Goal: Contribute content: Add original content to the website for others to see

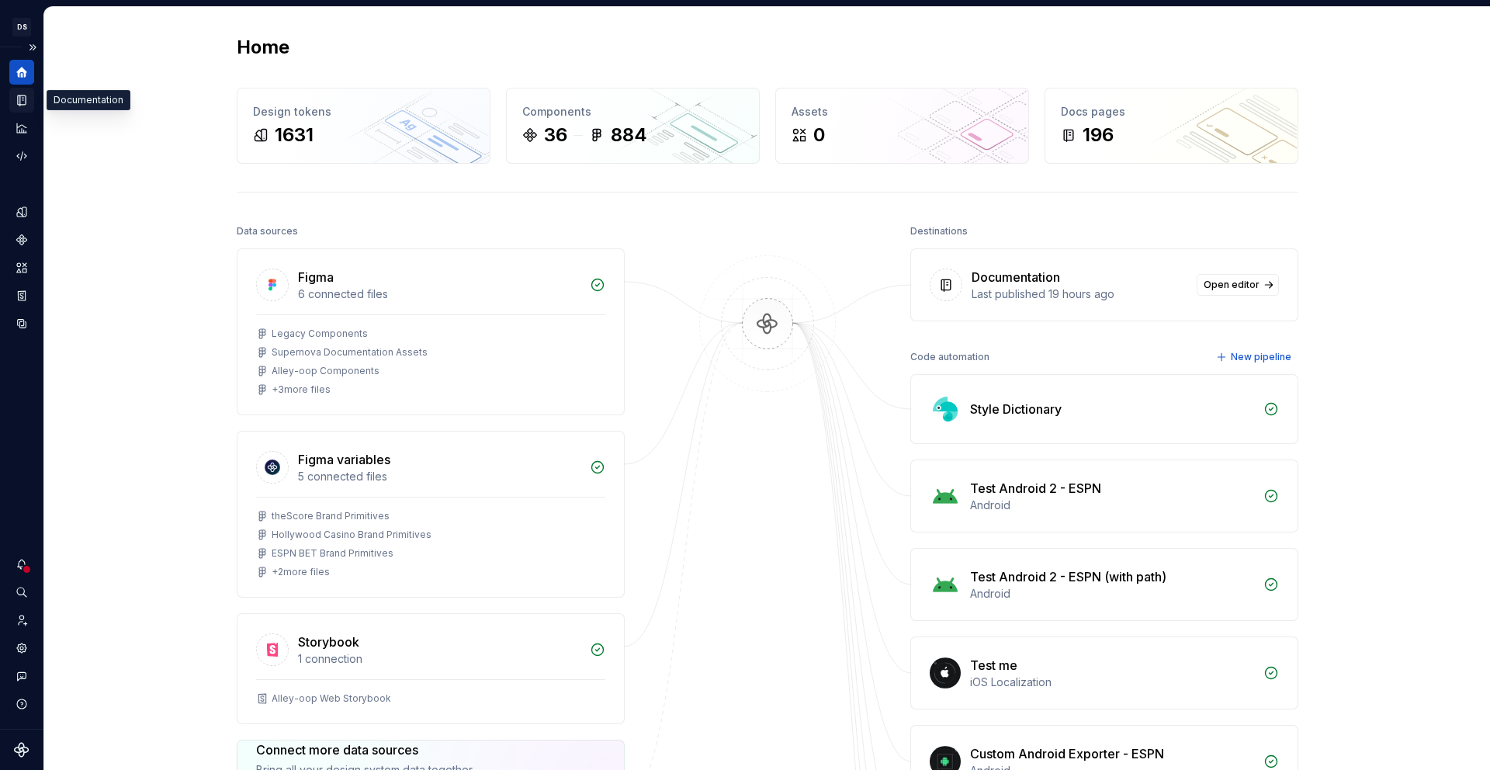
click at [29, 105] on div "Documentation" at bounding box center [21, 100] width 25 height 25
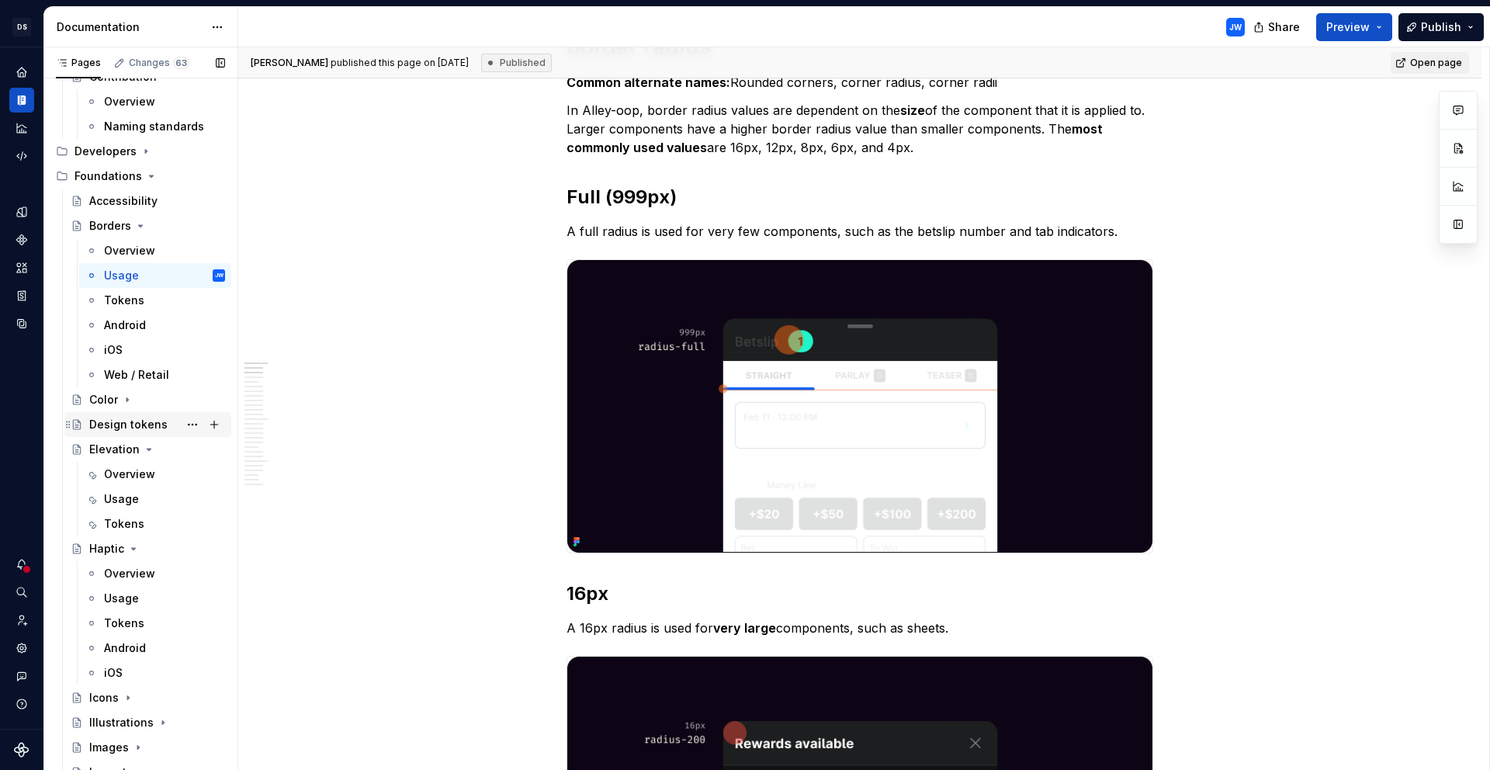
scroll to position [328, 0]
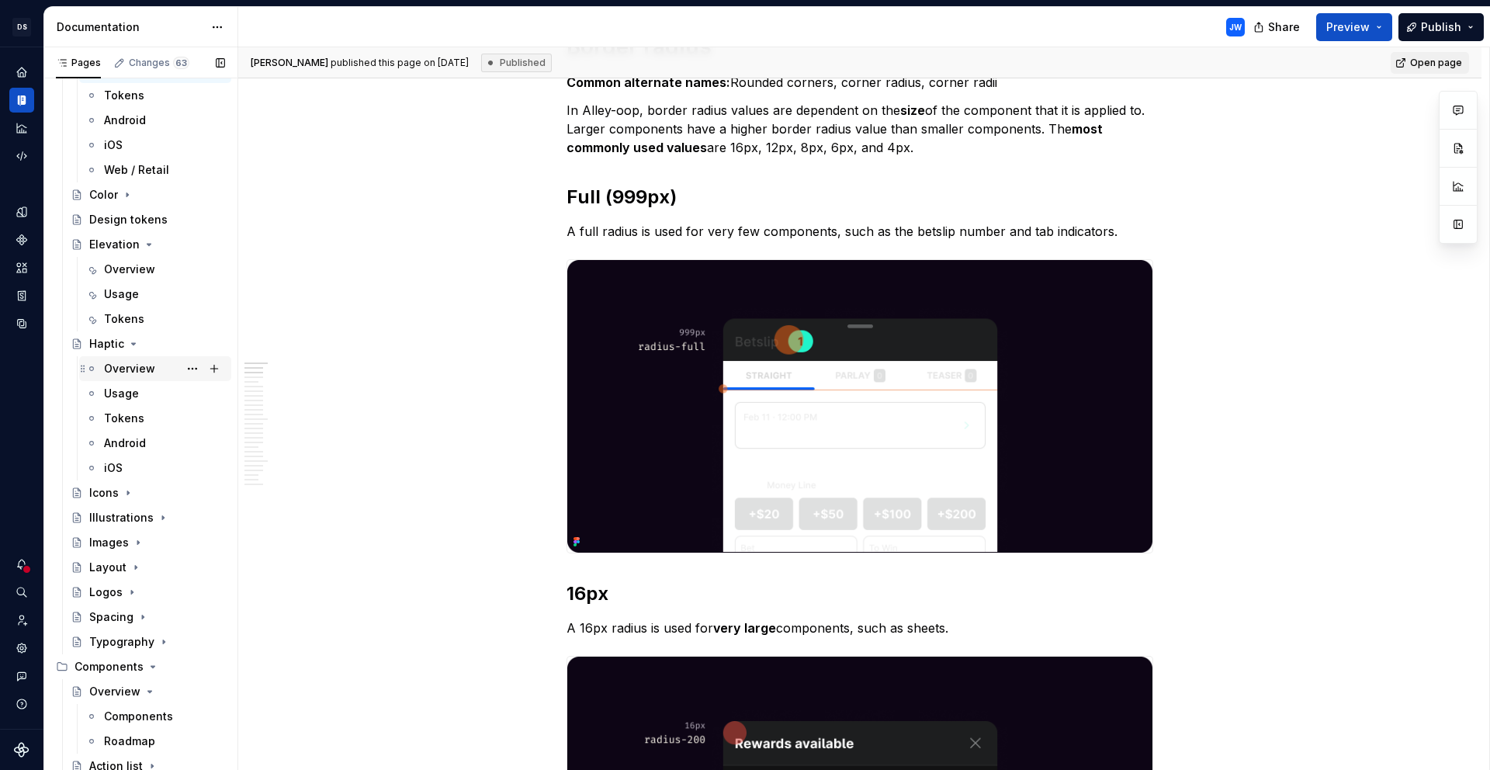
click at [134, 376] on div "Overview" at bounding box center [164, 369] width 121 height 22
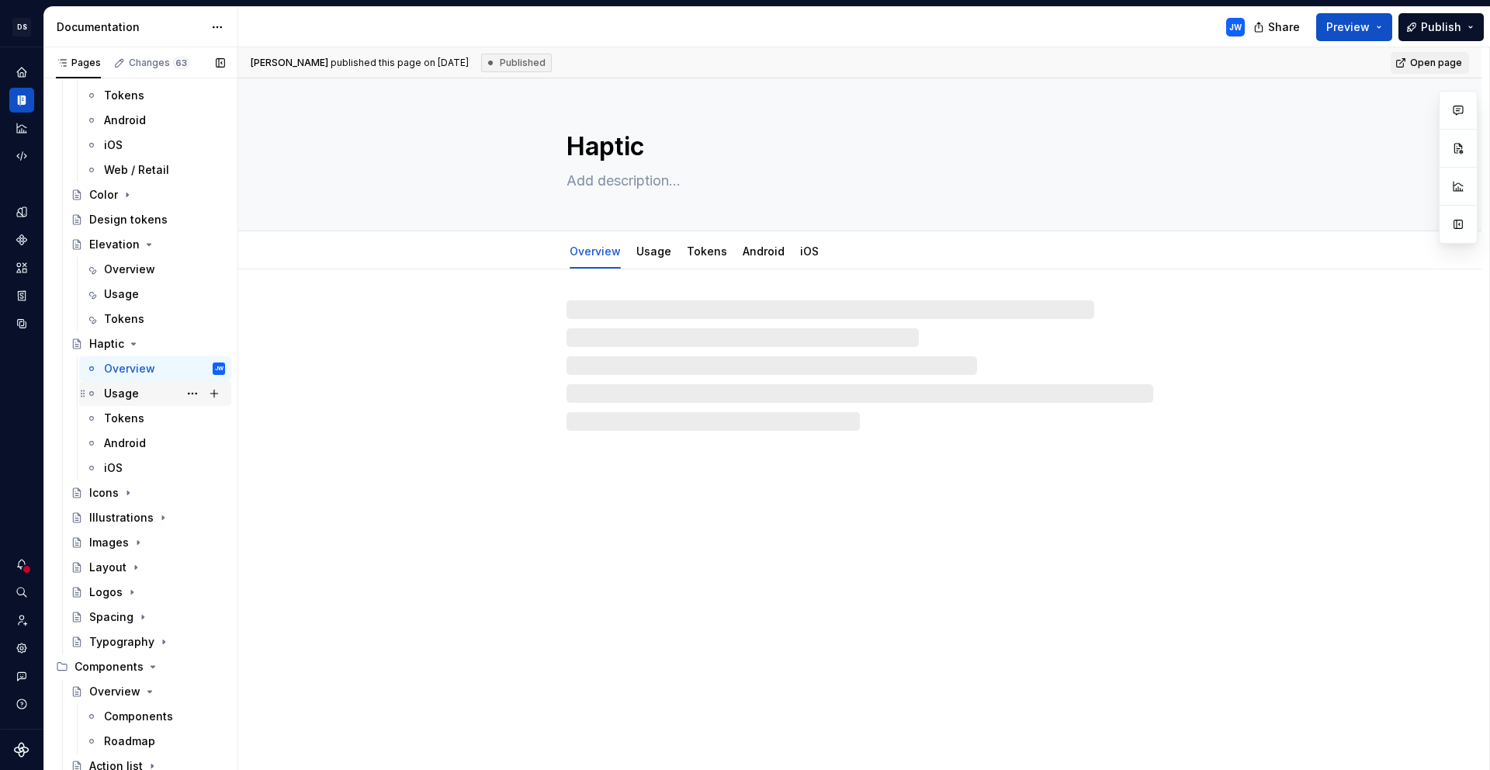
click at [127, 392] on div "Usage" at bounding box center [121, 394] width 35 height 16
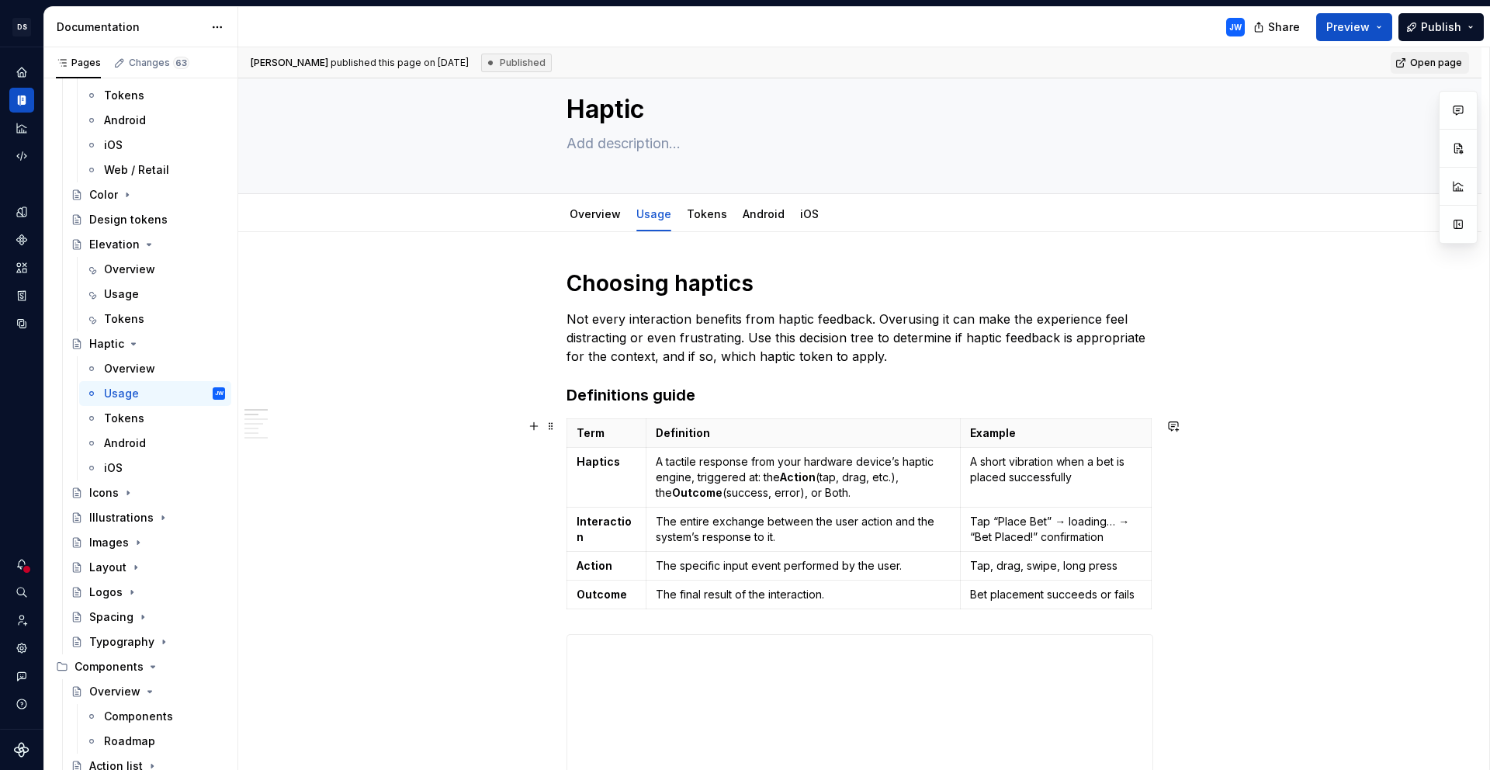
scroll to position [34, 0]
type textarea "*"
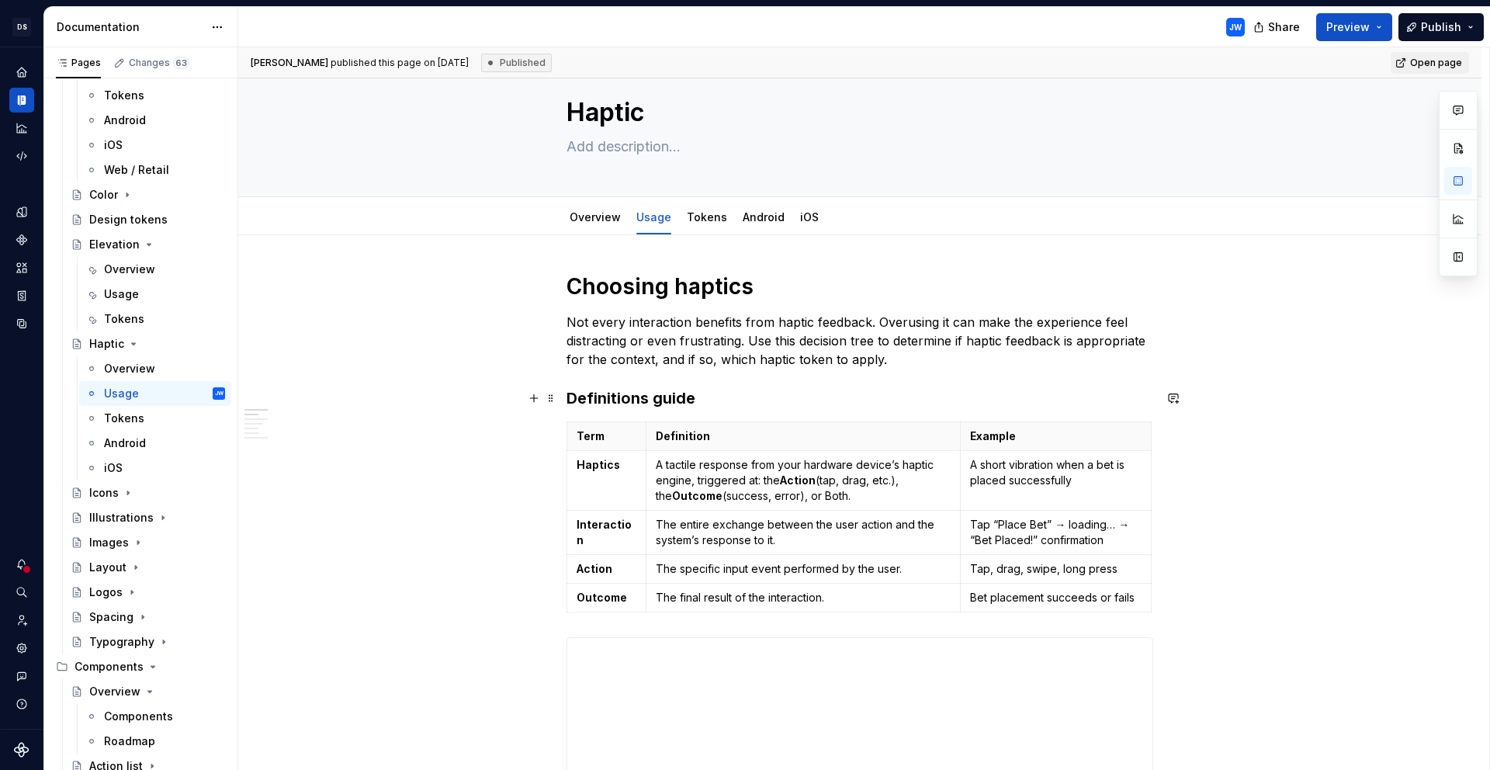
click at [599, 401] on h3 "Definitions guide" at bounding box center [860, 398] width 587 height 22
click at [550, 403] on span at bounding box center [551, 398] width 12 height 22
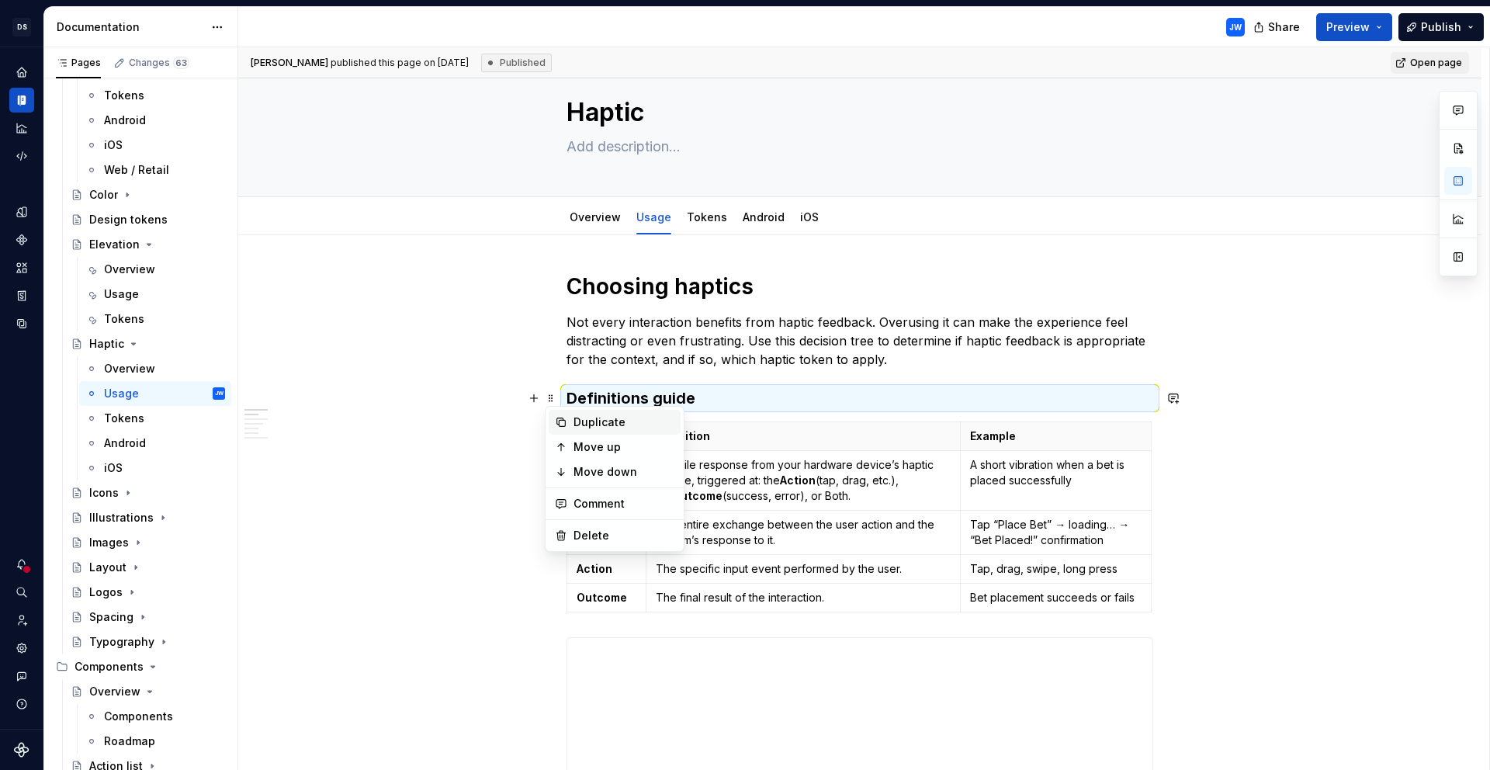
click at [576, 423] on div "Duplicate" at bounding box center [624, 423] width 101 height 16
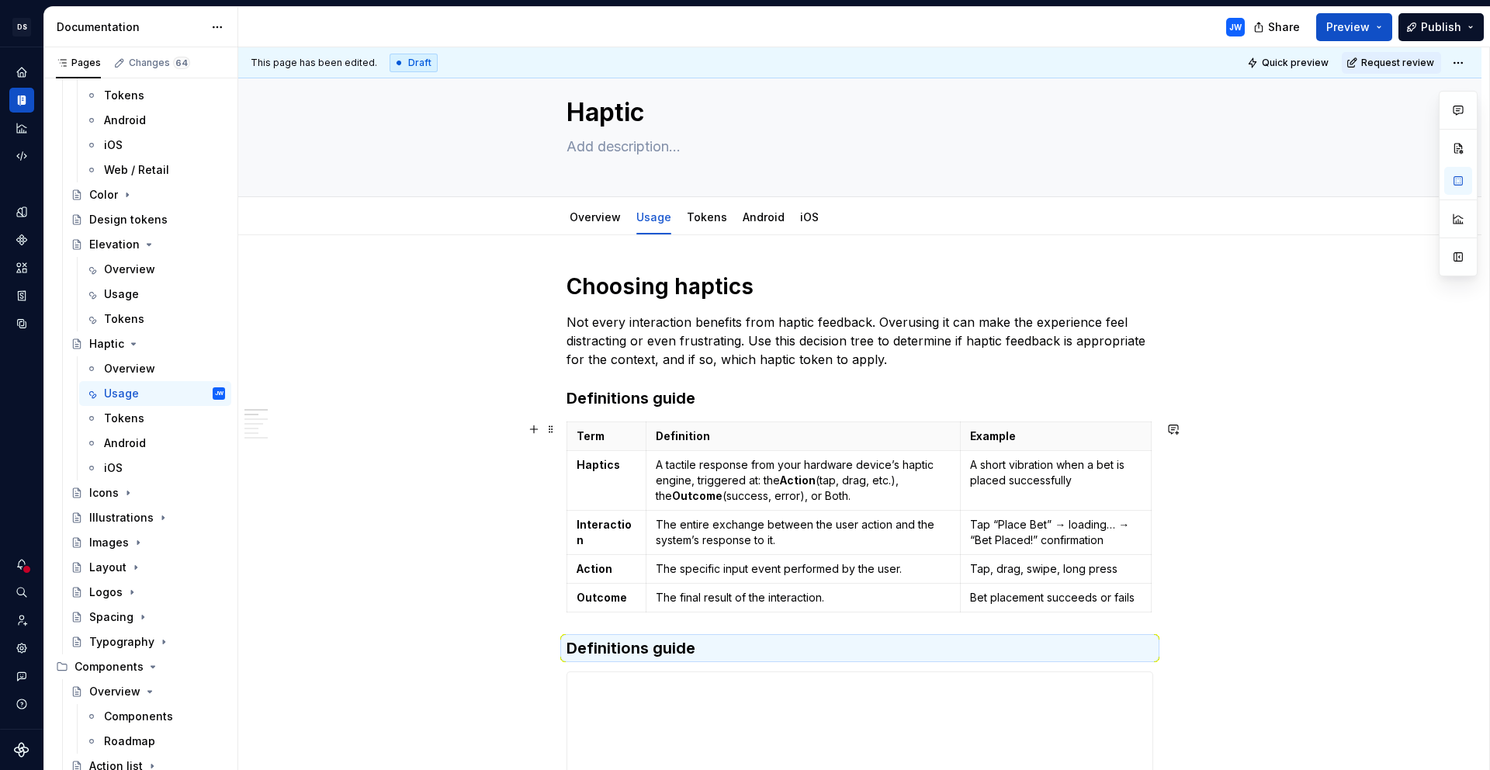
scroll to position [369, 0]
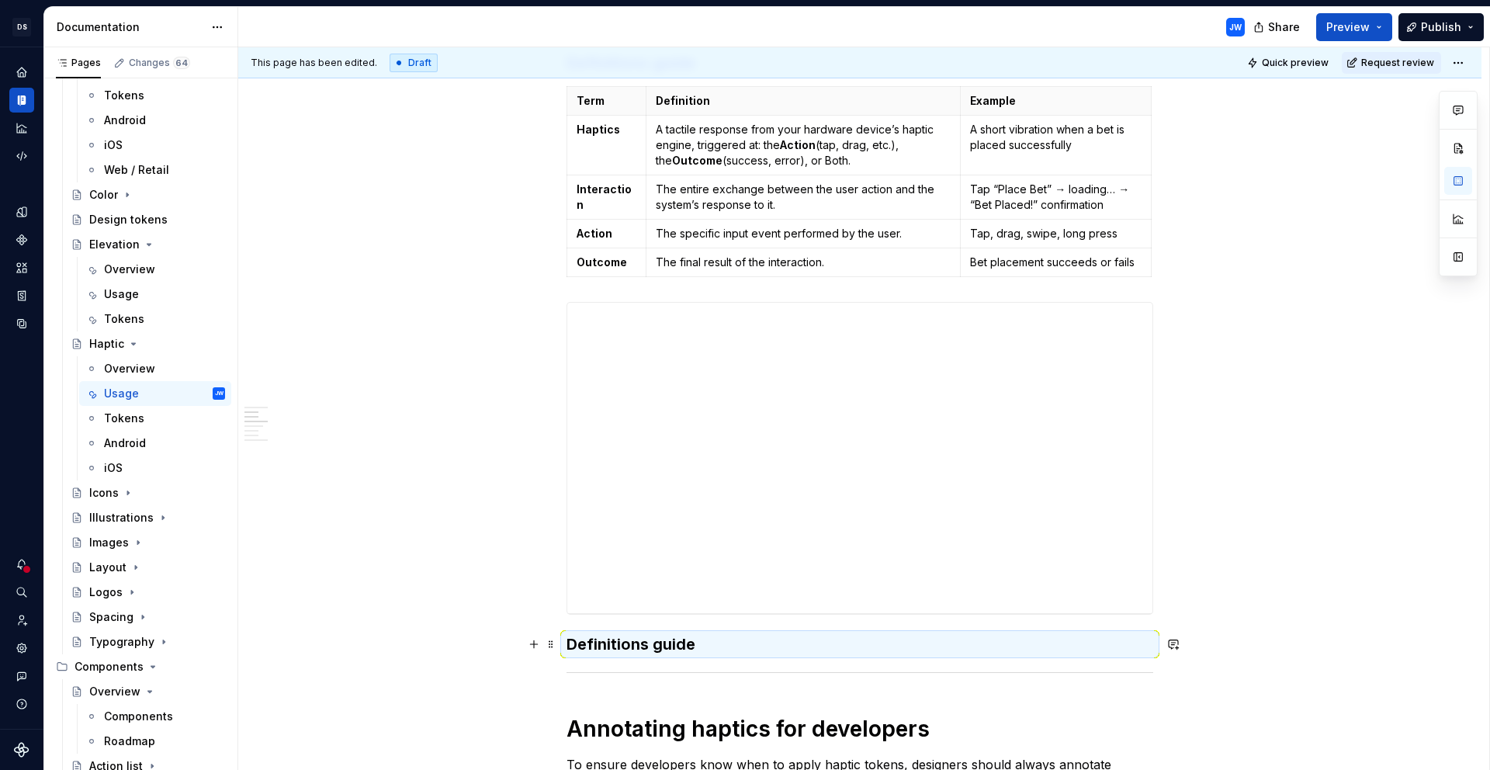
click at [622, 648] on h3 "Definitions guide" at bounding box center [860, 644] width 587 height 22
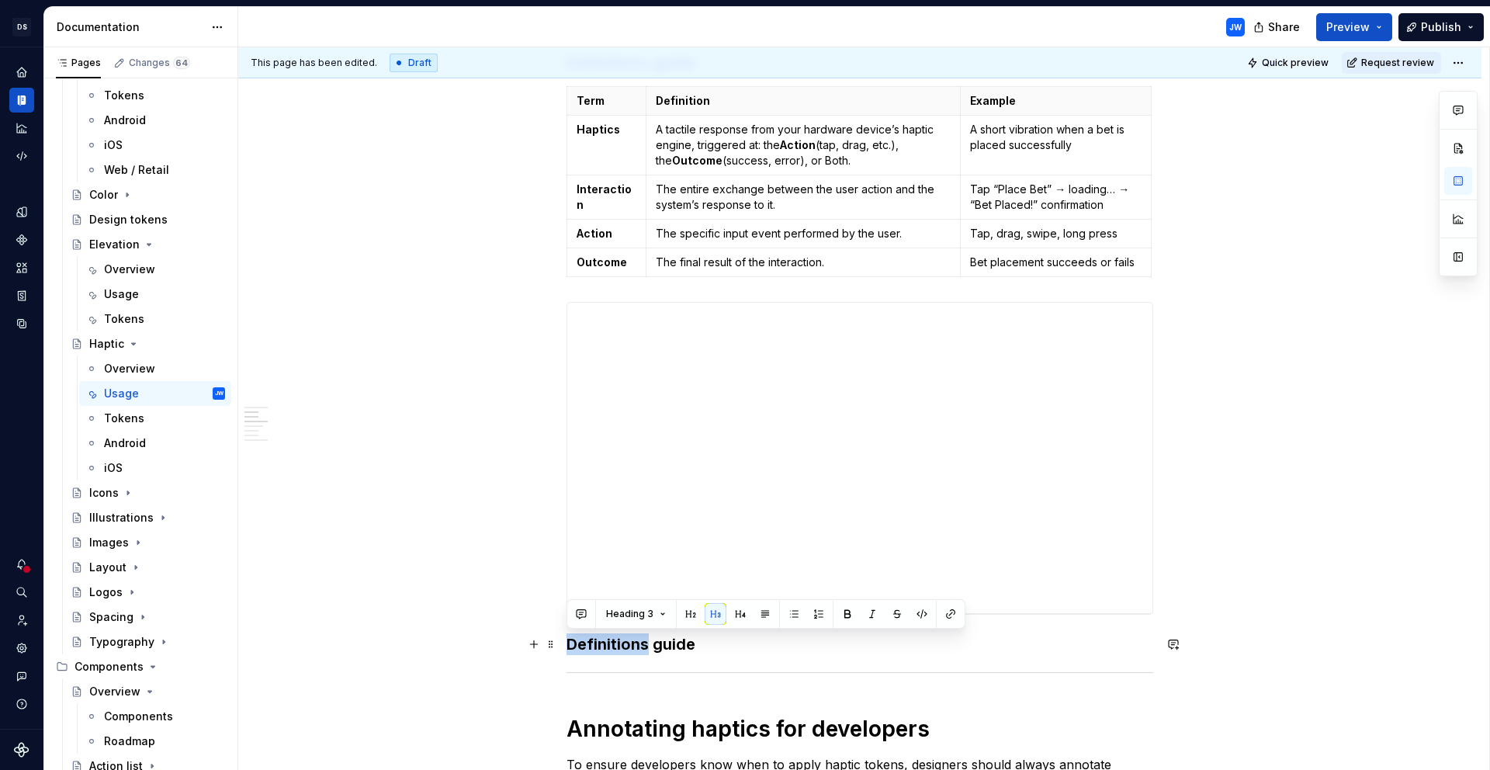
click at [622, 648] on h3 "Definitions guide" at bounding box center [860, 644] width 587 height 22
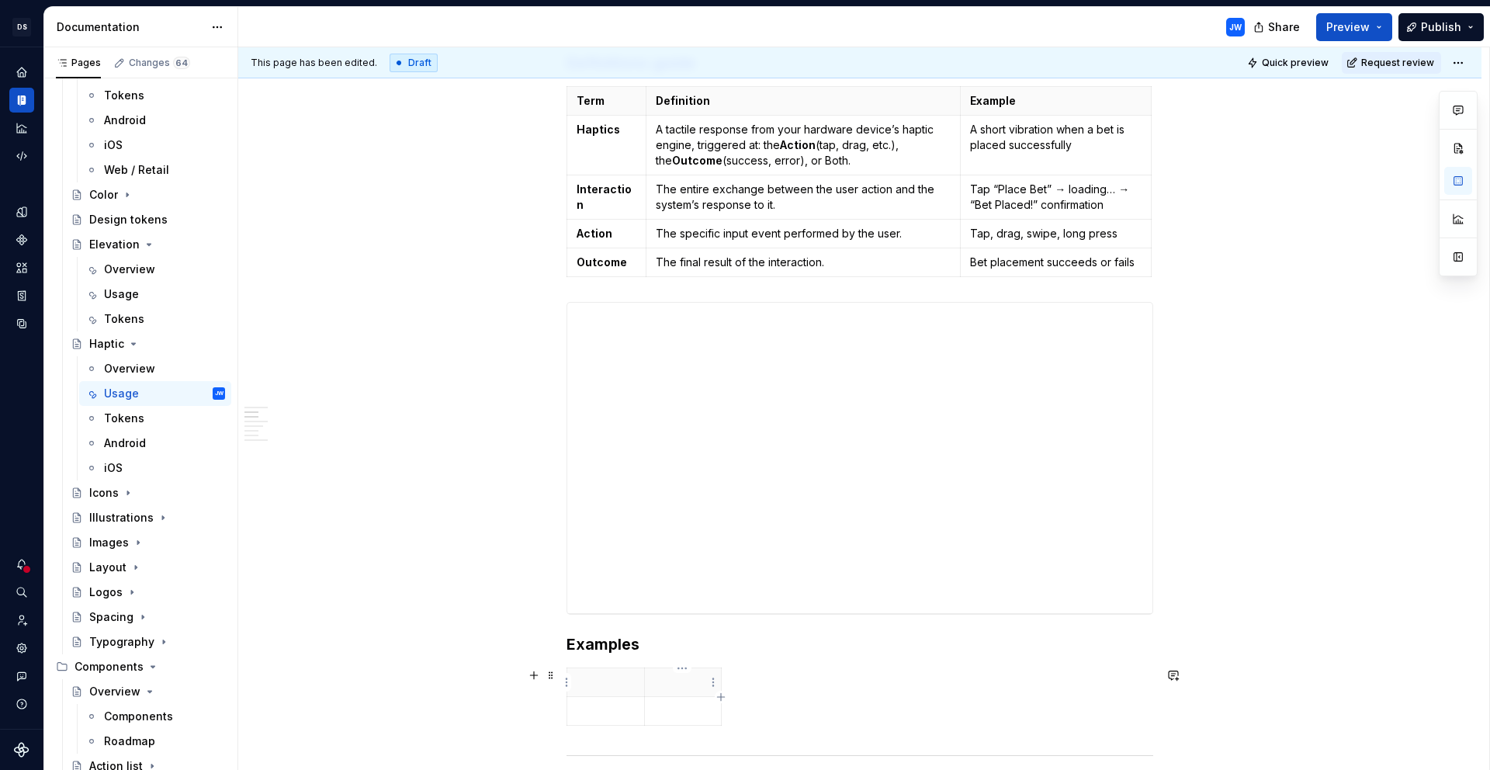
click at [673, 680] on p at bounding box center [683, 683] width 58 height 16
click at [599, 686] on p at bounding box center [606, 683] width 58 height 16
click at [669, 688] on p at bounding box center [683, 683] width 58 height 16
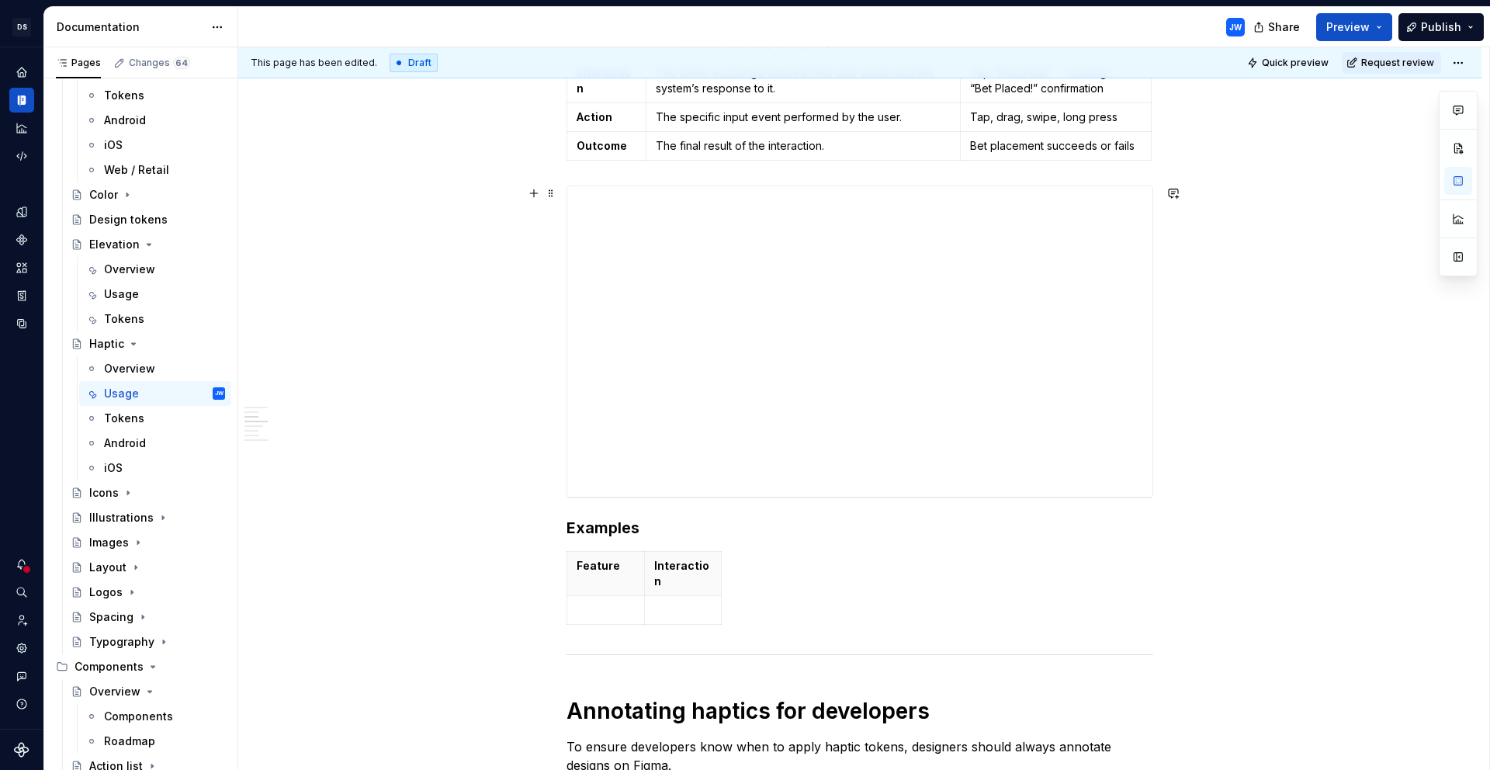
scroll to position [511, 0]
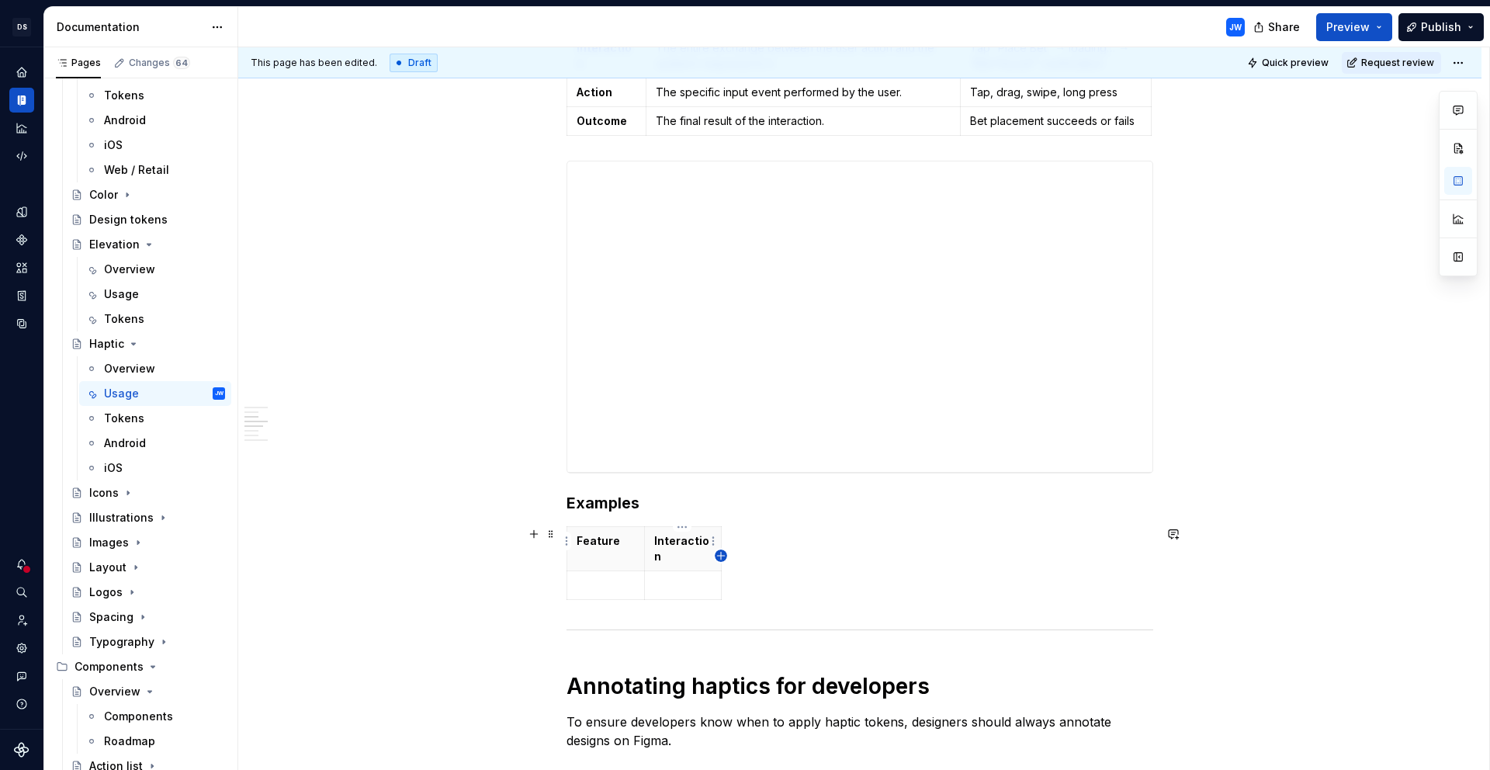
click at [721, 552] on icon "button" at bounding box center [720, 555] width 7 height 7
drag, startPoint x: 749, startPoint y: 542, endPoint x: 820, endPoint y: 553, distance: 72.2
click at [793, 546] on p at bounding box center [771, 541] width 80 height 16
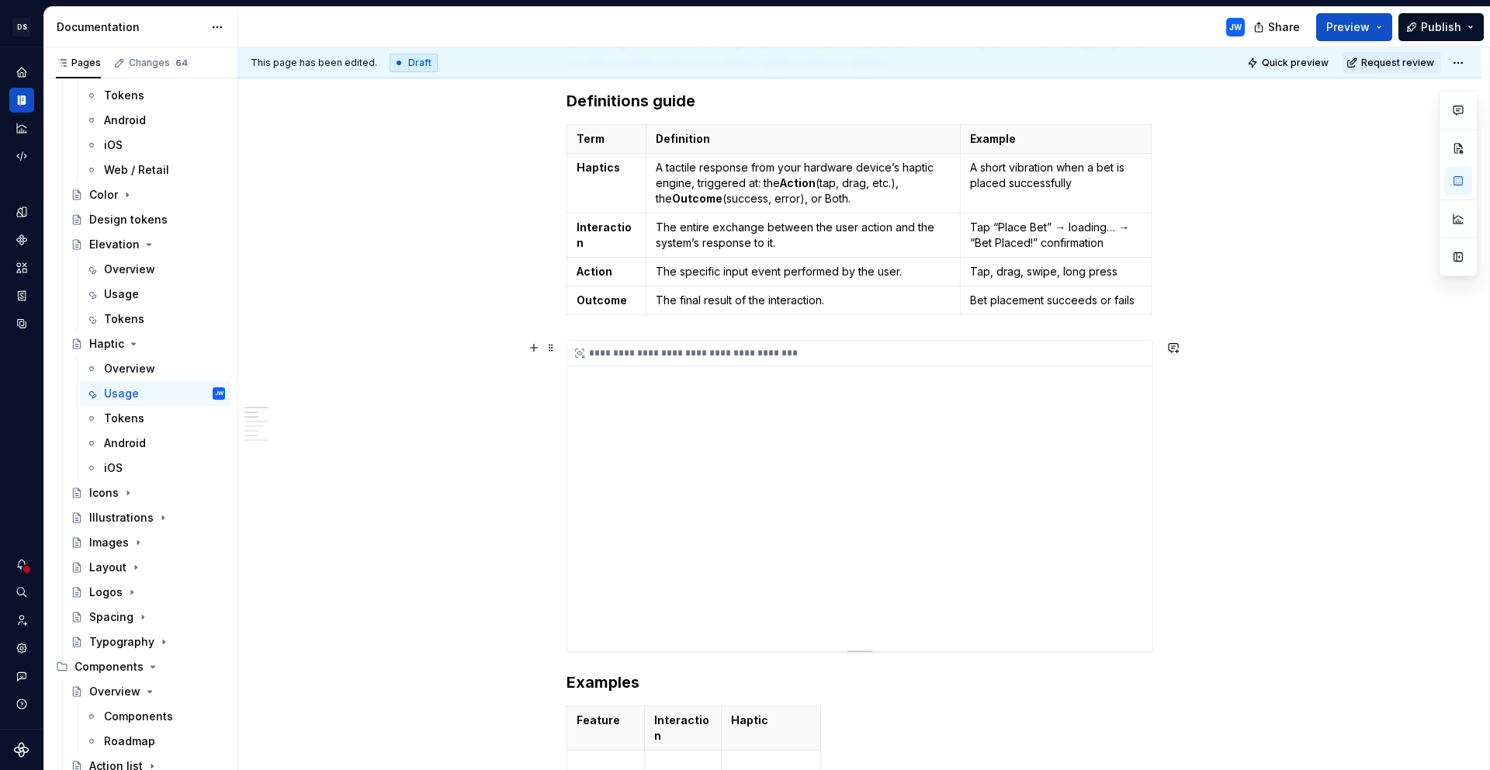
scroll to position [487, 0]
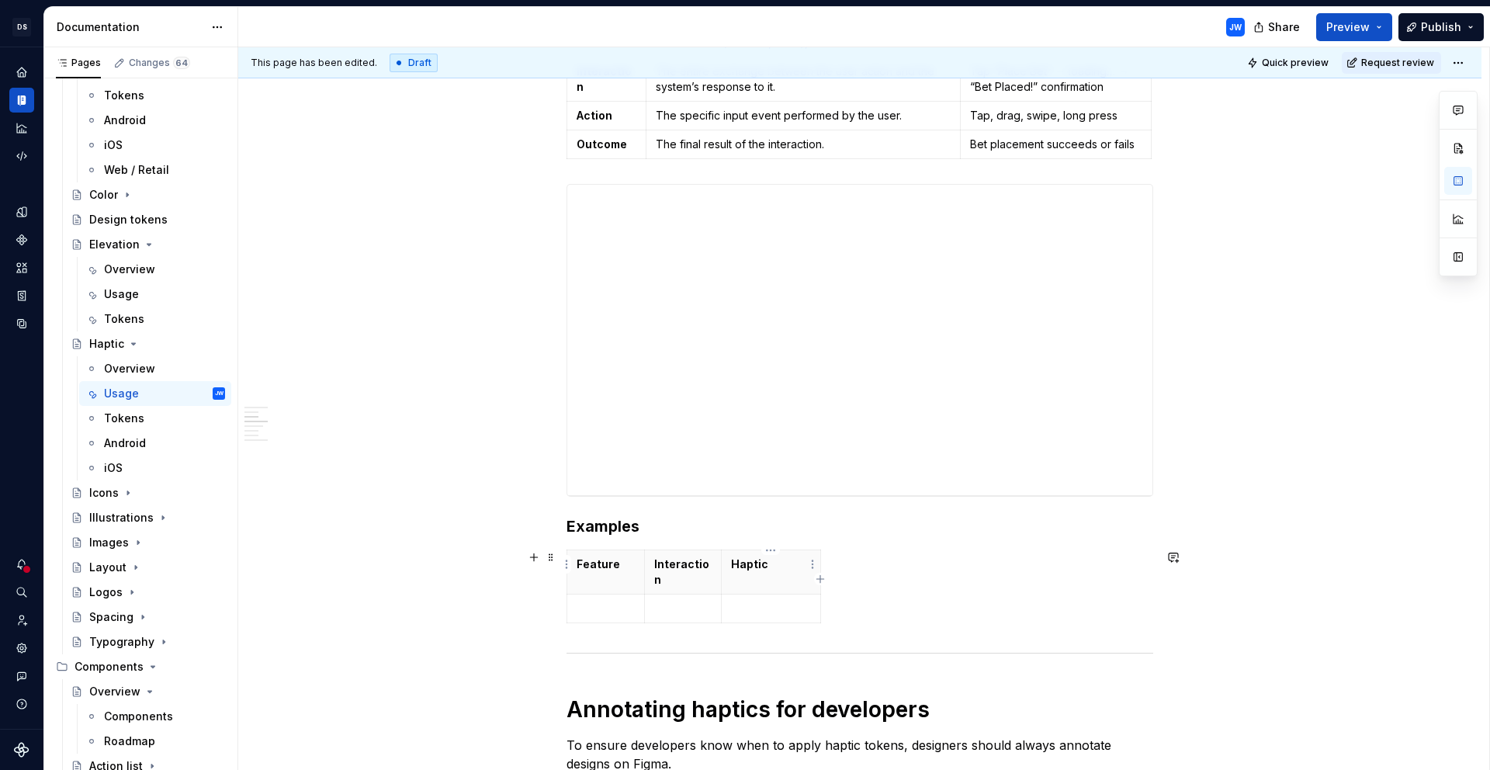
click at [820, 578] on icon "button" at bounding box center [820, 579] width 12 height 12
drag, startPoint x: 824, startPoint y: 567, endPoint x: 796, endPoint y: 566, distance: 28.0
click at [796, 566] on th at bounding box center [808, 572] width 28 height 44
drag, startPoint x: 820, startPoint y: 568, endPoint x: 865, endPoint y: 568, distance: 44.2
click at [831, 570] on p at bounding box center [829, 565] width 53 height 16
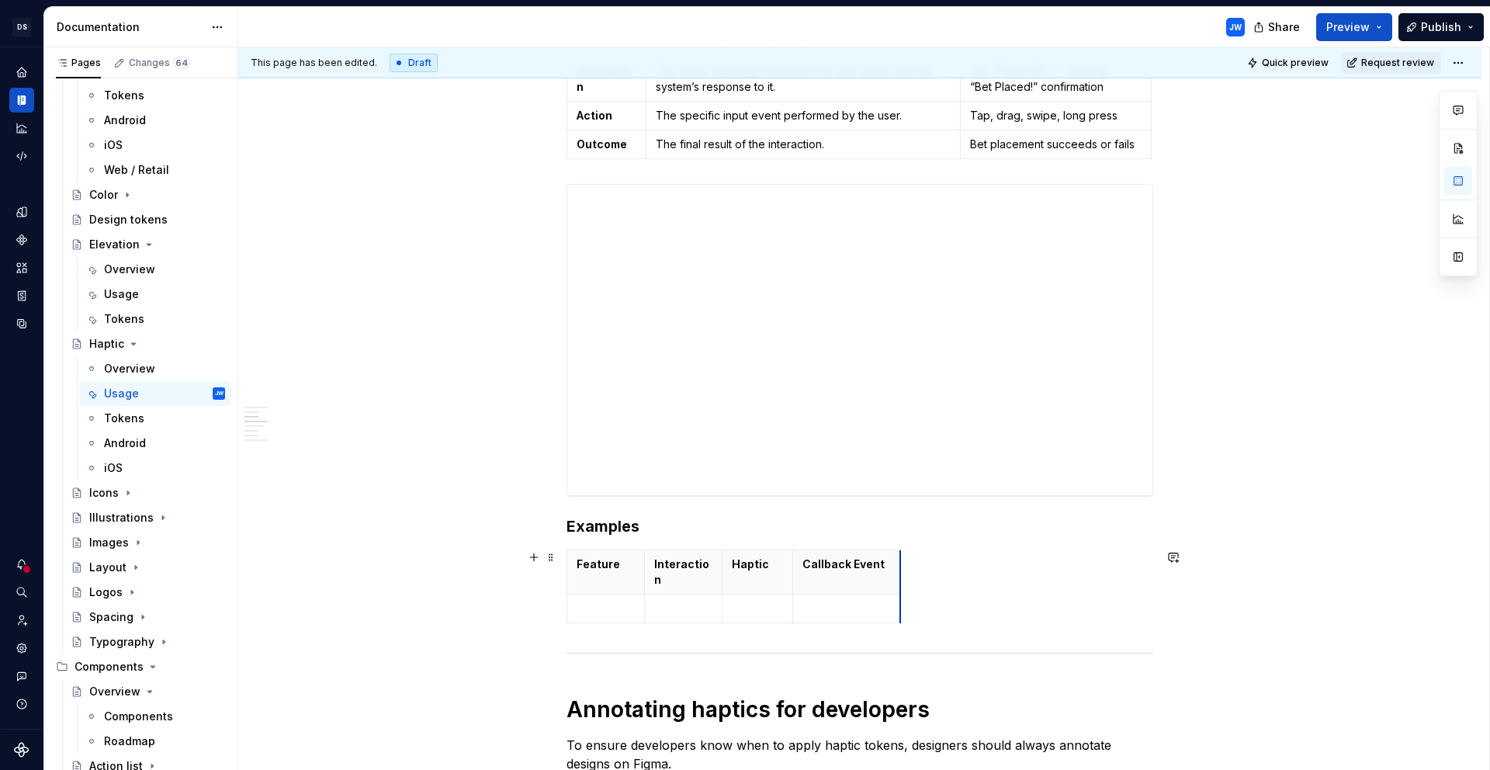
drag, startPoint x: 864, startPoint y: 568, endPoint x: 900, endPoint y: 580, distance: 37.6
click at [899, 583] on icon "button" at bounding box center [900, 579] width 12 height 12
click at [914, 566] on p at bounding box center [915, 565] width 9 height 16
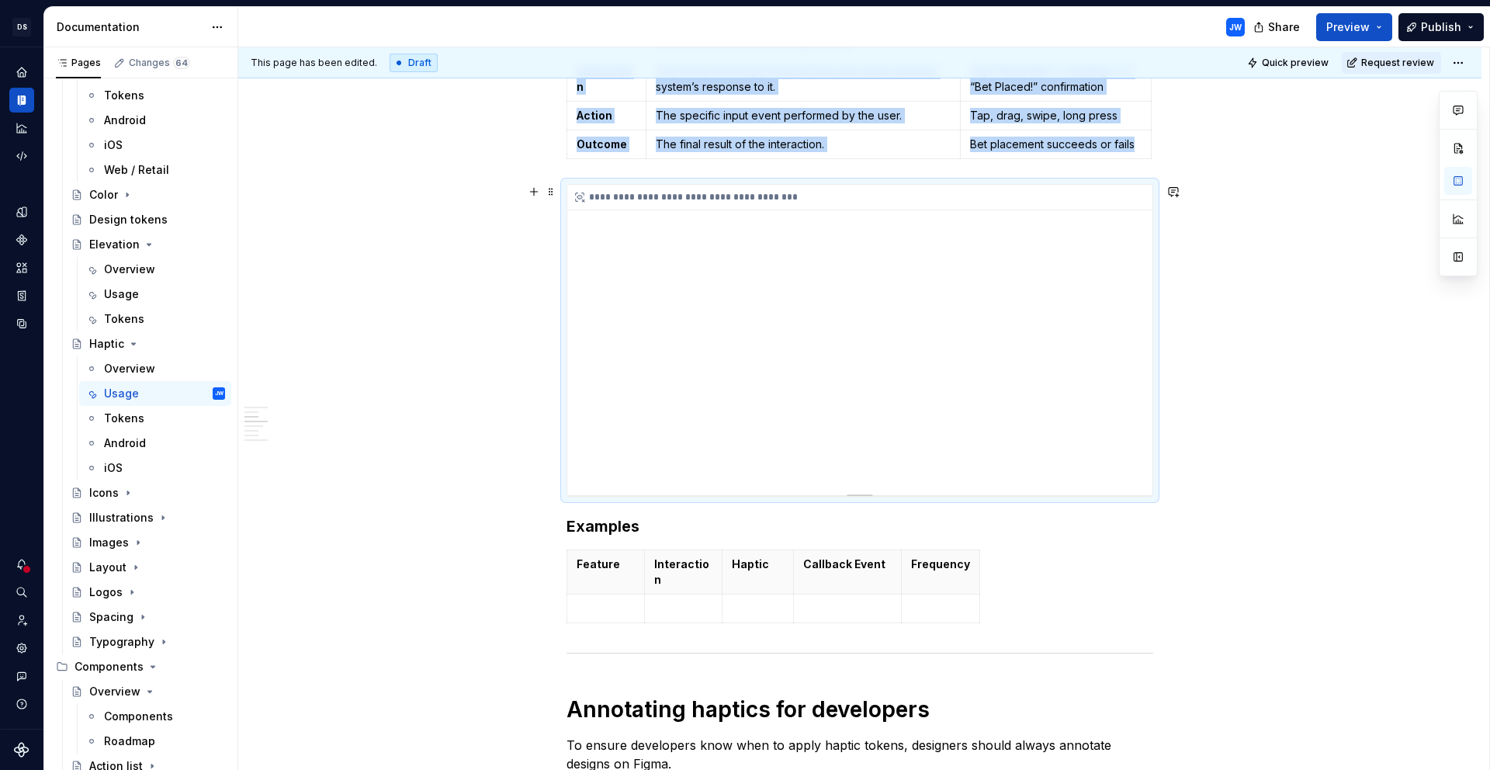
click at [906, 352] on div "**********" at bounding box center [859, 340] width 585 height 310
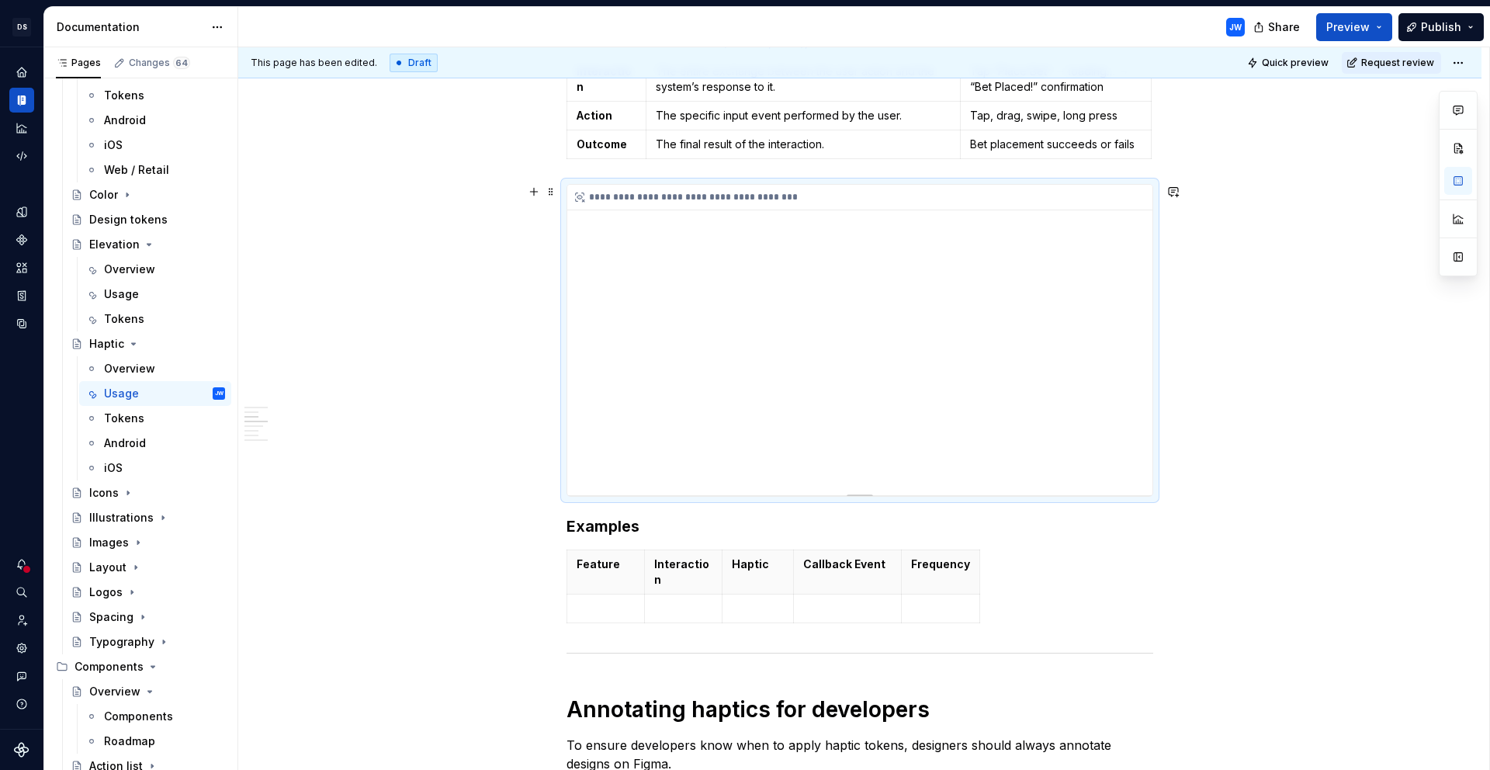
click at [1133, 413] on div "**********" at bounding box center [859, 340] width 585 height 310
drag, startPoint x: 1135, startPoint y: 416, endPoint x: 1102, endPoint y: 417, distance: 32.6
click at [1134, 416] on div "**********" at bounding box center [859, 340] width 585 height 310
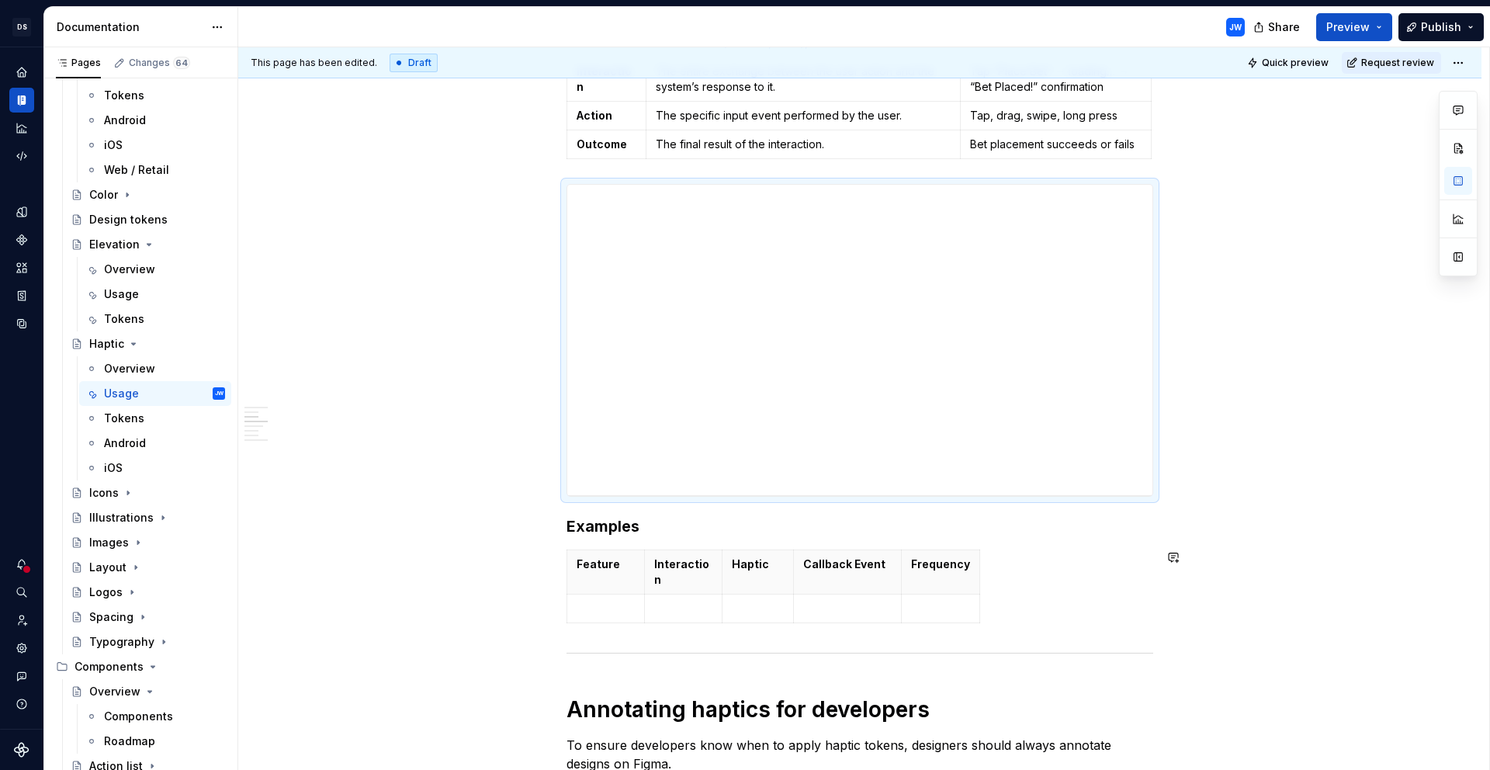
click at [1136, 606] on div "Feature Interaction Haptic Callback Event Frequency" at bounding box center [860, 590] width 587 height 80
click at [935, 601] on p at bounding box center [940, 609] width 59 height 16
click at [973, 579] on icon "button" at bounding box center [976, 579] width 12 height 12
click at [986, 573] on th at bounding box center [994, 572] width 28 height 44
click at [990, 569] on p at bounding box center [994, 565] width 9 height 16
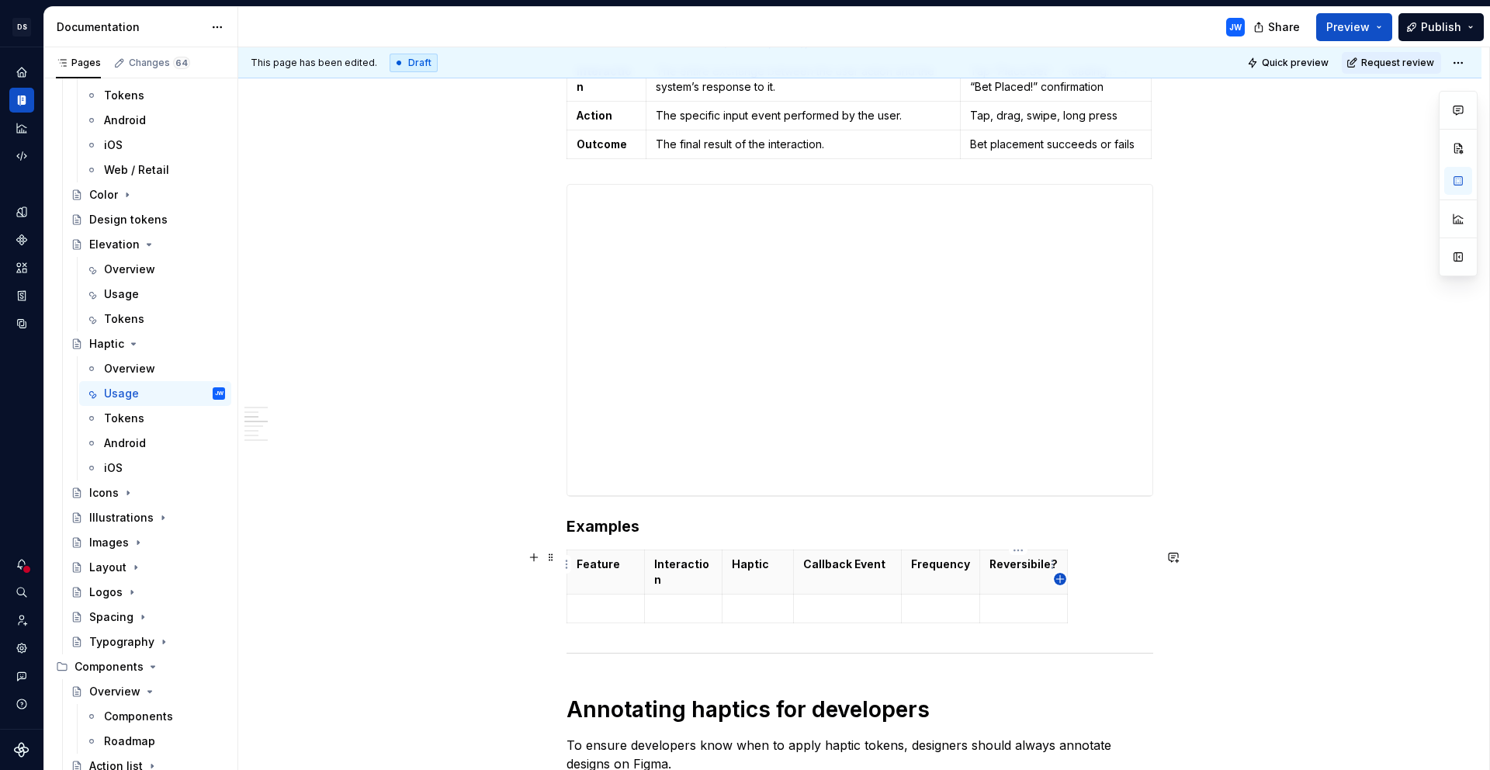
click at [1062, 581] on icon "button" at bounding box center [1060, 579] width 12 height 12
click at [1077, 561] on p at bounding box center [1081, 565] width 9 height 16
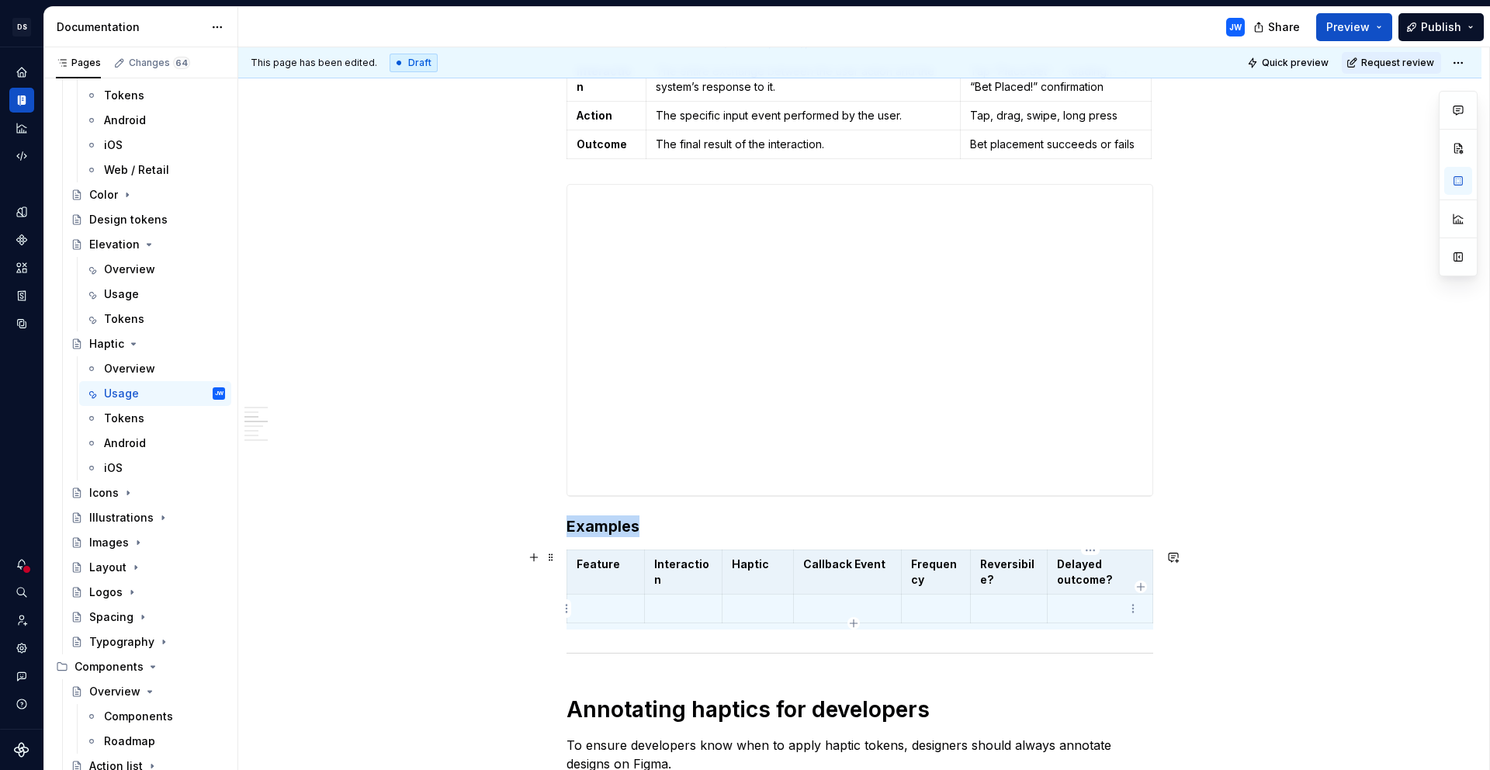
click at [1108, 602] on p at bounding box center [1100, 609] width 86 height 16
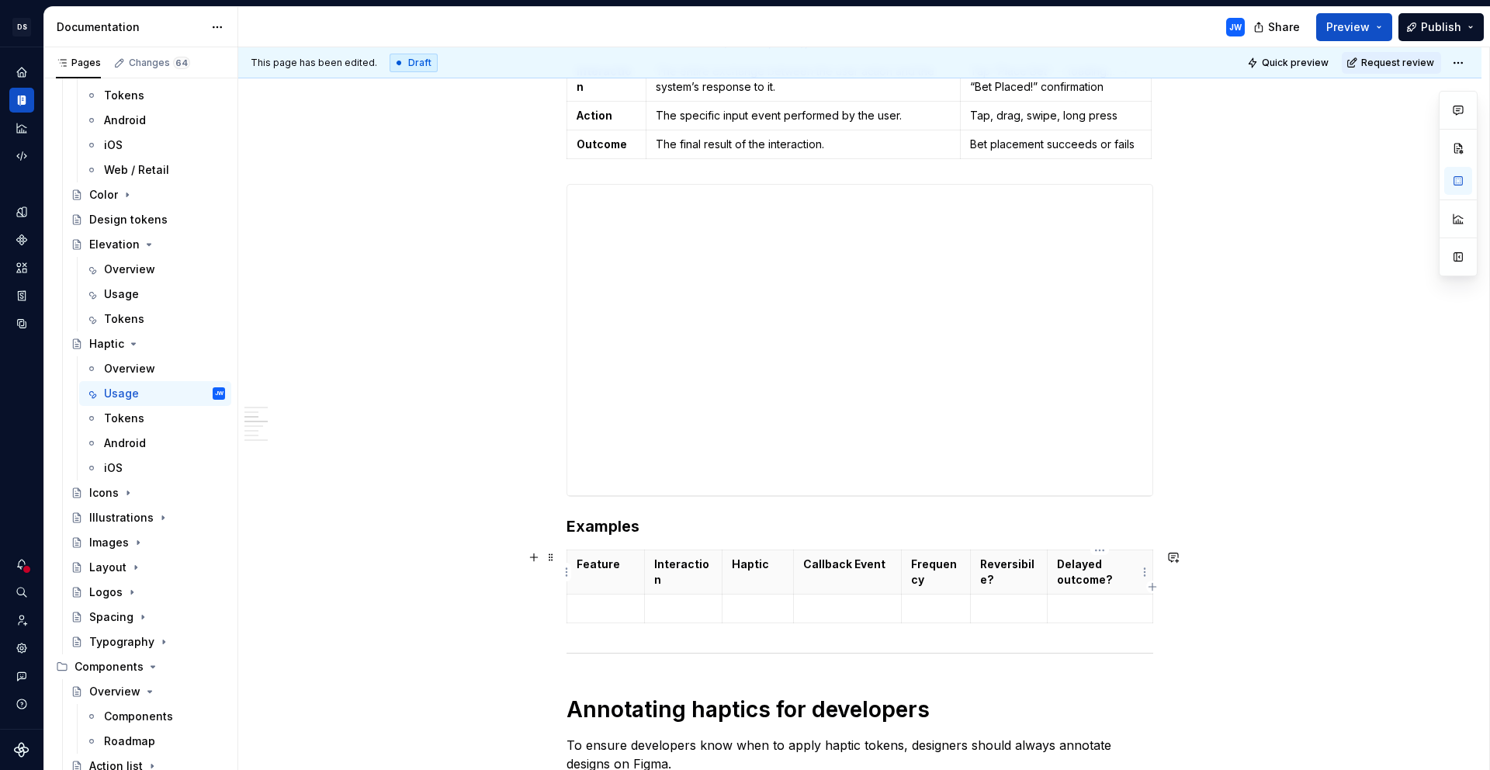
click at [1099, 564] on p "Delayed outcome?" at bounding box center [1100, 572] width 86 height 31
click at [569, 577] on html "[PERSON_NAME]-oop JW Dataset alley-oop Documentation JW Share Preview Publish P…" at bounding box center [745, 385] width 1490 height 770
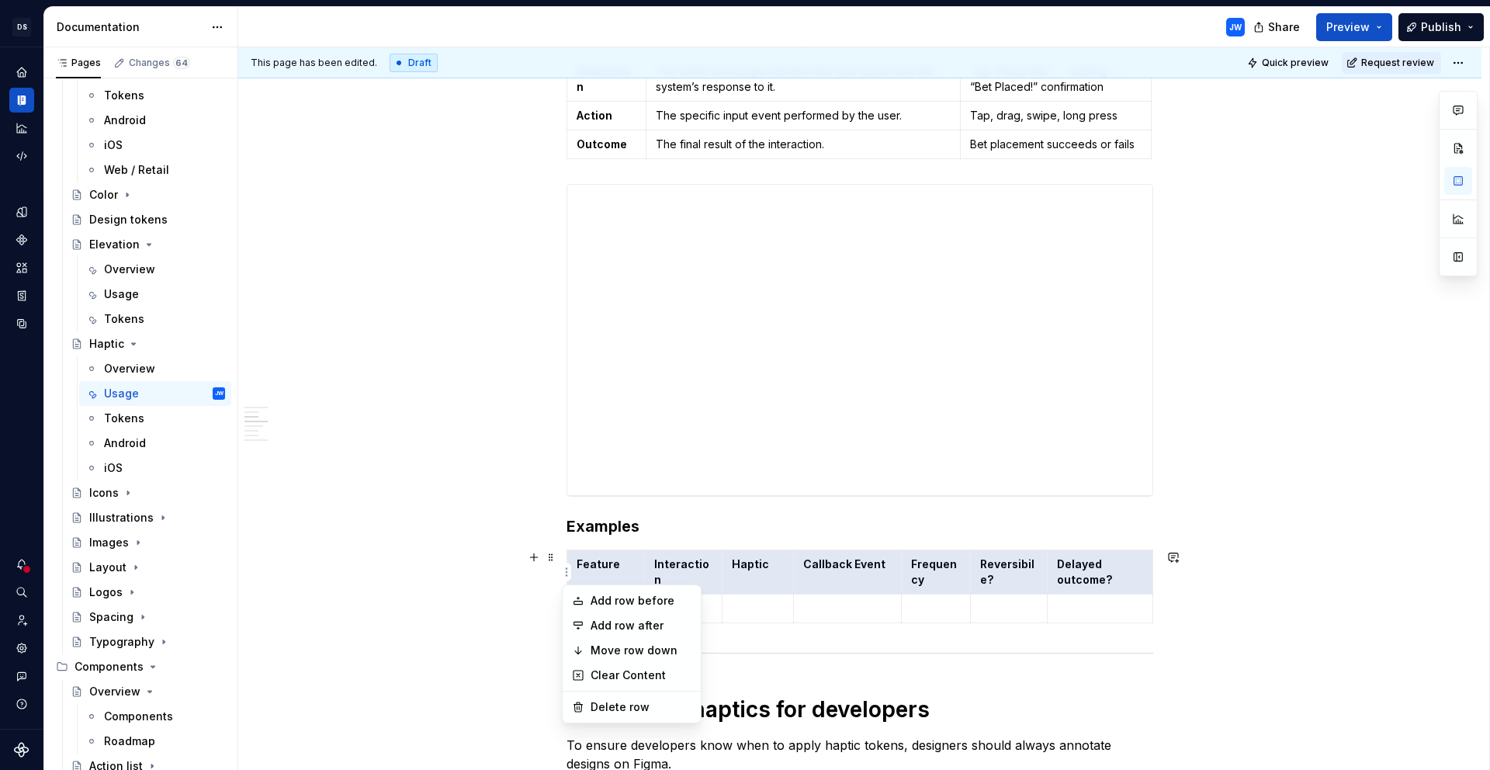
click at [817, 581] on html "[PERSON_NAME]-oop JW Dataset alley-oop Documentation JW Share Preview Publish P…" at bounding box center [745, 385] width 1490 height 770
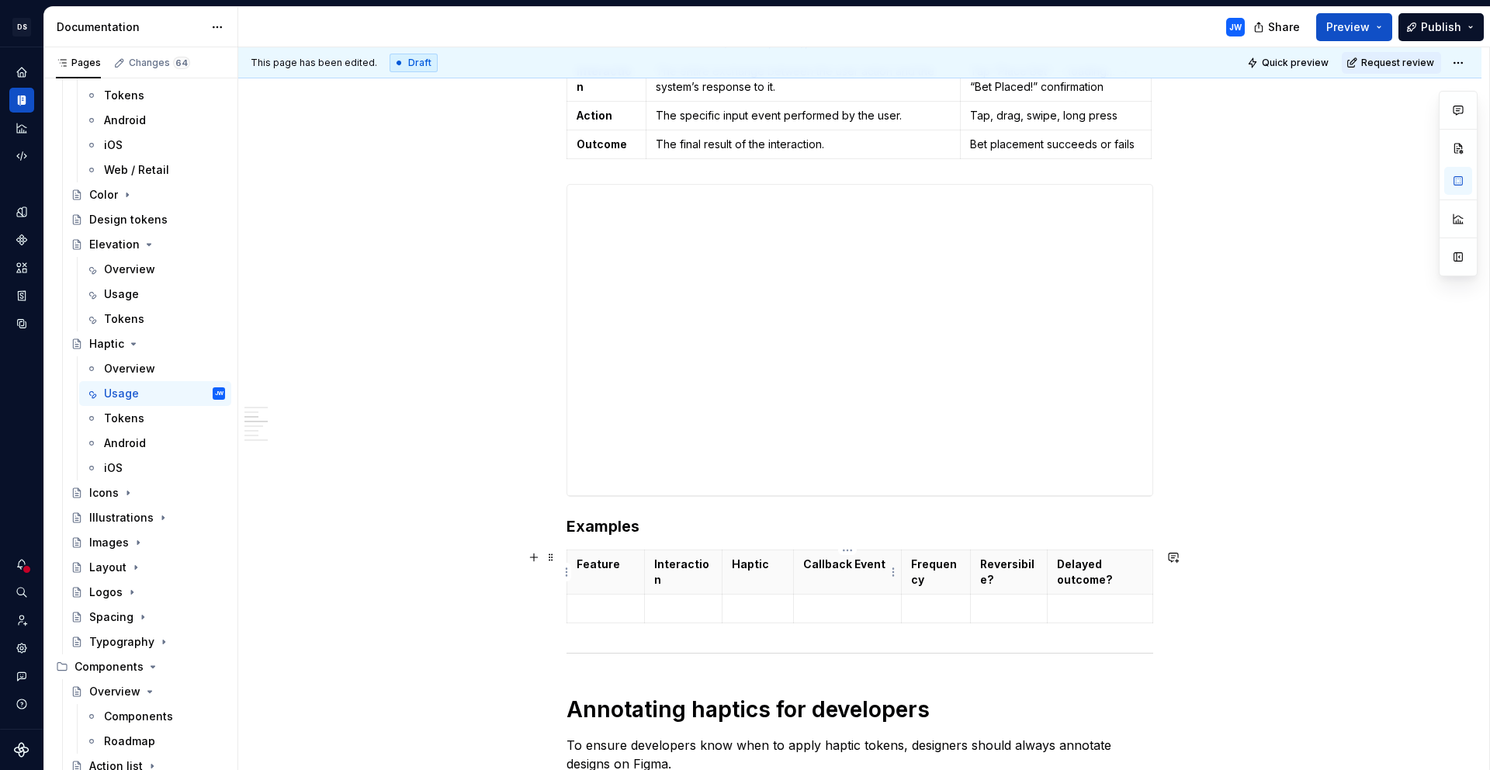
click at [807, 593] on th "Callback Event" at bounding box center [848, 572] width 108 height 44
click at [1135, 555] on th "Delayed outcome?" at bounding box center [1101, 572] width 106 height 44
click at [1139, 550] on th "Delayed outcome?" at bounding box center [1101, 572] width 106 height 44
click at [550, 557] on span at bounding box center [551, 557] width 12 height 22
click at [750, 584] on th "Haptic" at bounding box center [758, 572] width 71 height 44
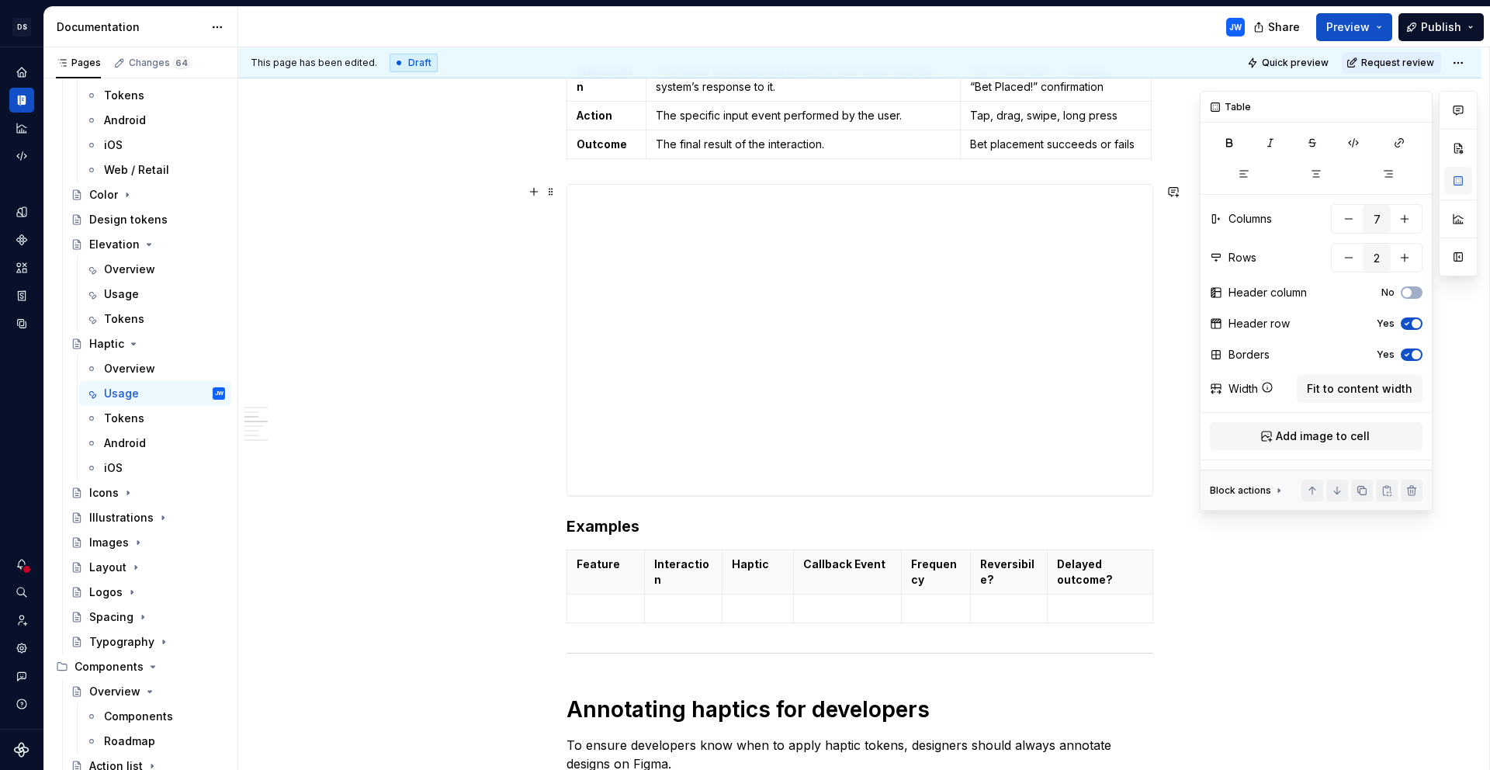
click at [1458, 182] on button "button" at bounding box center [1459, 181] width 28 height 28
click at [1387, 381] on span "Fit to content width" at bounding box center [1360, 389] width 106 height 16
drag, startPoint x: 1152, startPoint y: 569, endPoint x: 1185, endPoint y: 571, distance: 32.7
click at [919, 584] on th "Frequency" at bounding box center [944, 572] width 84 height 44
click at [846, 581] on p "Callback Event" at bounding box center [860, 572] width 64 height 31
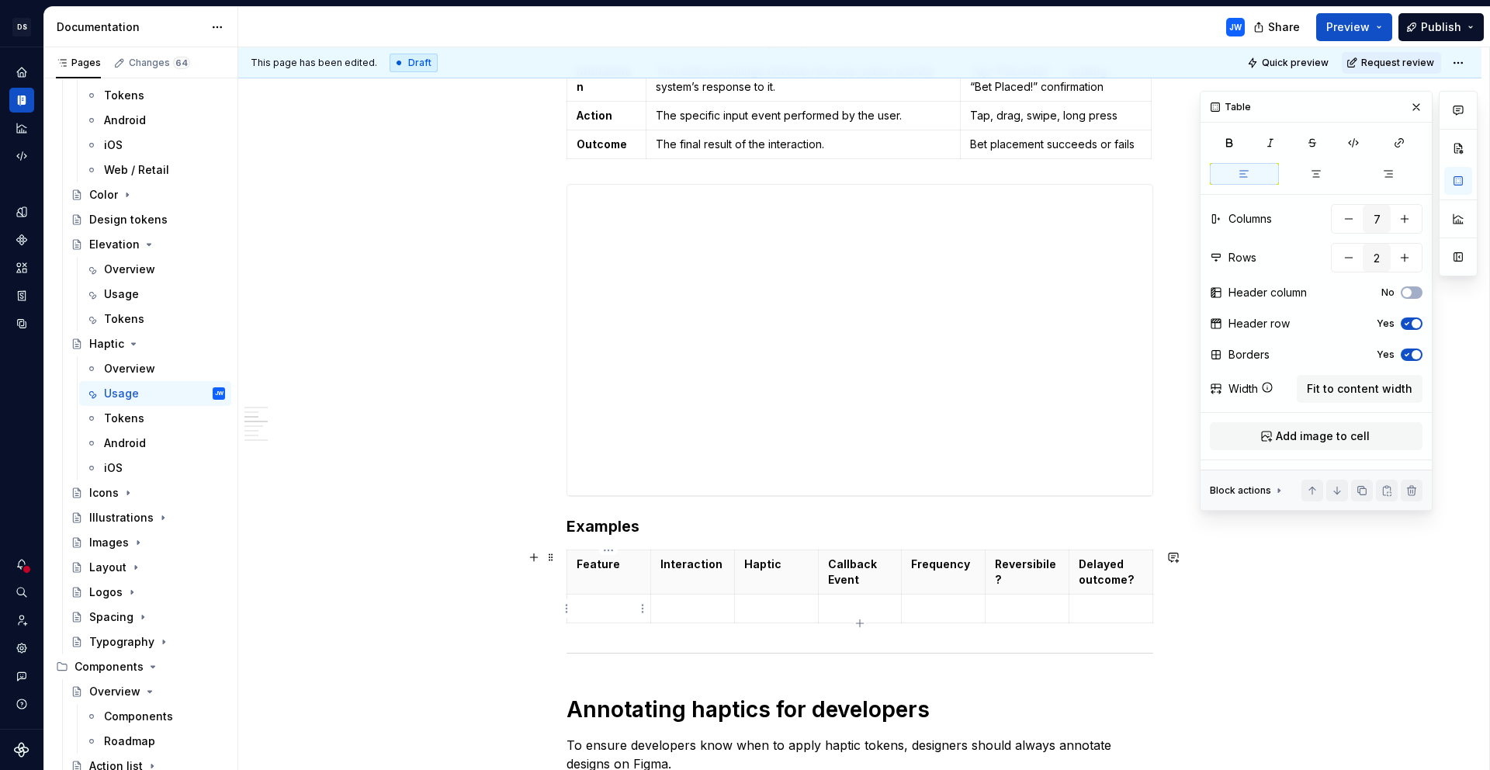
click at [605, 605] on p at bounding box center [609, 609] width 64 height 16
click at [1109, 602] on p at bounding box center [1111, 609] width 64 height 16
click at [614, 609] on p at bounding box center [609, 609] width 64 height 16
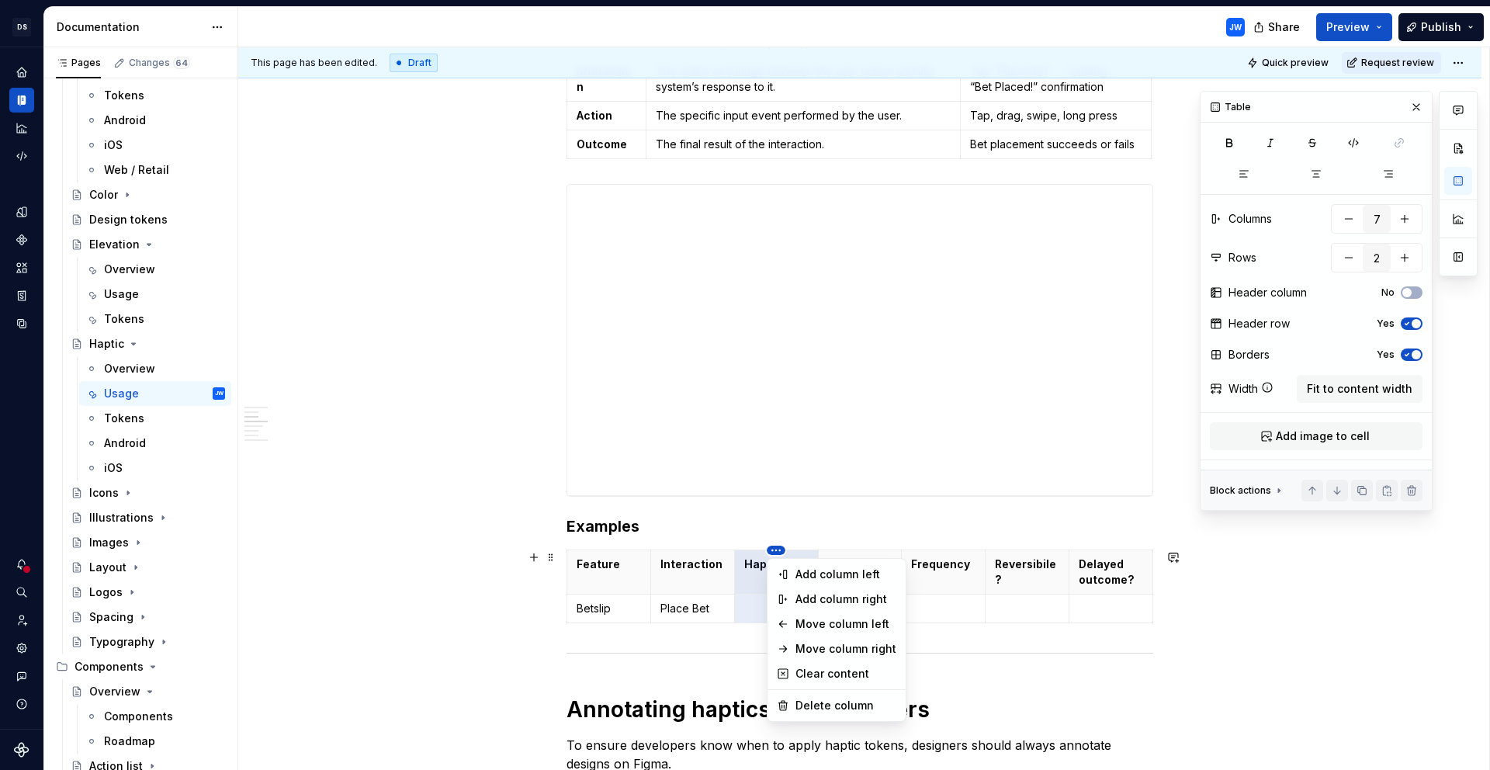
click at [941, 549] on html "[PERSON_NAME]-oop JW Dataset alley-oop Documentation JW Share Preview Publish P…" at bounding box center [745, 385] width 1490 height 770
click at [937, 600] on html "[PERSON_NAME]-oop JW Dataset alley-oop Documentation JW Share Preview Publish P…" at bounding box center [745, 385] width 1490 height 770
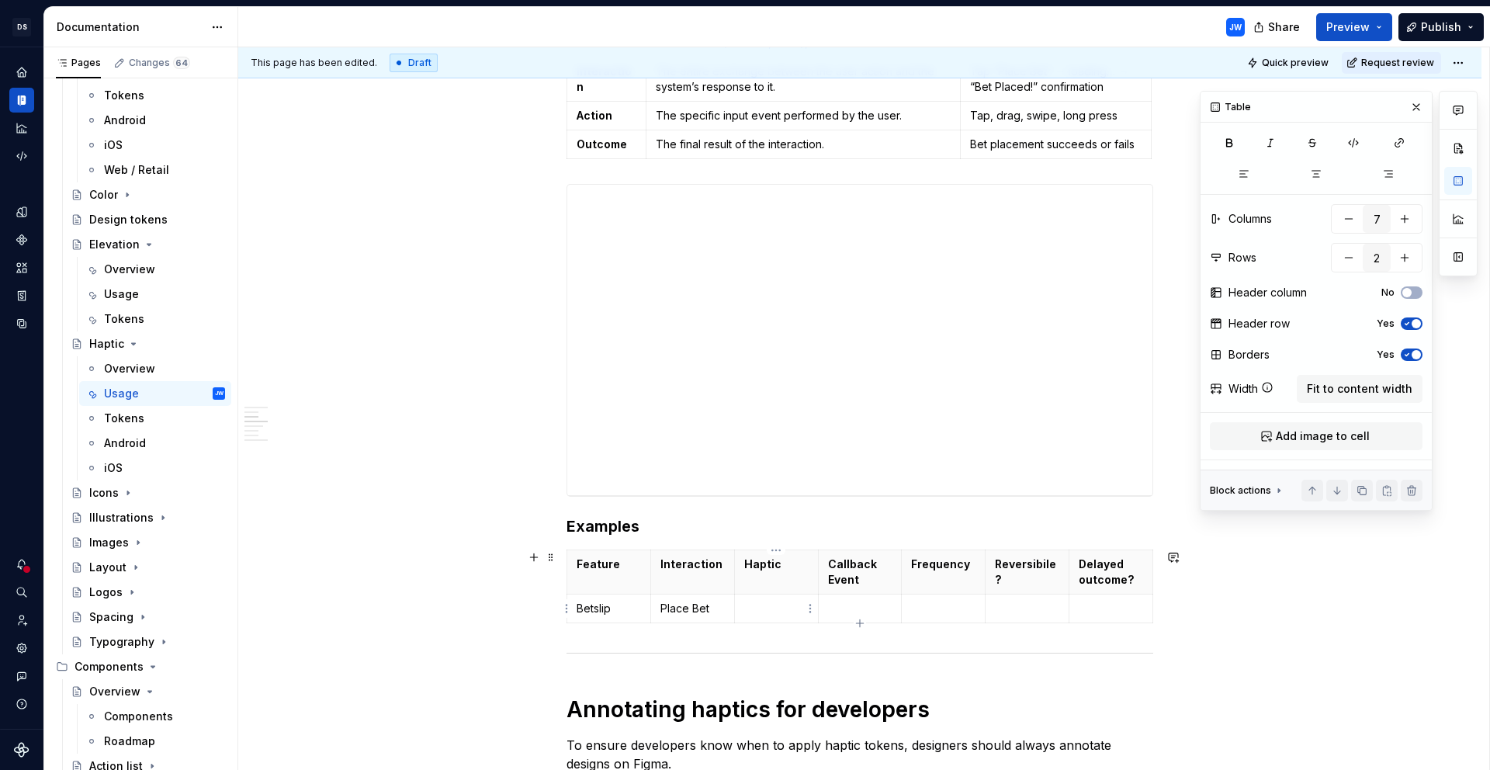
click at [785, 609] on p at bounding box center [776, 609] width 64 height 16
click at [777, 553] on html "[PERSON_NAME]-oop JW Dataset alley-oop Documentation JW Share Preview Publish P…" at bounding box center [745, 385] width 1490 height 770
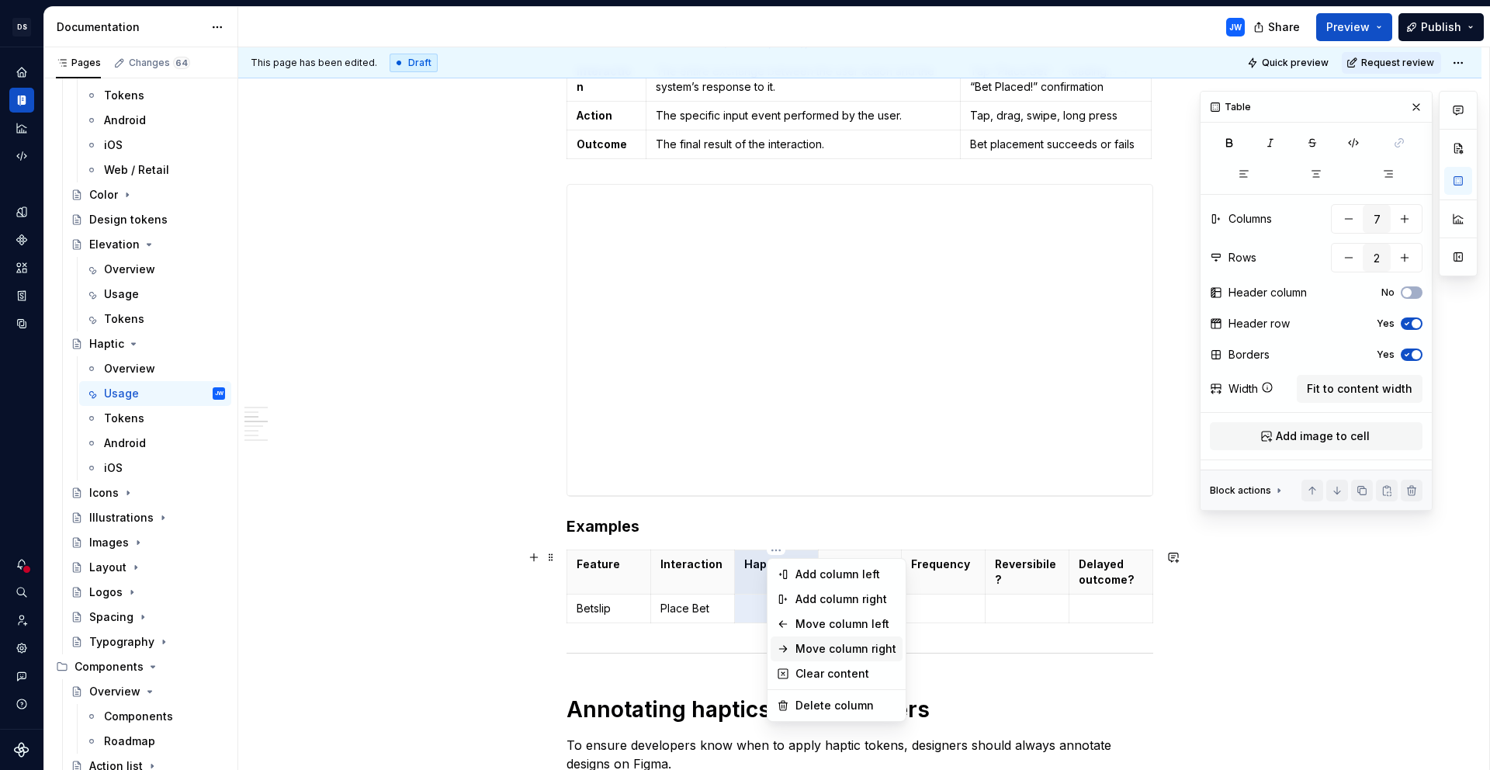
click at [834, 641] on div "Move column right" at bounding box center [846, 649] width 101 height 16
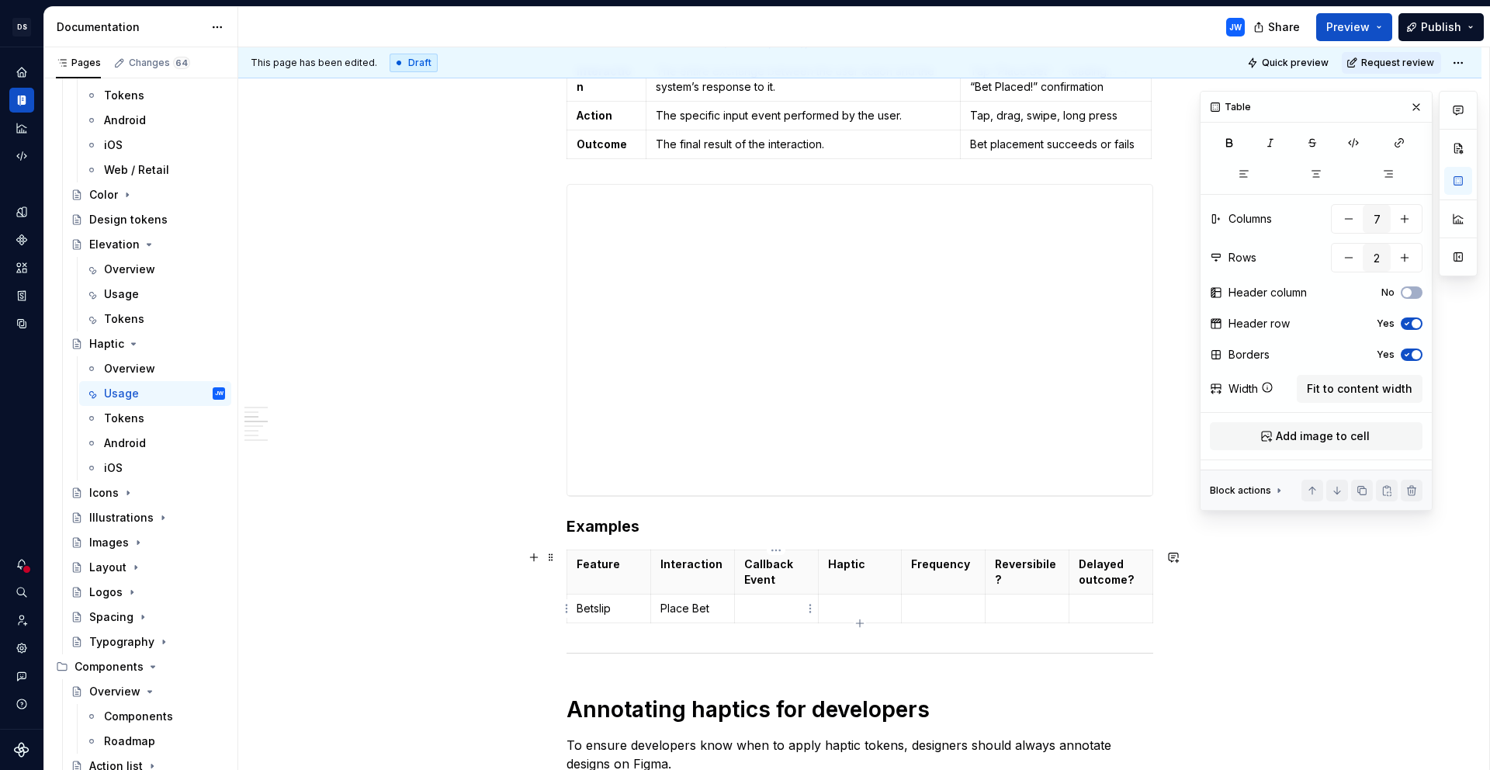
click at [784, 616] on td at bounding box center [776, 609] width 84 height 29
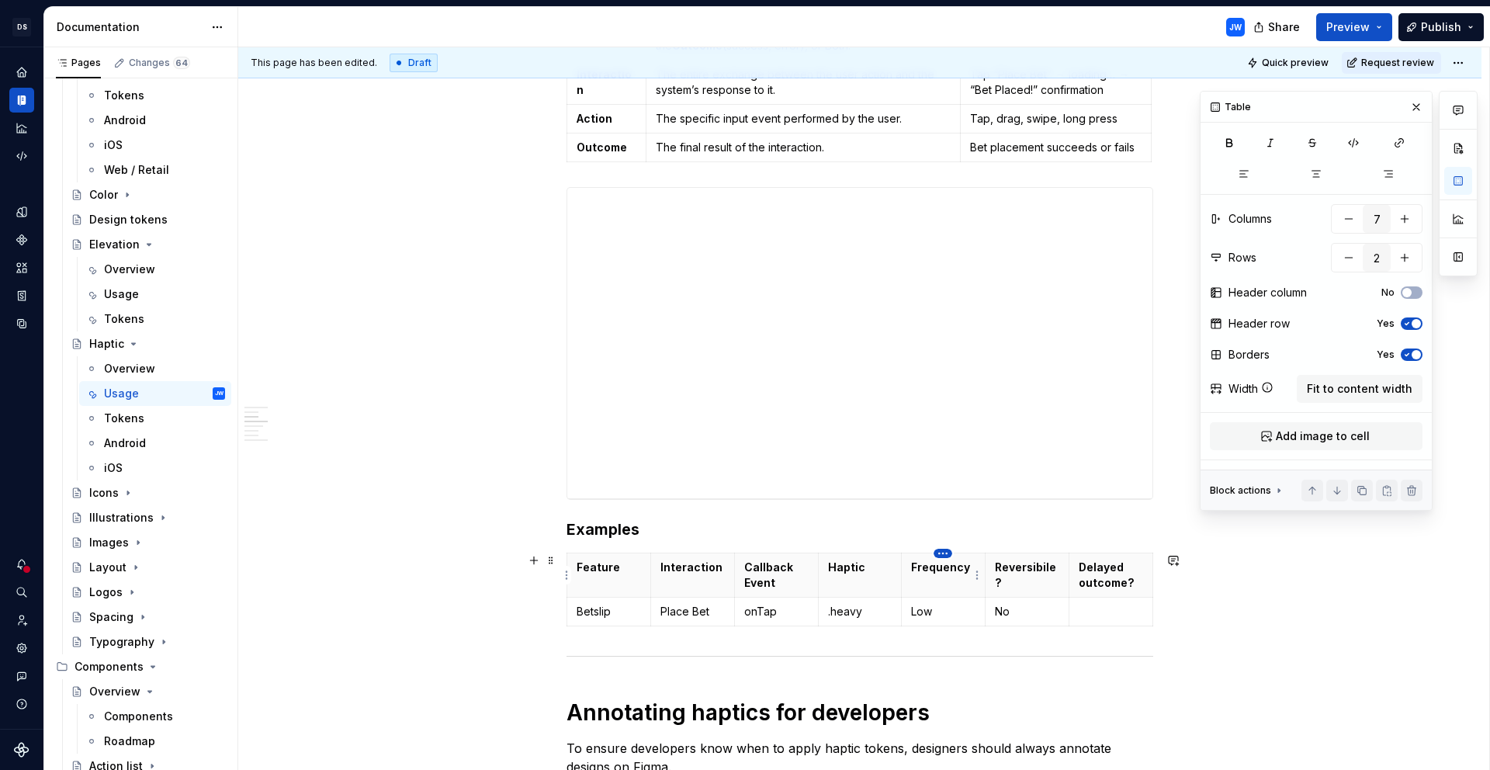
click at [947, 555] on html "[PERSON_NAME]-oop JW Dataset alley-oop Documentation JW Share Preview Publish P…" at bounding box center [745, 385] width 1490 height 770
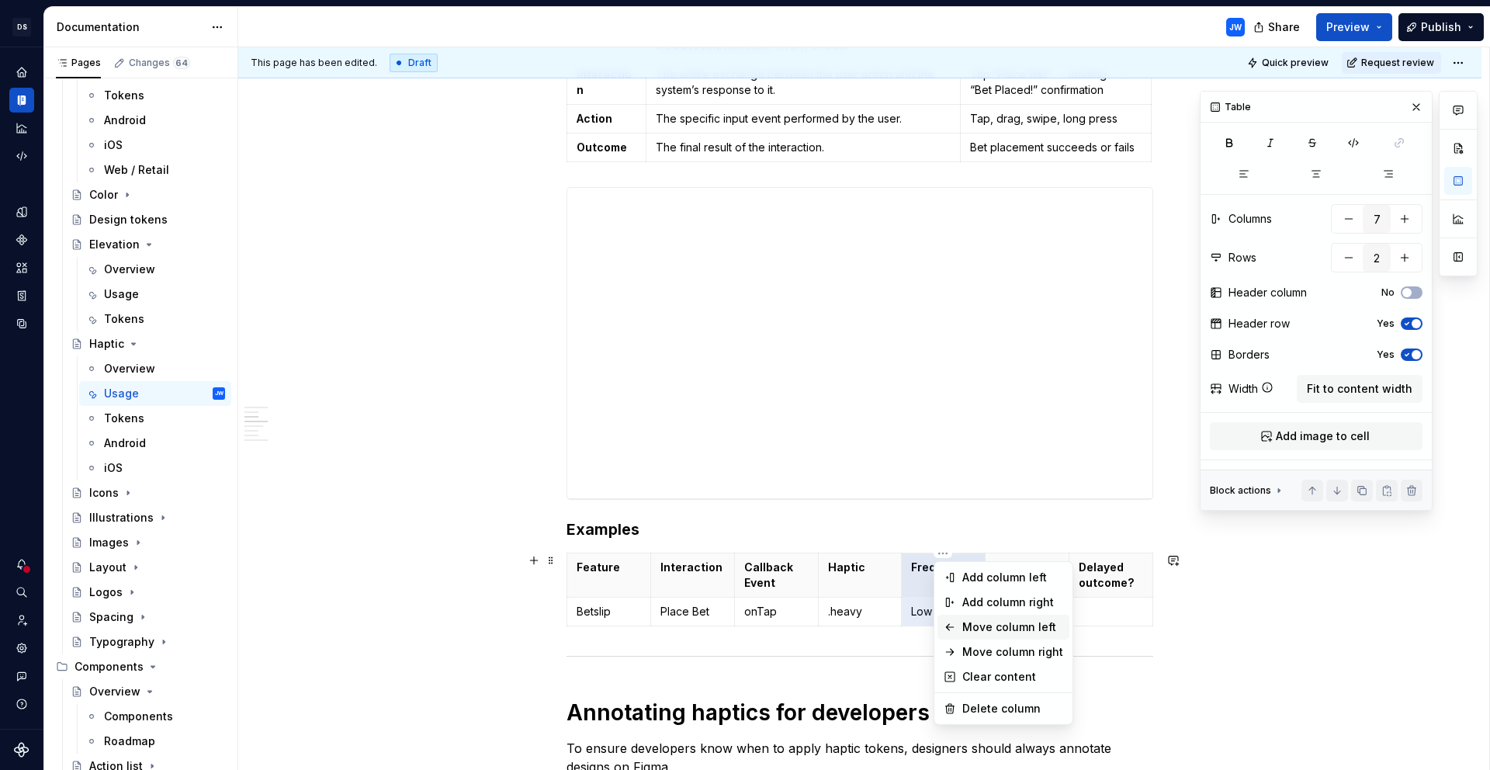
click at [1001, 628] on div "Move column left" at bounding box center [1013, 627] width 101 height 16
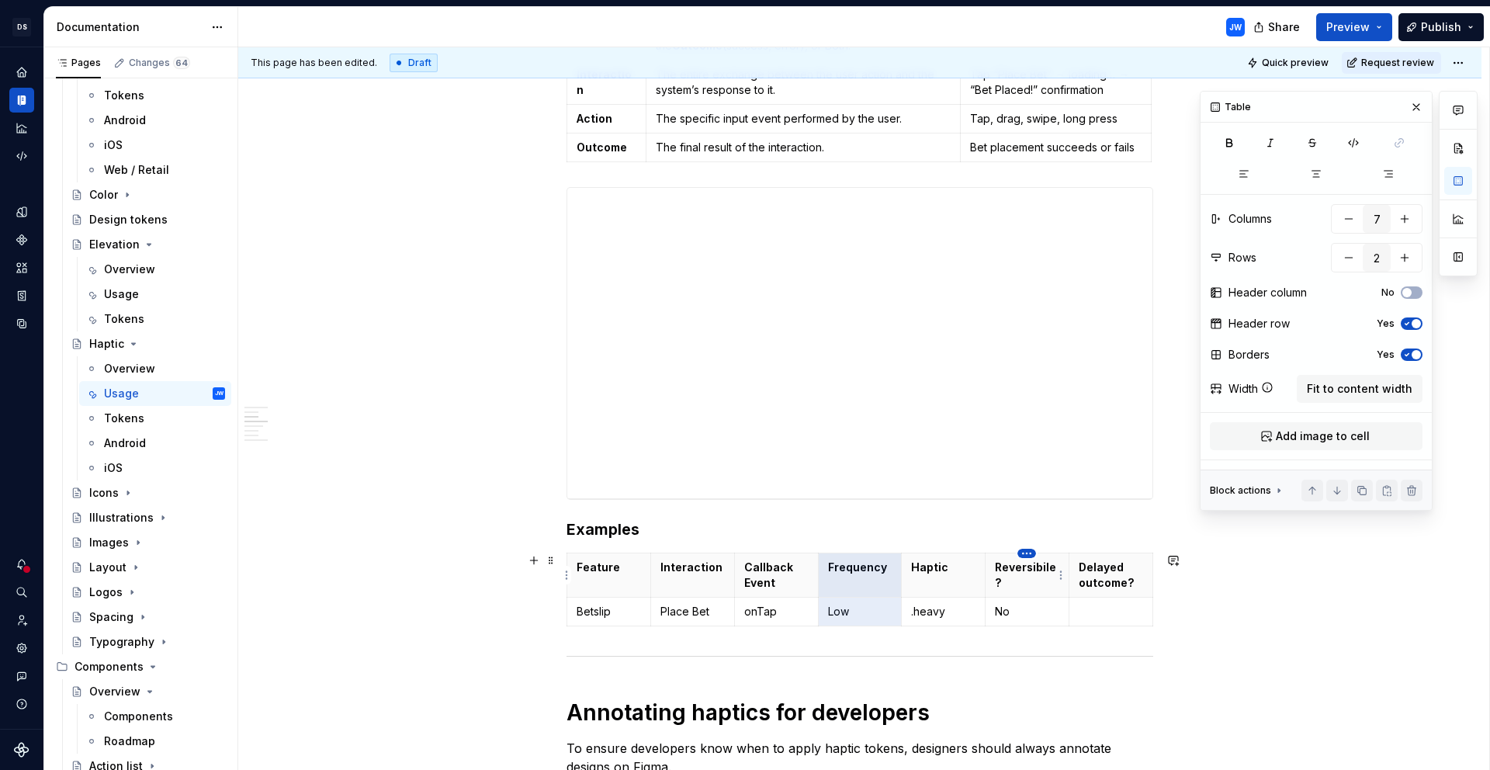
click at [1026, 554] on html "[PERSON_NAME]-oop JW Dataset alley-oop Documentation JW Share Preview Publish P…" at bounding box center [745, 385] width 1490 height 770
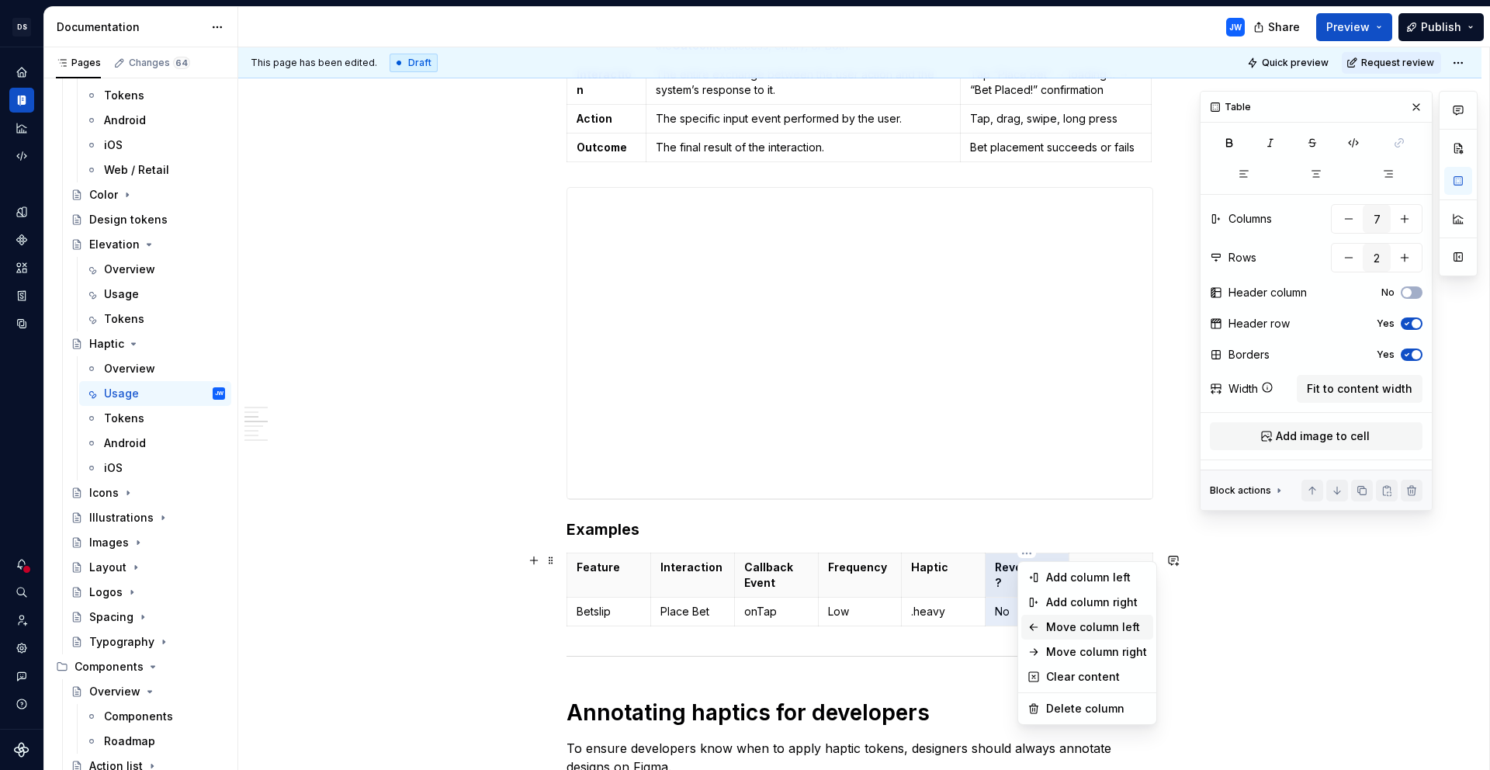
click at [1087, 624] on div "Move column left" at bounding box center [1096, 627] width 101 height 16
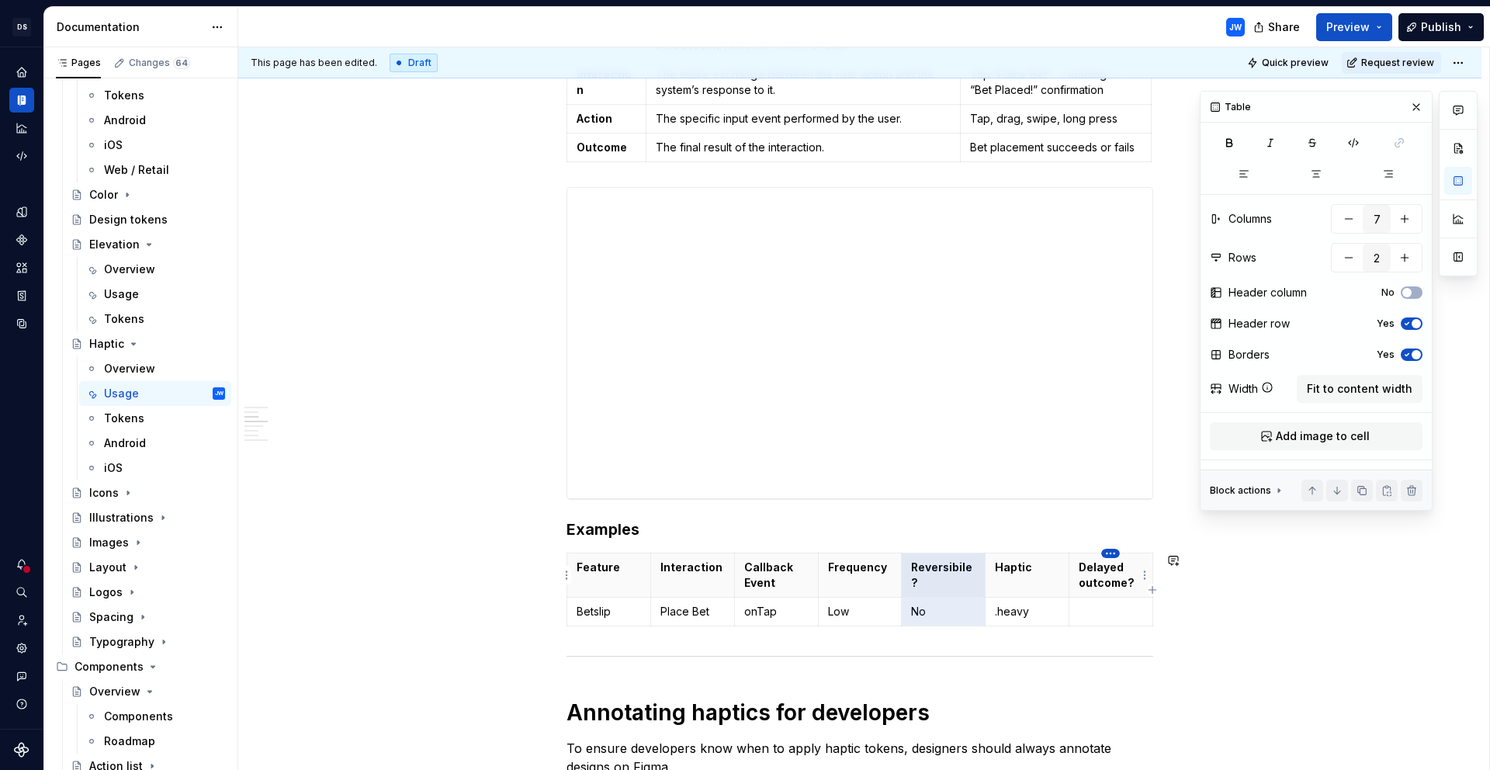
click at [1110, 553] on html "[PERSON_NAME]-oop JW Dataset alley-oop Documentation JW Share Preview Publish P…" at bounding box center [745, 385] width 1490 height 770
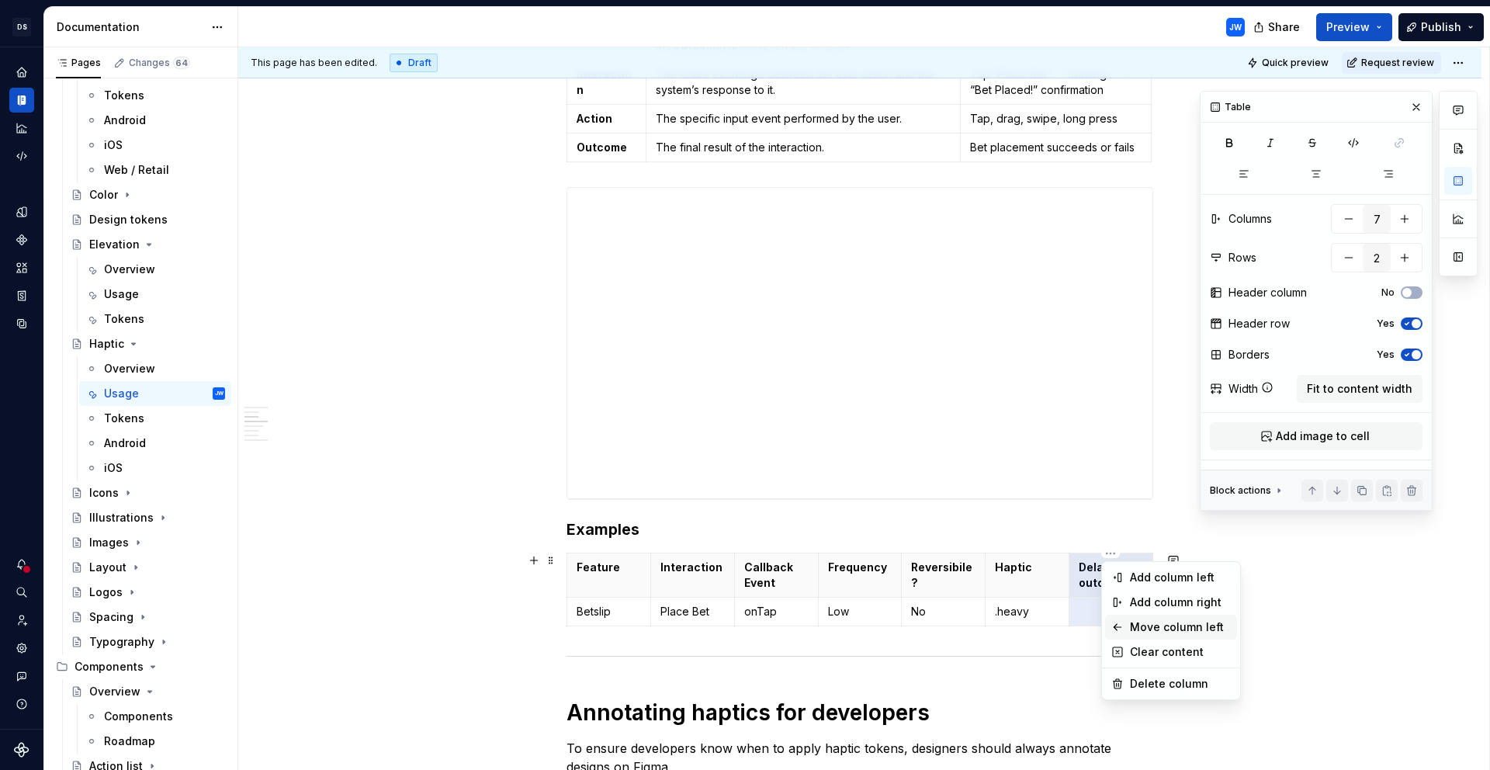
click at [1138, 623] on div "Move column left" at bounding box center [1180, 627] width 101 height 16
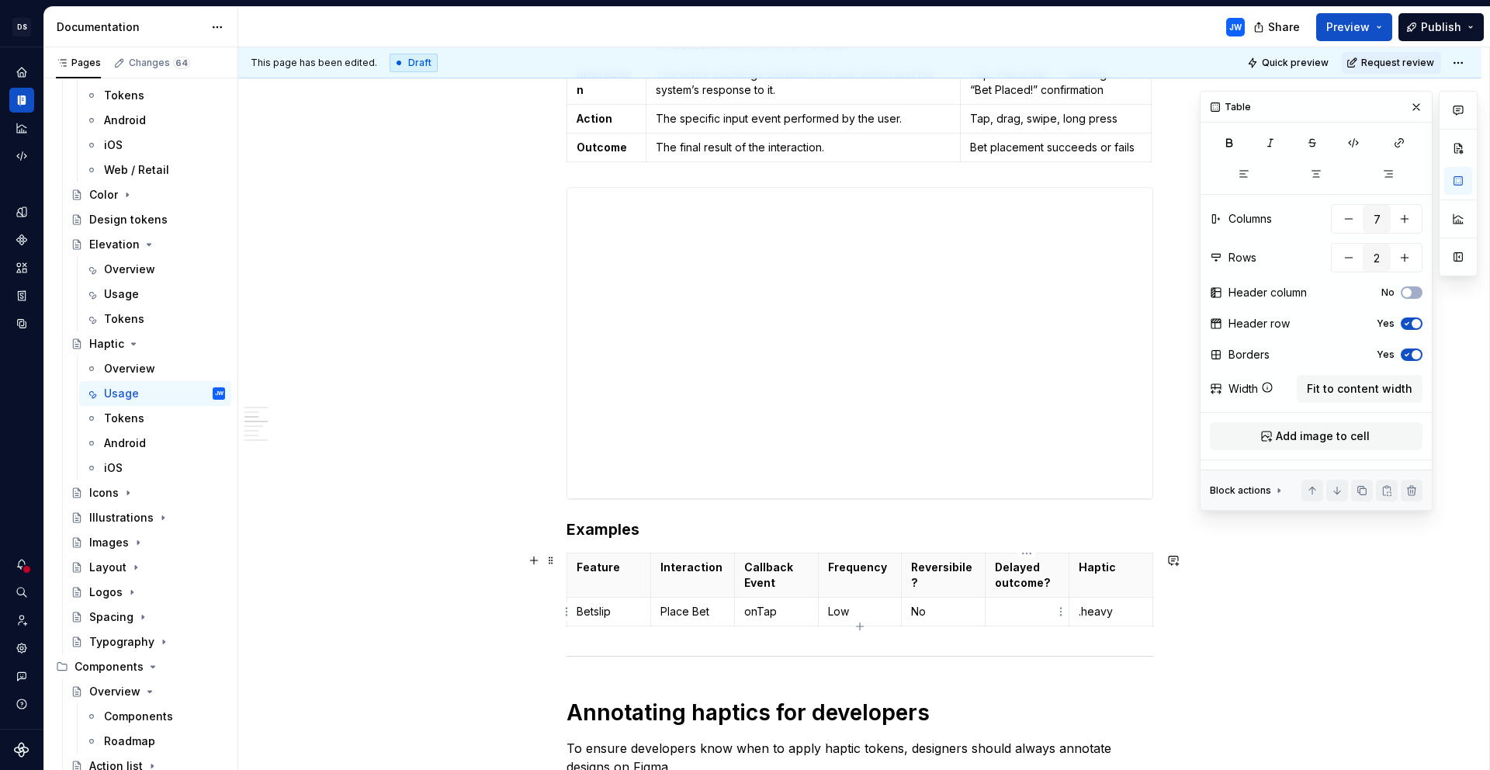
click at [1025, 609] on p at bounding box center [1027, 612] width 64 height 16
click at [1027, 554] on html "[PERSON_NAME]-oop JW Dataset alley-oop Documentation JW Share Preview Publish P…" at bounding box center [745, 385] width 1490 height 770
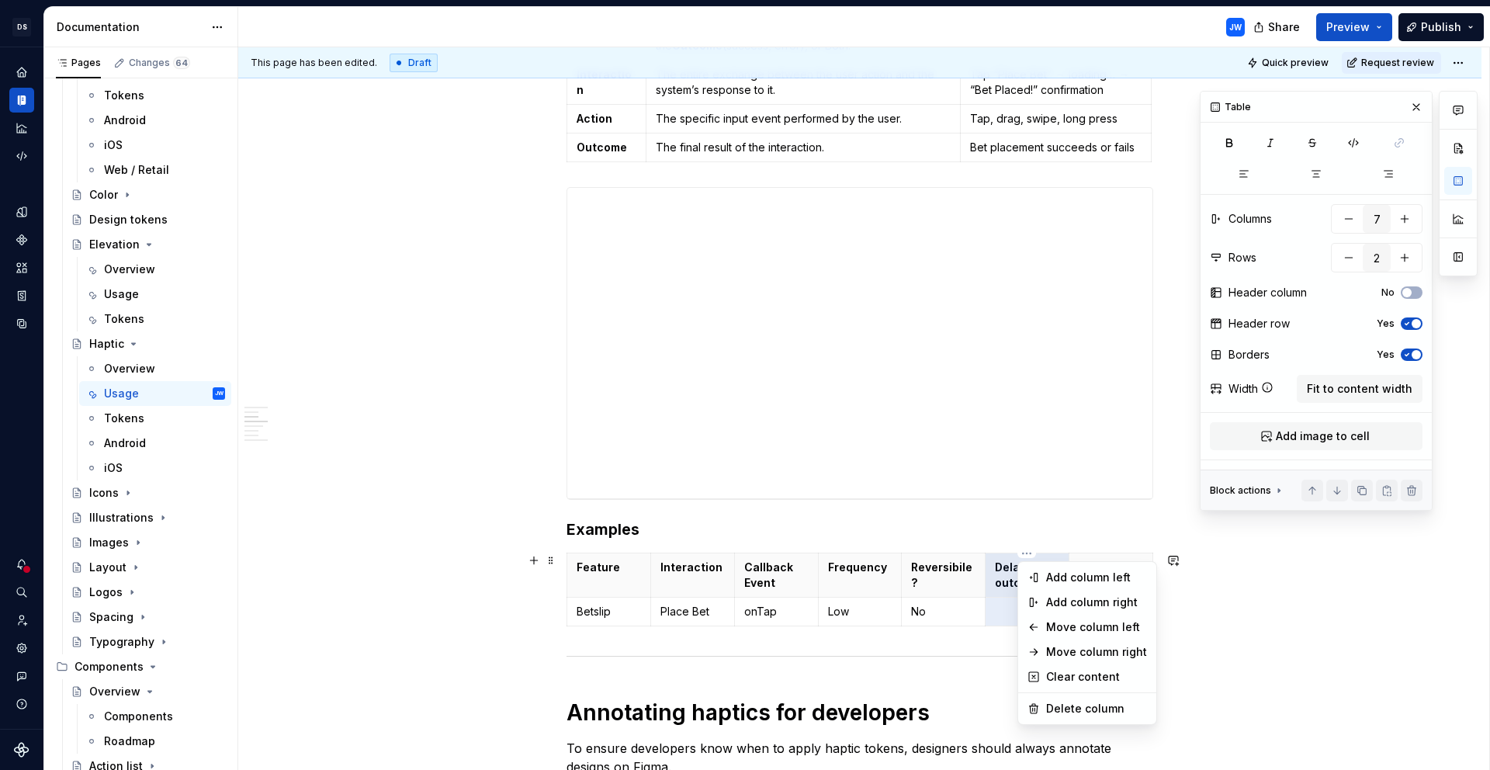
click at [1001, 609] on html "[PERSON_NAME]-oop JW Dataset alley-oop Documentation JW Share Preview Publish P…" at bounding box center [745, 385] width 1490 height 770
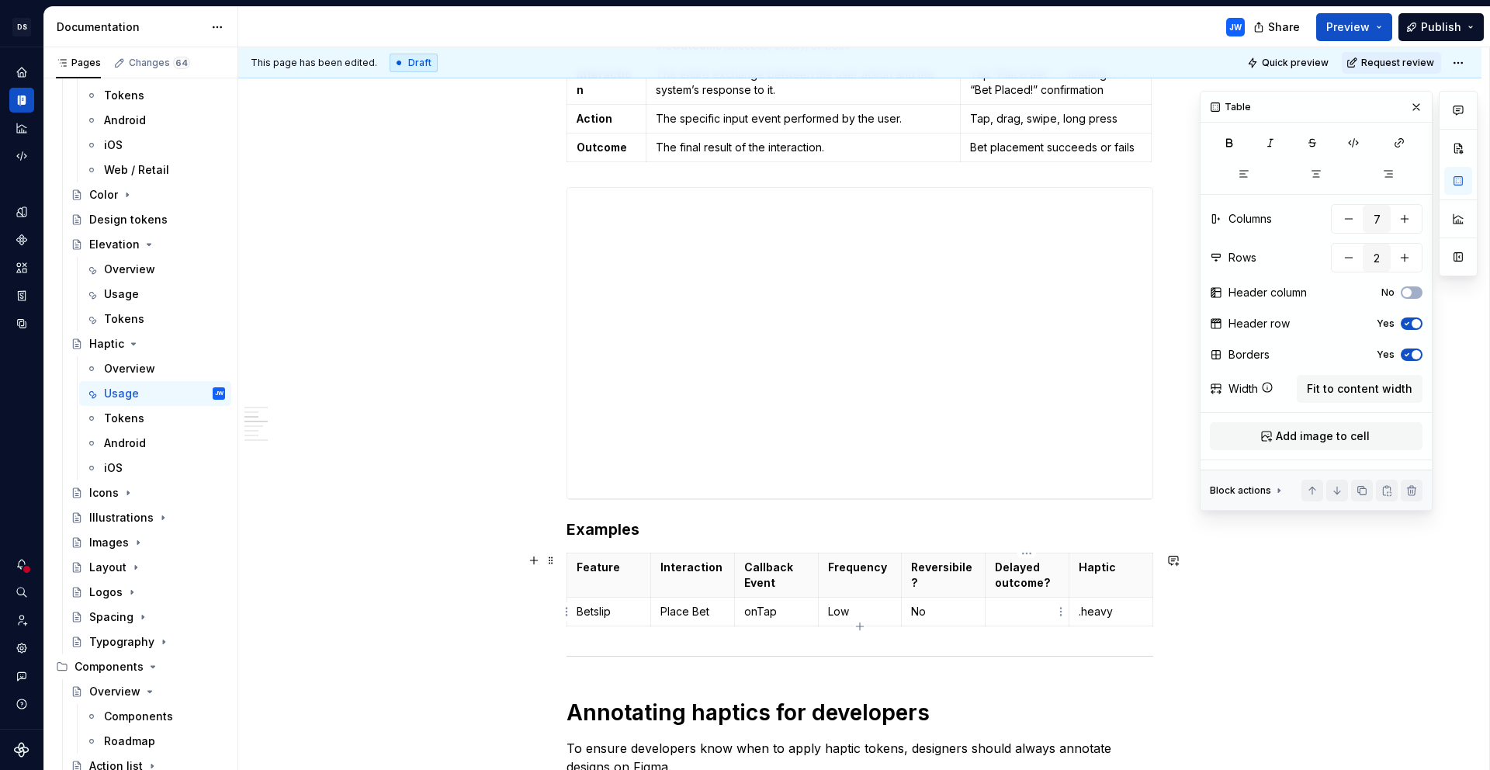
click at [1004, 613] on p at bounding box center [1027, 612] width 64 height 16
click at [713, 618] on p "Place Bet" at bounding box center [693, 612] width 64 height 16
click at [595, 609] on p "Betslip" at bounding box center [609, 612] width 64 height 16
click at [596, 609] on p "Betslip" at bounding box center [609, 612] width 64 height 16
click at [839, 605] on p "Low" at bounding box center [860, 612] width 64 height 16
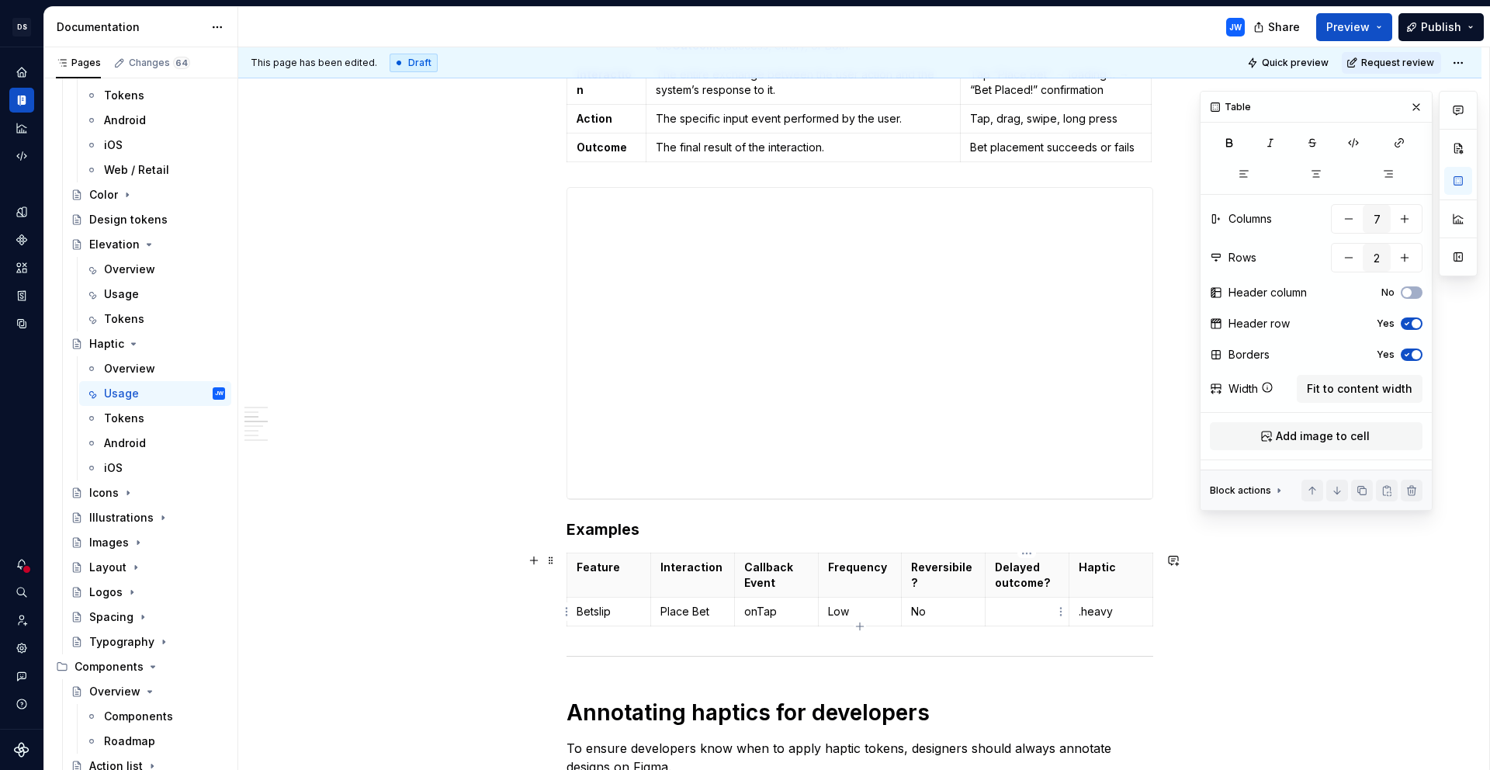
click at [1020, 612] on p at bounding box center [1027, 612] width 64 height 16
click at [779, 614] on p "onTap" at bounding box center [776, 612] width 64 height 16
click at [1114, 615] on p ".heavy" at bounding box center [1111, 612] width 64 height 16
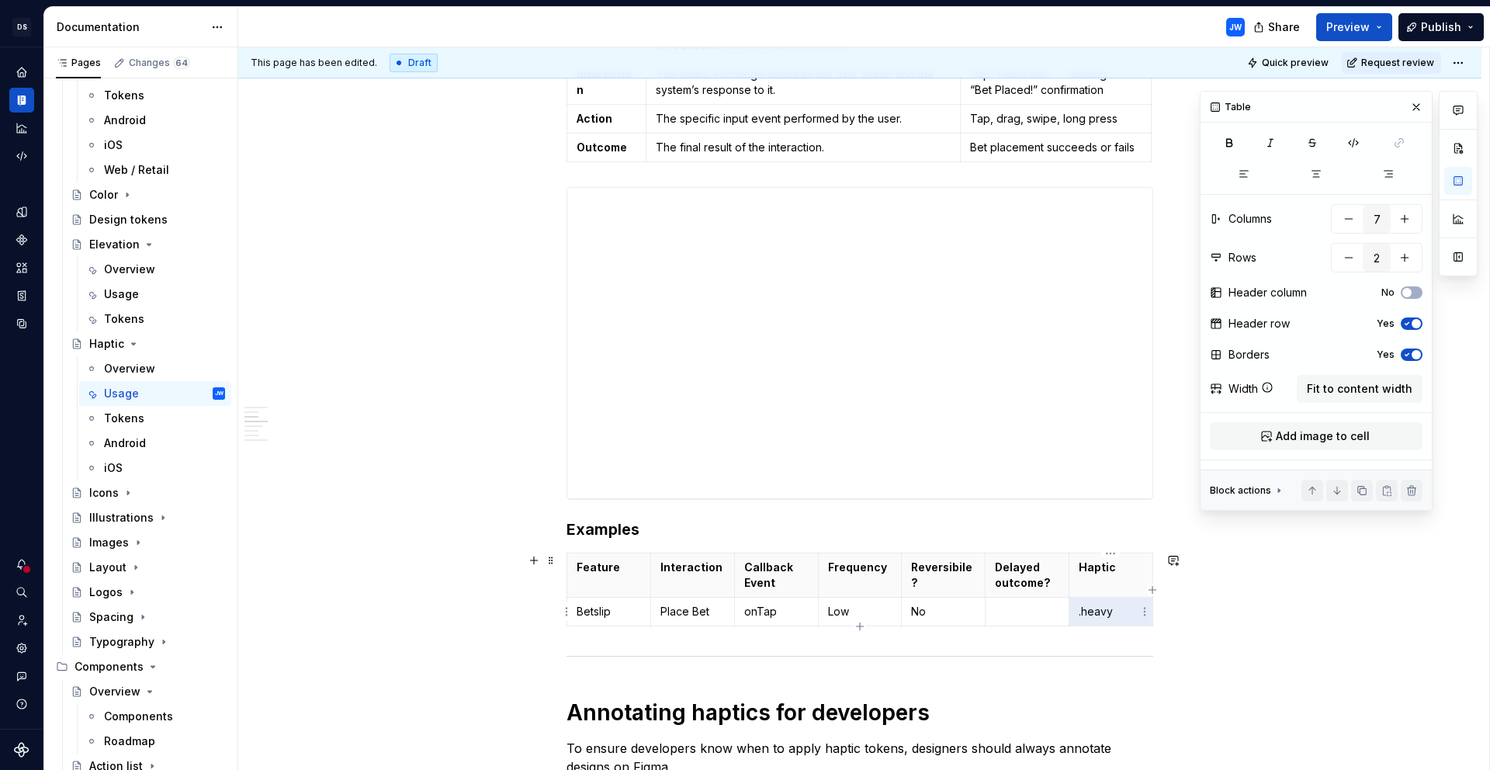
click at [1106, 612] on p ".heavy" at bounding box center [1111, 612] width 64 height 16
click at [1090, 612] on p ".heavy" at bounding box center [1111, 612] width 64 height 16
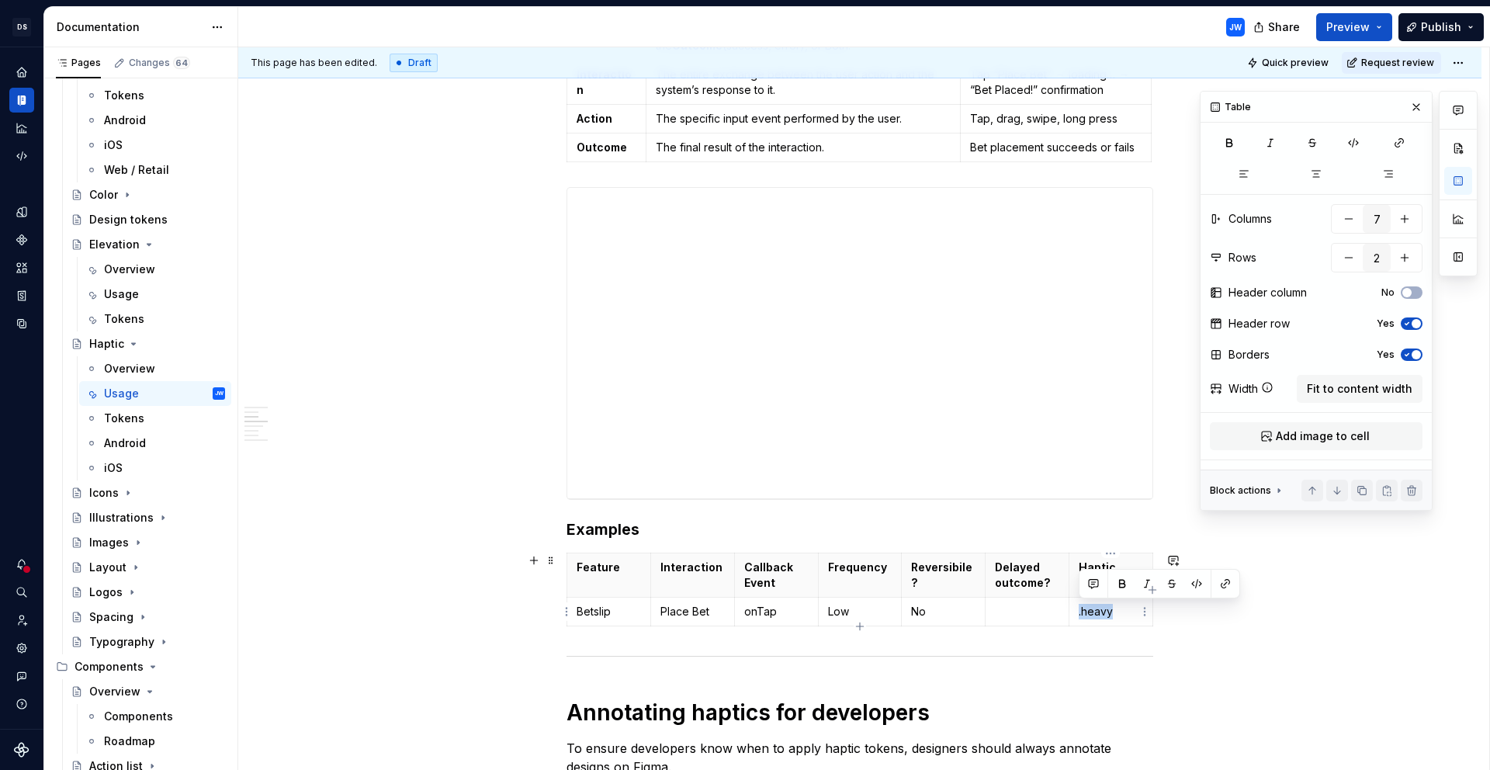
drag, startPoint x: 1078, startPoint y: 610, endPoint x: 1124, endPoint y: 609, distance: 45.8
click at [1124, 609] on p ".heavy" at bounding box center [1111, 612] width 64 height 16
click at [1192, 582] on button "button" at bounding box center [1197, 584] width 22 height 22
click at [1039, 598] on td at bounding box center [1028, 612] width 84 height 29
click at [995, 562] on p "Delayed outcome?" at bounding box center [1027, 575] width 64 height 31
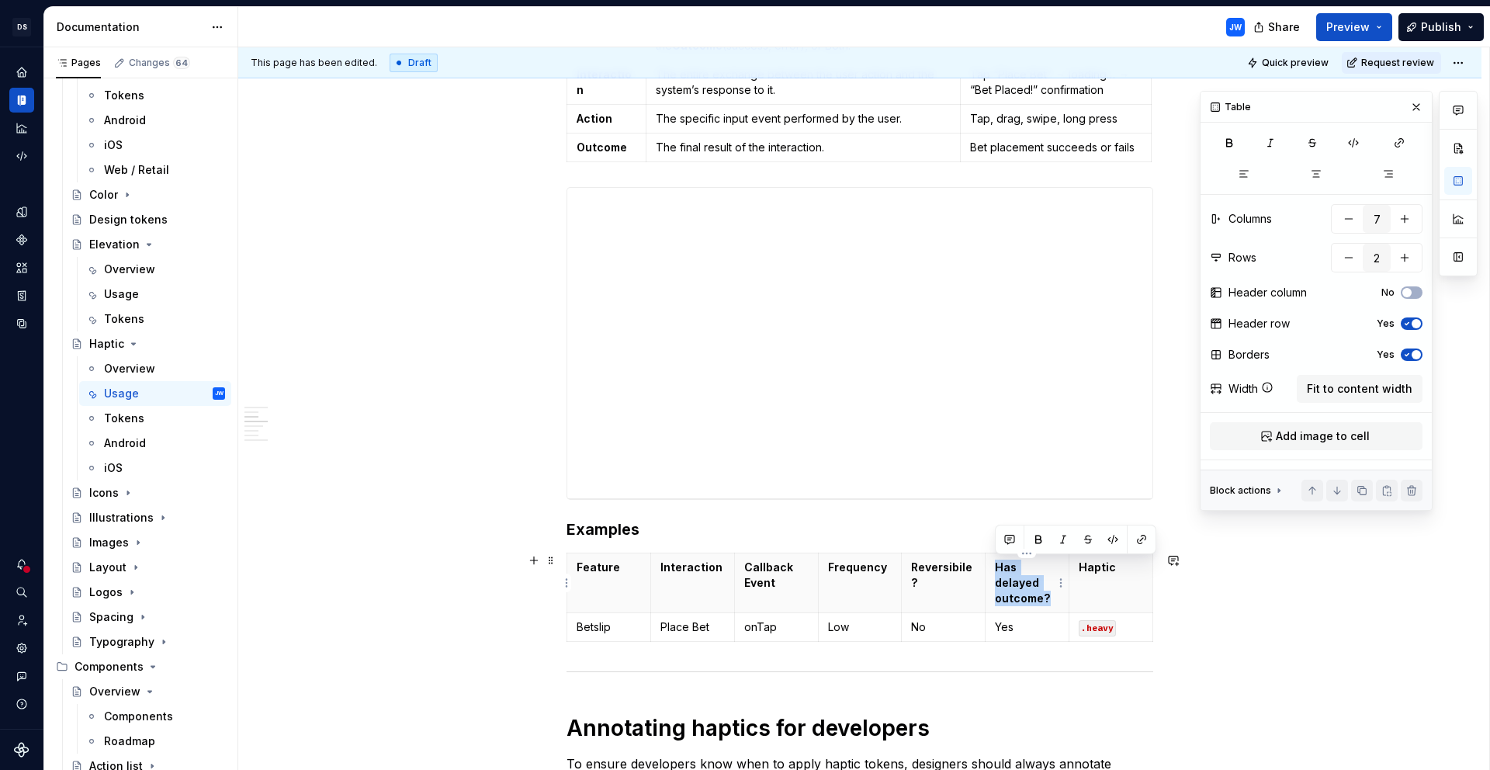
drag, startPoint x: 1049, startPoint y: 598, endPoint x: 994, endPoint y: 563, distance: 64.6
click at [995, 563] on p "Has delayed outcome?" at bounding box center [1027, 583] width 64 height 47
click at [1380, 386] on span "Fit to content width" at bounding box center [1360, 389] width 106 height 16
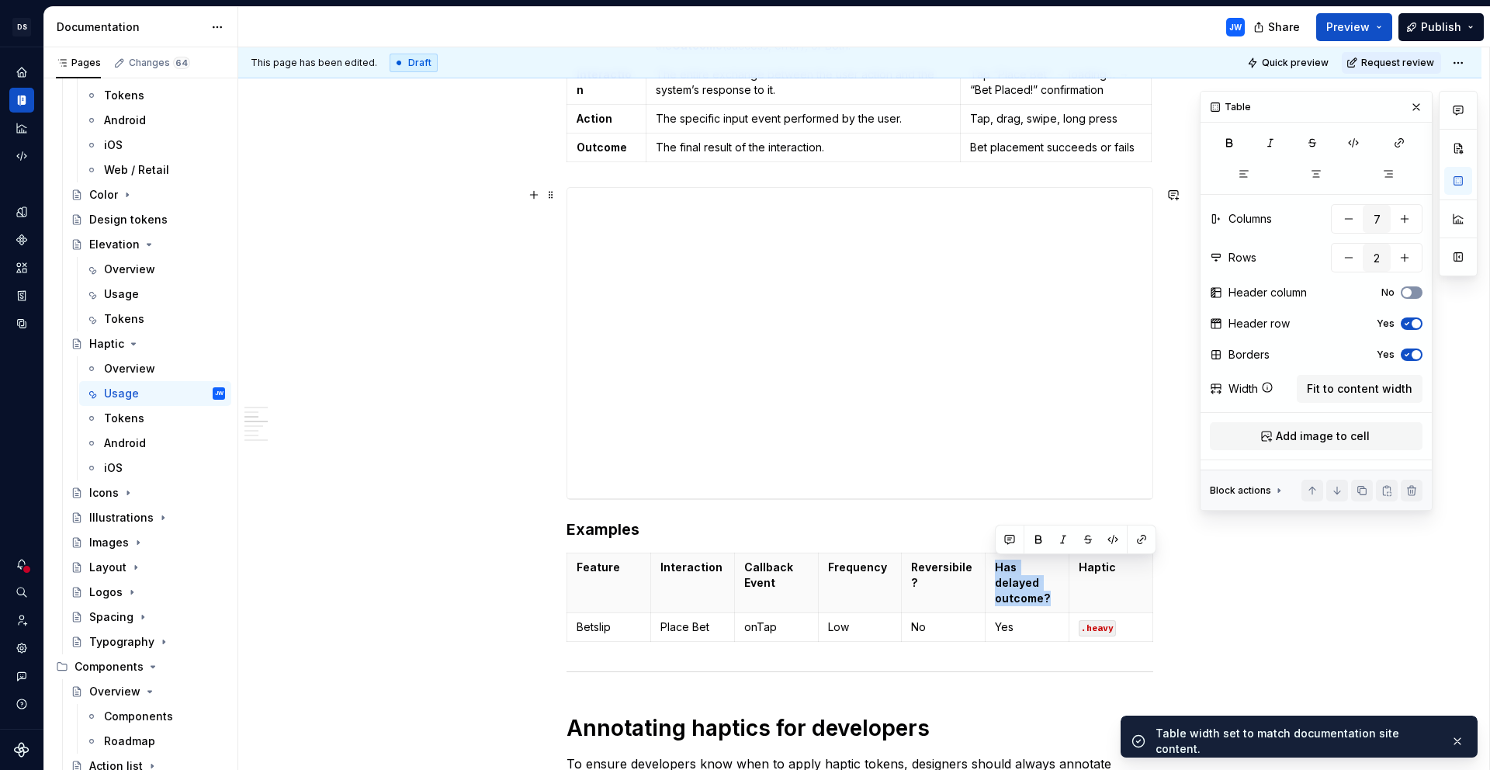
click at [1413, 290] on icon "button" at bounding box center [1407, 292] width 12 height 9
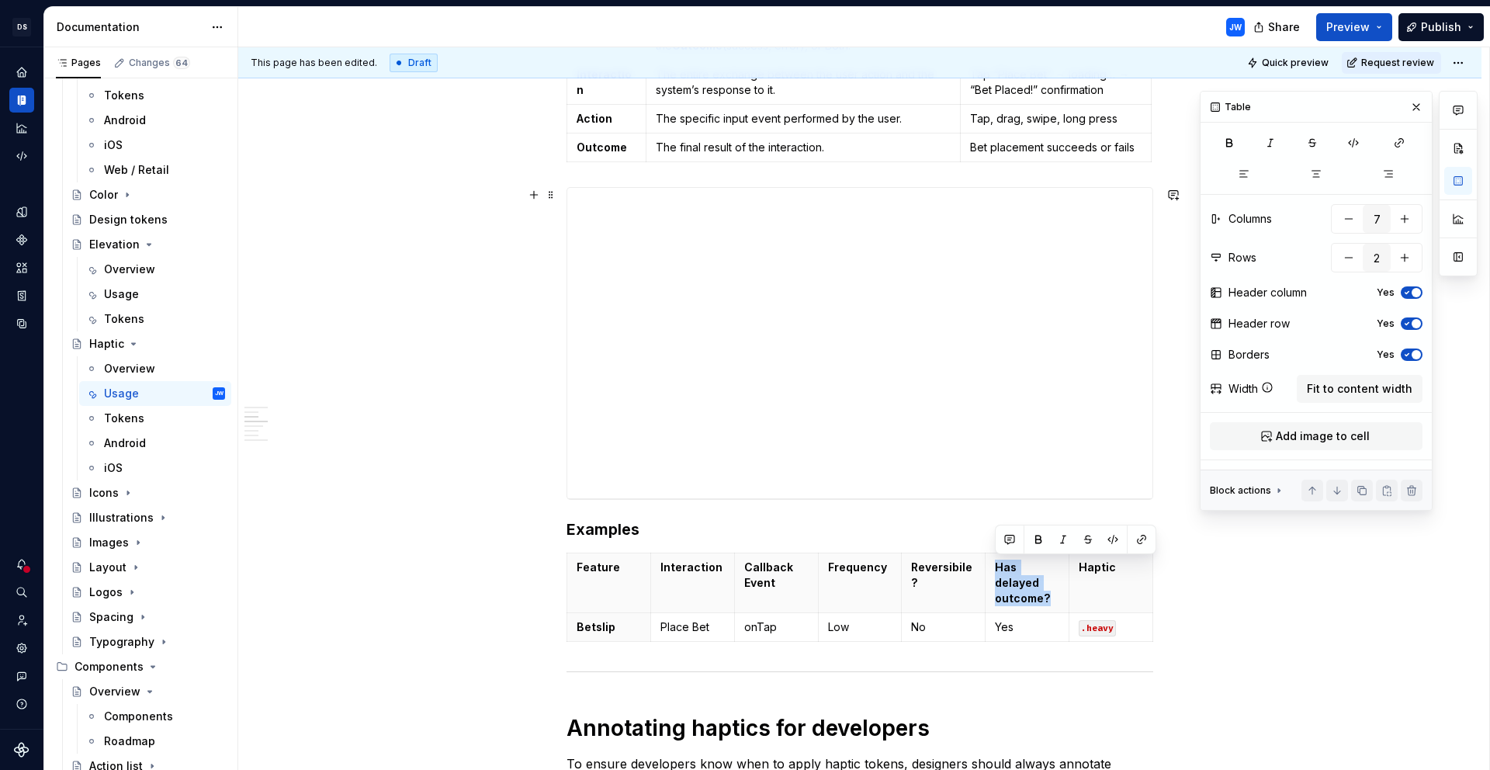
click at [1413, 290] on span "button" at bounding box center [1416, 292] width 9 height 9
type textarea "*"
click at [1413, 290] on icon "button" at bounding box center [1407, 292] width 12 height 9
click at [1416, 288] on span "button" at bounding box center [1416, 292] width 9 height 9
click at [1134, 625] on p ".heavy" at bounding box center [1111, 627] width 64 height 16
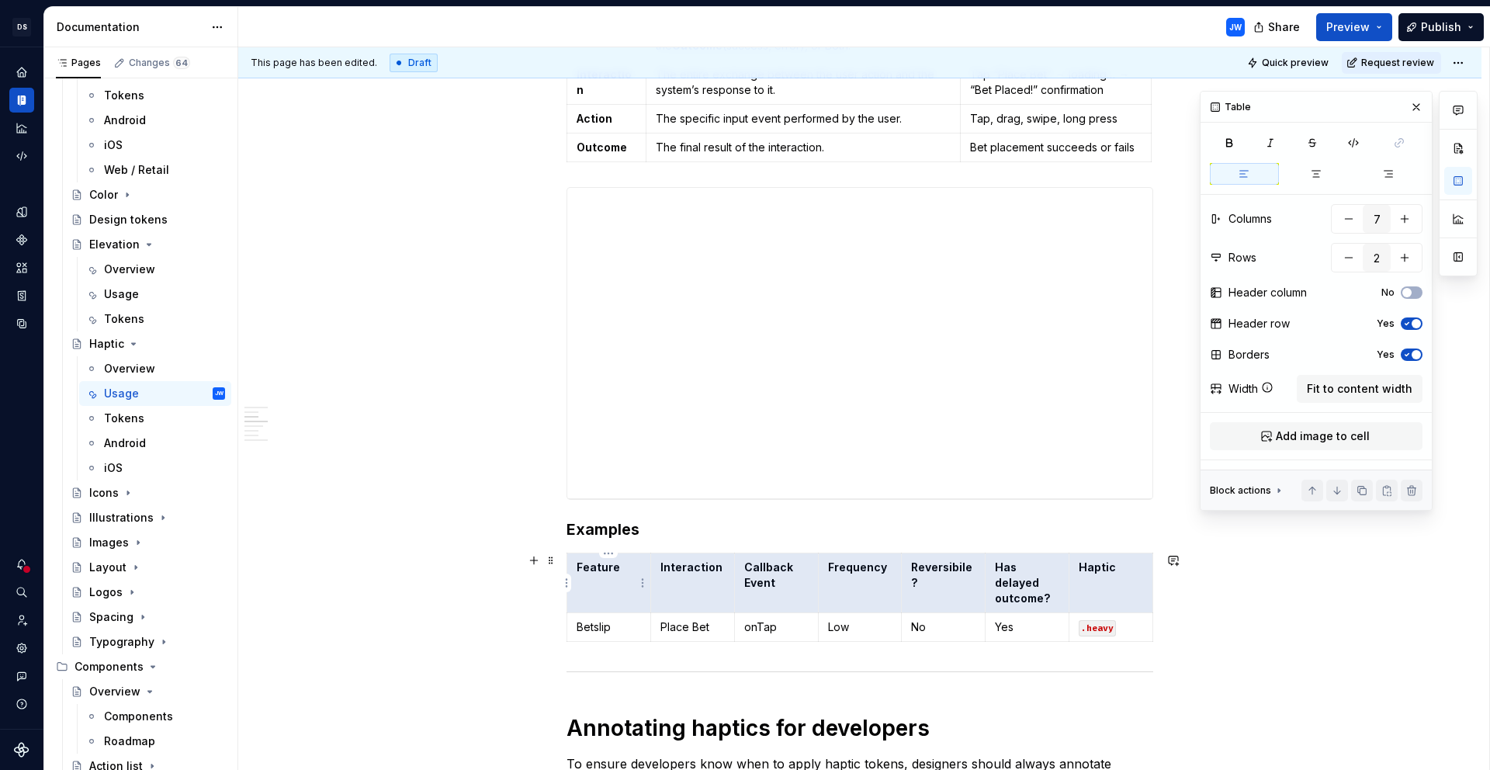
drag, startPoint x: 1108, startPoint y: 595, endPoint x: 644, endPoint y: 554, distance: 465.2
click at [644, 554] on tr "Feature Interaction Callback Event Frequency Reversibile? Has delayed outcome? …" at bounding box center [860, 583] width 586 height 60
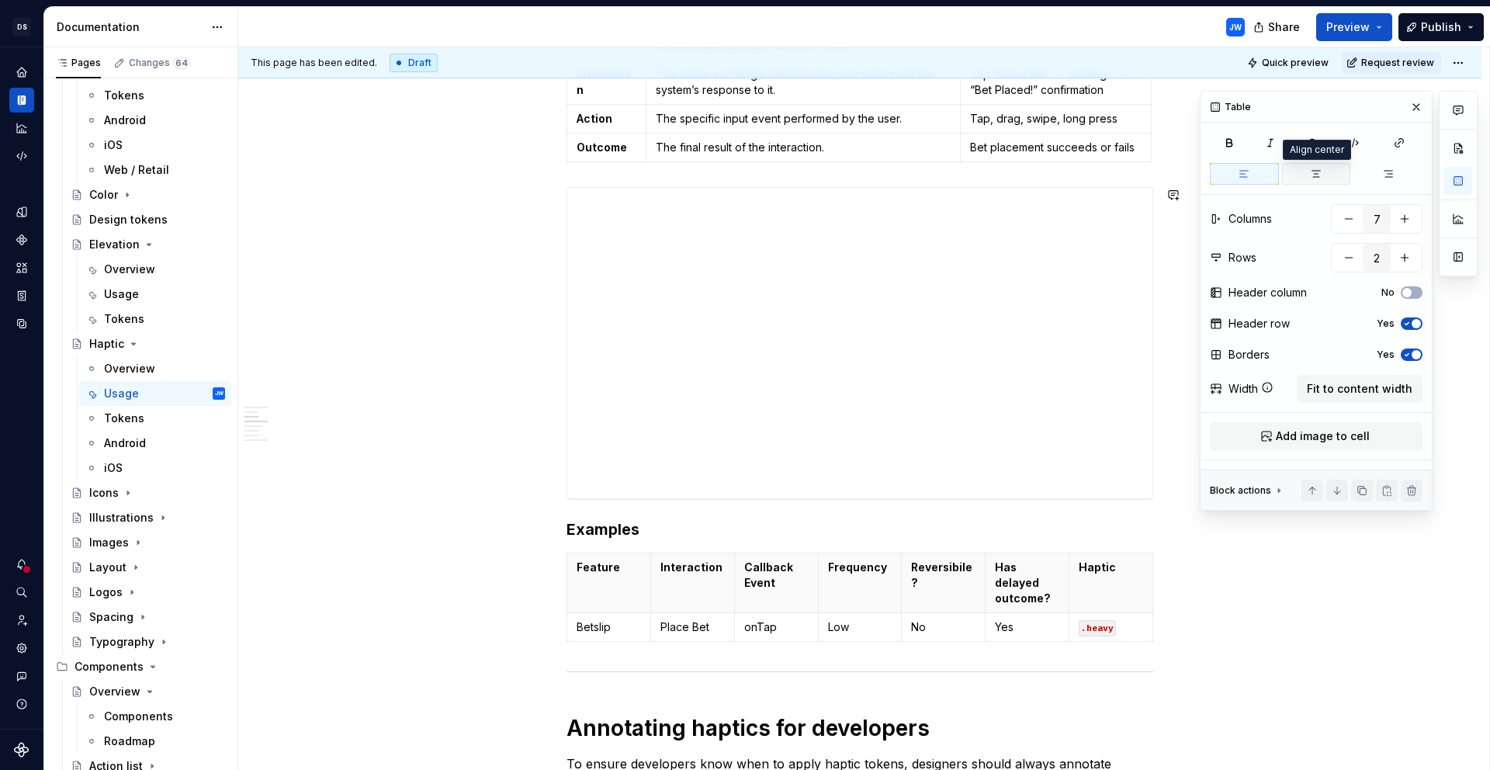
click at [1316, 173] on icon "button" at bounding box center [1317, 174] width 9 height 6
click at [1362, 166] on button "button" at bounding box center [1388, 174] width 69 height 22
click at [1254, 170] on button "button" at bounding box center [1244, 174] width 69 height 22
click at [1045, 588] on p "Has delayed outcome?" at bounding box center [1027, 583] width 64 height 47
click at [1117, 631] on p ".heavy" at bounding box center [1111, 627] width 64 height 16
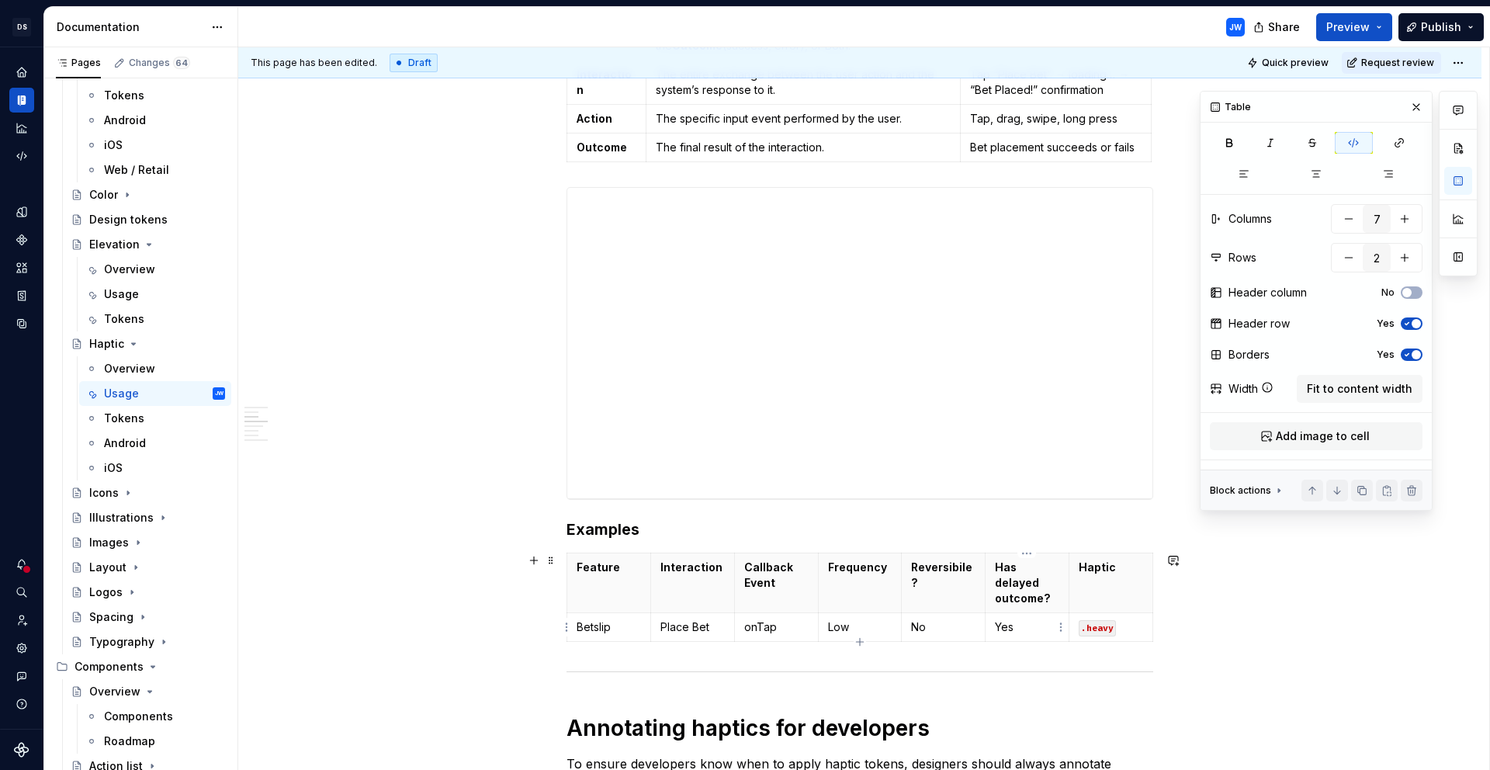
click at [1053, 633] on p "Yes" at bounding box center [1027, 627] width 64 height 16
click at [585, 632] on p "Betslip" at bounding box center [609, 627] width 64 height 16
click at [858, 637] on icon "button" at bounding box center [860, 642] width 12 height 12
type input "3"
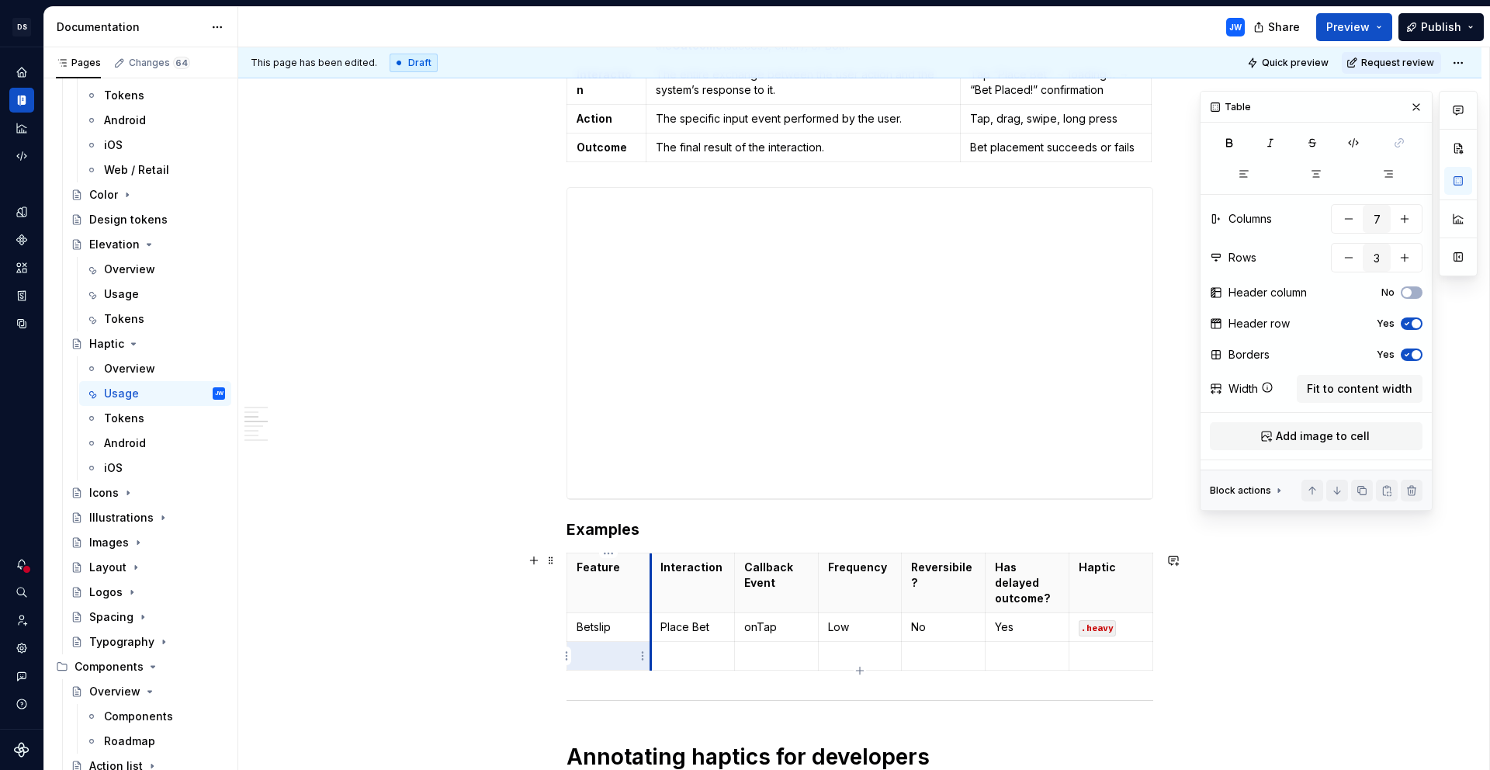
click at [630, 661] on p at bounding box center [609, 656] width 64 height 16
click at [1028, 551] on html "[PERSON_NAME]-oop JW Dataset alley-oop Documentation JW Share Preview Publish P…" at bounding box center [745, 385] width 1490 height 770
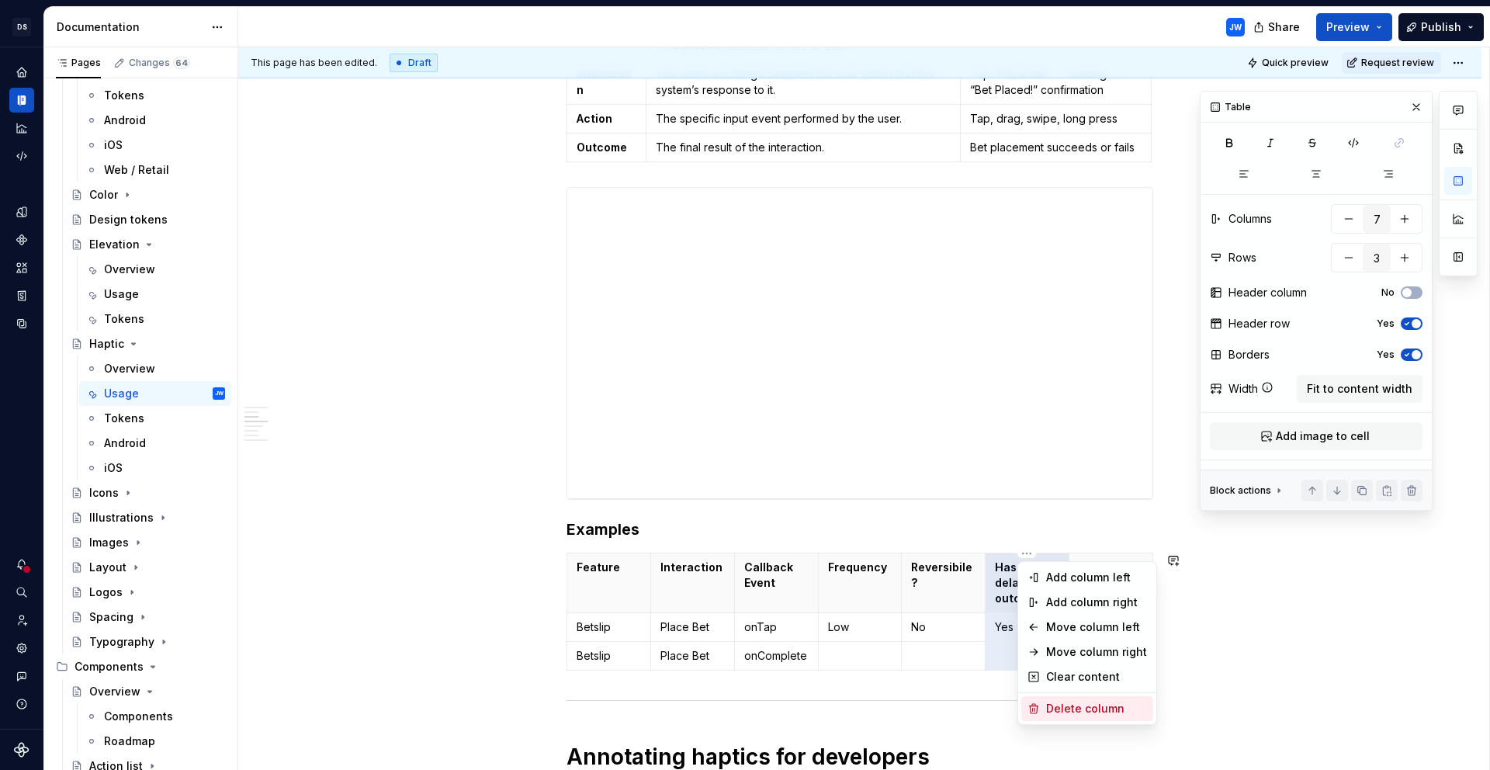
click at [1070, 703] on div "Delete column" at bounding box center [1096, 709] width 101 height 16
type input "6"
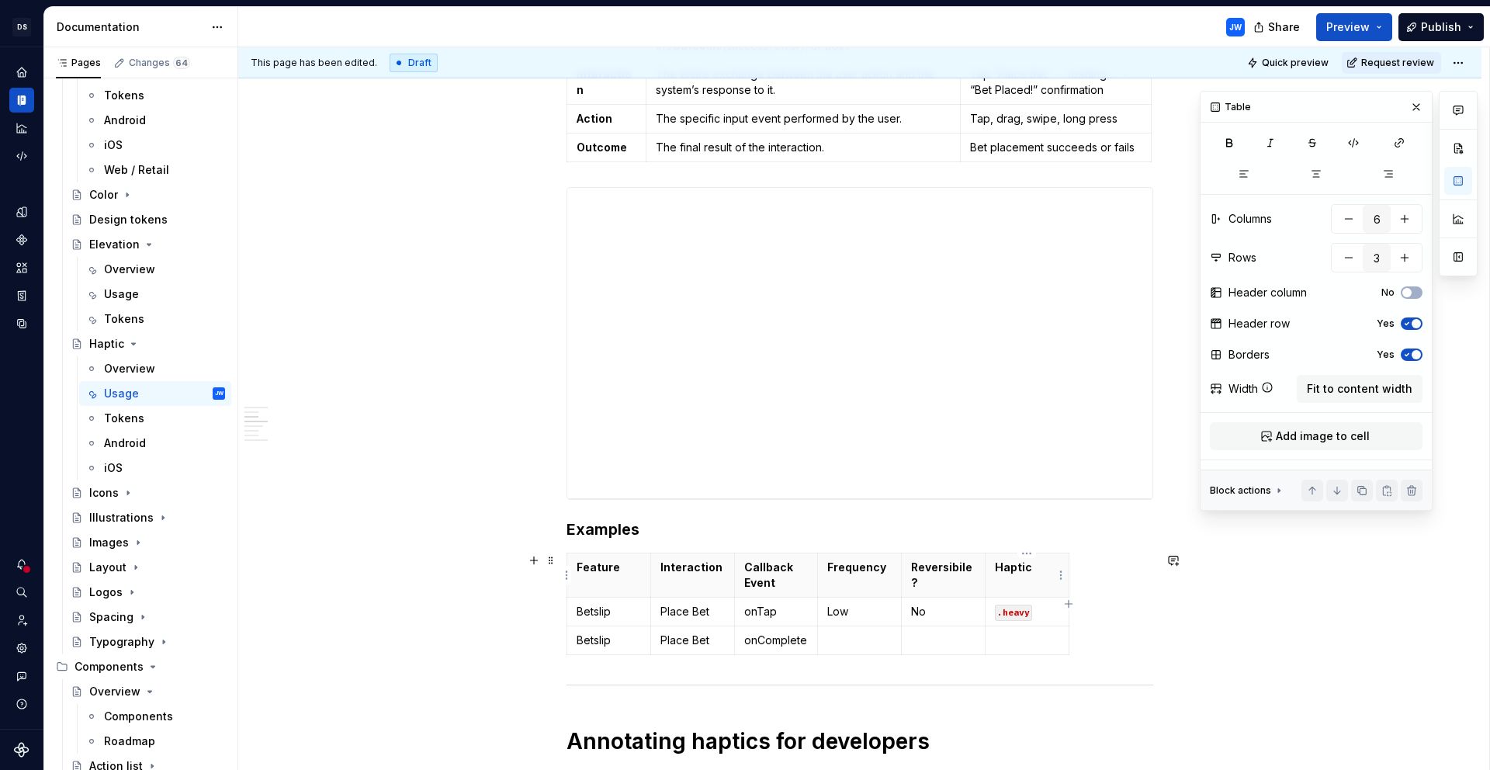
click at [1043, 581] on th "Haptic" at bounding box center [1028, 575] width 84 height 44
click at [1336, 390] on span "Fit to content width" at bounding box center [1360, 389] width 106 height 16
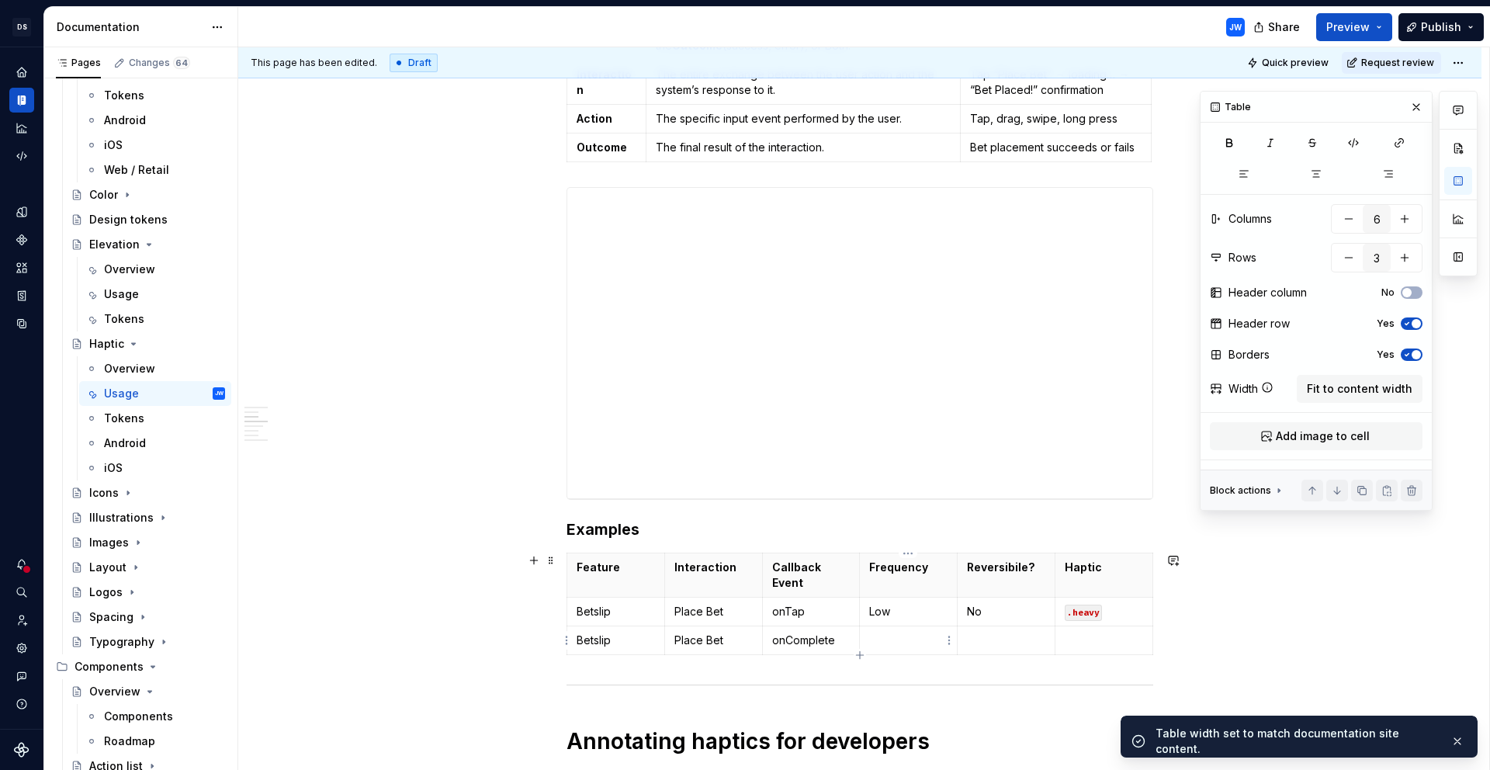
click at [914, 636] on p at bounding box center [908, 641] width 78 height 16
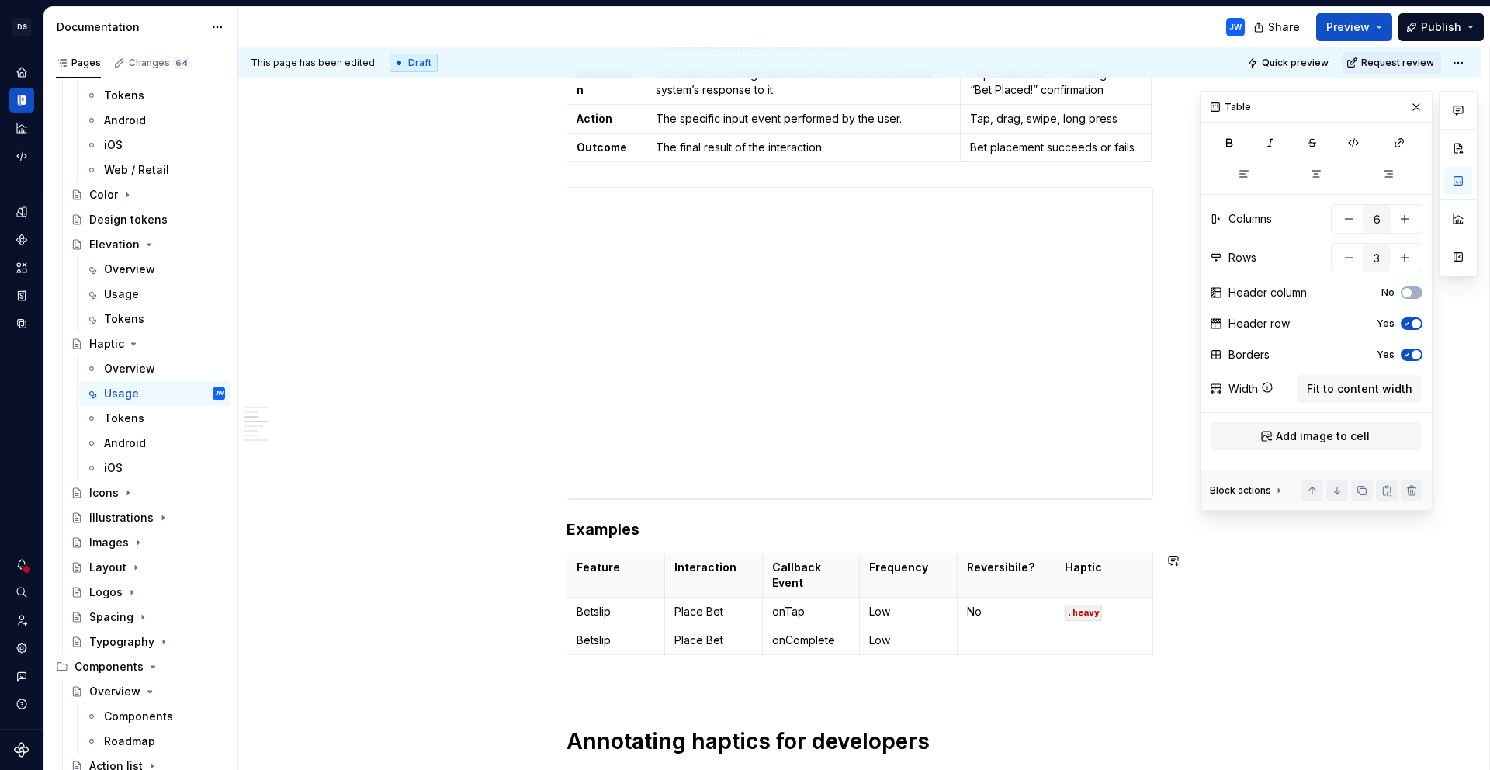
type textarea "*"
click at [732, 637] on p "Place Bet" at bounding box center [714, 641] width 78 height 16
click at [1092, 650] on td "." at bounding box center [1105, 640] width 98 height 29
drag, startPoint x: 1104, startPoint y: 616, endPoint x: 1060, endPoint y: 616, distance: 44.2
click at [1060, 616] on td ".heavy" at bounding box center [1105, 612] width 98 height 29
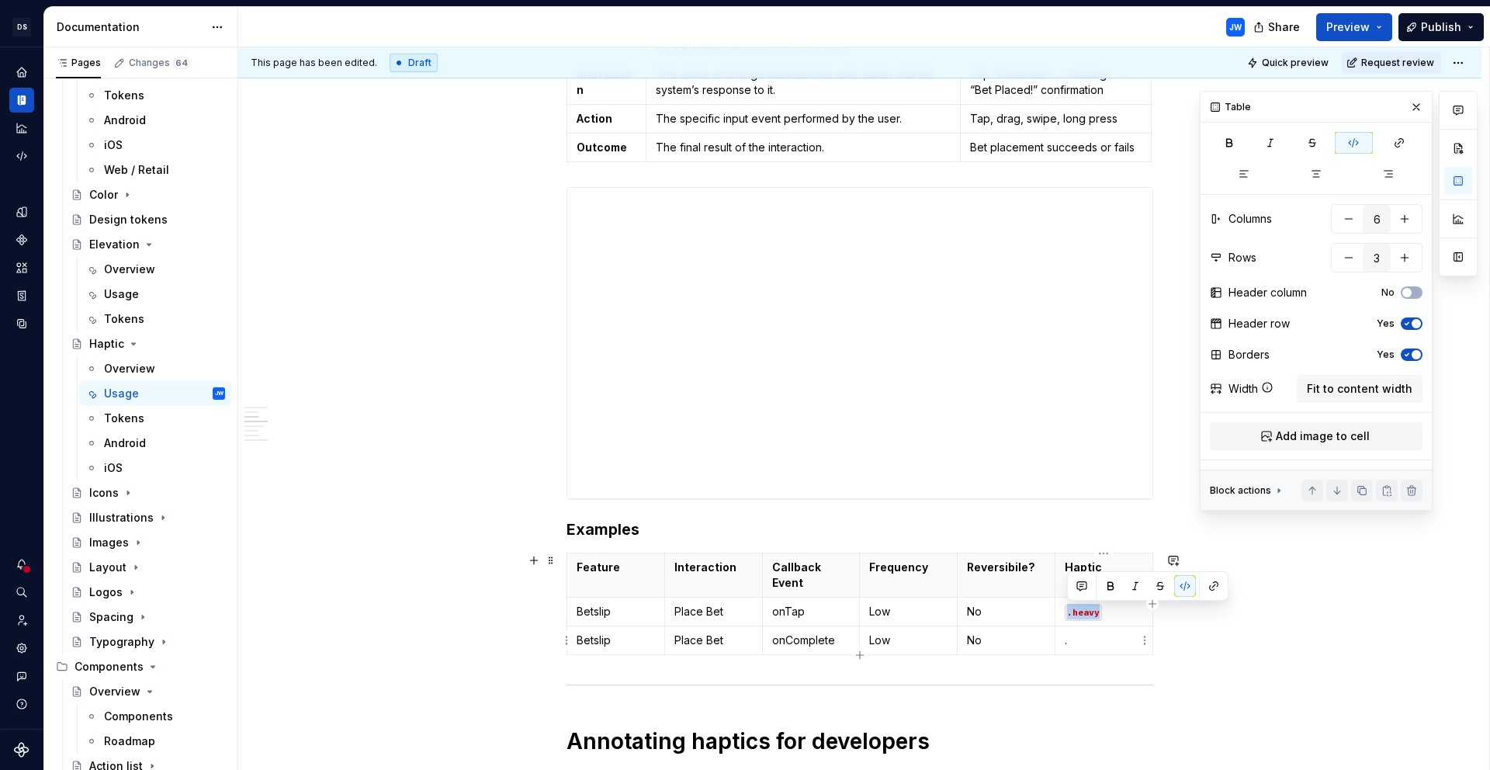
copy code ".heavy"
click at [1084, 644] on p "." at bounding box center [1104, 641] width 78 height 16
click at [1084, 643] on code ".heavy" at bounding box center [1083, 641] width 37 height 16
click at [904, 576] on th "Frequency" at bounding box center [909, 575] width 98 height 44
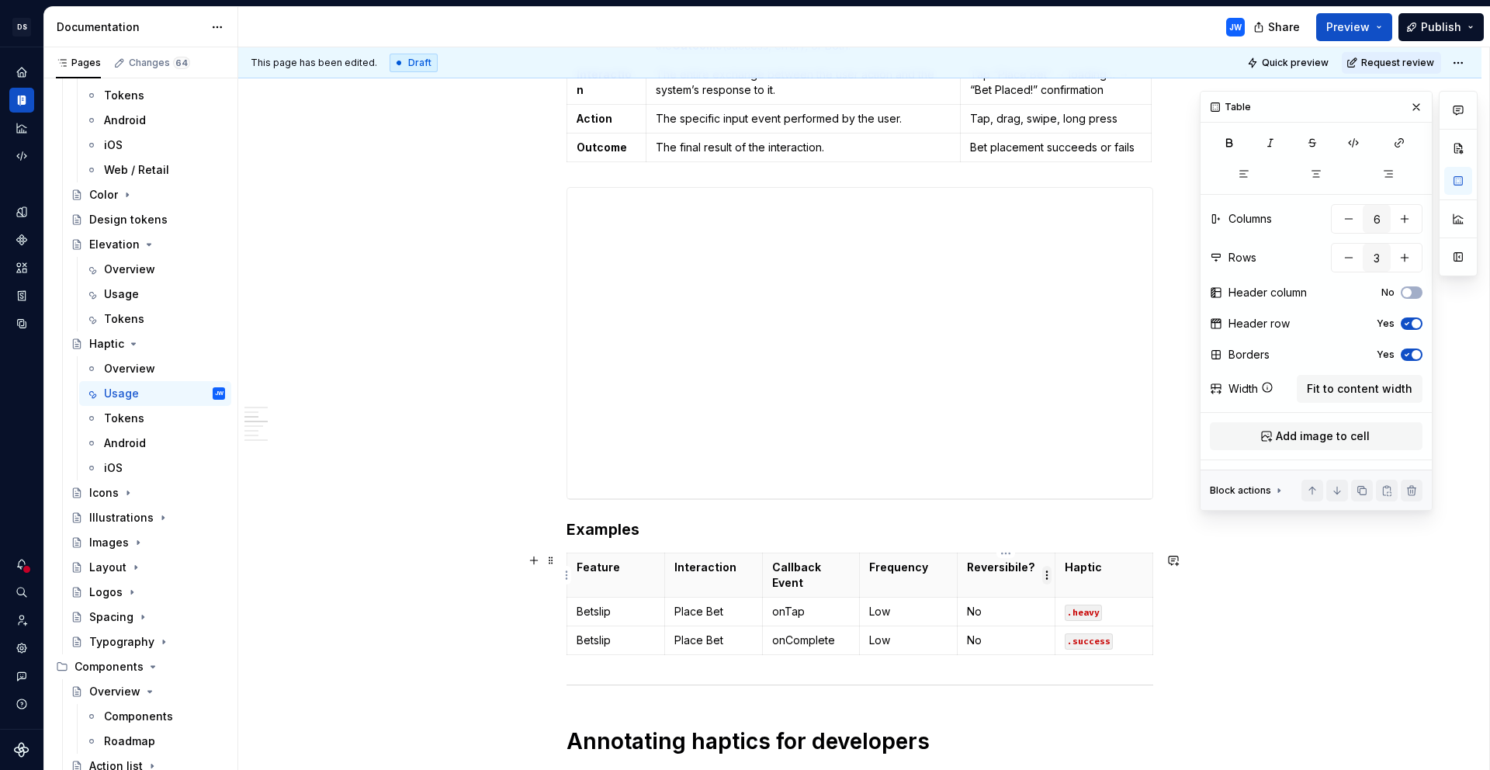
click at [1045, 573] on html "[PERSON_NAME]-oop JW Dataset alley-oop Documentation JW Share Preview Publish P…" at bounding box center [745, 385] width 1490 height 770
click at [1011, 567] on html "[PERSON_NAME]-oop JW Dataset alley-oop Documentation JW Share Preview Publish P…" at bounding box center [745, 385] width 1490 height 770
click at [1018, 570] on p "Reversibile?" at bounding box center [1006, 568] width 78 height 16
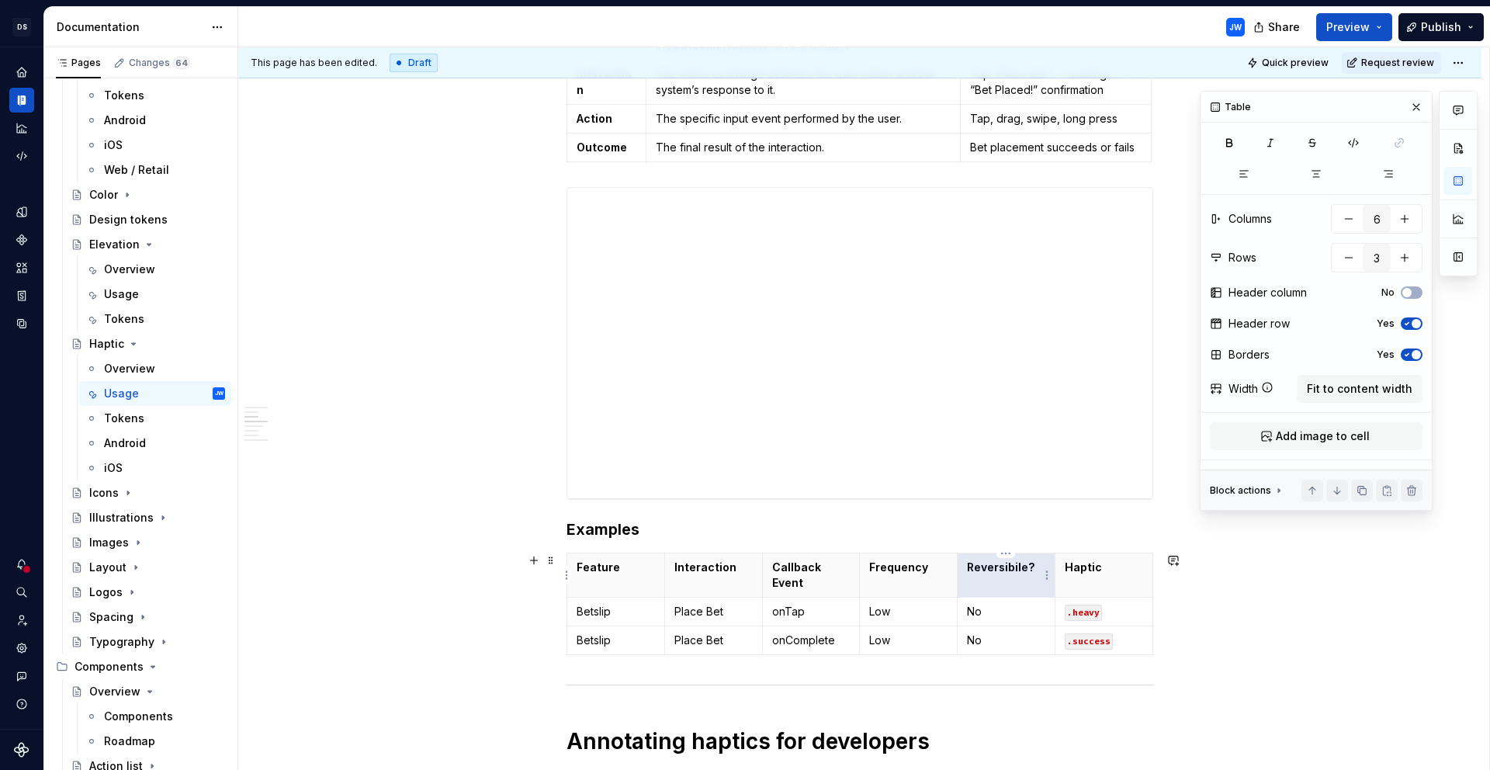
click at [1026, 575] on th "Reversibile?" at bounding box center [1007, 575] width 98 height 44
click at [596, 641] on p "Betslip" at bounding box center [616, 641] width 78 height 16
click at [855, 654] on icon "button" at bounding box center [860, 655] width 12 height 12
click at [997, 635] on p "No" at bounding box center [1006, 641] width 78 height 16
click at [1113, 641] on p ".success" at bounding box center [1104, 641] width 78 height 16
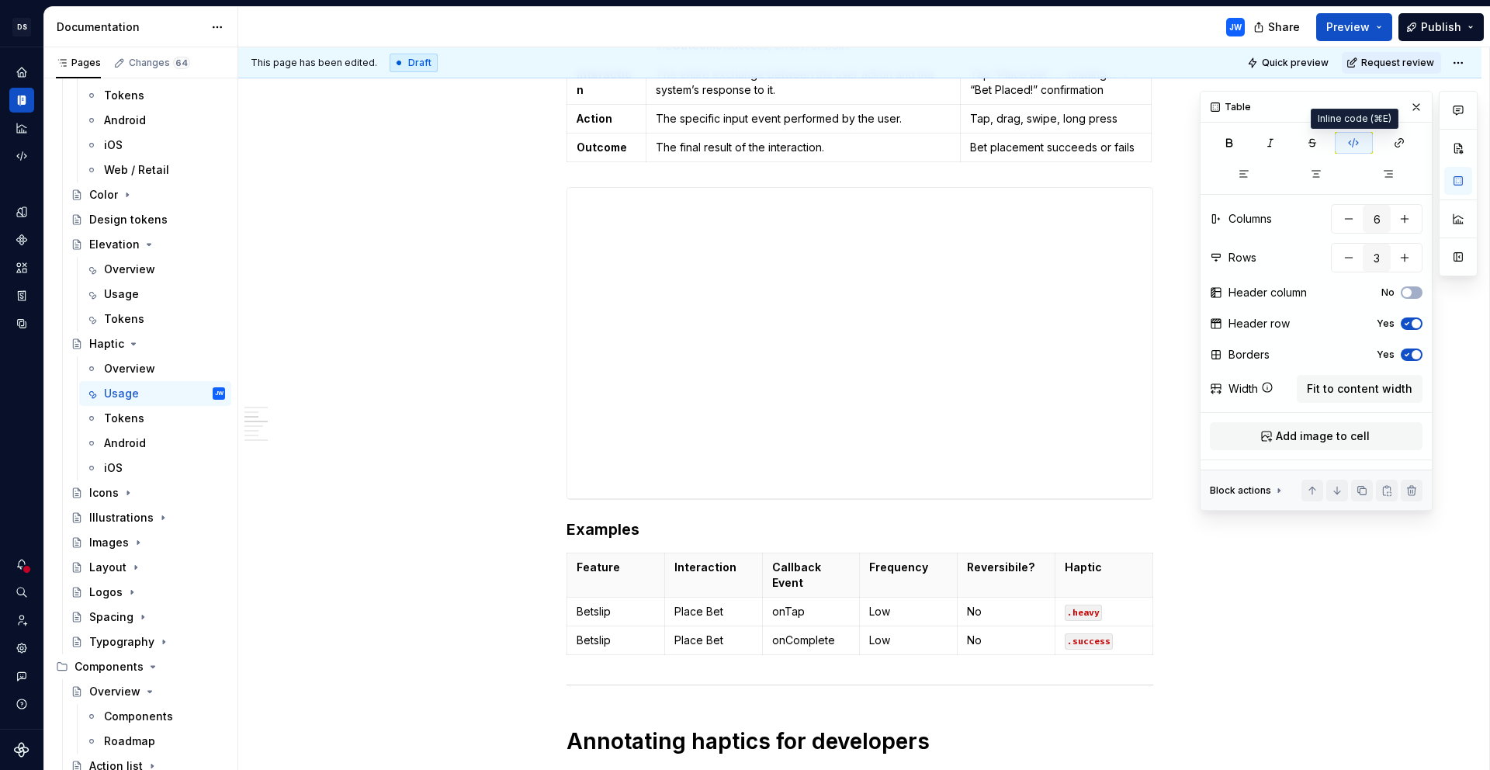
click at [1346, 144] on button "button" at bounding box center [1354, 143] width 39 height 22
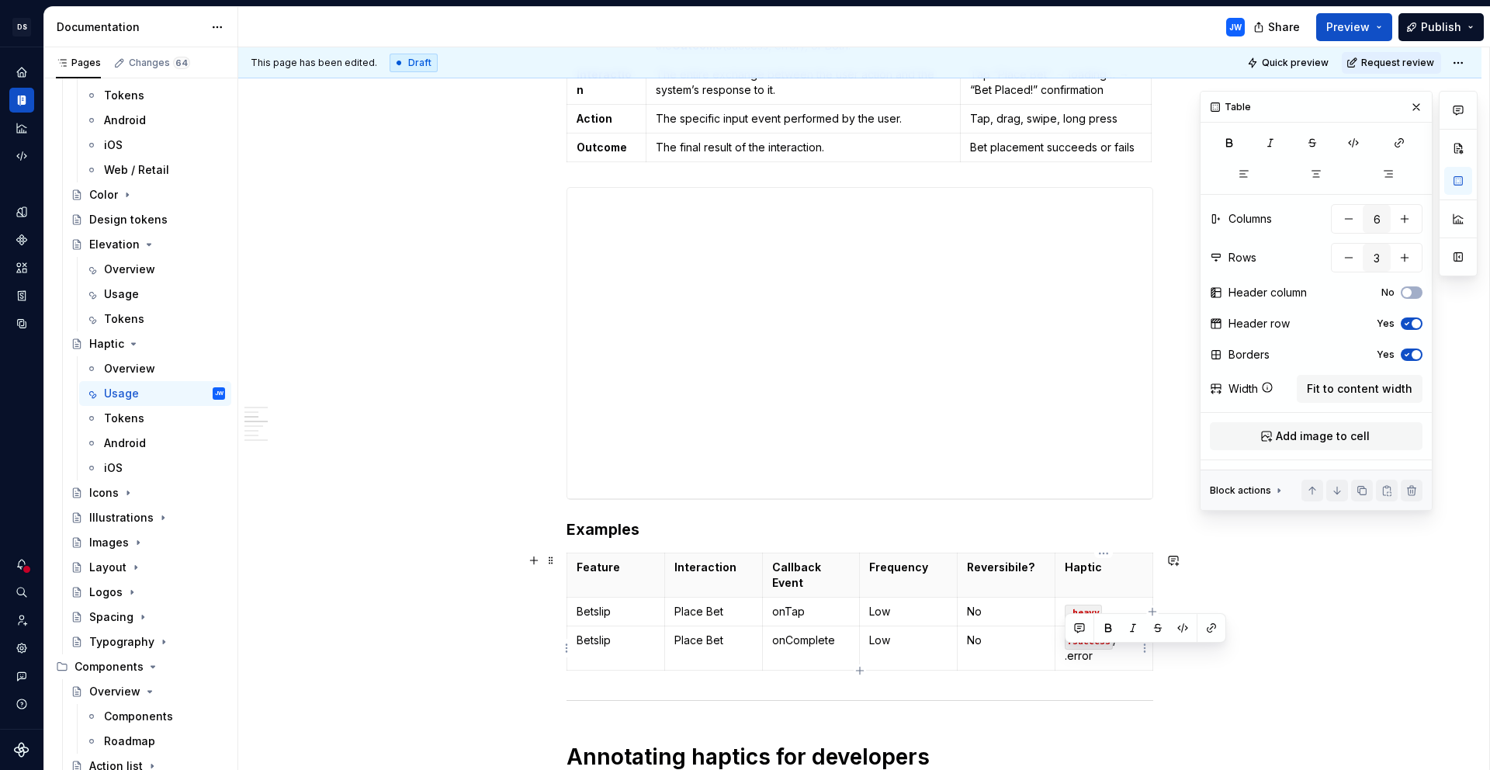
drag, startPoint x: 1110, startPoint y: 661, endPoint x: 1065, endPoint y: 657, distance: 45.2
click at [1065, 657] on p ".success / .error" at bounding box center [1104, 648] width 78 height 31
click at [1189, 627] on button "button" at bounding box center [1183, 628] width 22 height 22
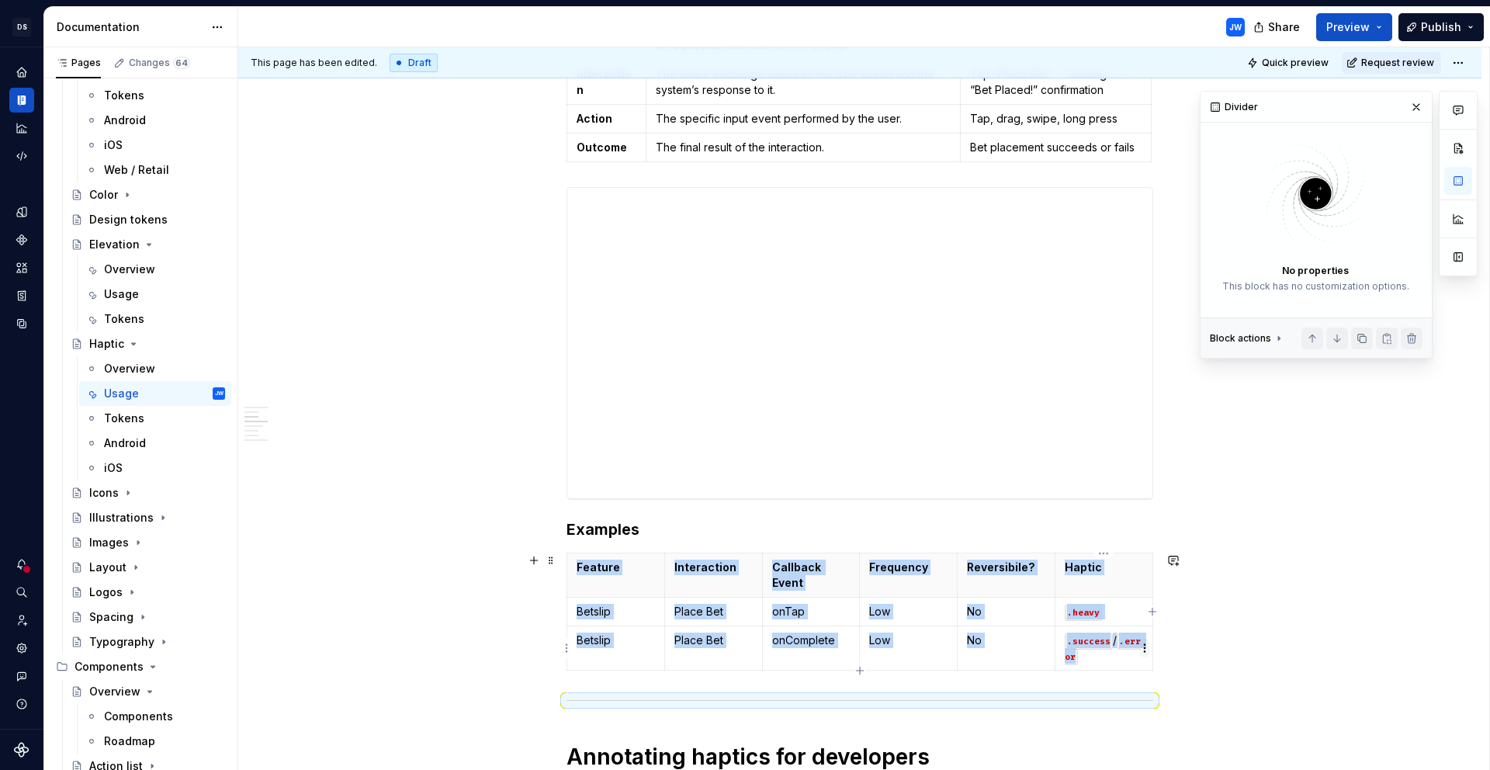
click at [1147, 640] on html "[PERSON_NAME]-oop JW Dataset alley-oop Documentation JW Share Preview Publish P…" at bounding box center [745, 385] width 1490 height 770
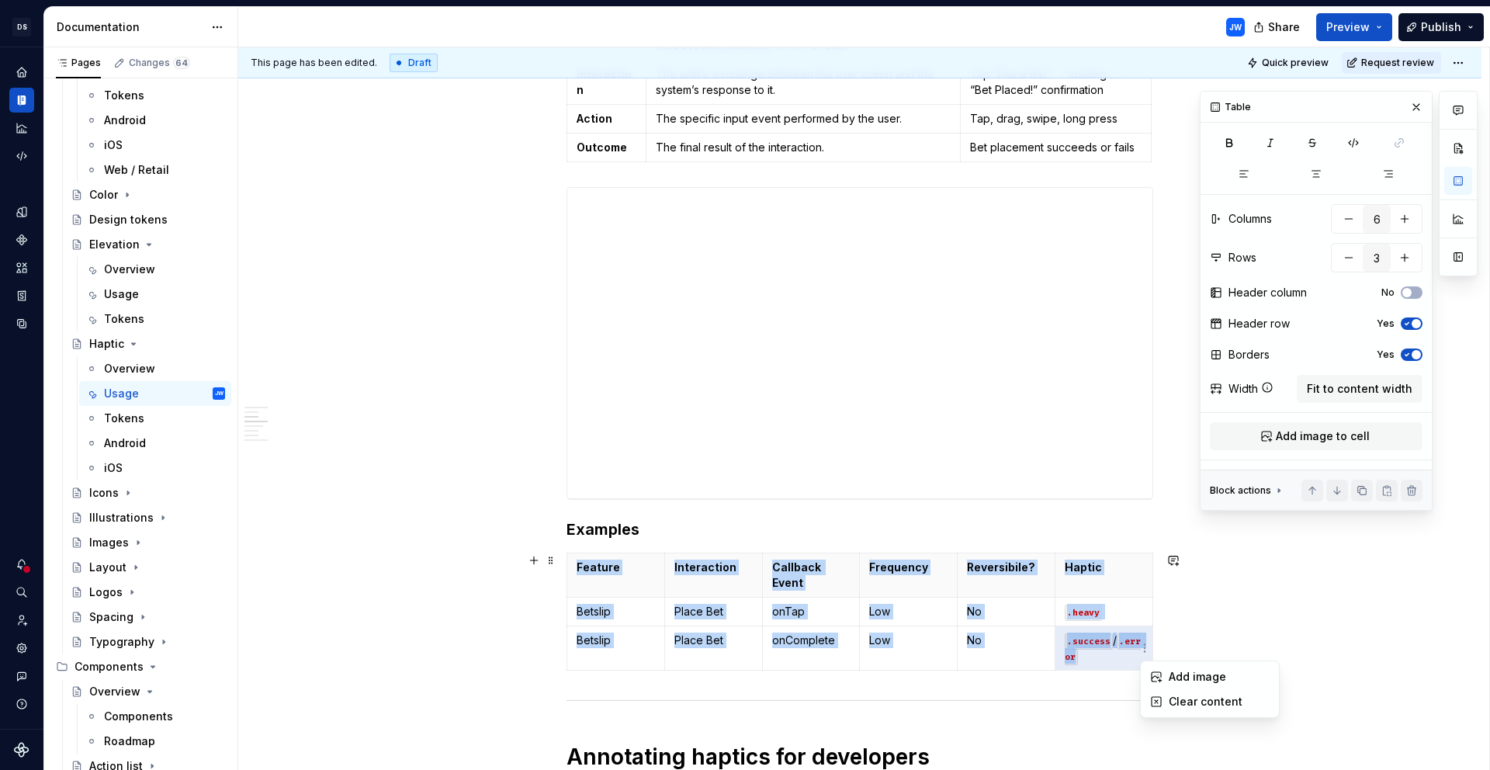
click at [1130, 640] on html "[PERSON_NAME]-oop JW Dataset alley-oop Documentation JW Share Preview Publish P…" at bounding box center [745, 385] width 1490 height 770
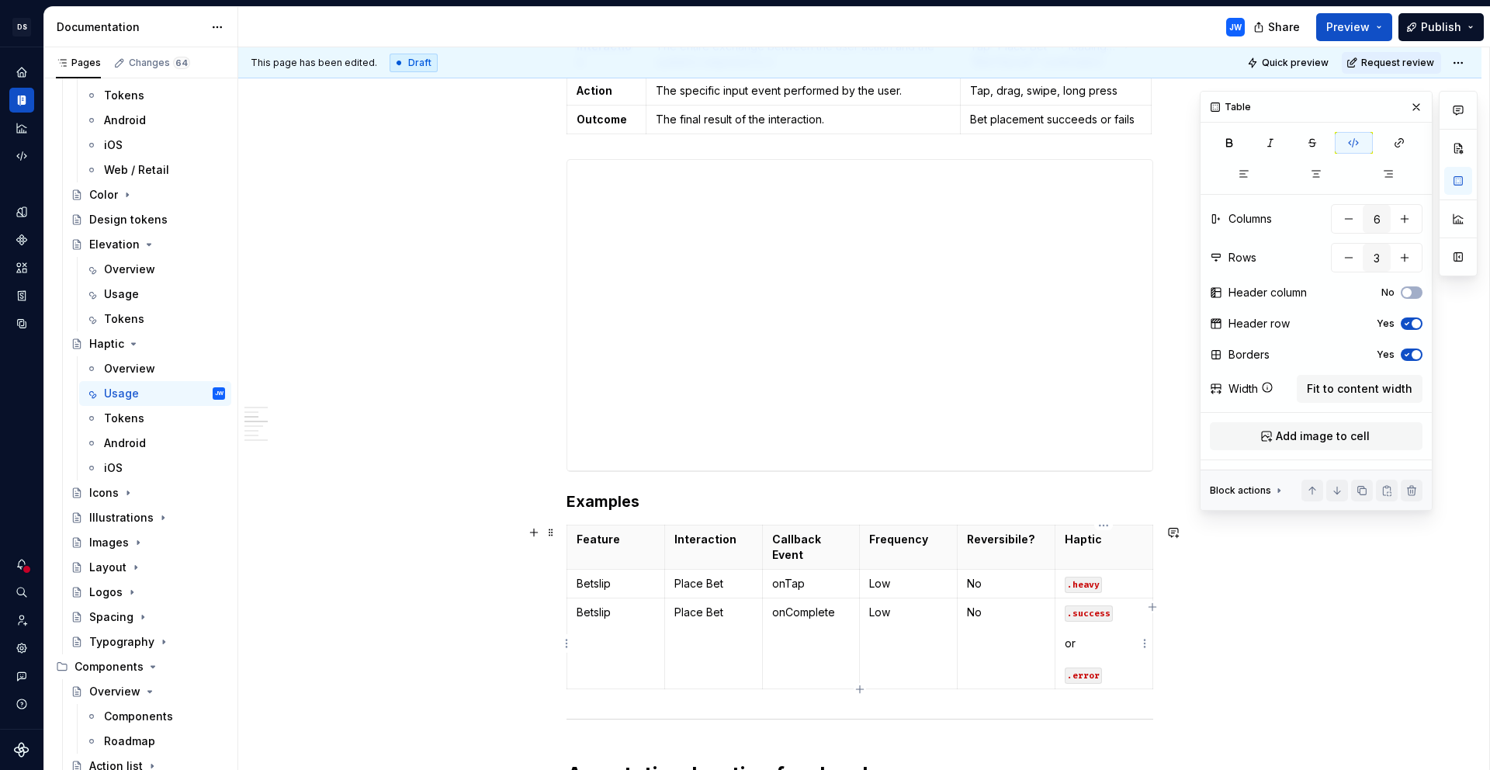
click at [1068, 639] on p ".success or .error" at bounding box center [1104, 644] width 78 height 78
click at [1067, 644] on p ".success or .error" at bounding box center [1104, 644] width 78 height 78
click at [598, 643] on td "Betslip" at bounding box center [616, 628] width 98 height 60
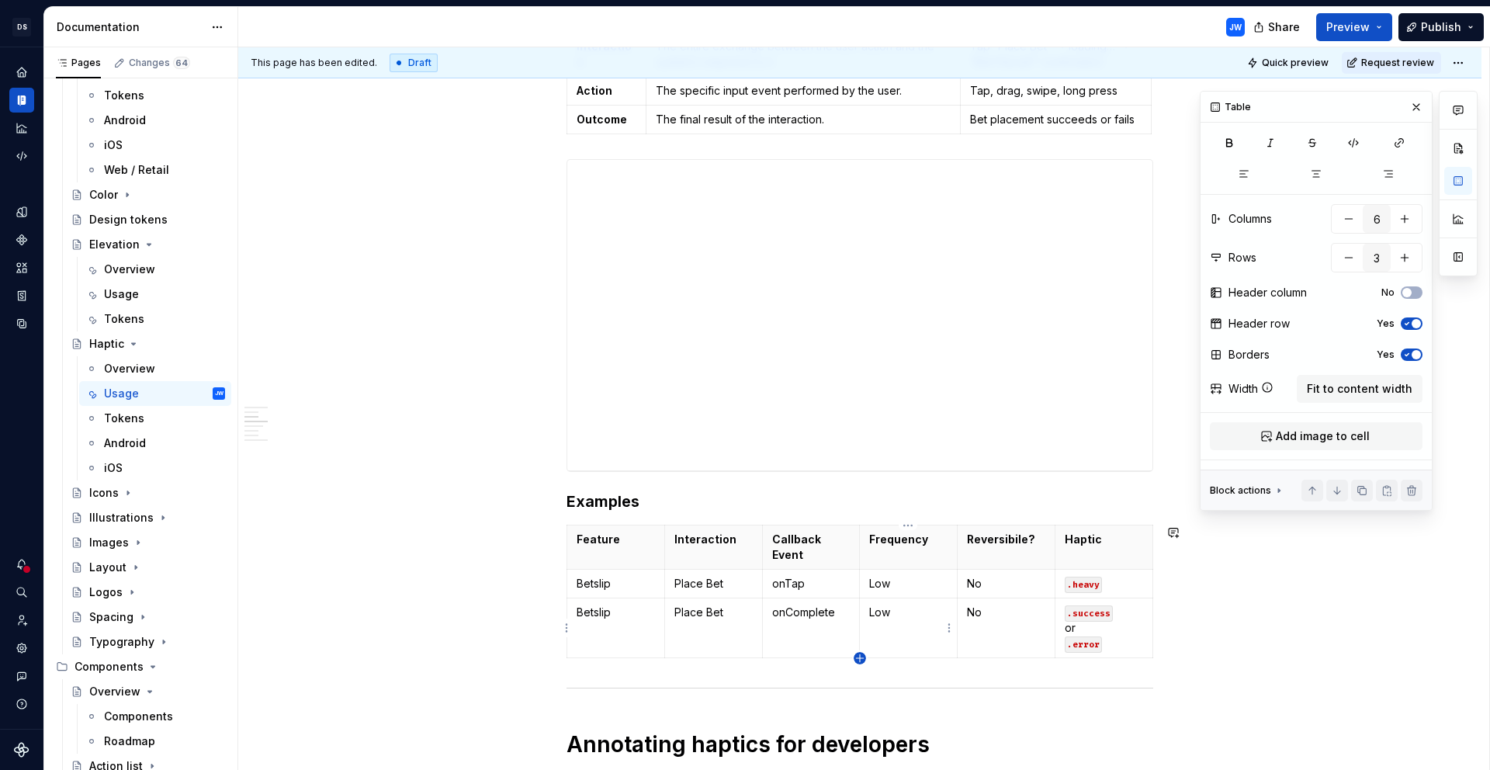
click at [860, 653] on icon "button" at bounding box center [860, 658] width 12 height 12
type input "4"
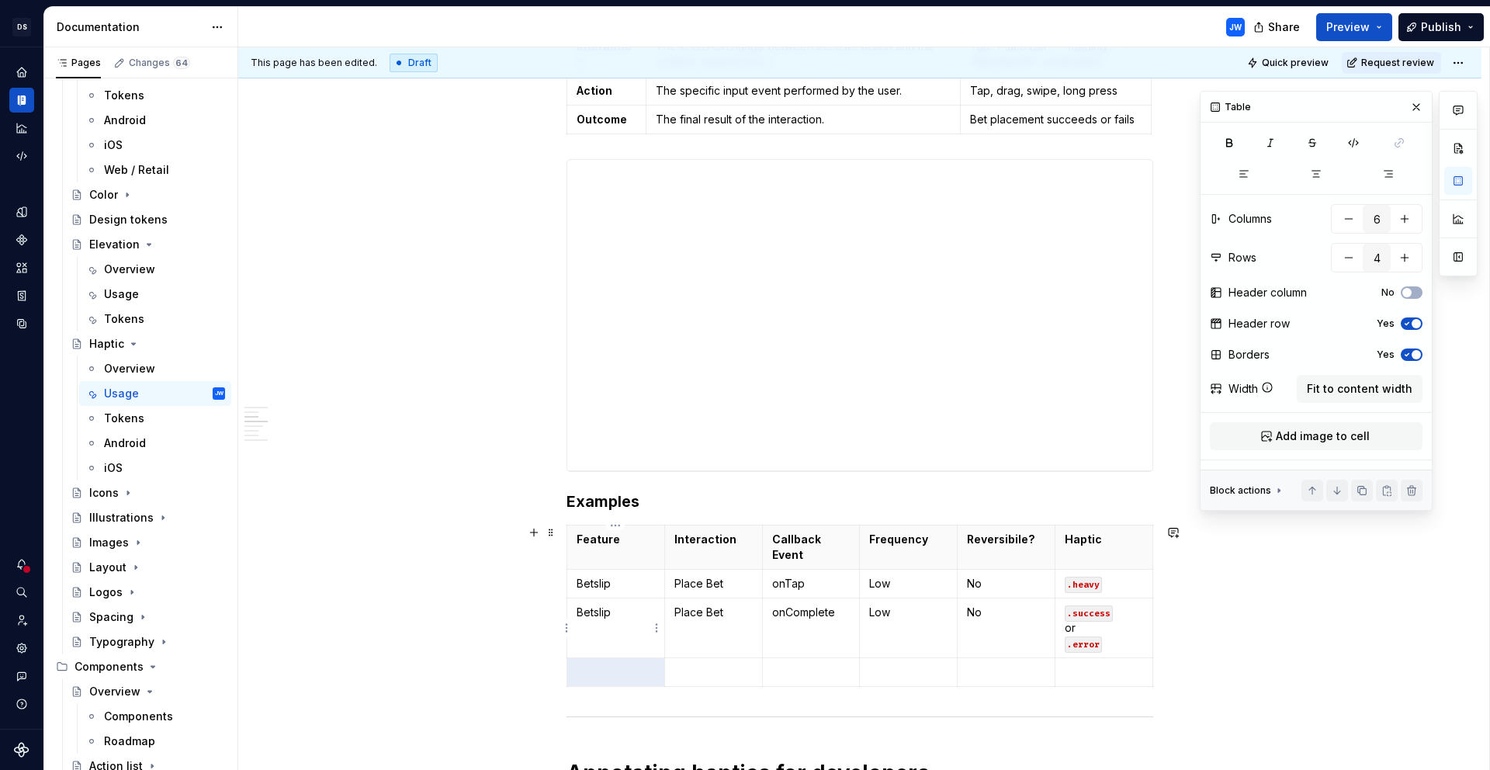
click at [643, 621] on td "Betslip" at bounding box center [616, 628] width 98 height 60
drag, startPoint x: 577, startPoint y: 609, endPoint x: 740, endPoint y: 619, distance: 163.3
click at [740, 619] on tr "Betslip Place Bet onComplete Low No .success or .error" at bounding box center [860, 628] width 586 height 60
click at [805, 637] on td "onComplete" at bounding box center [811, 628] width 98 height 60
click at [621, 677] on p at bounding box center [616, 672] width 78 height 16
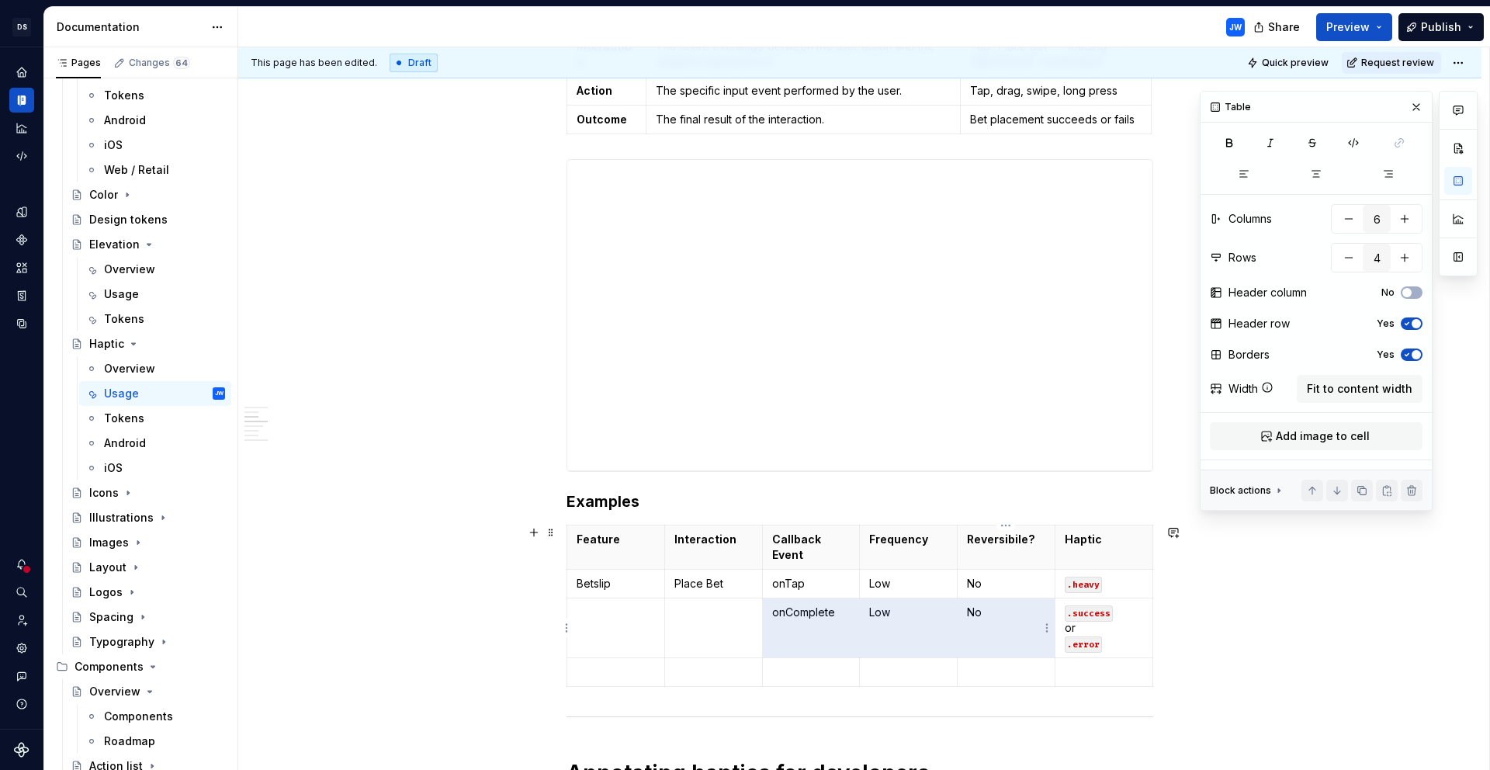
drag, startPoint x: 769, startPoint y: 616, endPoint x: 1006, endPoint y: 634, distance: 237.4
click at [1006, 634] on tr "onComplete Low No .success or .error" at bounding box center [860, 628] width 586 height 60
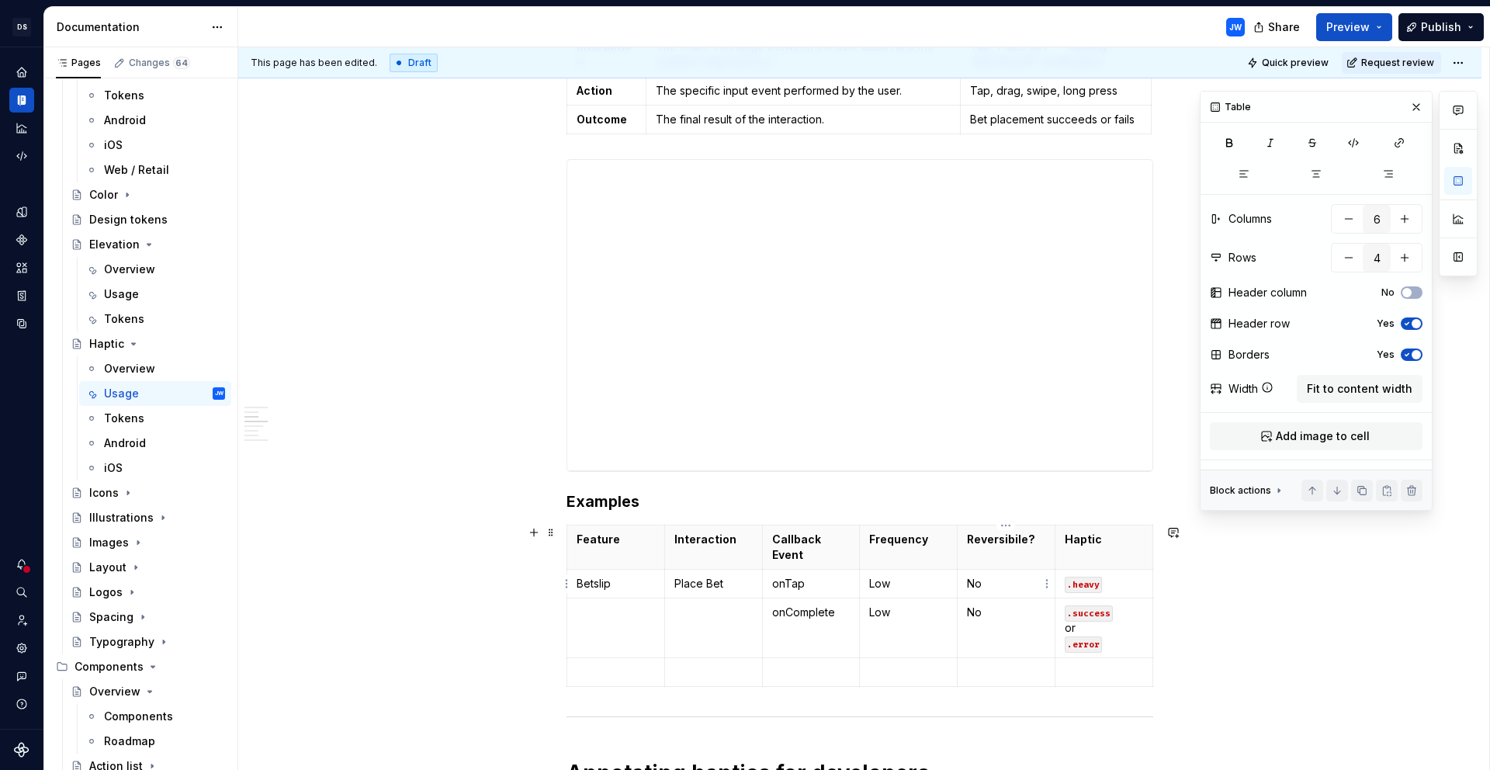
click at [1022, 581] on p "No" at bounding box center [1006, 584] width 78 height 16
click at [808, 641] on p "onComplete" at bounding box center [811, 644] width 78 height 16
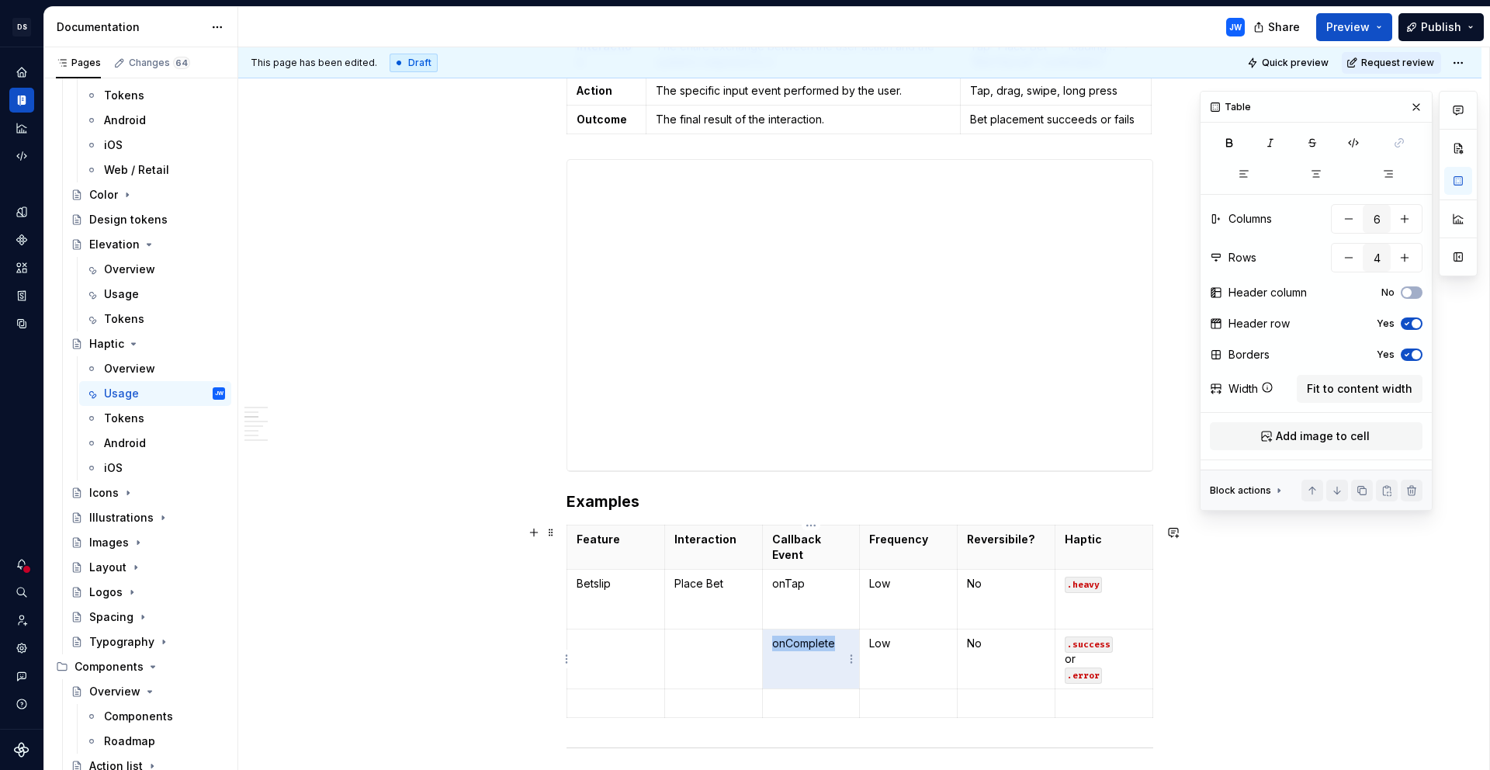
copy p "onComplete"
click at [779, 619] on td "onTap" at bounding box center [811, 600] width 98 height 60
click at [655, 620] on td "Betslip" at bounding box center [616, 600] width 98 height 60
click at [830, 587] on p "onTap" at bounding box center [811, 584] width 78 height 16
click at [804, 610] on p "onTap" at bounding box center [811, 599] width 78 height 47
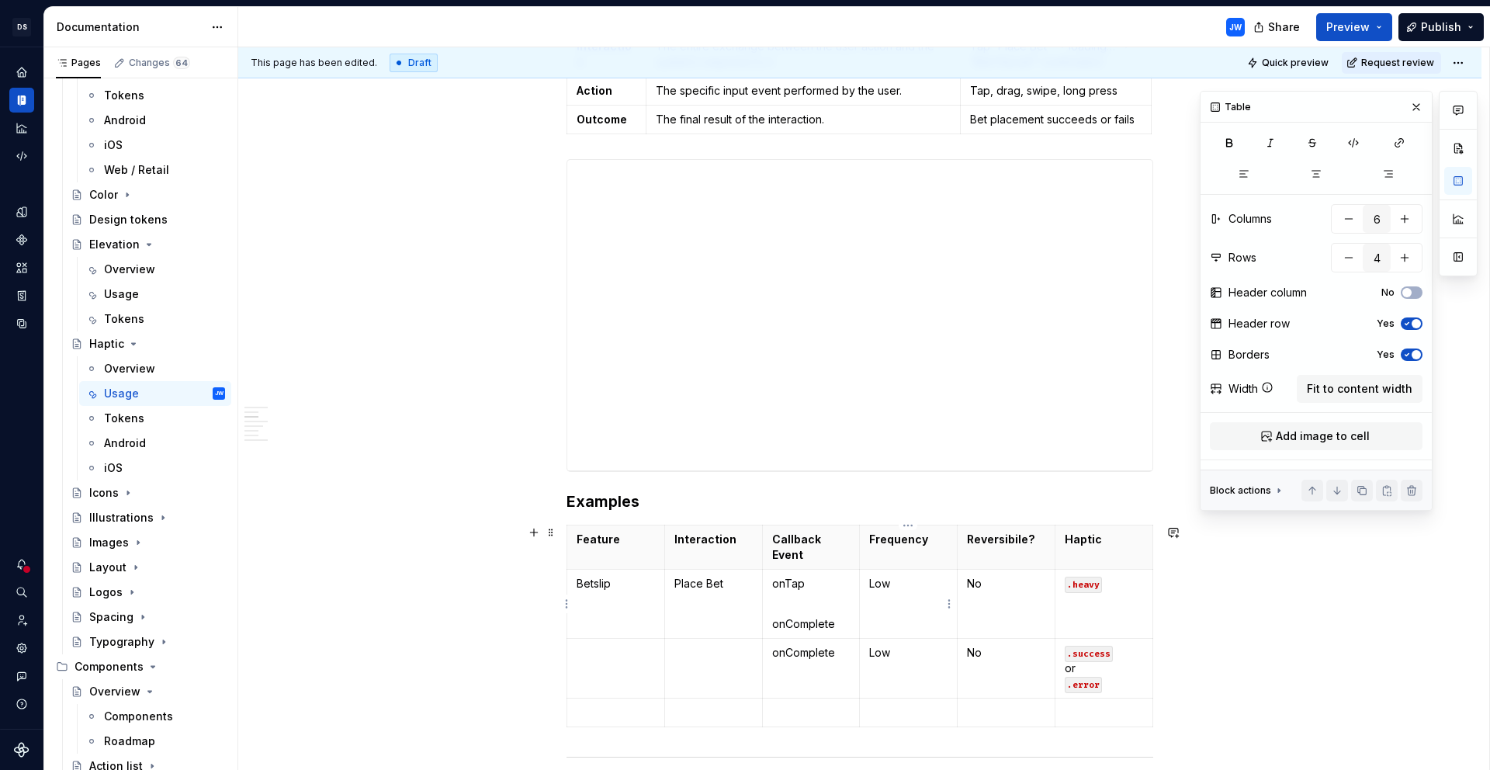
click at [879, 585] on p "Low" at bounding box center [908, 584] width 78 height 16
copy p "Low"
click at [886, 619] on td "Low" at bounding box center [909, 604] width 98 height 69
click at [1018, 602] on p "No" at bounding box center [1006, 599] width 78 height 47
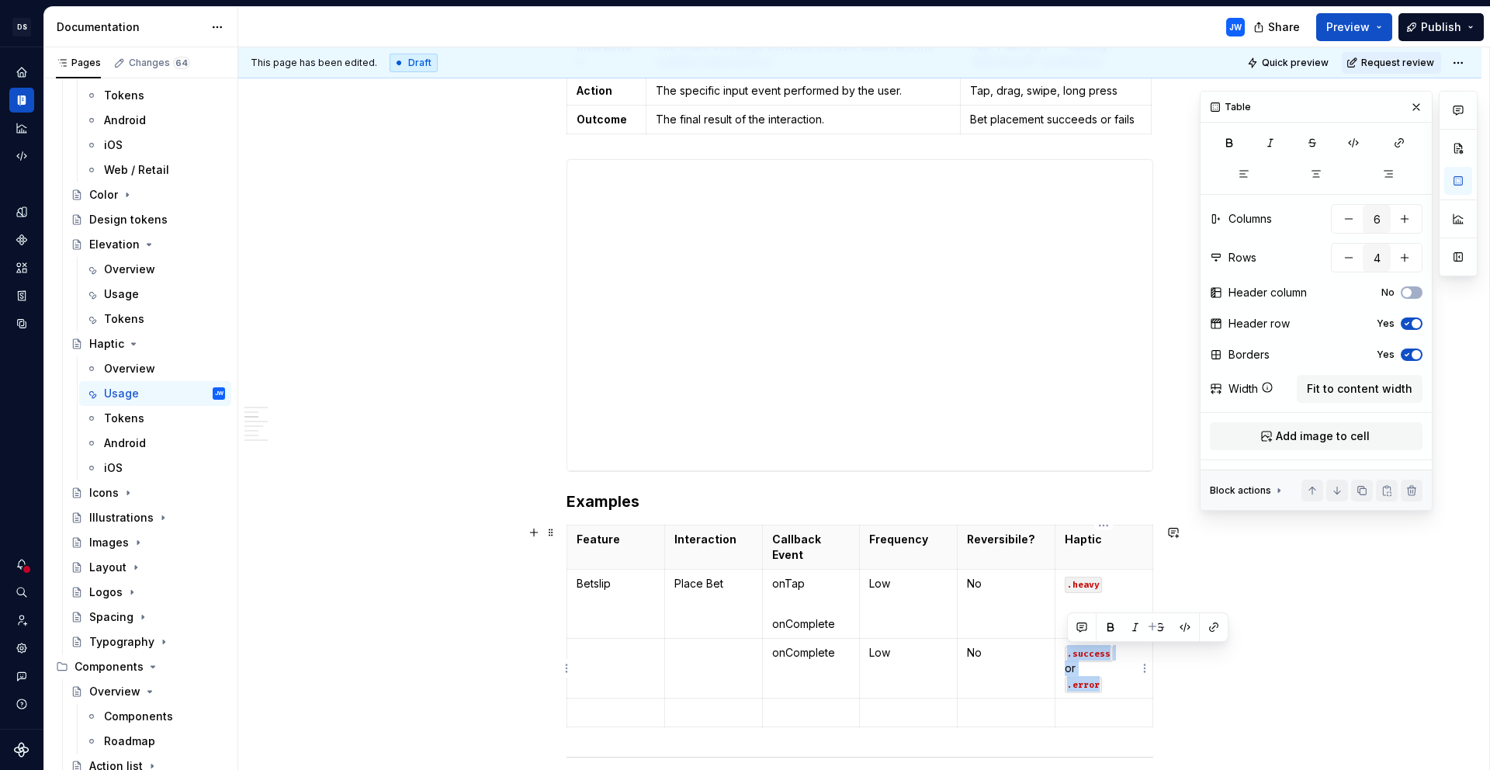
drag, startPoint x: 1112, startPoint y: 685, endPoint x: 1060, endPoint y: 656, distance: 60.1
click at [1060, 656] on td ".success or .error" at bounding box center [1105, 669] width 98 height 60
copy p ".success or .error"
click at [794, 604] on p "onTap" at bounding box center [811, 591] width 78 height 31
click at [928, 617] on p "Low" at bounding box center [908, 599] width 78 height 47
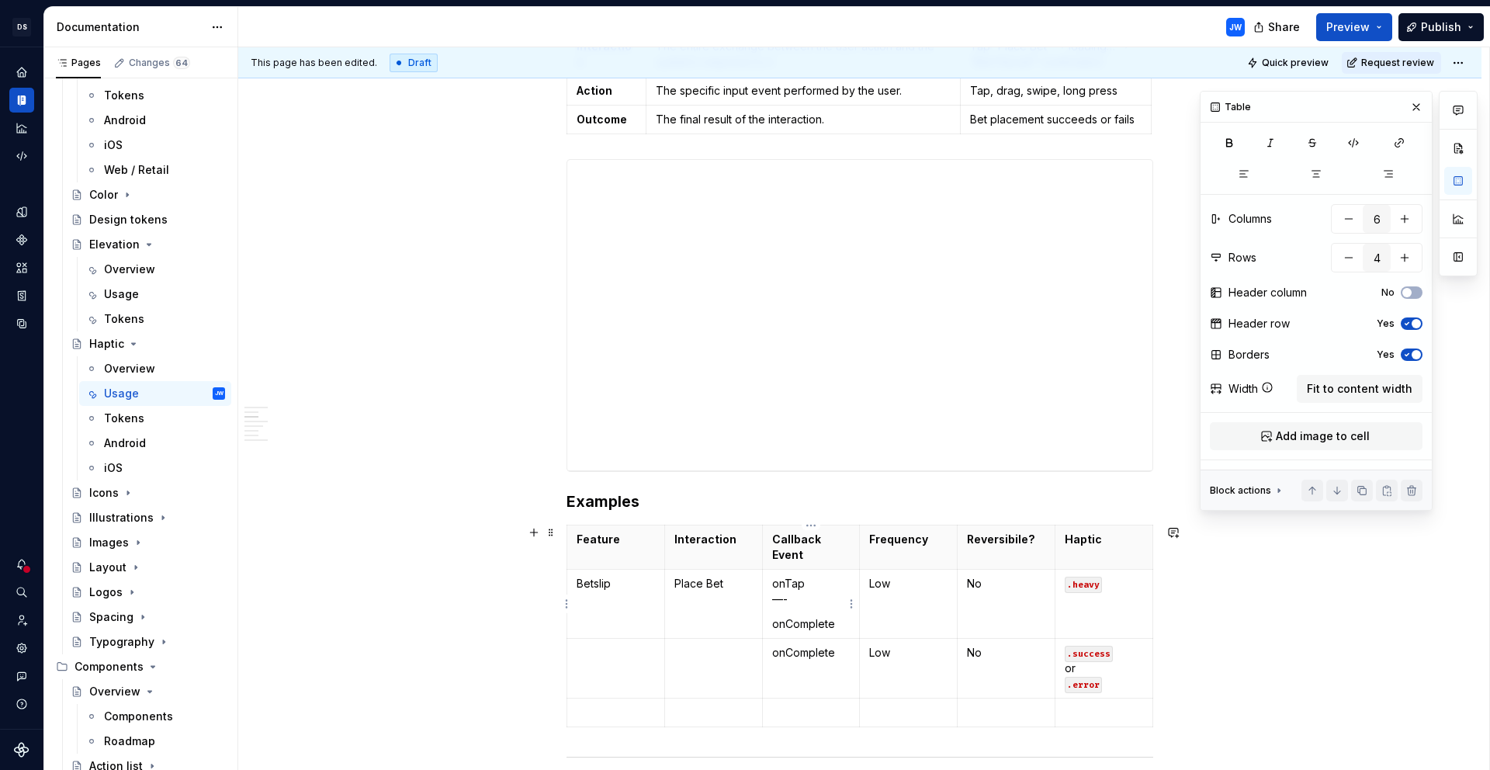
click at [820, 607] on td "onTap —- onComplete" at bounding box center [811, 604] width 98 height 69
click at [785, 600] on p "onTap —" at bounding box center [811, 591] width 78 height 31
click at [779, 609] on td "onTap — onComplete" at bounding box center [811, 604] width 98 height 69
drag, startPoint x: 783, startPoint y: 597, endPoint x: 800, endPoint y: 597, distance: 17.1
click at [784, 597] on p "onTap —" at bounding box center [811, 591] width 78 height 31
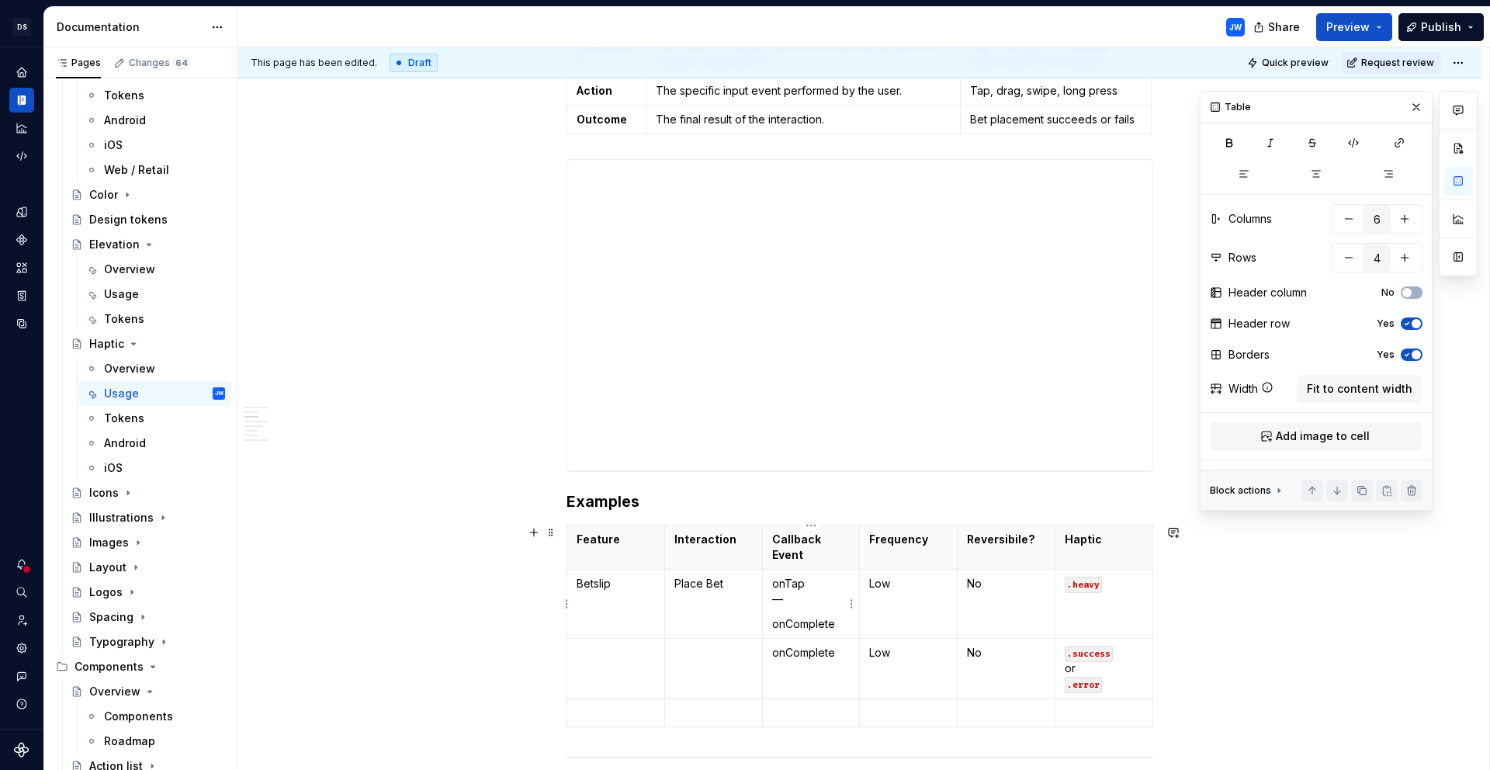
click at [815, 593] on p "onTap —" at bounding box center [811, 591] width 78 height 31
click at [816, 581] on p "onTap —" at bounding box center [811, 591] width 78 height 31
click at [770, 594] on td "onTap — onComplete" at bounding box center [811, 604] width 98 height 69
click at [903, 593] on p "Low" at bounding box center [908, 599] width 78 height 47
drag, startPoint x: 780, startPoint y: 606, endPoint x: 770, endPoint y: 607, distance: 10.1
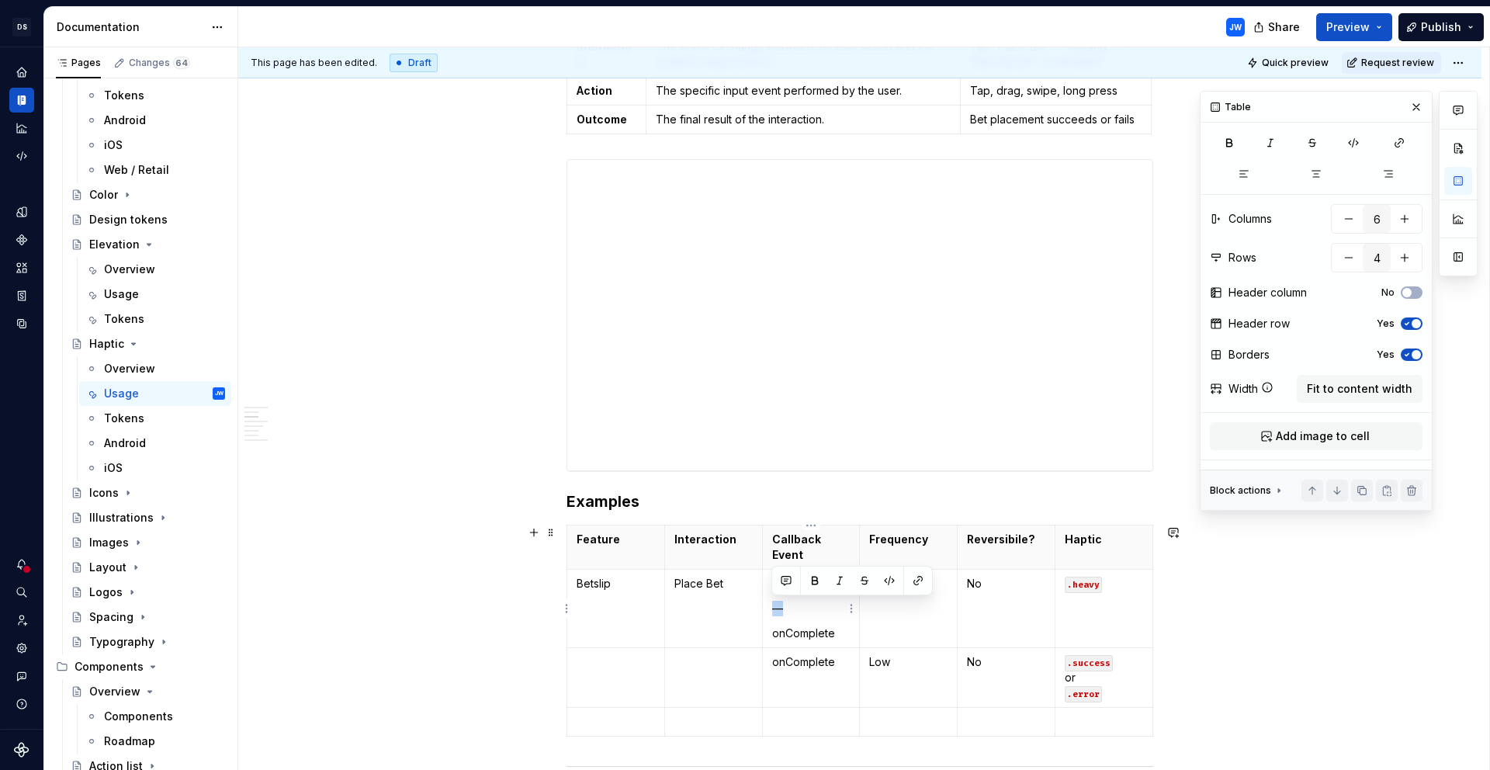
click at [770, 607] on td "onTap — onComplete" at bounding box center [811, 609] width 98 height 78
copy p "—"
click at [1416, 353] on span "button" at bounding box center [1416, 354] width 9 height 9
click at [1416, 353] on button "No" at bounding box center [1412, 355] width 22 height 12
click at [816, 605] on p "———————" at bounding box center [811, 609] width 78 height 16
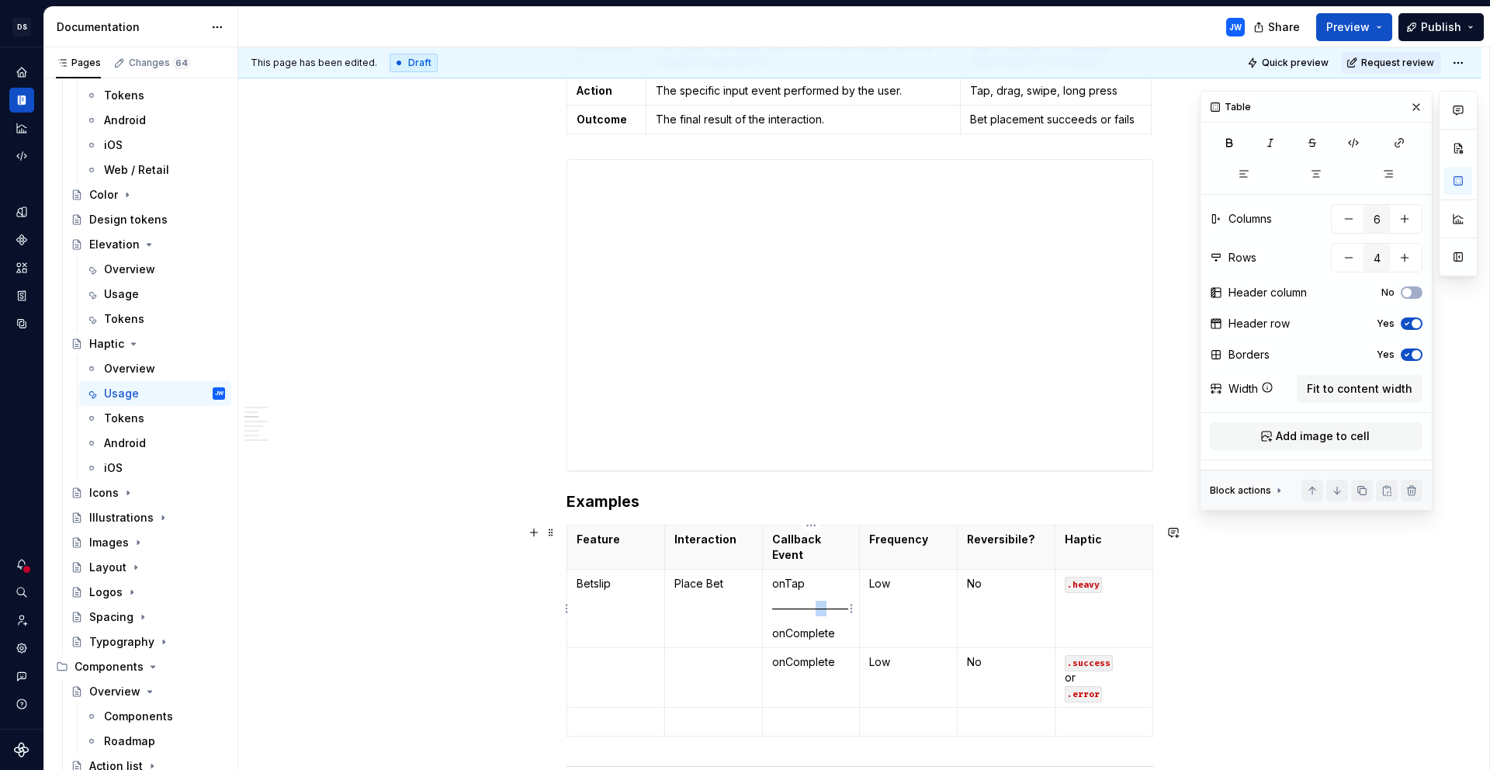
click at [816, 605] on p "———————" at bounding box center [811, 609] width 78 height 16
click at [1014, 595] on p "No" at bounding box center [1006, 599] width 78 height 47
click at [831, 606] on p "———————" at bounding box center [811, 609] width 78 height 16
drag, startPoint x: 772, startPoint y: 605, endPoint x: 843, endPoint y: 606, distance: 71.4
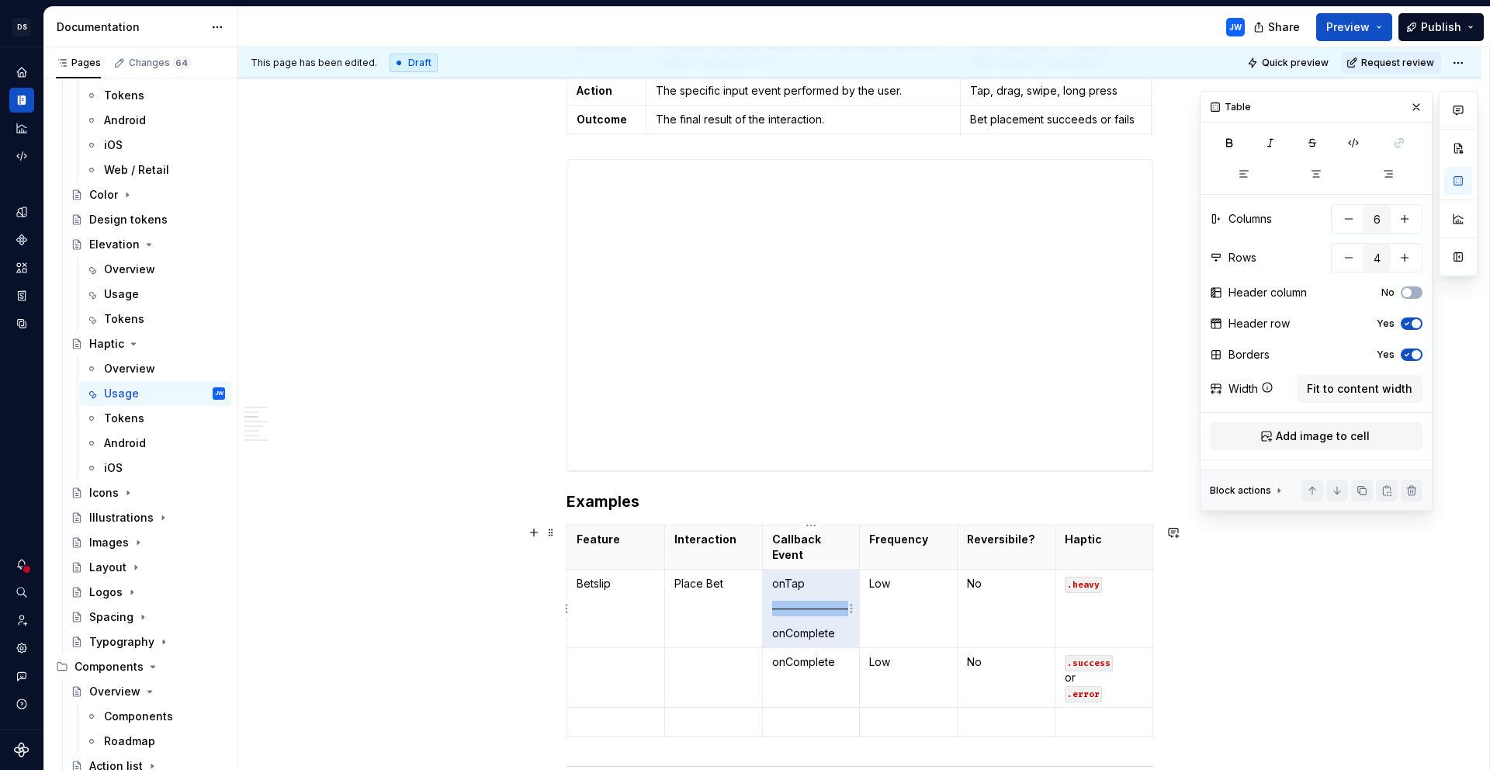
click at [843, 606] on p "———————" at bounding box center [811, 609] width 78 height 16
copy td "onTap ———————"
click at [1129, 617] on td ".heavy" at bounding box center [1105, 609] width 98 height 78
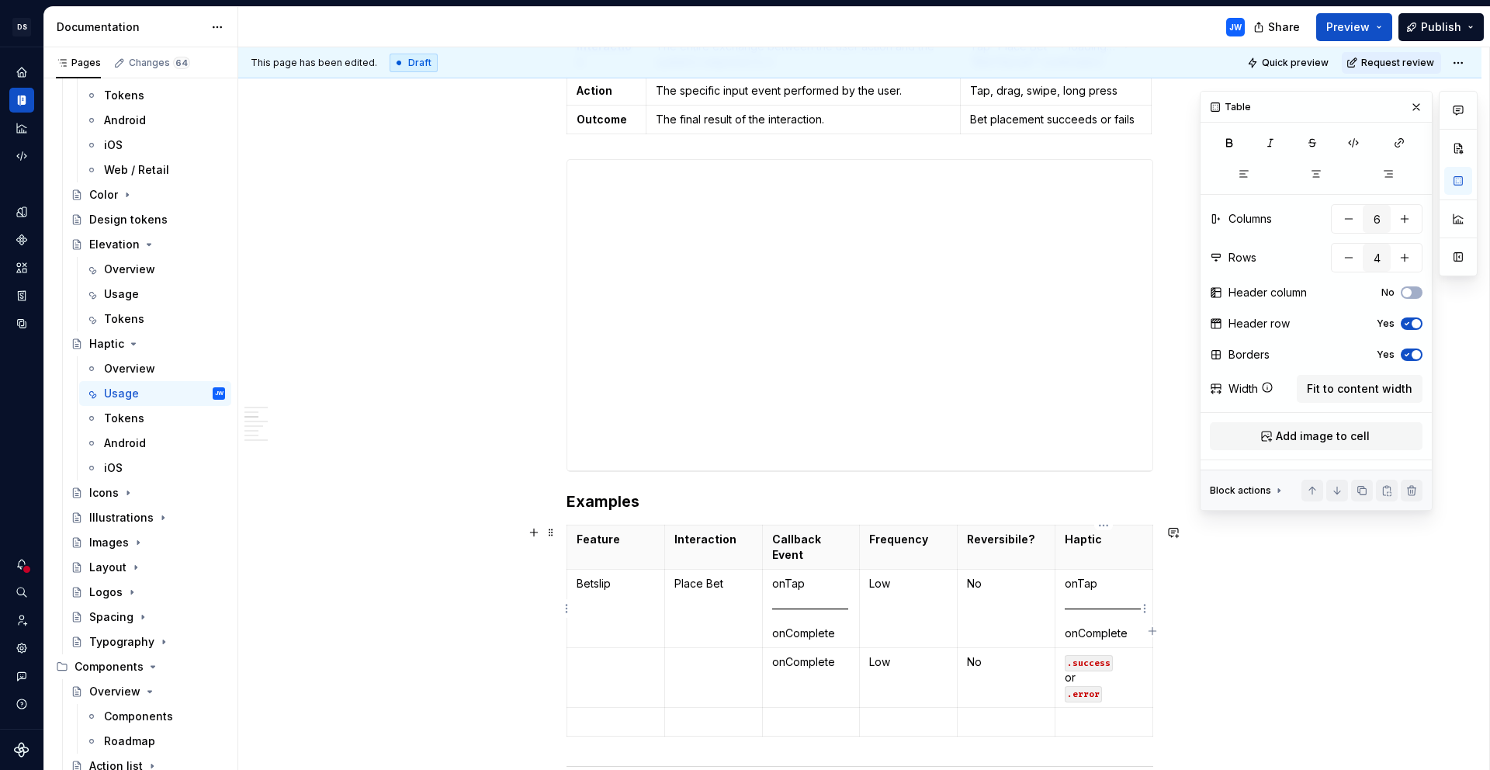
click at [1088, 581] on p "onTap" at bounding box center [1104, 584] width 78 height 16
click at [1093, 584] on p "onTap" at bounding box center [1104, 584] width 78 height 16
drag, startPoint x: 1100, startPoint y: 584, endPoint x: 1060, endPoint y: 584, distance: 40.4
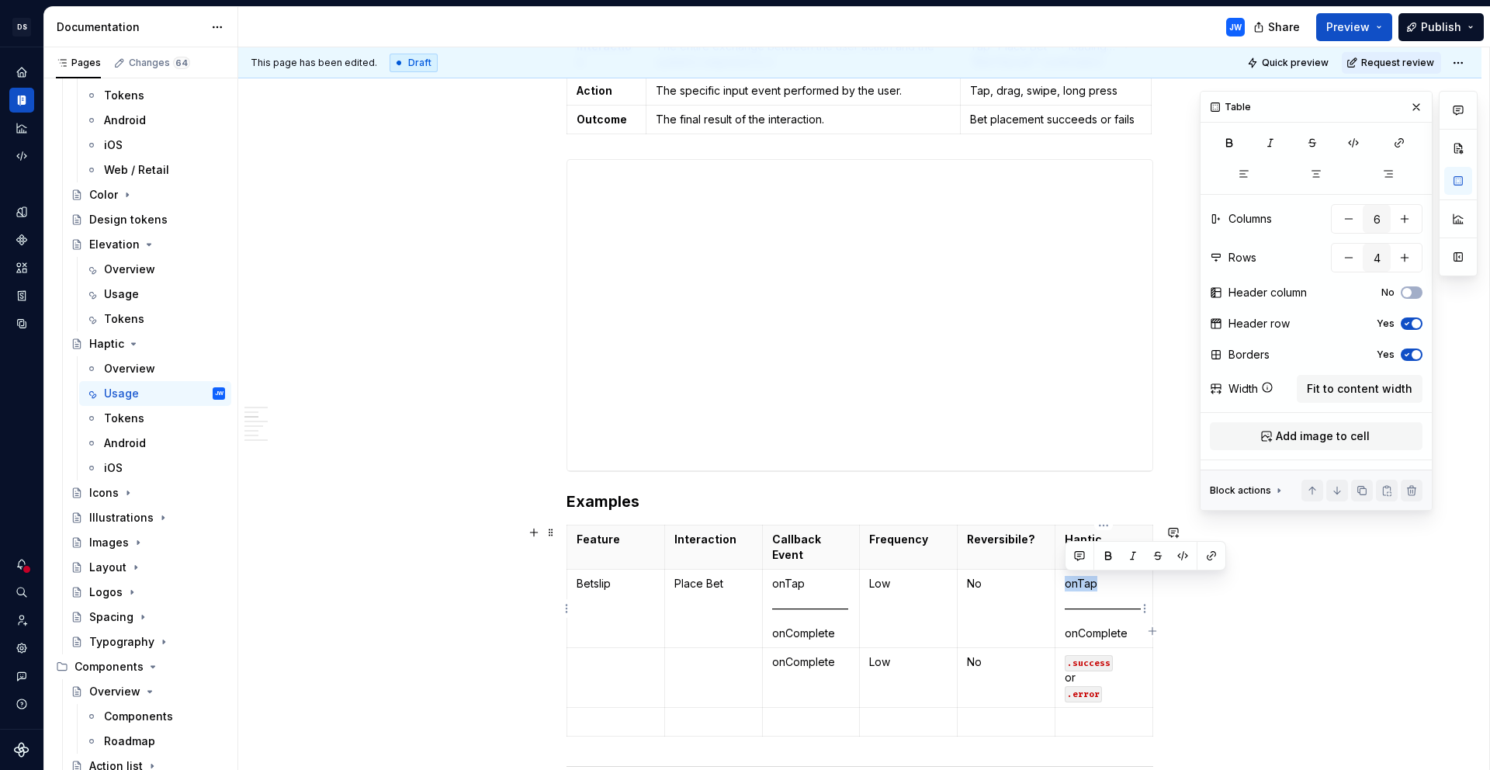
click at [1060, 584] on td "onTap ——————— onComplete" at bounding box center [1105, 609] width 98 height 78
drag, startPoint x: 1107, startPoint y: 693, endPoint x: 1063, endPoint y: 665, distance: 51.7
click at [1063, 665] on td ".success or .error" at bounding box center [1105, 678] width 98 height 60
copy p ".success or .error"
click at [1061, 634] on td ".heavy ——————— onComplete" at bounding box center [1105, 609] width 98 height 78
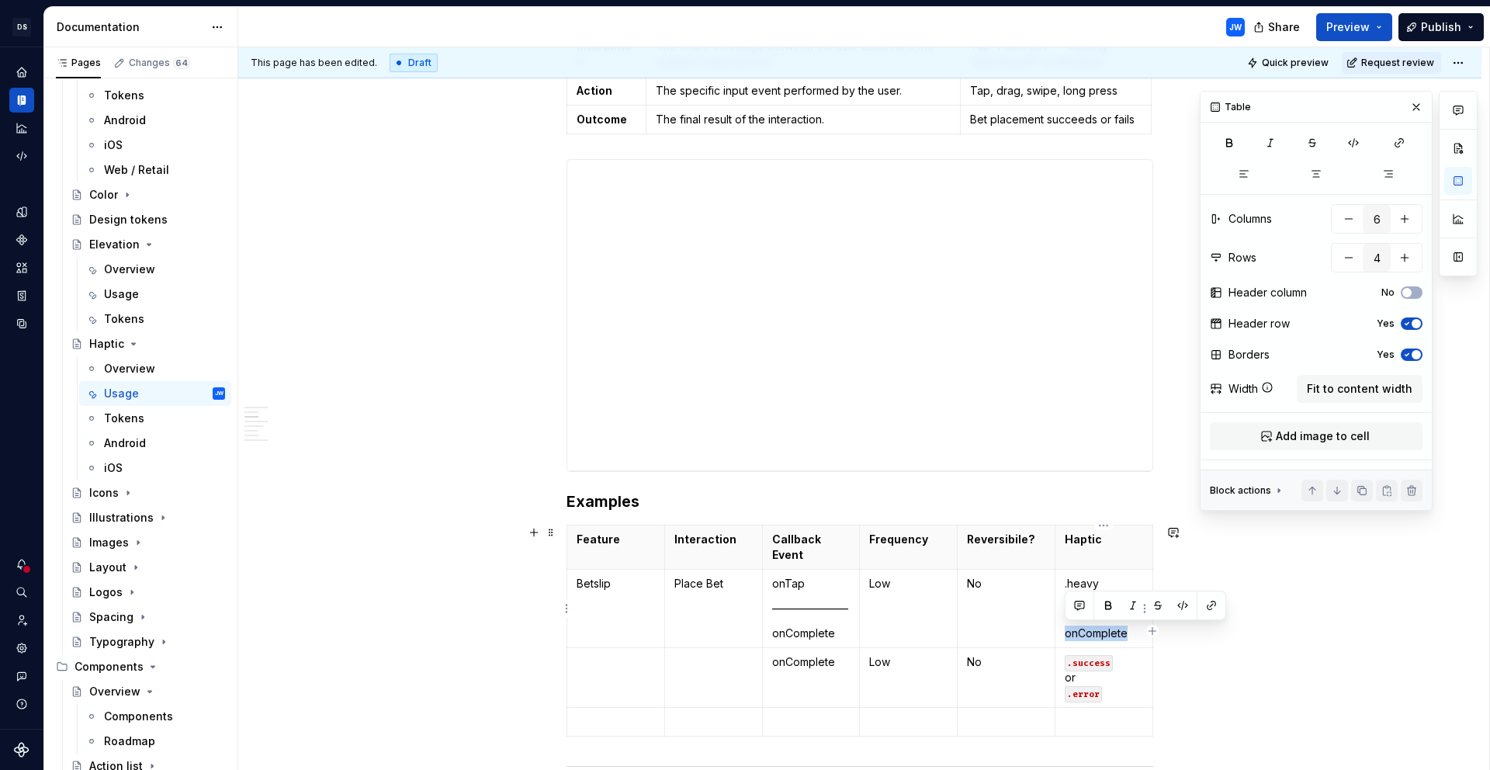
drag, startPoint x: 1063, startPoint y: 636, endPoint x: 1129, endPoint y: 633, distance: 66.0
click at [1129, 633] on td ".heavy ——————— onComplete" at bounding box center [1105, 609] width 98 height 78
click at [1121, 636] on p ".success or .error" at bounding box center [1104, 641] width 78 height 31
click at [1091, 648] on p ".success or .error" at bounding box center [1104, 649] width 78 height 47
drag, startPoint x: 1132, startPoint y: 633, endPoint x: 1112, endPoint y: 633, distance: 20.2
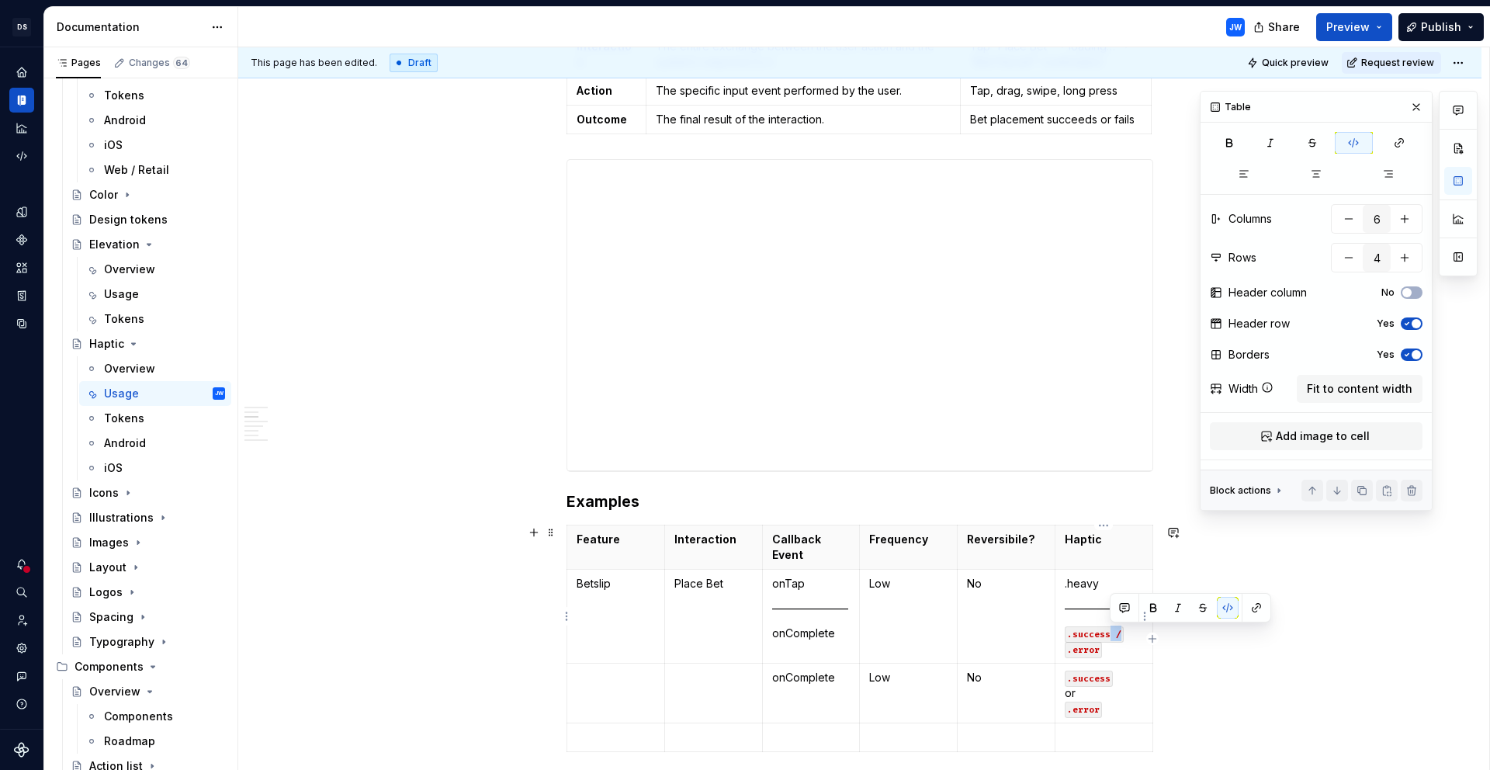
click at [1112, 633] on p ".success / .error" at bounding box center [1104, 641] width 78 height 31
click at [1226, 608] on button "button" at bounding box center [1228, 608] width 22 height 22
click at [1128, 648] on p ".success / .error" at bounding box center [1104, 641] width 78 height 31
click at [1097, 593] on td ".heavy ——————— .success / .error" at bounding box center [1105, 617] width 98 height 94
drag, startPoint x: 1107, startPoint y: 586, endPoint x: 1063, endPoint y: 582, distance: 44.4
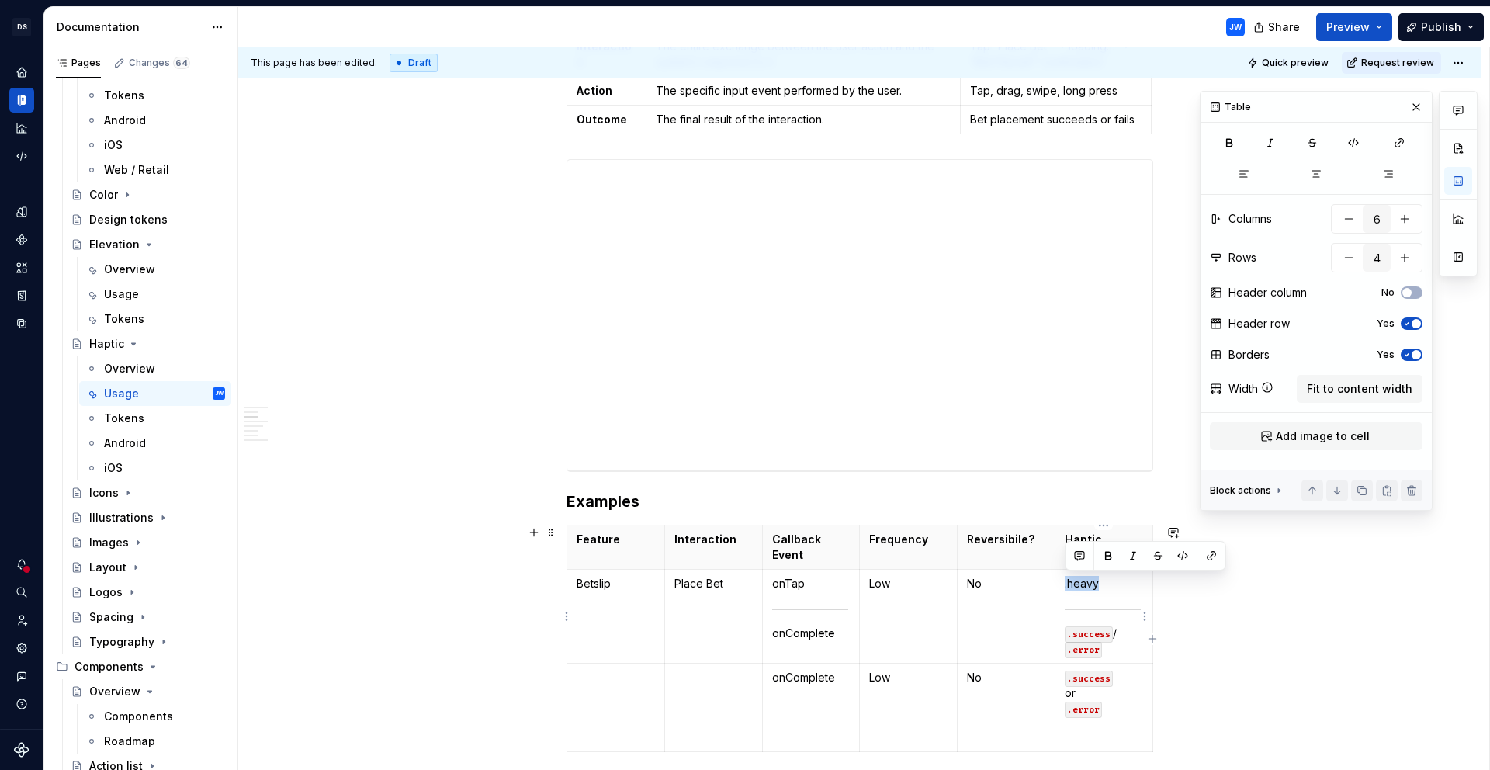
click at [1063, 582] on td ".heavy ——————— .success / .error" at bounding box center [1105, 617] width 98 height 94
drag, startPoint x: 1181, startPoint y: 554, endPoint x: 1171, endPoint y: 560, distance: 11.8
click at [1181, 554] on button "button" at bounding box center [1183, 556] width 22 height 22
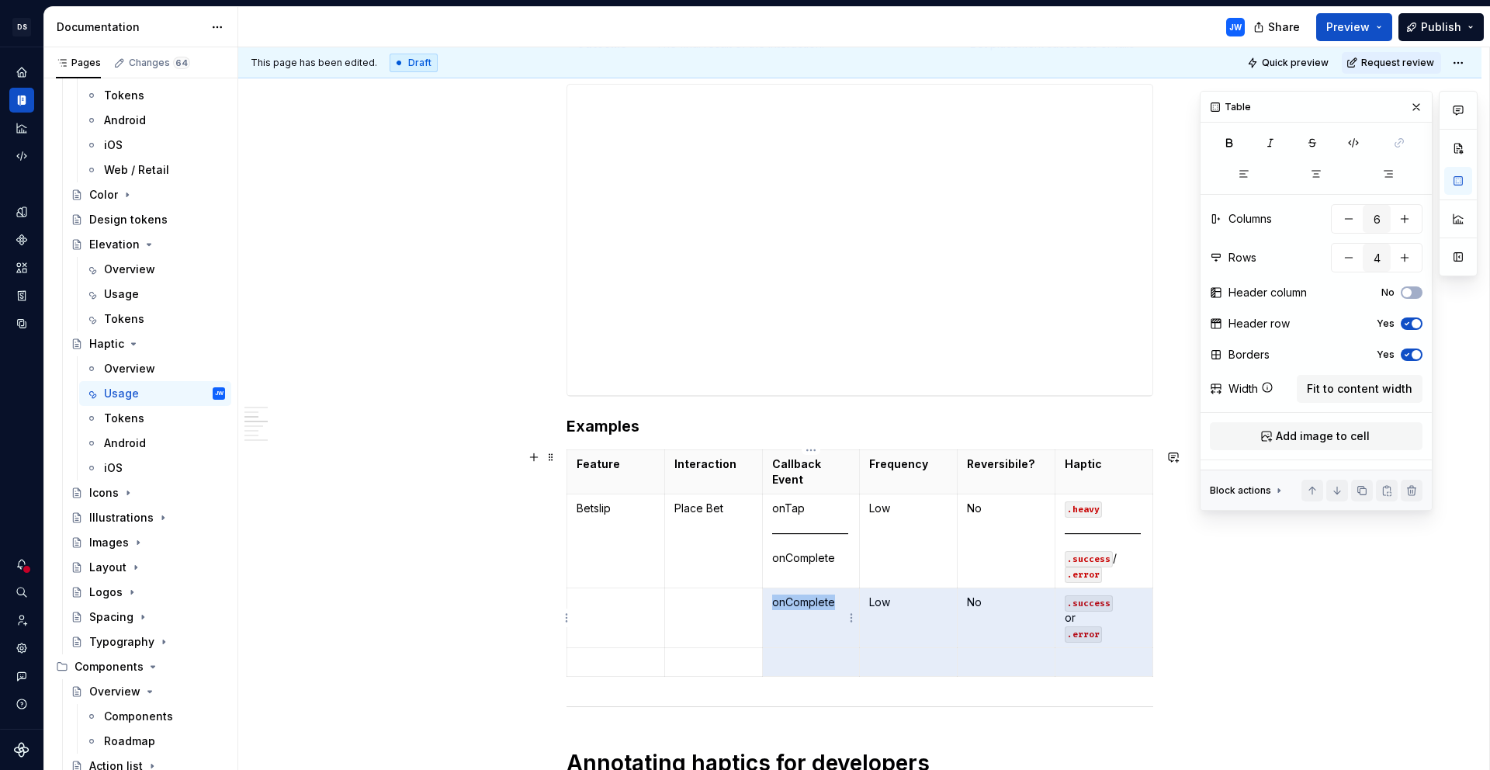
drag, startPoint x: 1113, startPoint y: 709, endPoint x: 812, endPoint y: 612, distance: 316.4
click at [812, 612] on tr "onComplete Low No .success or .error" at bounding box center [860, 618] width 586 height 60
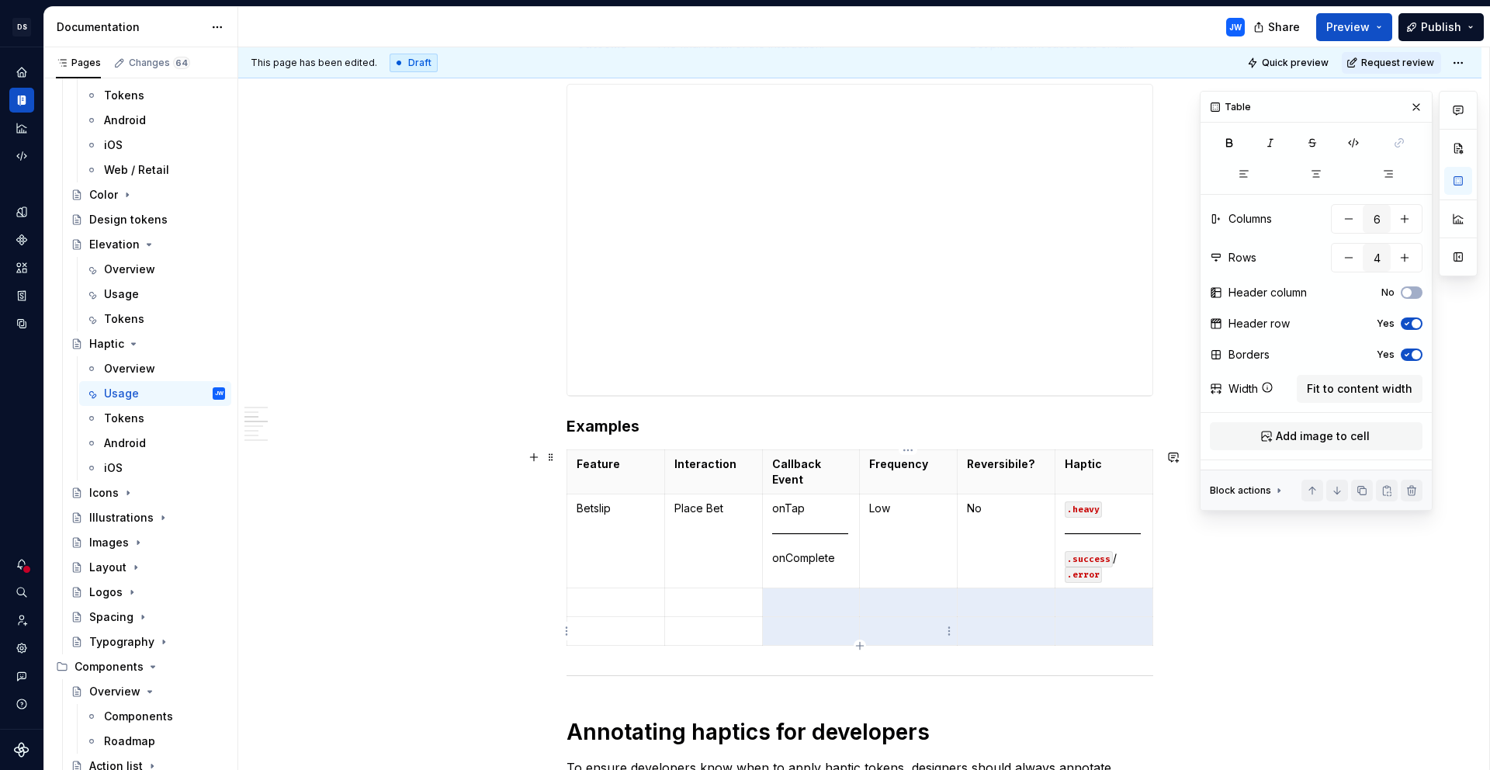
click at [1025, 622] on td at bounding box center [1007, 631] width 98 height 29
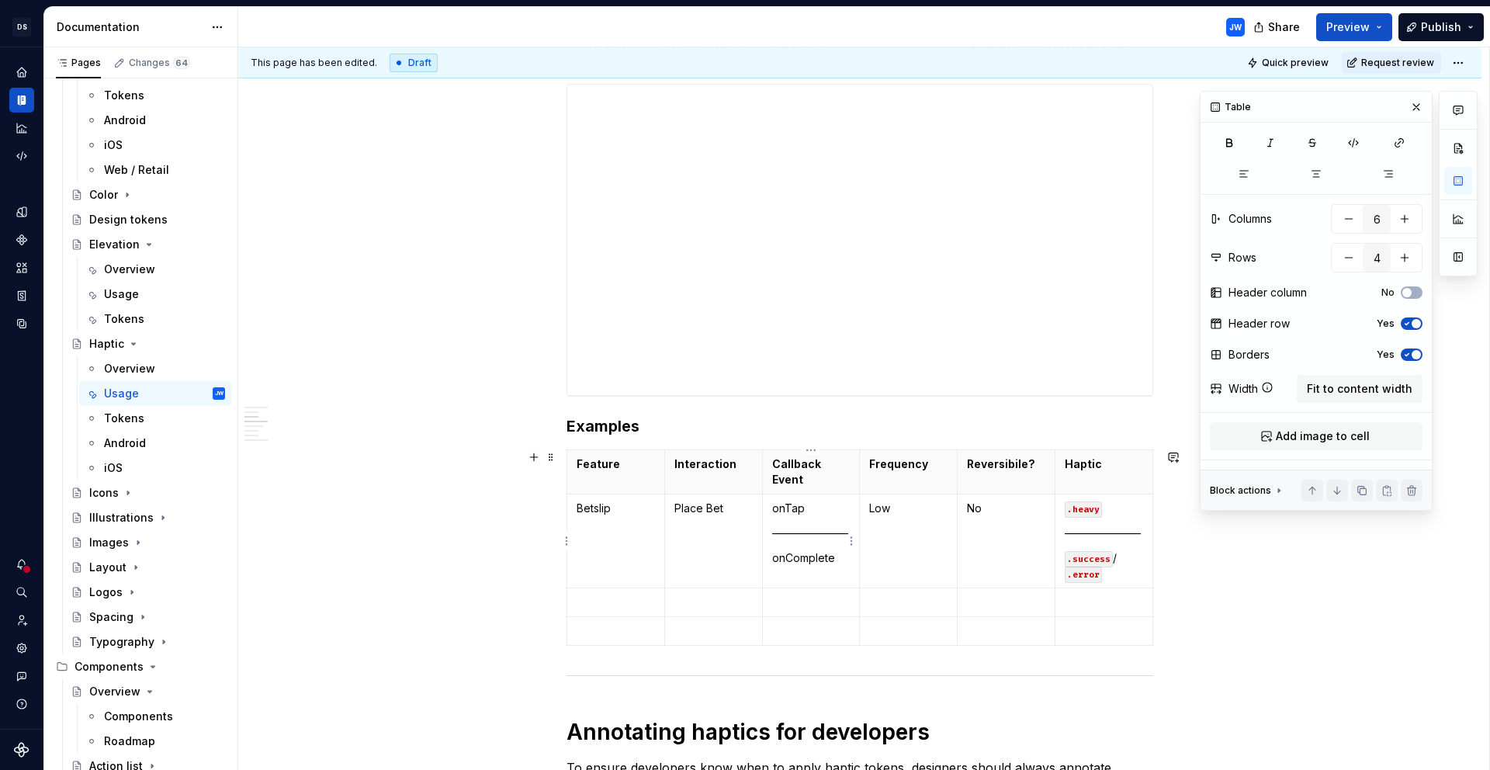
click at [817, 535] on p "———————" at bounding box center [811, 534] width 78 height 16
click at [783, 536] on p "———————" at bounding box center [811, 534] width 78 height 16
drag, startPoint x: 772, startPoint y: 534, endPoint x: 846, endPoint y: 536, distance: 73.8
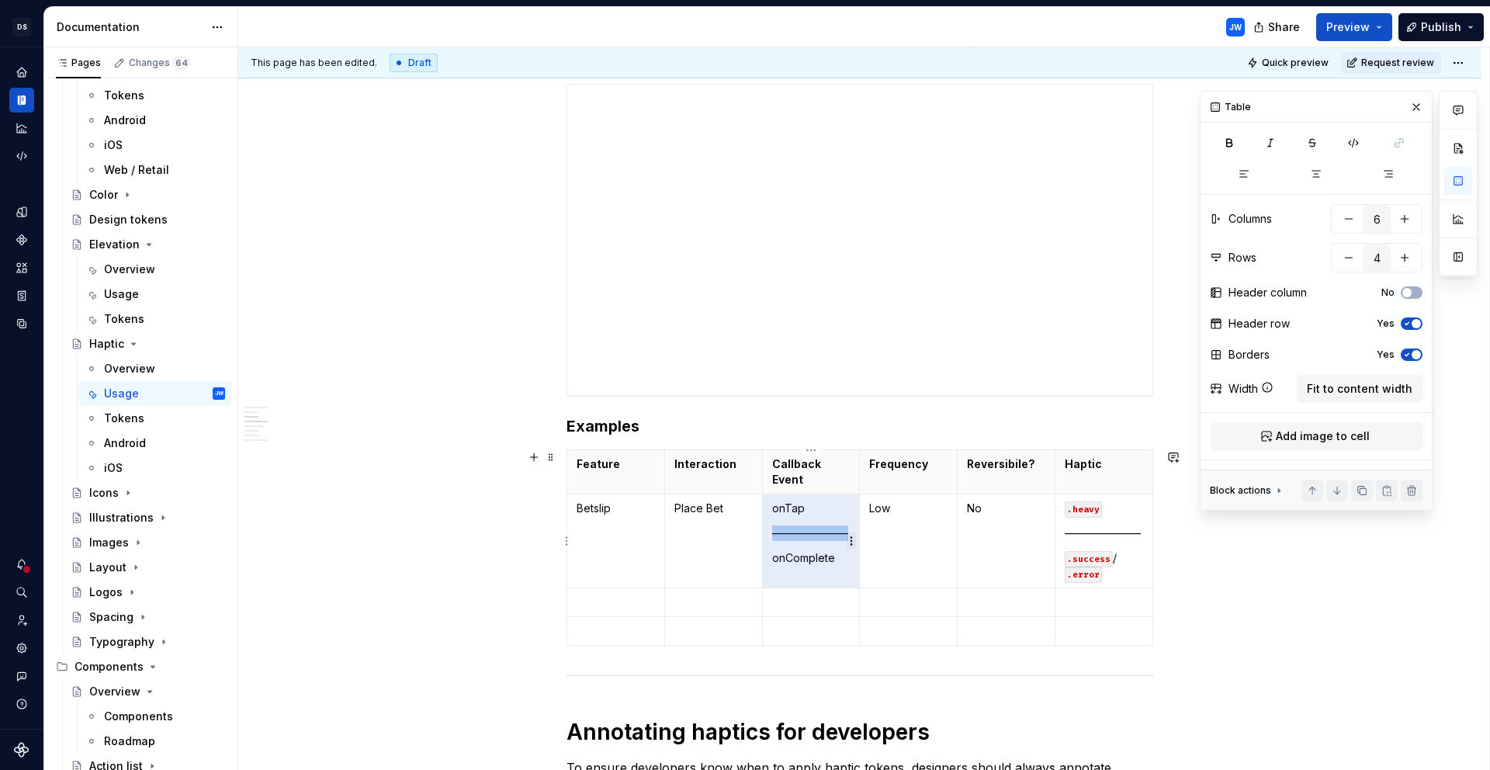
click at [846, 536] on body "[PERSON_NAME]-oop JW Dataset alley-oop Documentation JW Share Preview Publish P…" at bounding box center [745, 385] width 1490 height 770
click at [850, 533] on html "[PERSON_NAME]-oop JW Dataset alley-oop Documentation JW Share Preview Publish P…" at bounding box center [745, 385] width 1490 height 770
click at [837, 531] on html "[PERSON_NAME]-oop JW Dataset alley-oop Documentation JW Share Preview Publish P…" at bounding box center [745, 385] width 1490 height 770
click at [742, 535] on td "Place Bet" at bounding box center [713, 541] width 98 height 94
drag, startPoint x: 772, startPoint y: 535, endPoint x: 848, endPoint y: 534, distance: 75.3
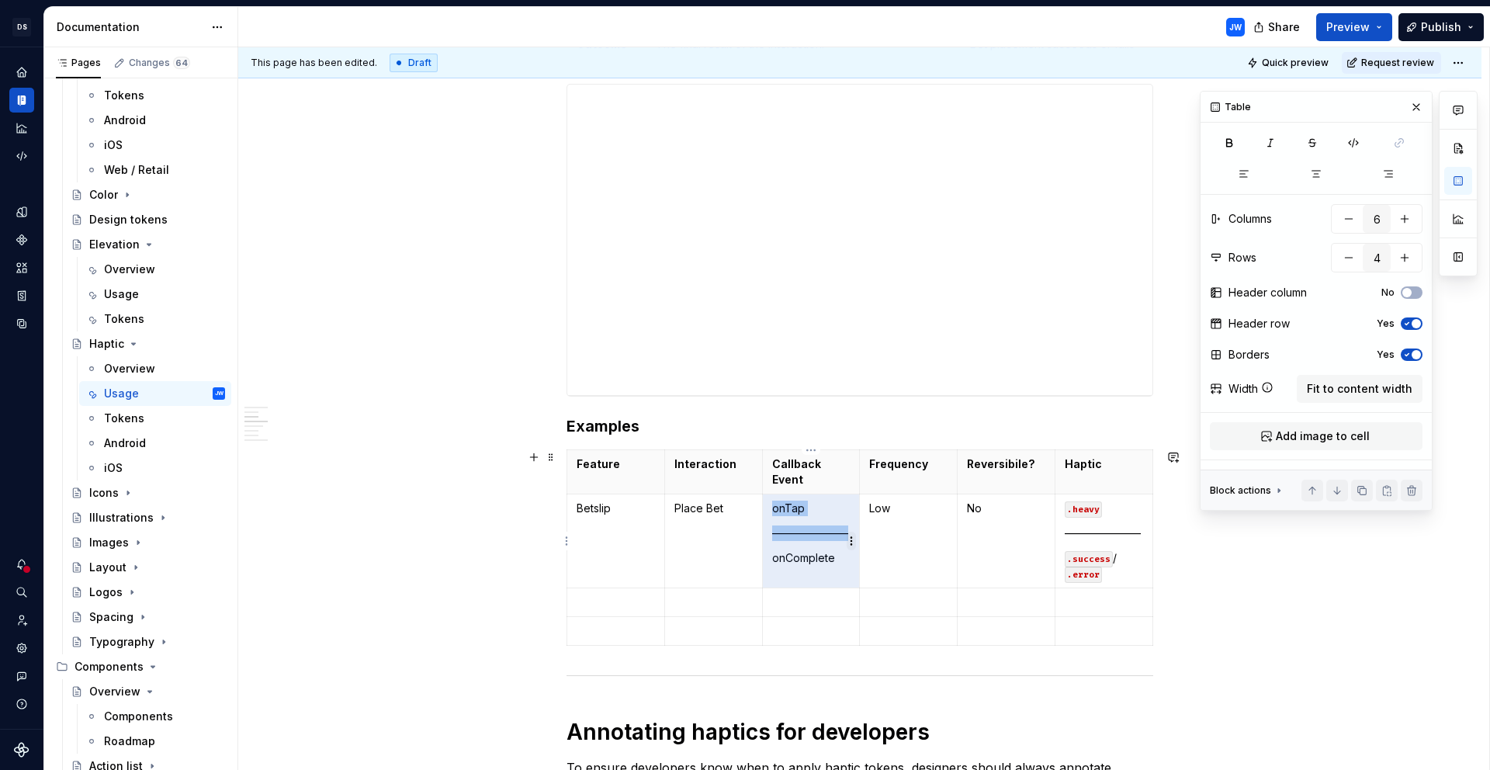
click at [850, 536] on body "[PERSON_NAME]-oop JW Dataset alley-oop Documentation JW Share Preview Publish P…" at bounding box center [745, 385] width 1490 height 770
click at [848, 534] on html "[PERSON_NAME]-oop JW Dataset alley-oop Documentation JW Share Preview Publish P…" at bounding box center [745, 385] width 1490 height 770
click at [846, 532] on html "[PERSON_NAME]-oop JW Dataset alley-oop Documentation JW Share Preview Publish P…" at bounding box center [745, 385] width 1490 height 770
click at [803, 531] on p "———————" at bounding box center [811, 534] width 78 height 16
drag, startPoint x: 773, startPoint y: 531, endPoint x: 844, endPoint y: 532, distance: 70.6
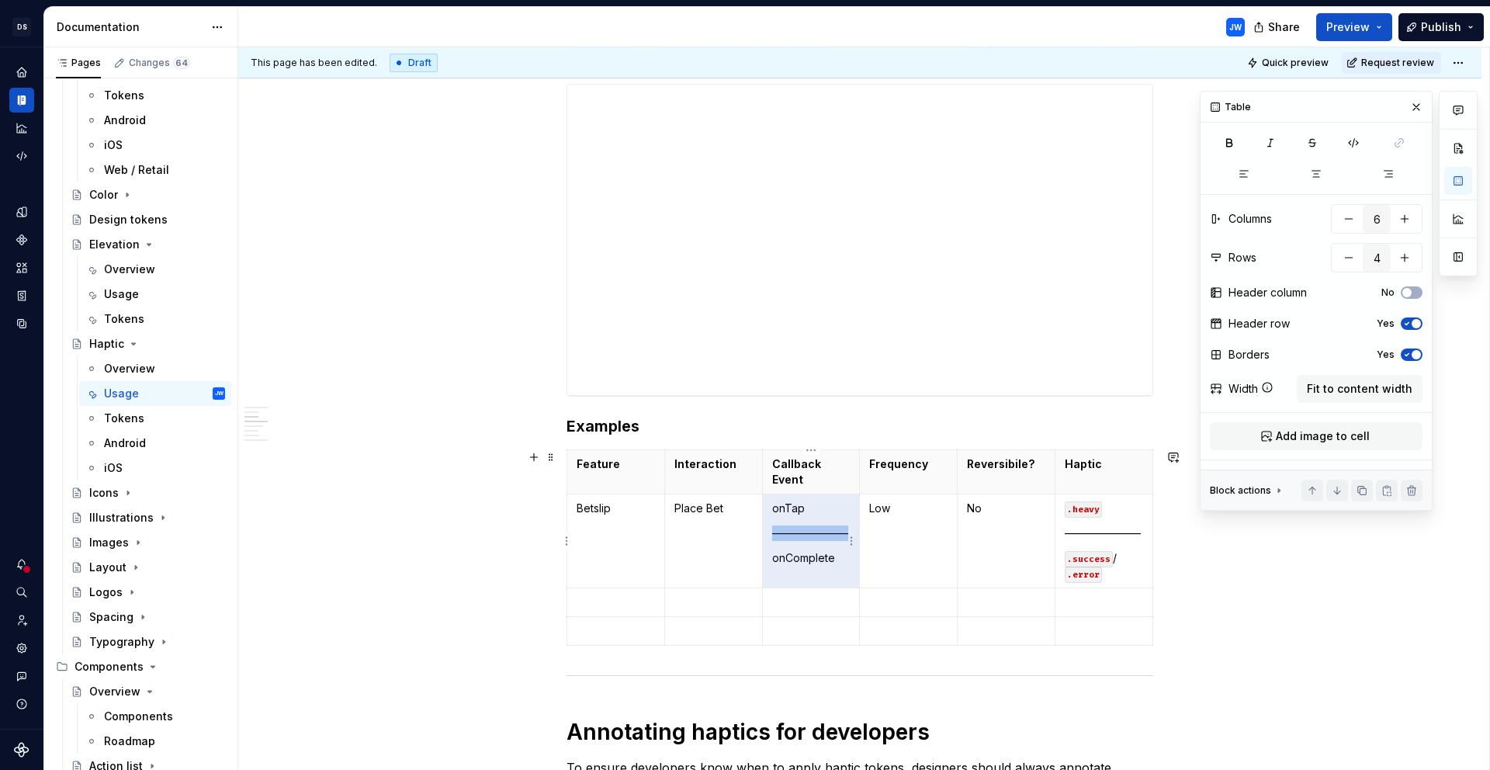
click at [844, 532] on p "———————" at bounding box center [811, 534] width 78 height 16
click at [847, 533] on html "[PERSON_NAME]-oop JW Dataset alley-oop Documentation JW Share Preview Publish P…" at bounding box center [745, 385] width 1490 height 770
click at [839, 532] on html "[PERSON_NAME]-oop JW Dataset alley-oop Documentation JW Share Preview Publish P…" at bounding box center [745, 385] width 1490 height 770
click at [813, 531] on p "———————" at bounding box center [811, 534] width 78 height 16
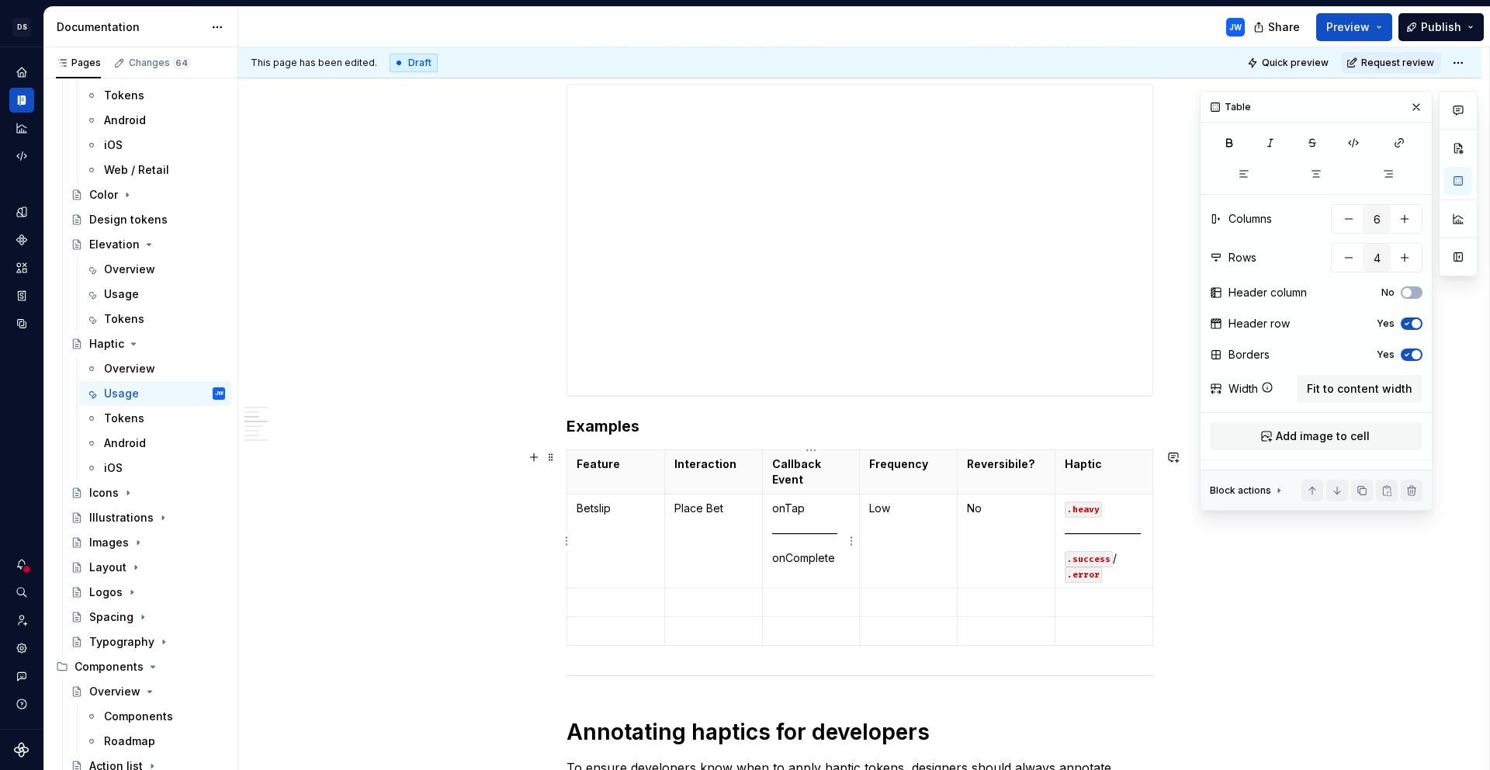
click at [823, 533] on p "——————" at bounding box center [811, 534] width 78 height 16
click at [1083, 536] on p "———————" at bounding box center [1104, 534] width 78 height 16
click at [1115, 537] on p "——————" at bounding box center [1104, 534] width 78 height 16
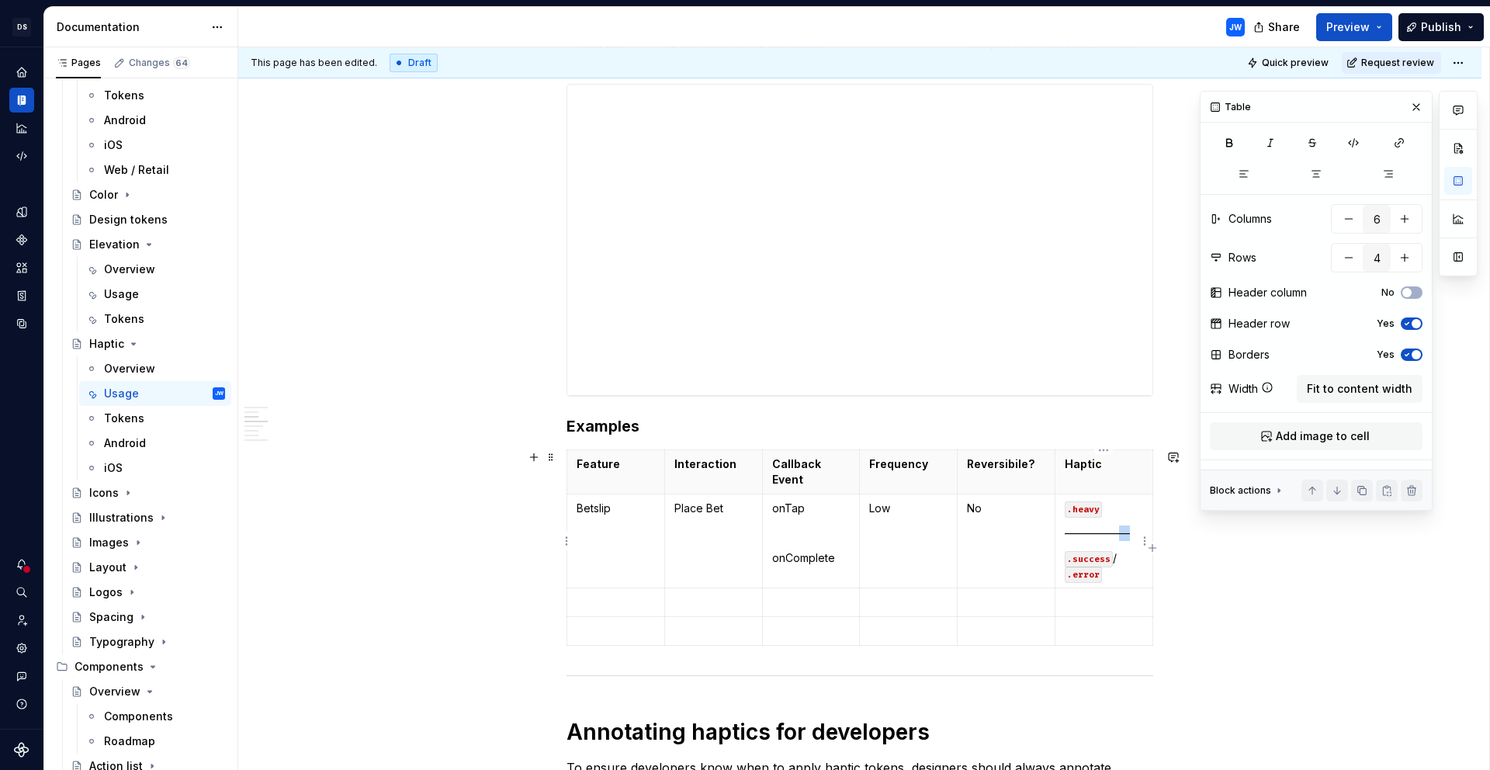
click at [1115, 537] on p "——————" at bounding box center [1104, 534] width 78 height 16
drag, startPoint x: 999, startPoint y: 604, endPoint x: 999, endPoint y: 625, distance: 21.0
click at [999, 604] on p at bounding box center [1006, 603] width 78 height 16
click at [647, 610] on td at bounding box center [616, 602] width 98 height 29
click at [1417, 107] on button "button" at bounding box center [1417, 107] width 22 height 22
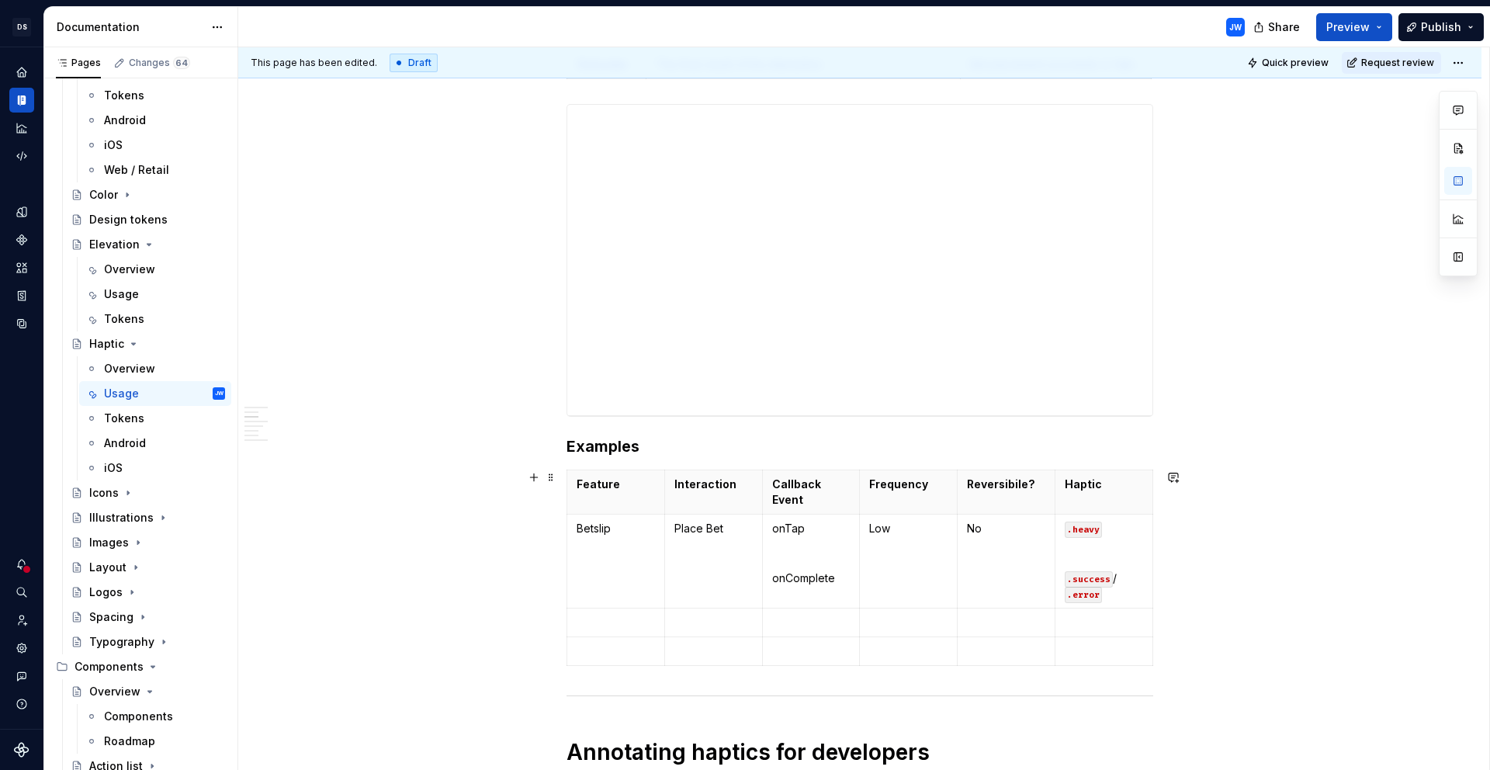
scroll to position [577, 0]
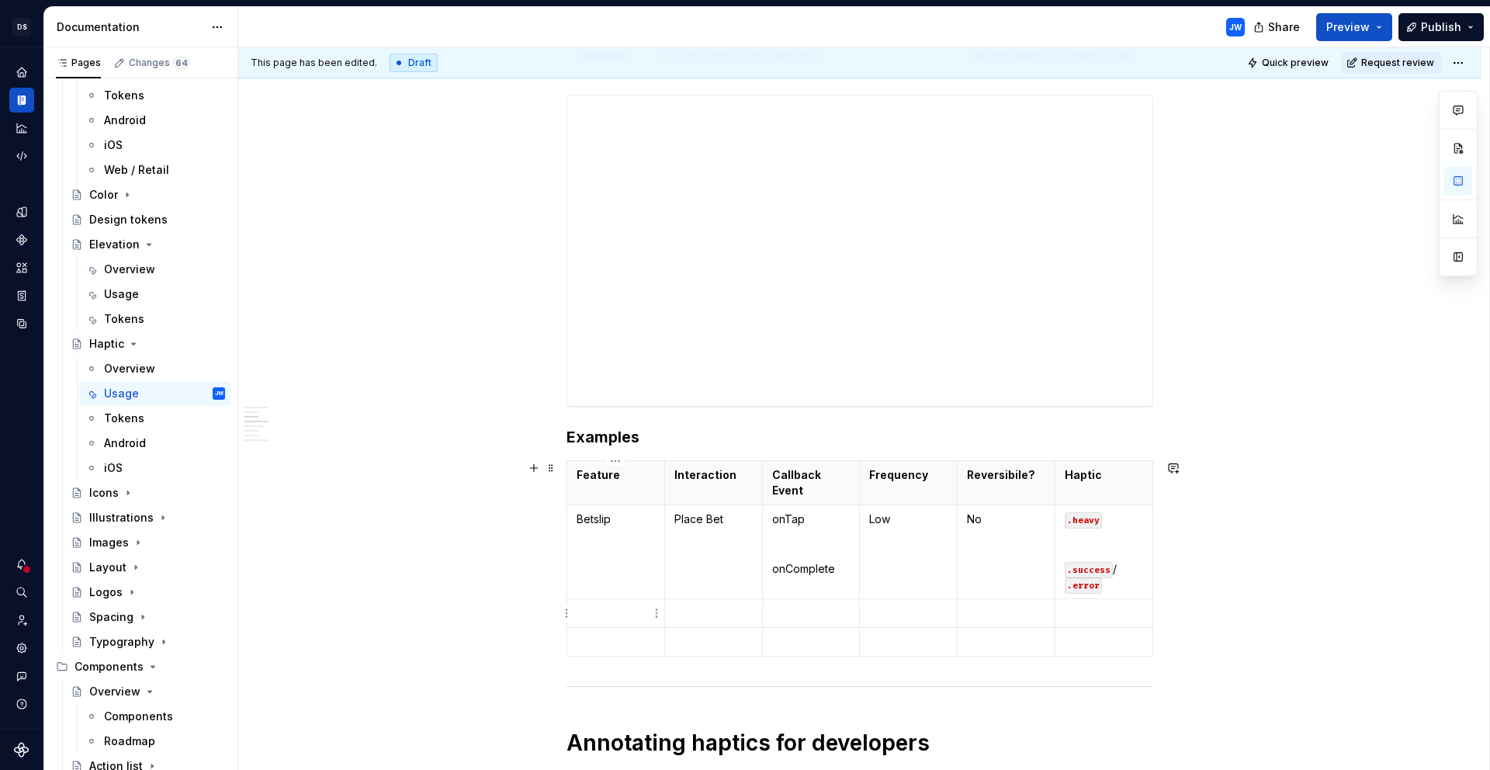
click at [623, 612] on p at bounding box center [616, 613] width 78 height 16
drag, startPoint x: 833, startPoint y: 573, endPoint x: 769, endPoint y: 520, distance: 82.7
click at [769, 520] on td "onTap onComplete" at bounding box center [811, 552] width 98 height 94
copy td "onTap onComplete"
click at [802, 625] on td at bounding box center [811, 613] width 98 height 29
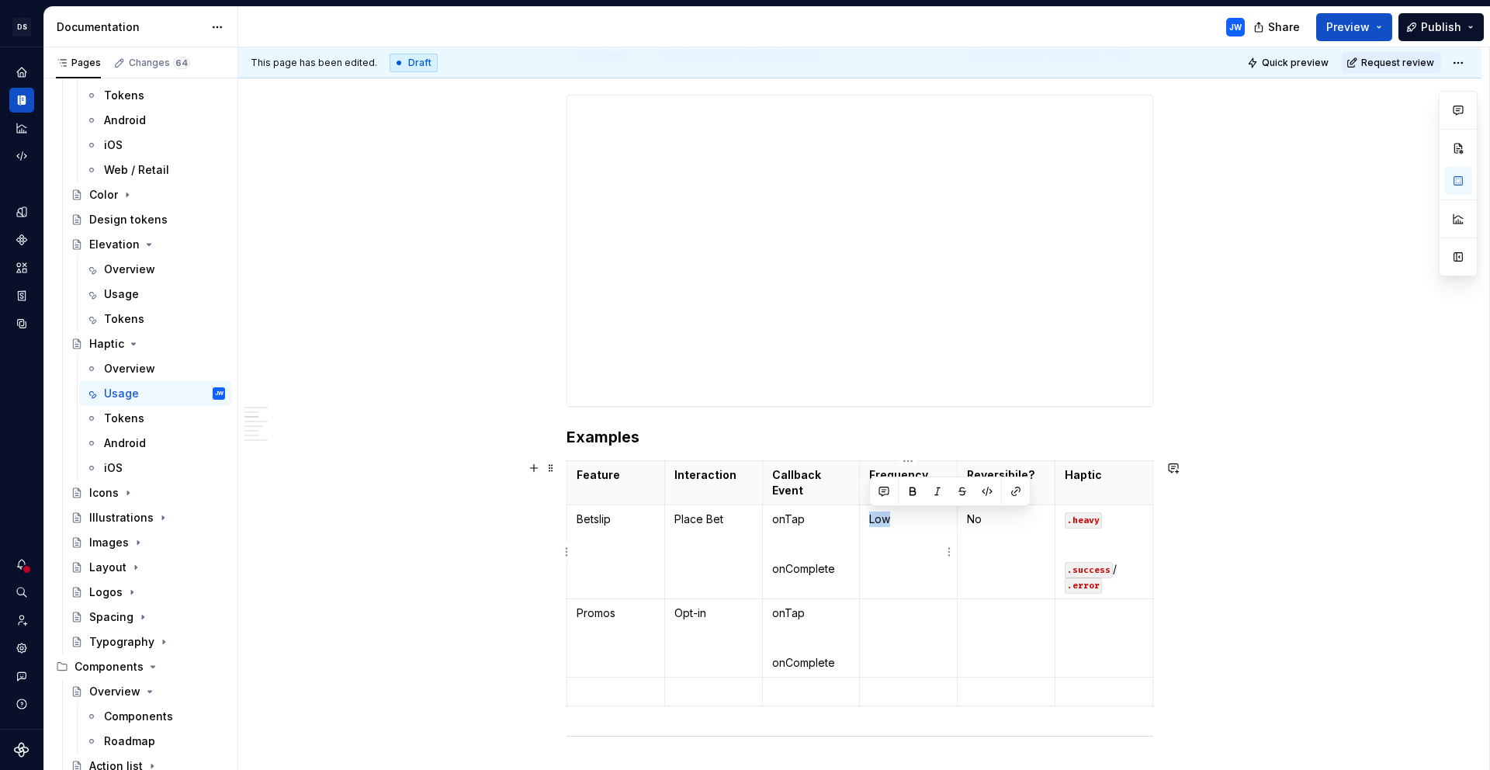
click at [892, 526] on td "Low" at bounding box center [909, 552] width 98 height 94
copy p "Low"
click at [863, 634] on td at bounding box center [909, 638] width 98 height 78
click at [1012, 530] on p "No" at bounding box center [1006, 535] width 78 height 47
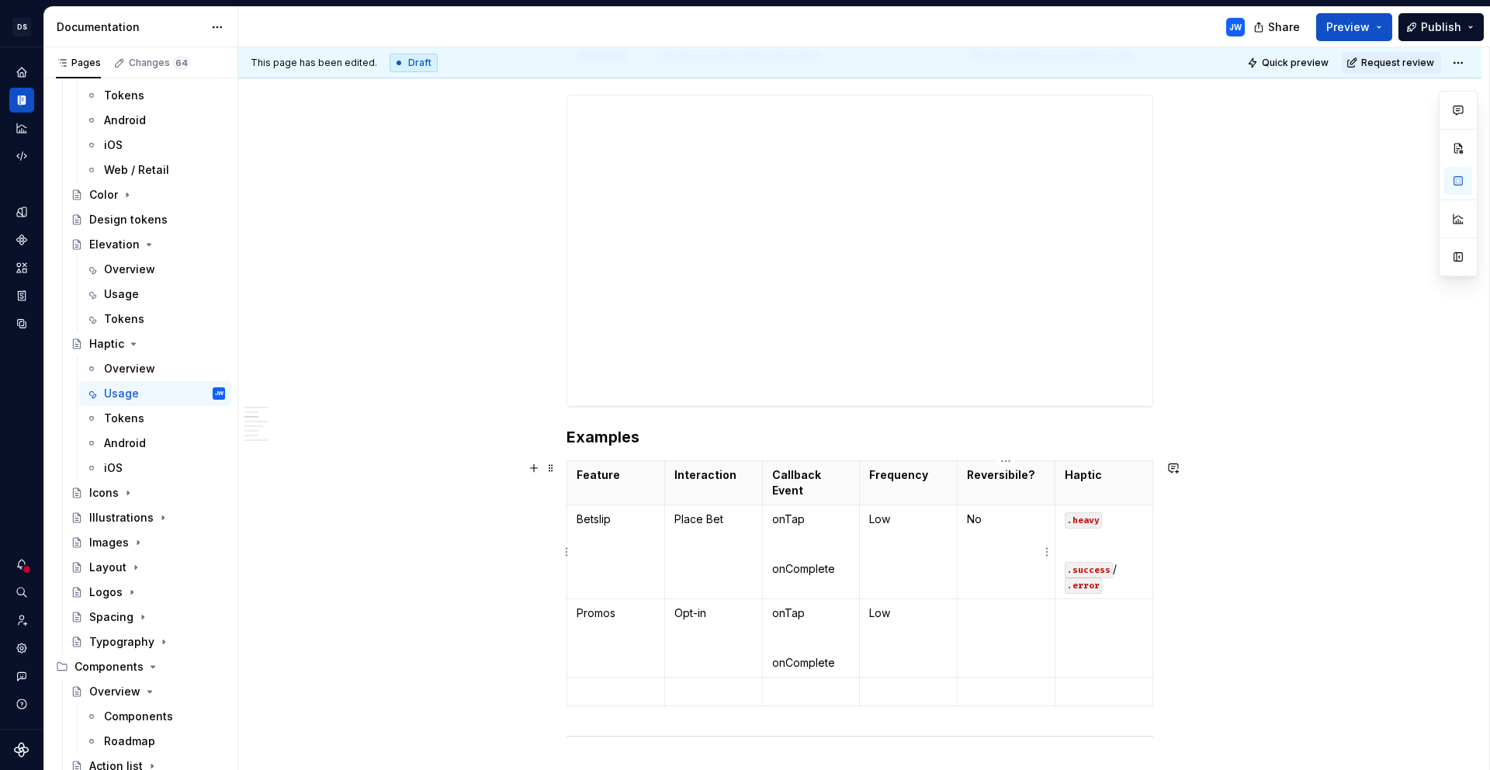
click at [984, 522] on p "No" at bounding box center [1006, 535] width 78 height 47
click at [973, 522] on p "No" at bounding box center [1006, 535] width 78 height 47
copy p "No"
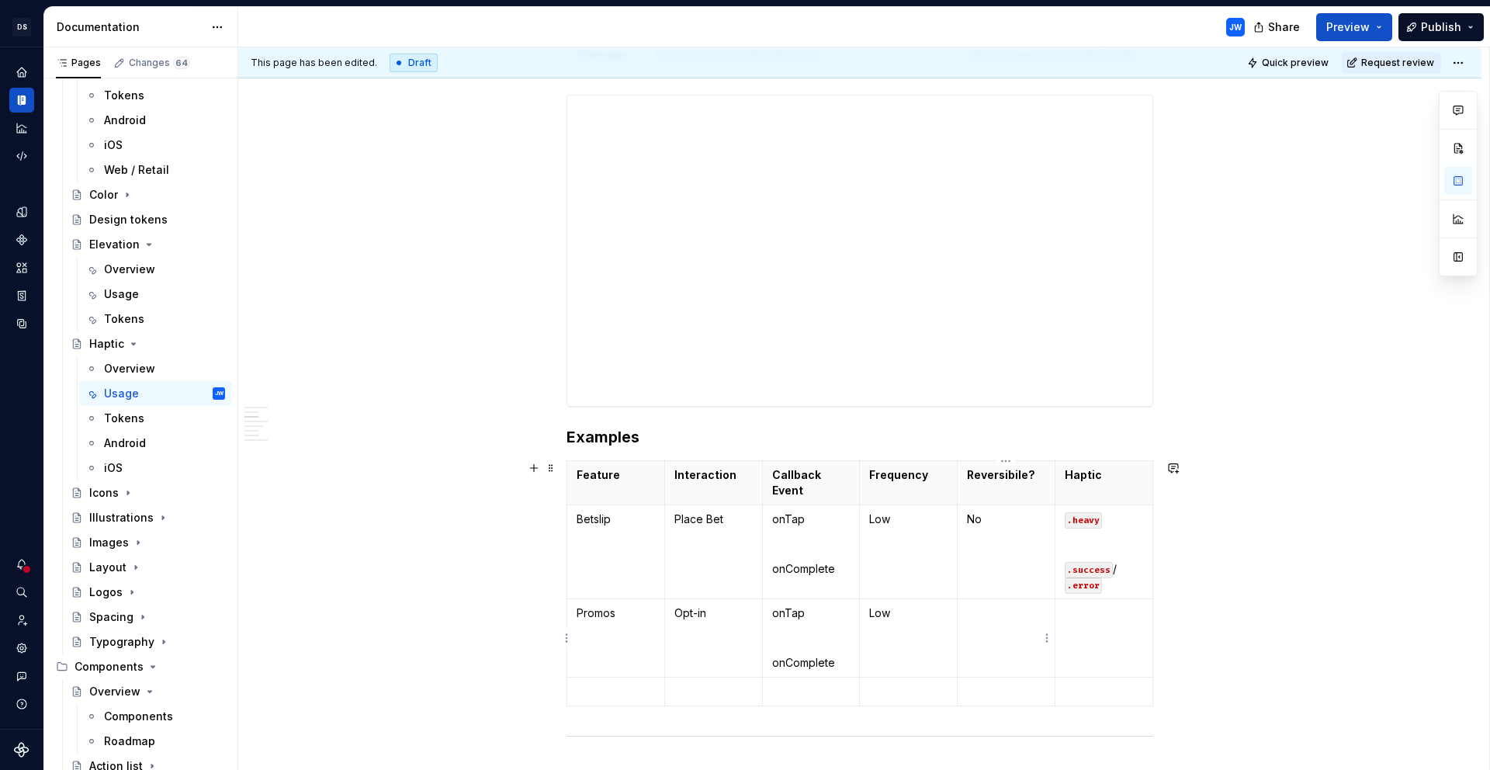
click at [994, 627] on td at bounding box center [1007, 638] width 98 height 78
drag, startPoint x: 1115, startPoint y: 584, endPoint x: 1063, endPoint y: 520, distance: 82.8
click at [1063, 520] on td ".heavy .success / .error" at bounding box center [1105, 552] width 98 height 94
click at [1094, 650] on td at bounding box center [1105, 638] width 98 height 78
click at [1076, 642] on p at bounding box center [1104, 638] width 78 height 16
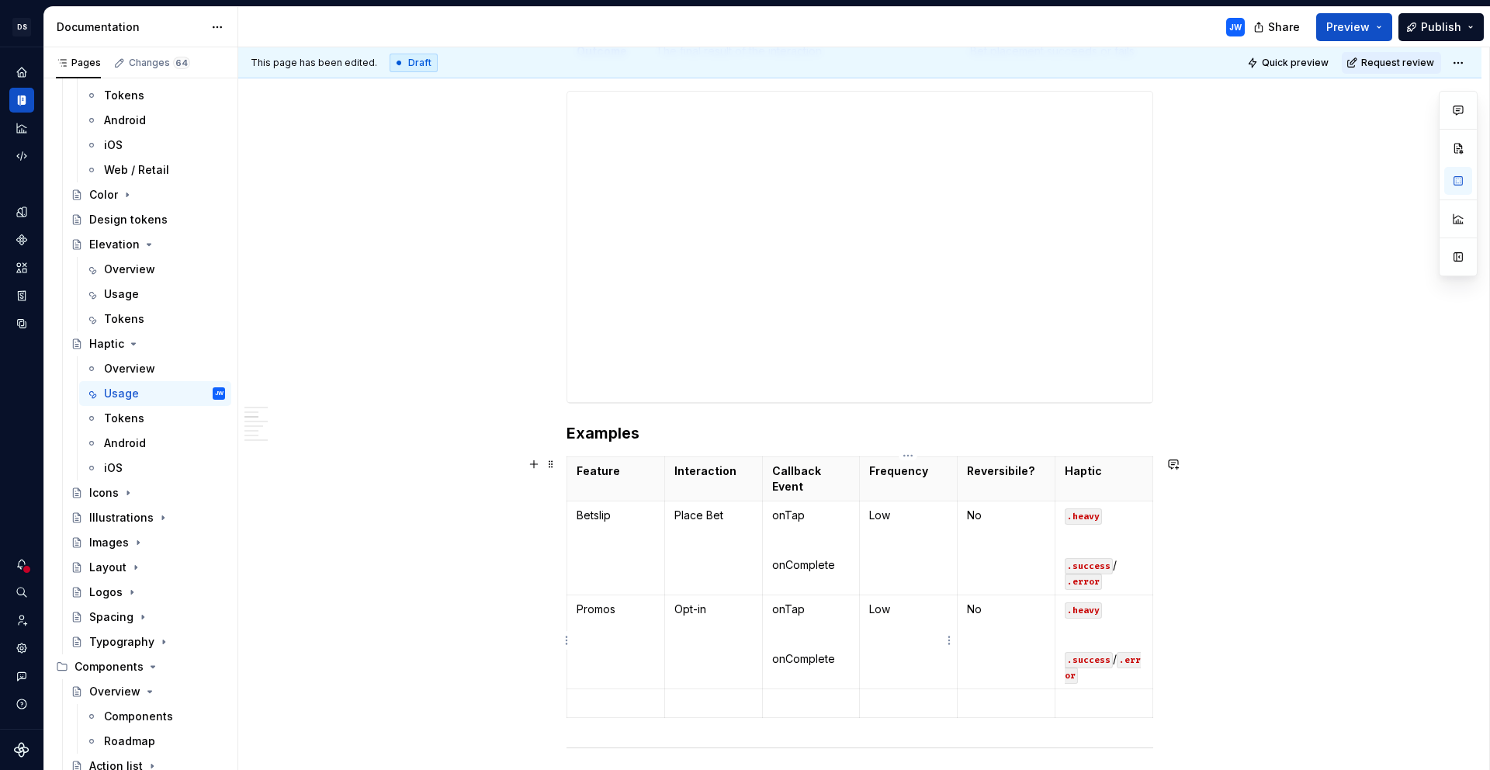
scroll to position [583, 0]
click at [598, 701] on p at bounding box center [616, 701] width 78 height 16
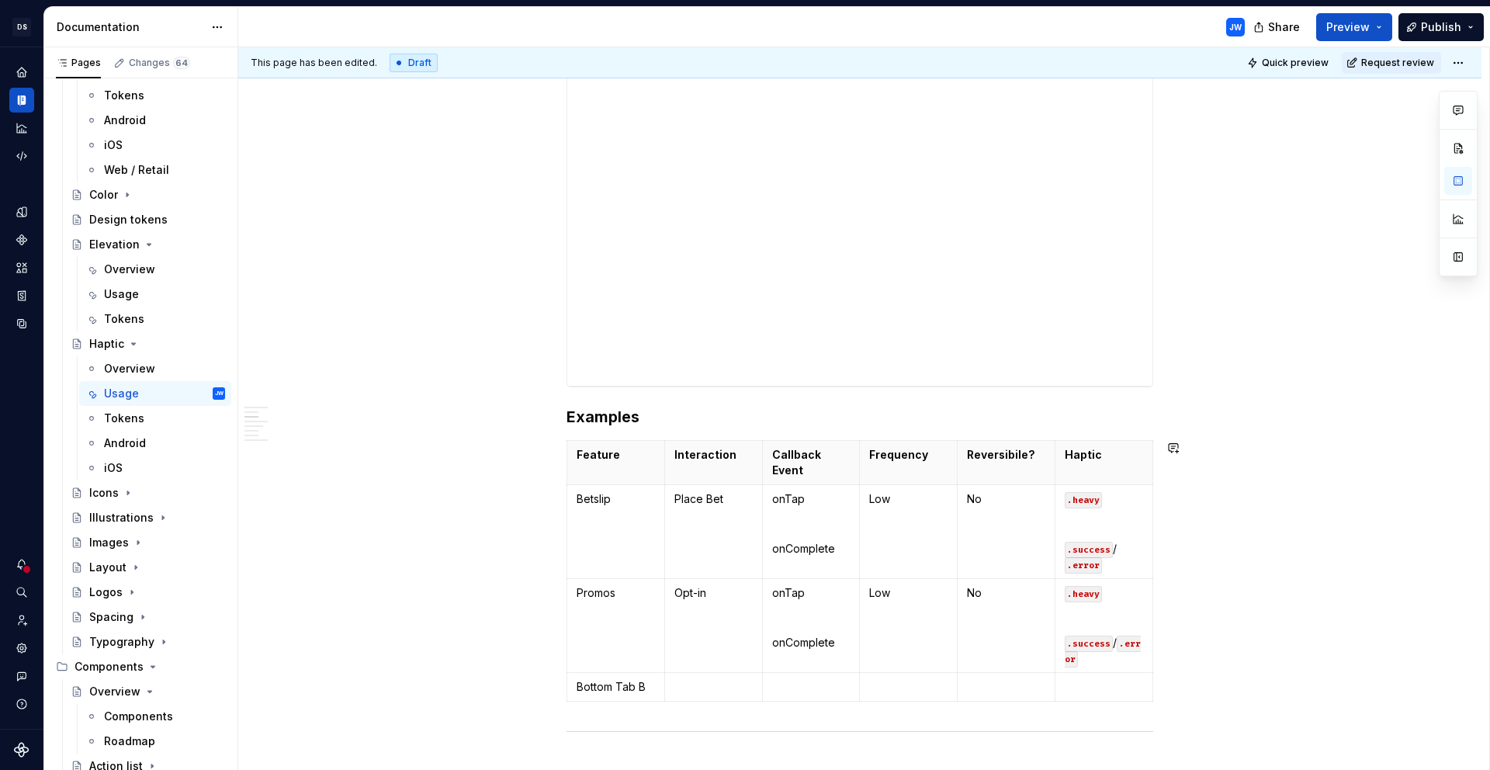
scroll to position [612, 0]
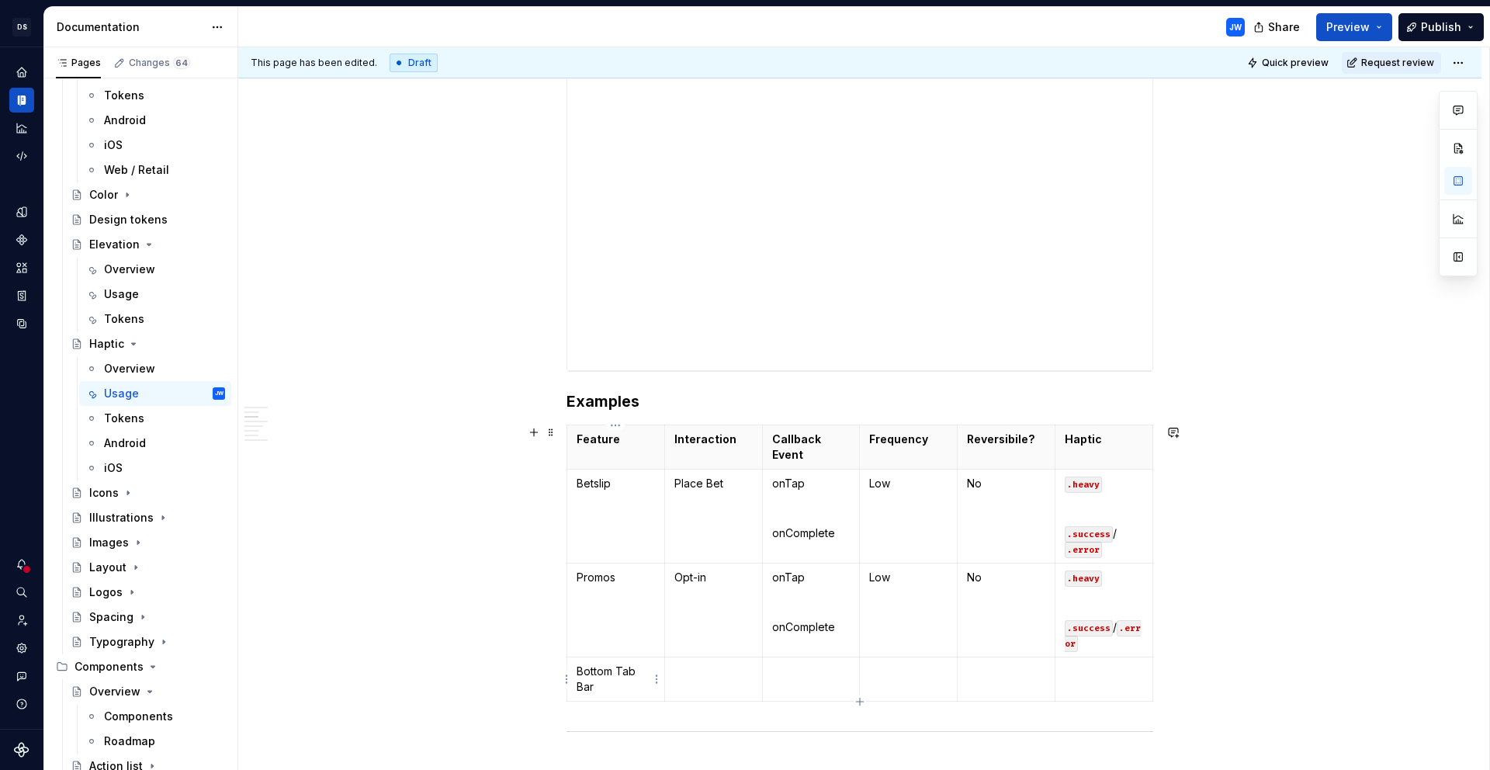
click at [596, 671] on p "Bottom Tab Bar" at bounding box center [616, 679] width 78 height 31
click at [698, 675] on p at bounding box center [714, 672] width 78 height 16
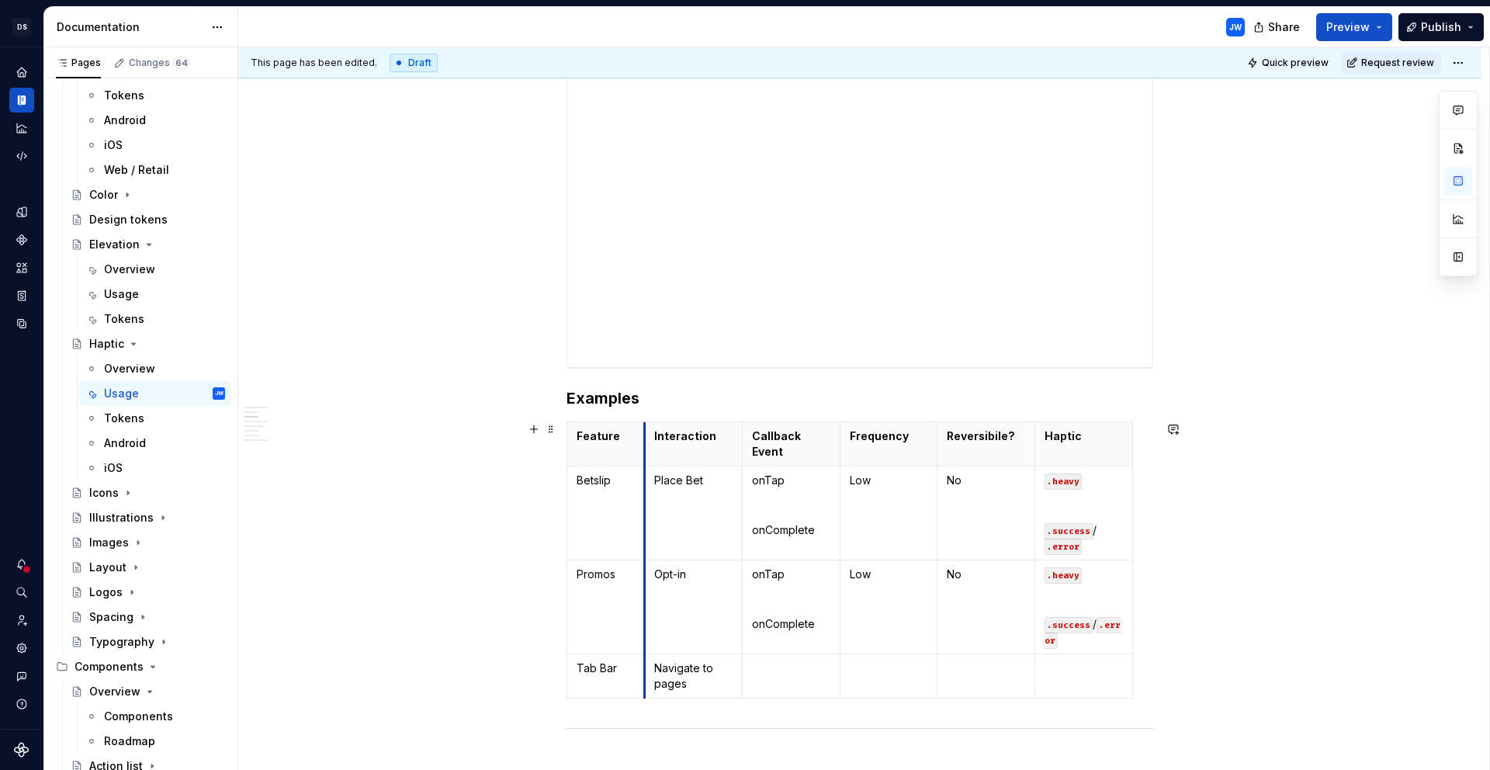
drag, startPoint x: 666, startPoint y: 456, endPoint x: 646, endPoint y: 456, distance: 20.2
click at [646, 456] on th "Interaction" at bounding box center [693, 444] width 98 height 44
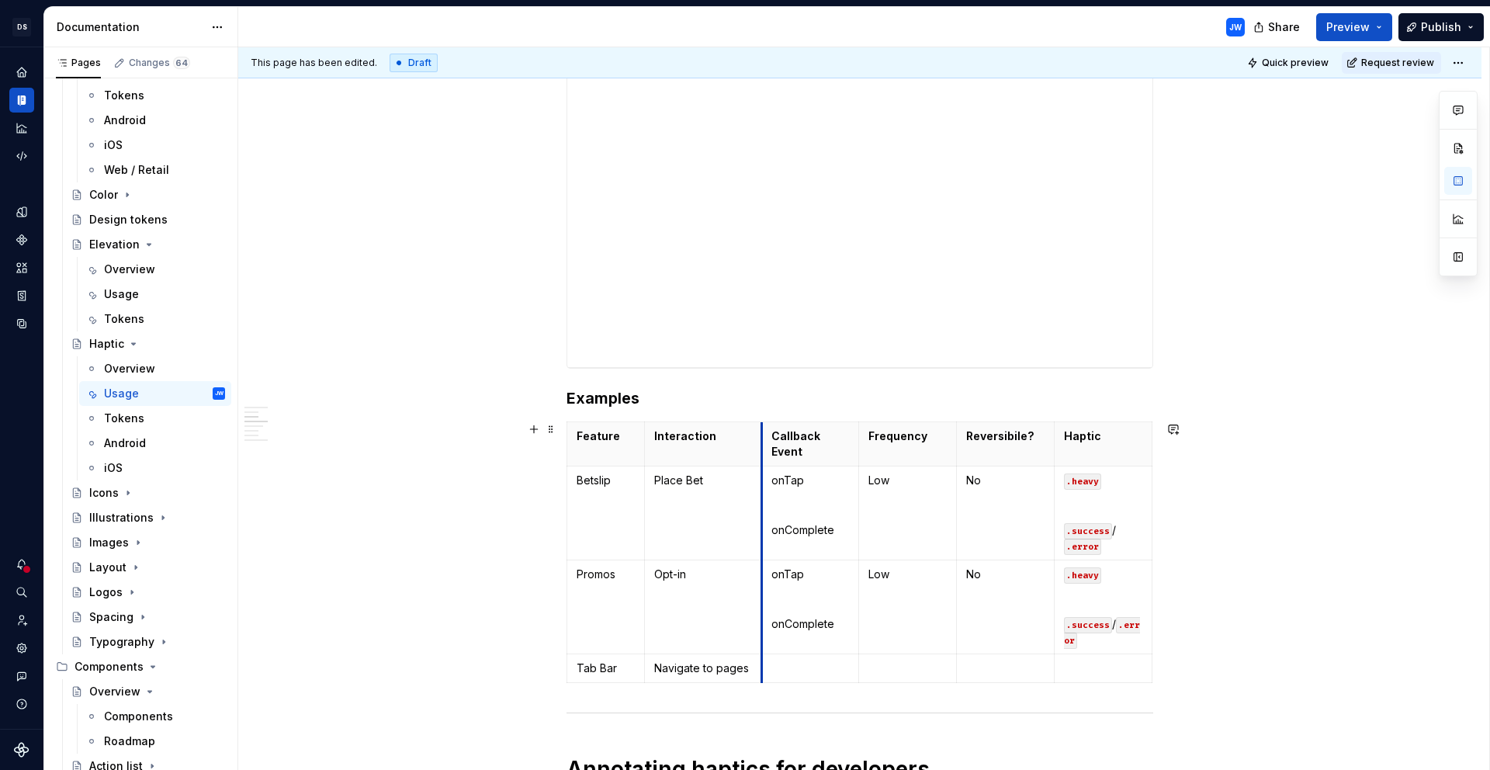
drag, startPoint x: 741, startPoint y: 441, endPoint x: 760, endPoint y: 445, distance: 19.8
click at [788, 673] on p at bounding box center [811, 669] width 78 height 16
click at [989, 661] on p at bounding box center [1005, 669] width 78 height 16
drag, startPoint x: 1112, startPoint y: 583, endPoint x: 1065, endPoint y: 578, distance: 47.7
click at [1065, 578] on td ".heavy .success / .error" at bounding box center [1104, 607] width 98 height 94
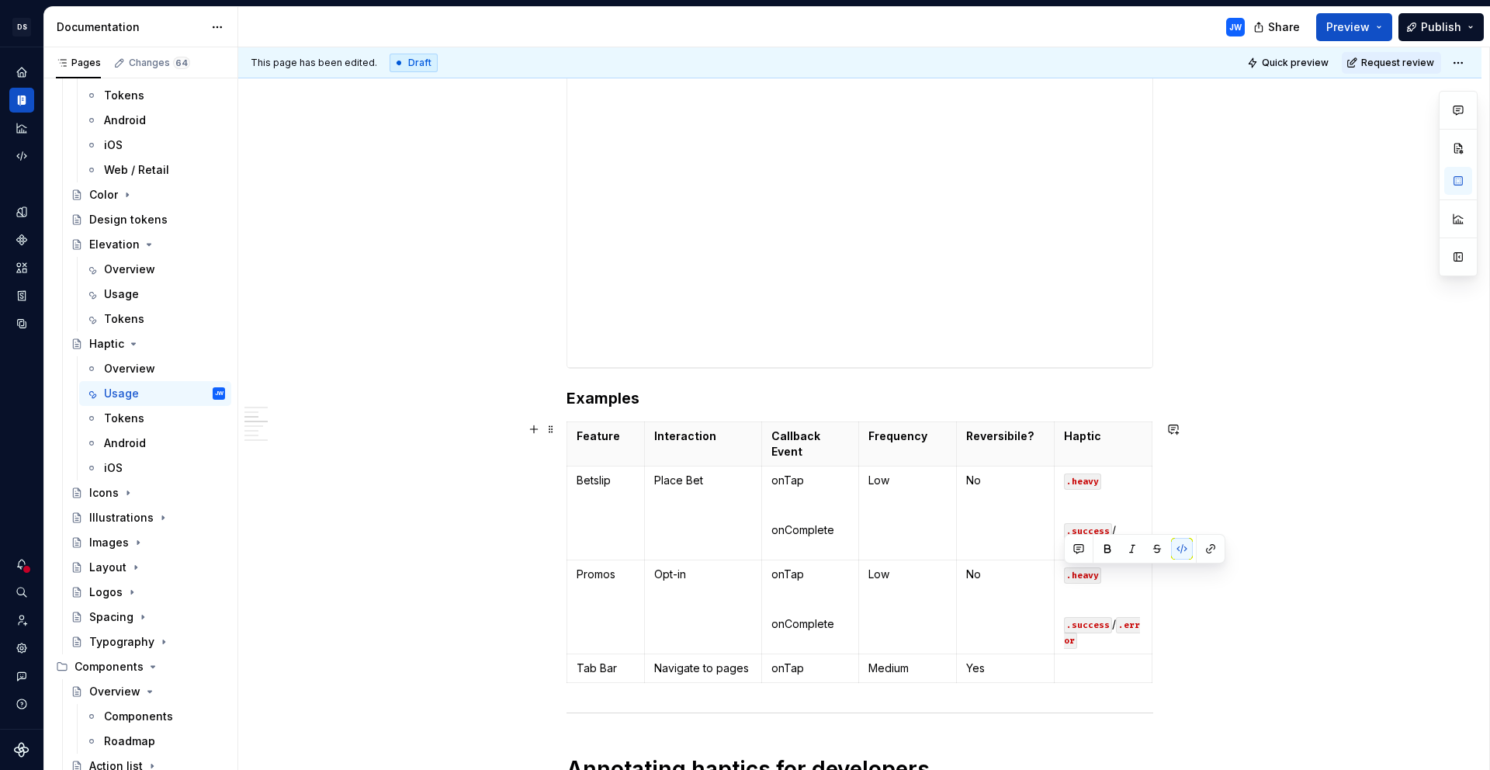
click at [1085, 670] on p at bounding box center [1103, 669] width 78 height 16
click at [1091, 668] on code ".heavy" at bounding box center [1082, 669] width 37 height 16
click at [1081, 695] on p at bounding box center [1103, 693] width 78 height 16
click at [1089, 675] on code ".heavy" at bounding box center [1082, 669] width 37 height 16
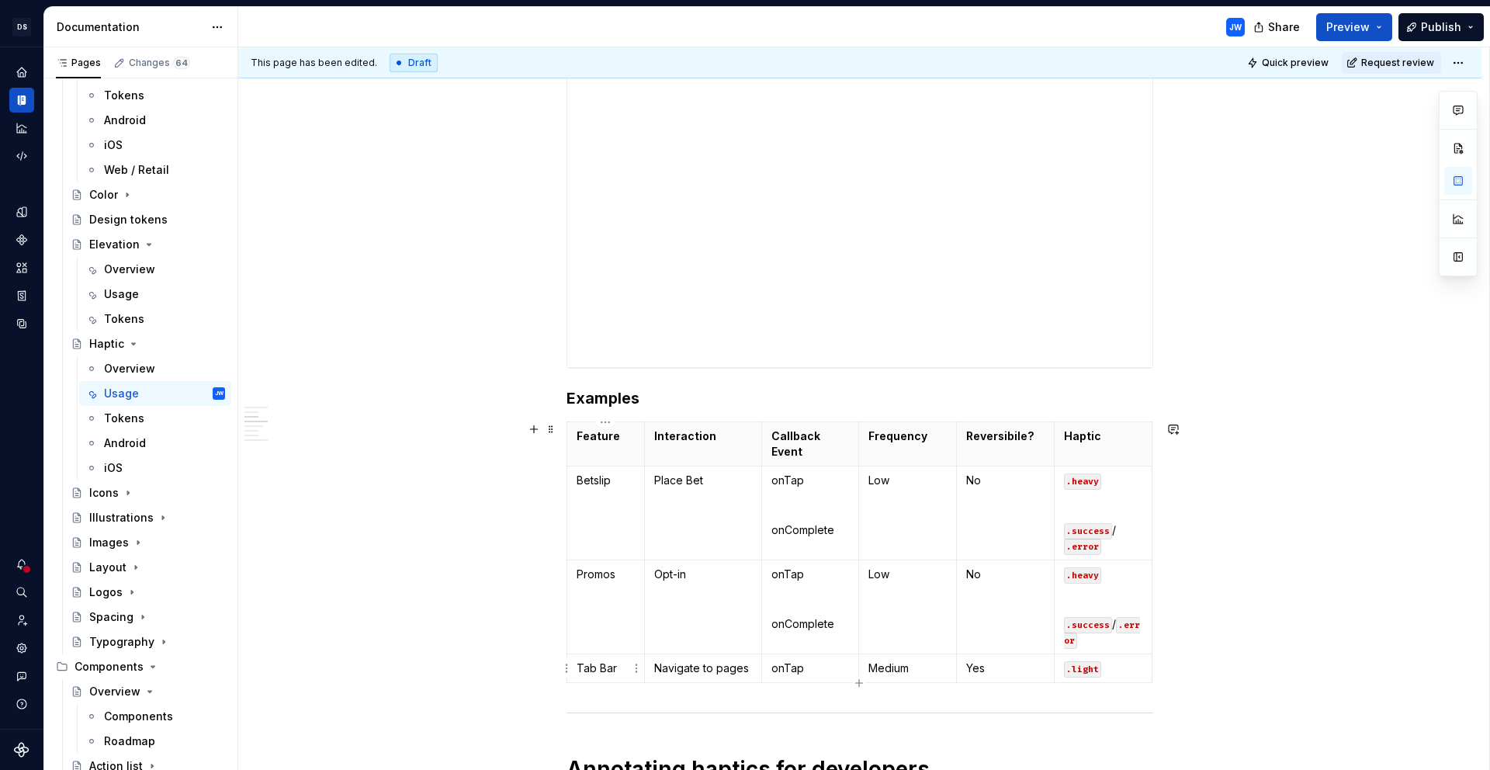
click at [599, 673] on p "Tab Bar" at bounding box center [606, 669] width 58 height 16
click at [860, 687] on icon "button" at bounding box center [859, 683] width 12 height 12
click at [602, 700] on p at bounding box center [606, 697] width 58 height 16
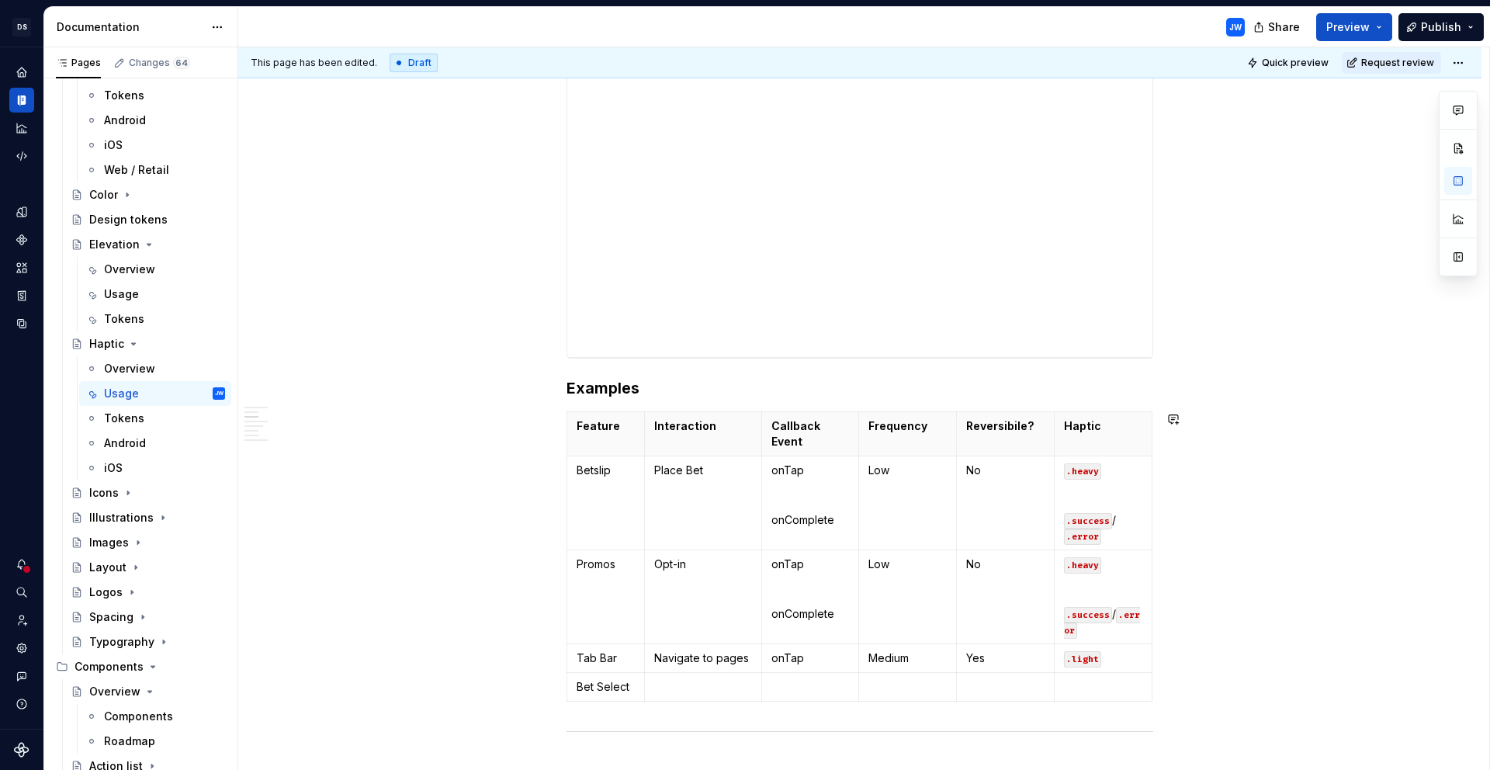
scroll to position [641, 0]
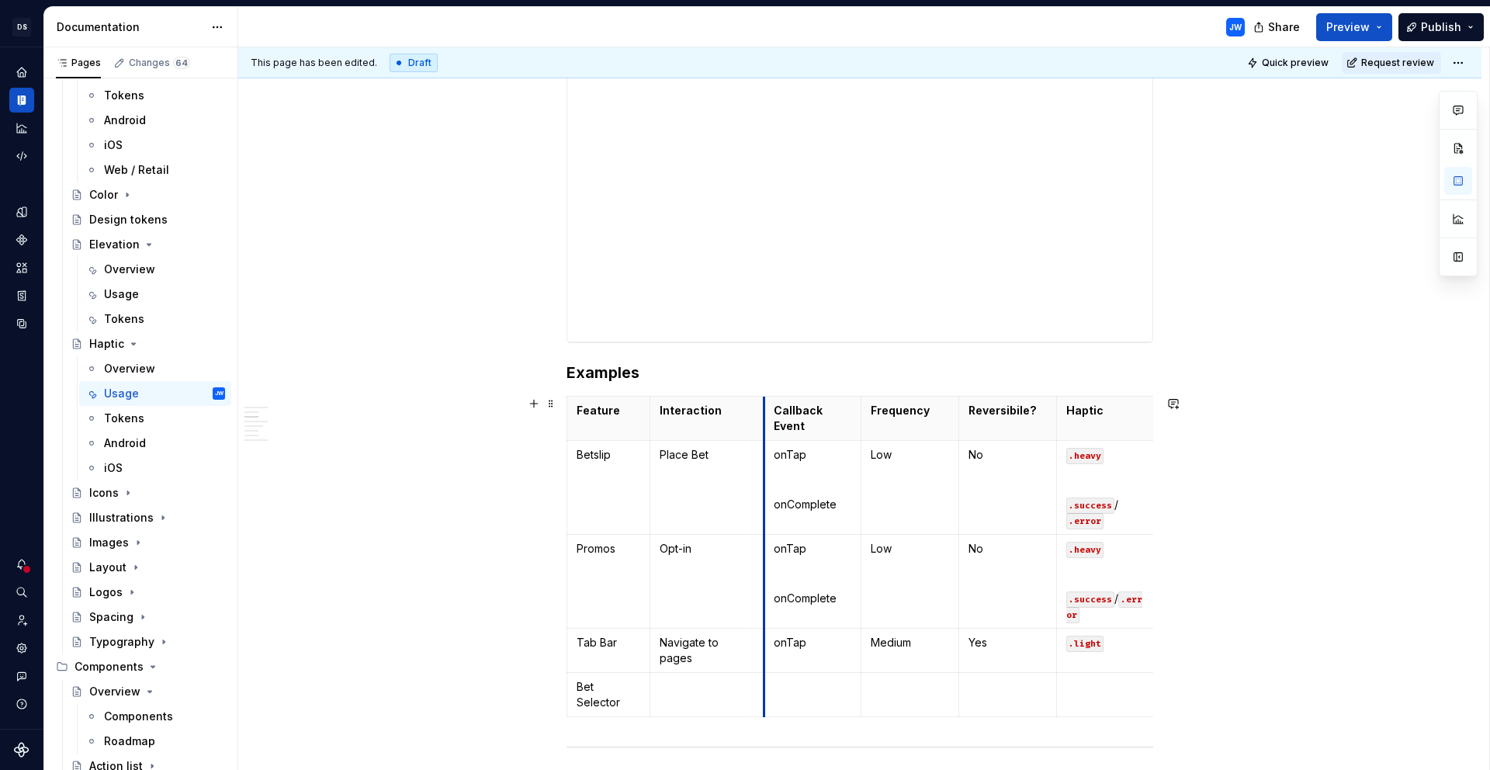
click at [765, 429] on th "Callback Event" at bounding box center [813, 419] width 98 height 44
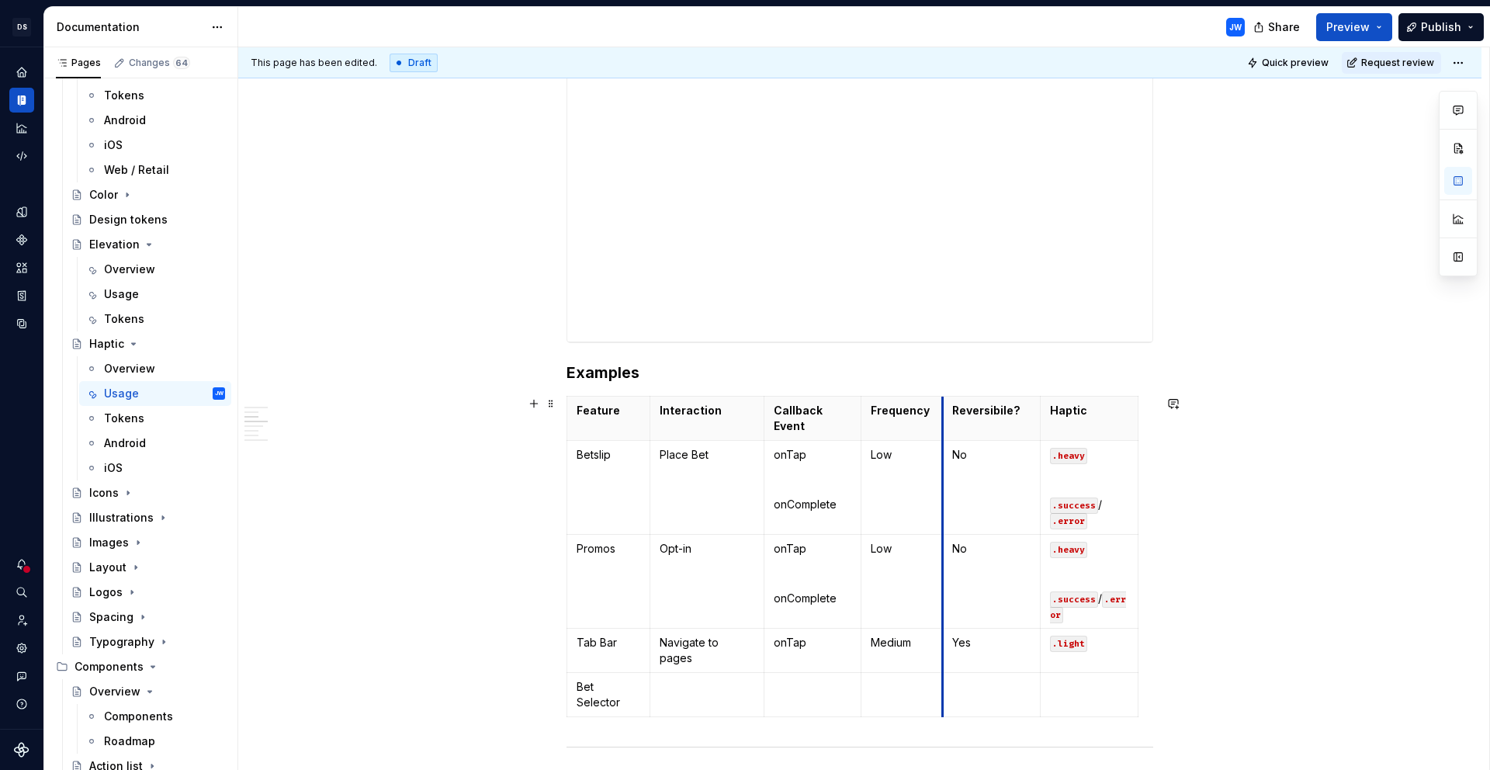
drag, startPoint x: 957, startPoint y: 407, endPoint x: 987, endPoint y: 411, distance: 29.8
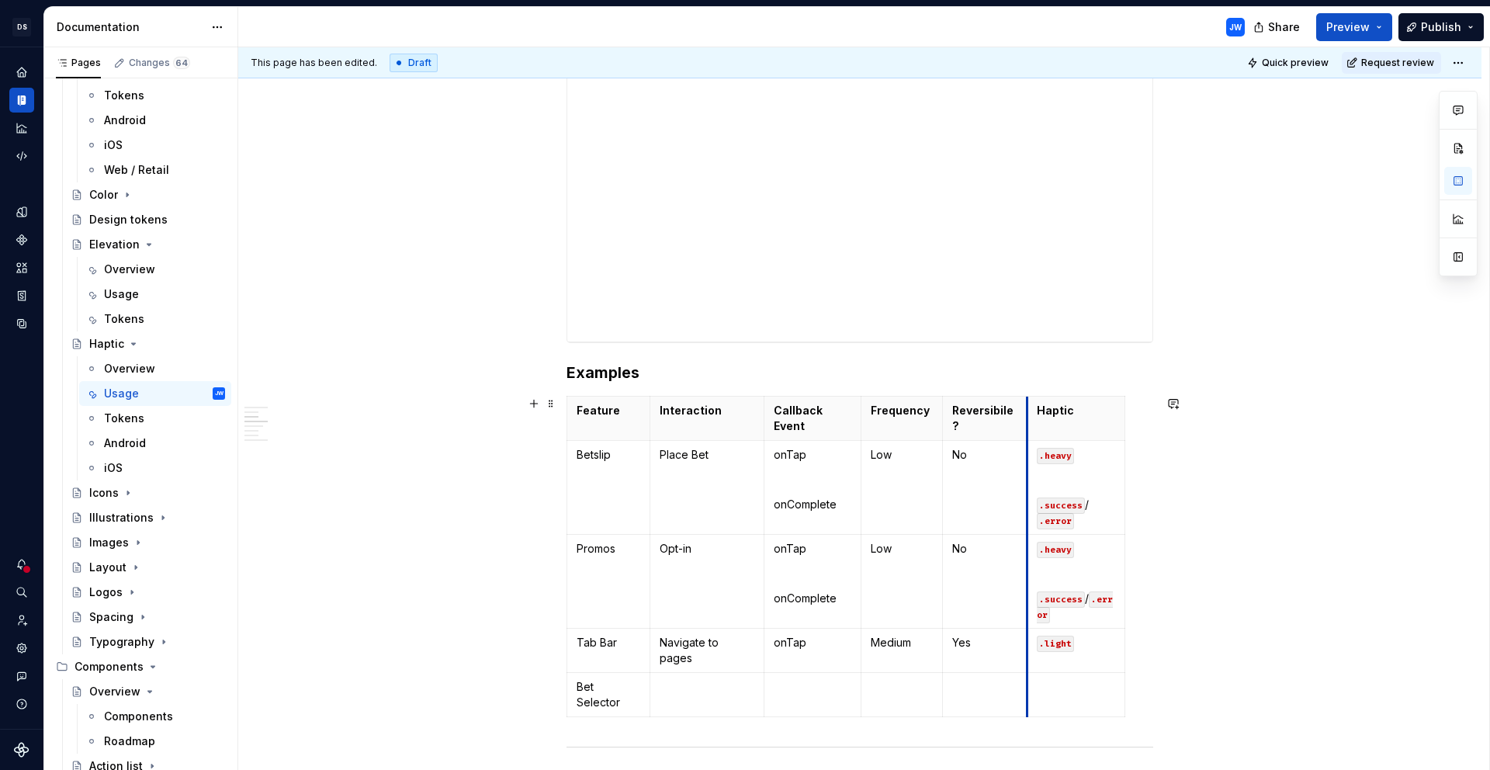
drag, startPoint x: 1038, startPoint y: 424, endPoint x: 1025, endPoint y: 423, distance: 13.2
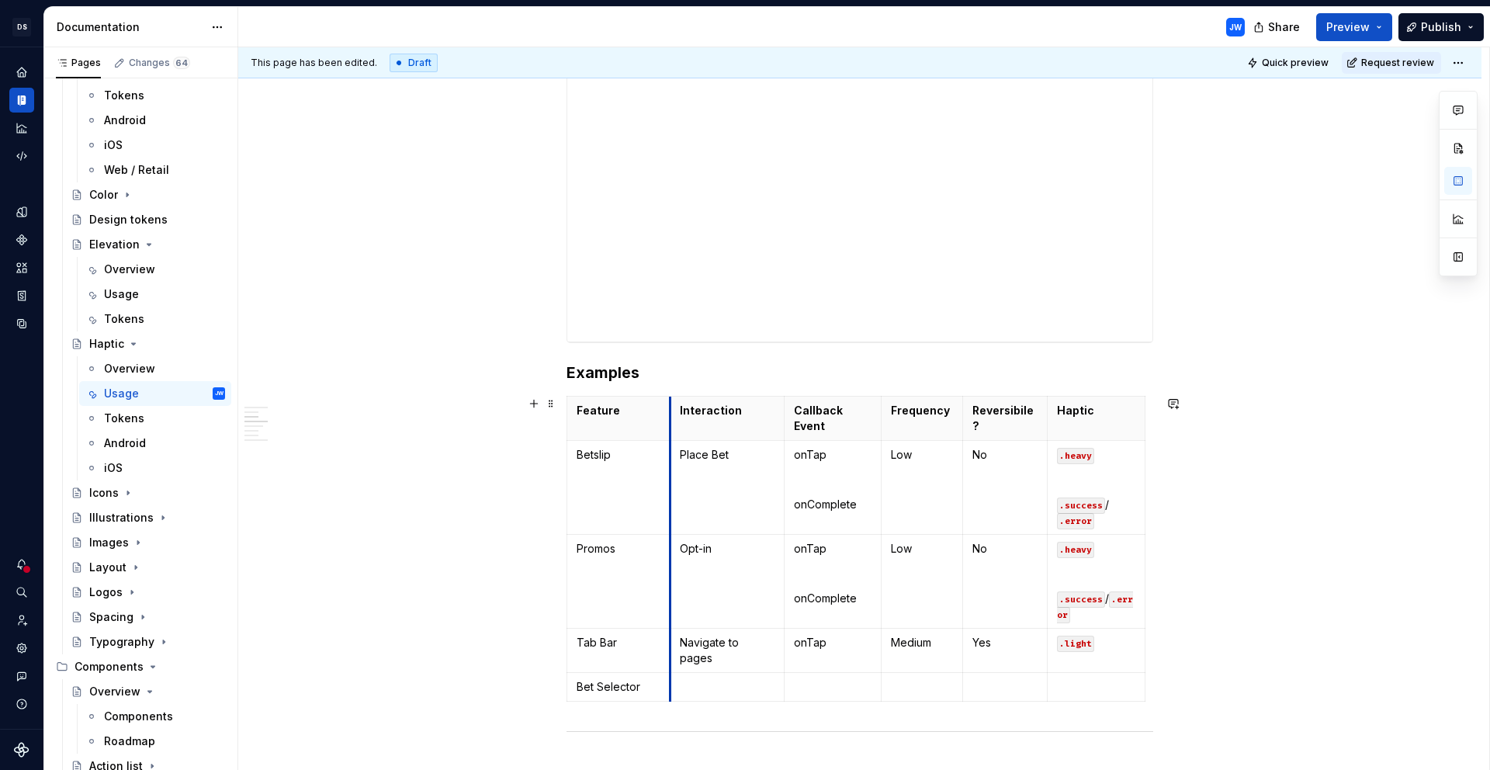
drag, startPoint x: 649, startPoint y: 426, endPoint x: 670, endPoint y: 431, distance: 21.5
click at [670, 431] on th "Interaction" at bounding box center [727, 419] width 114 height 44
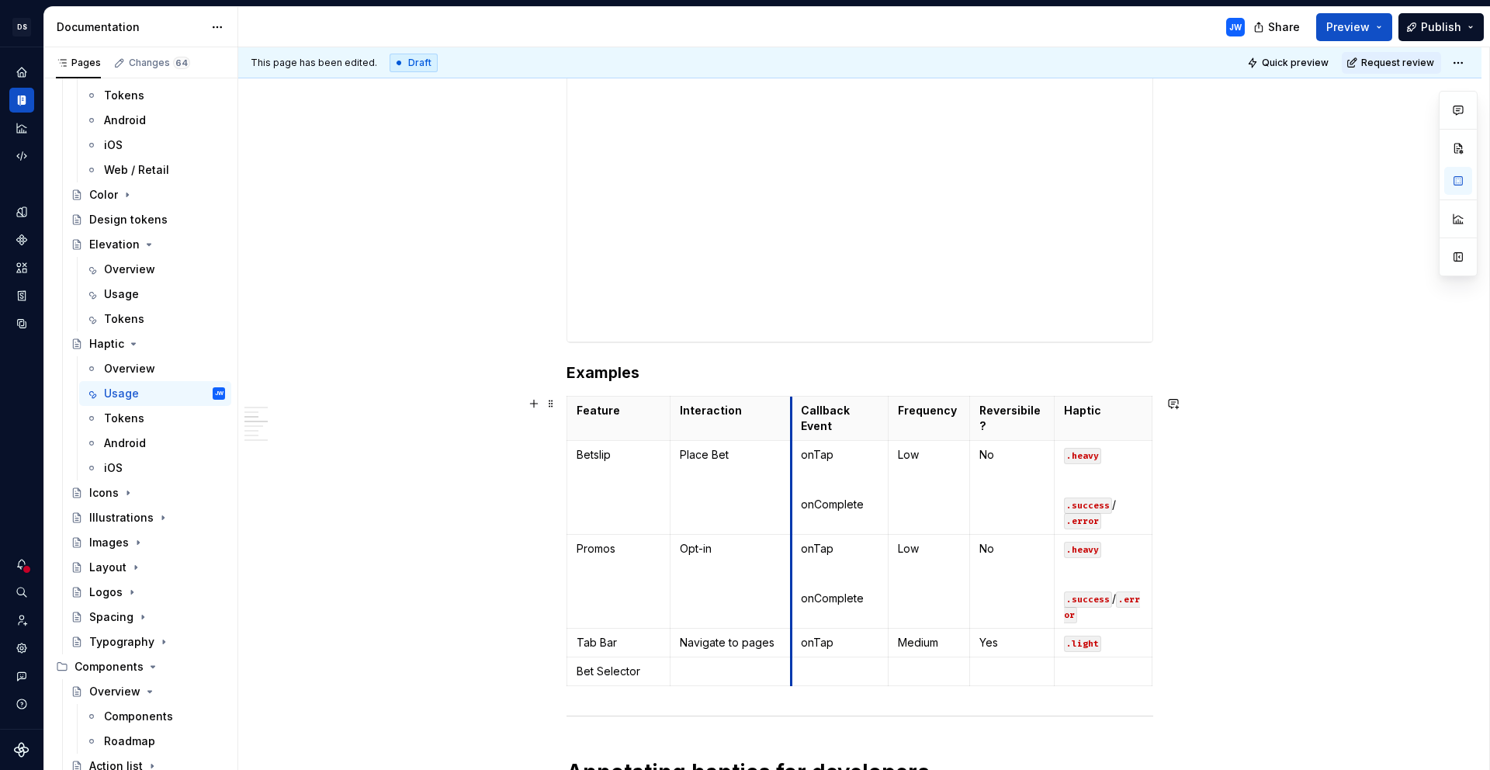
click at [791, 432] on th "Callback Event" at bounding box center [840, 419] width 98 height 44
click at [690, 677] on p at bounding box center [731, 672] width 102 height 16
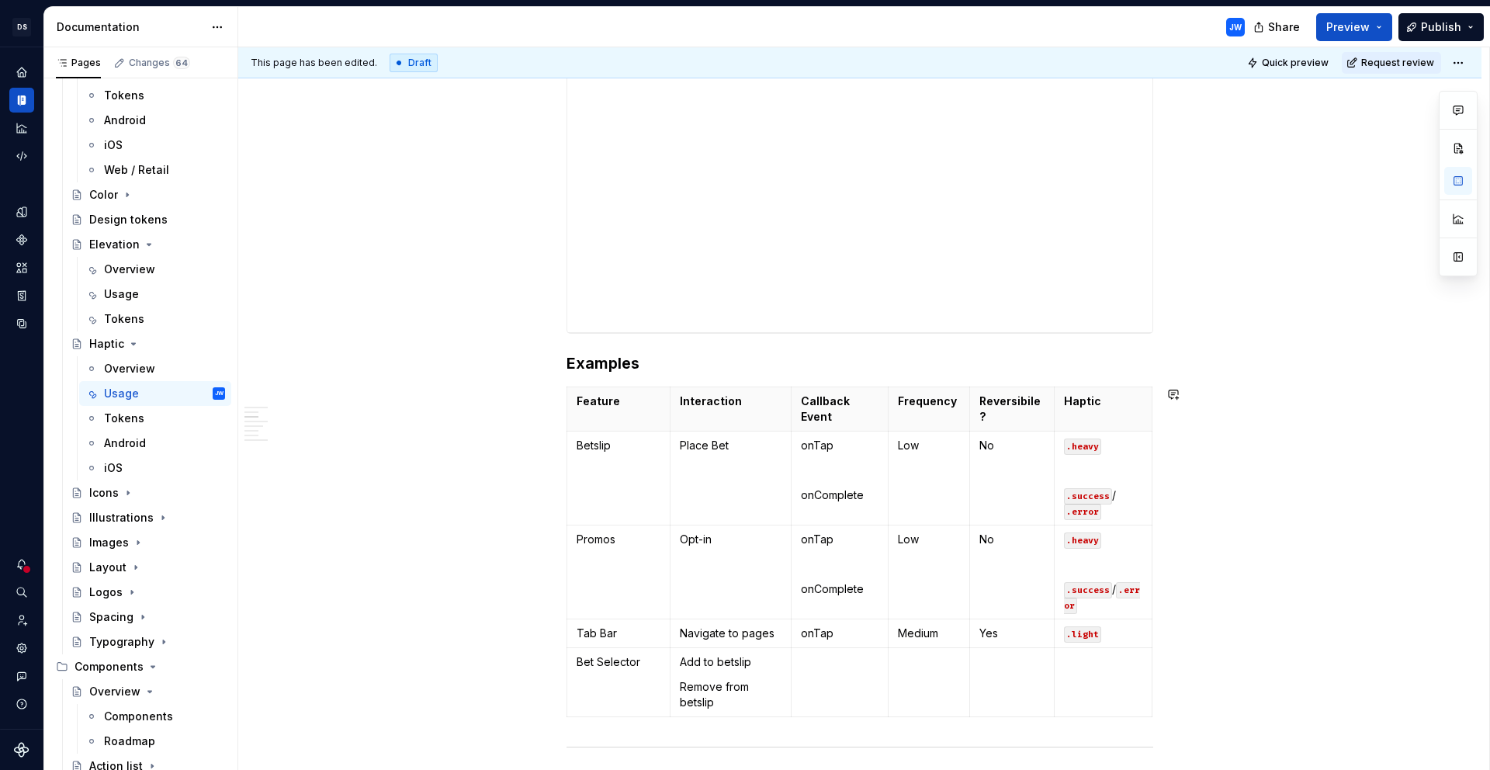
scroll to position [666, 0]
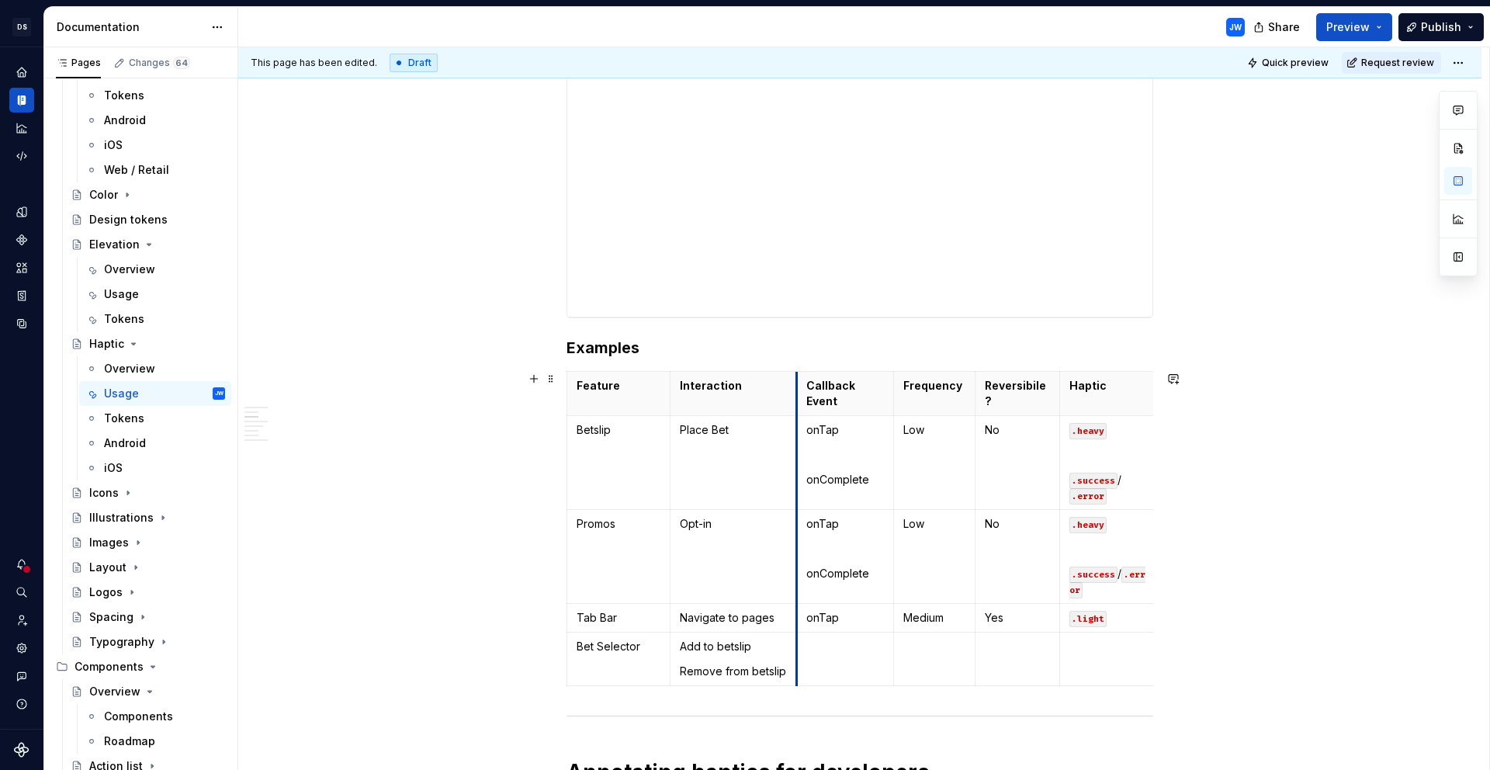
click at [798, 403] on th "Callback Event" at bounding box center [845, 394] width 98 height 44
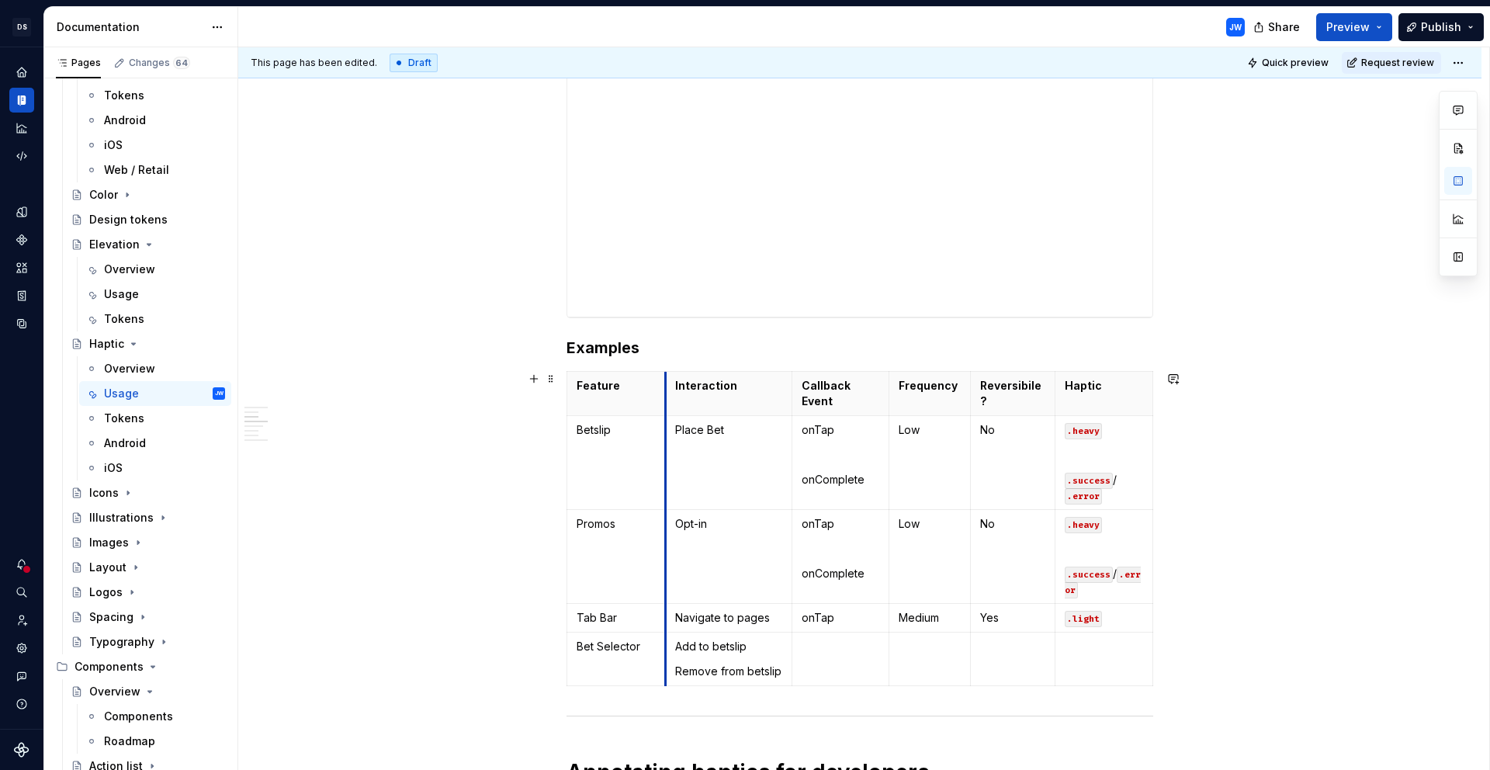
click at [665, 404] on th "Interaction" at bounding box center [728, 394] width 127 height 44
click at [827, 655] on td at bounding box center [841, 660] width 98 height 54
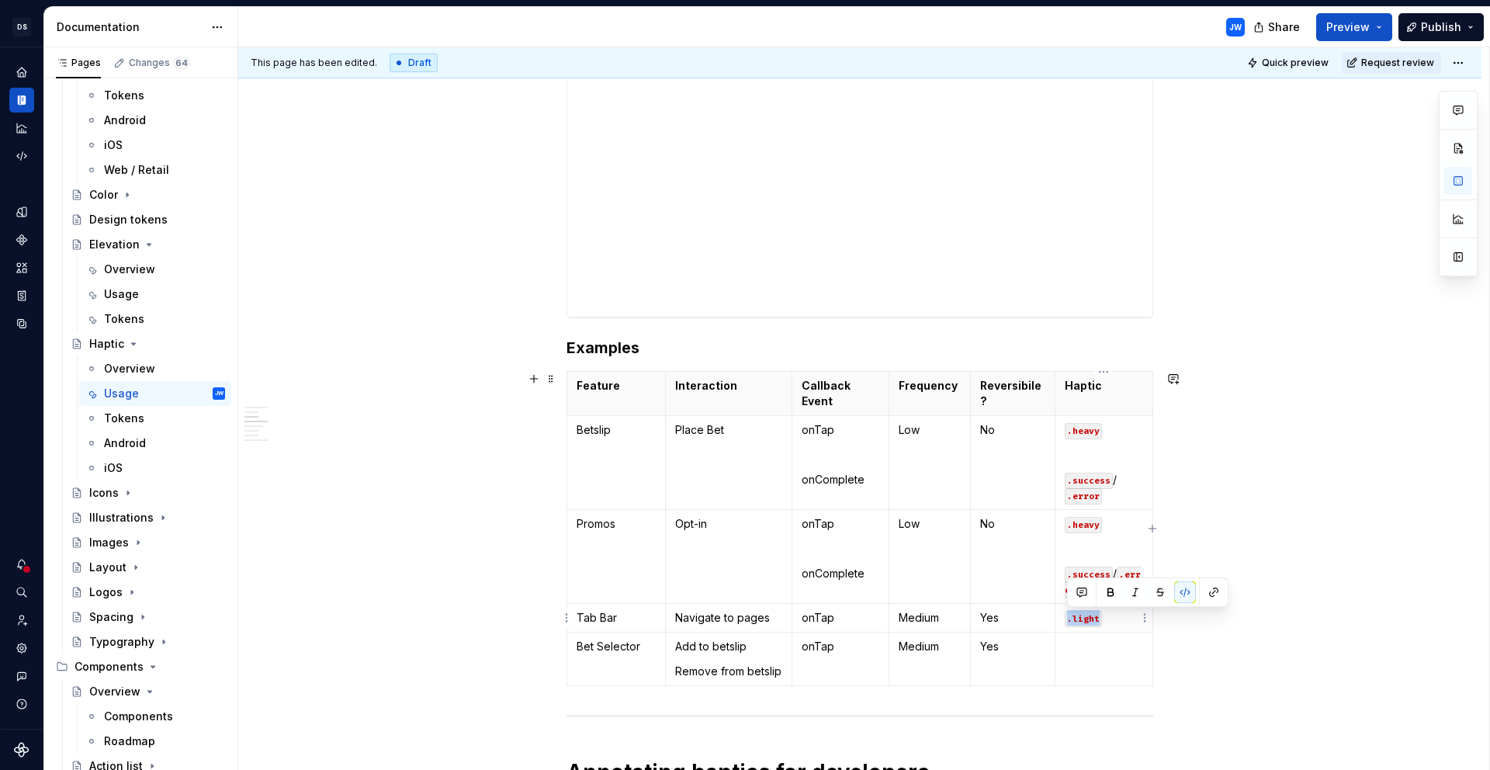
drag, startPoint x: 1105, startPoint y: 619, endPoint x: 1067, endPoint y: 617, distance: 38.1
click at [1067, 616] on p ".light" at bounding box center [1104, 618] width 78 height 16
click at [1071, 661] on td at bounding box center [1105, 660] width 98 height 54
click at [928, 616] on p "Medium" at bounding box center [930, 618] width 62 height 16
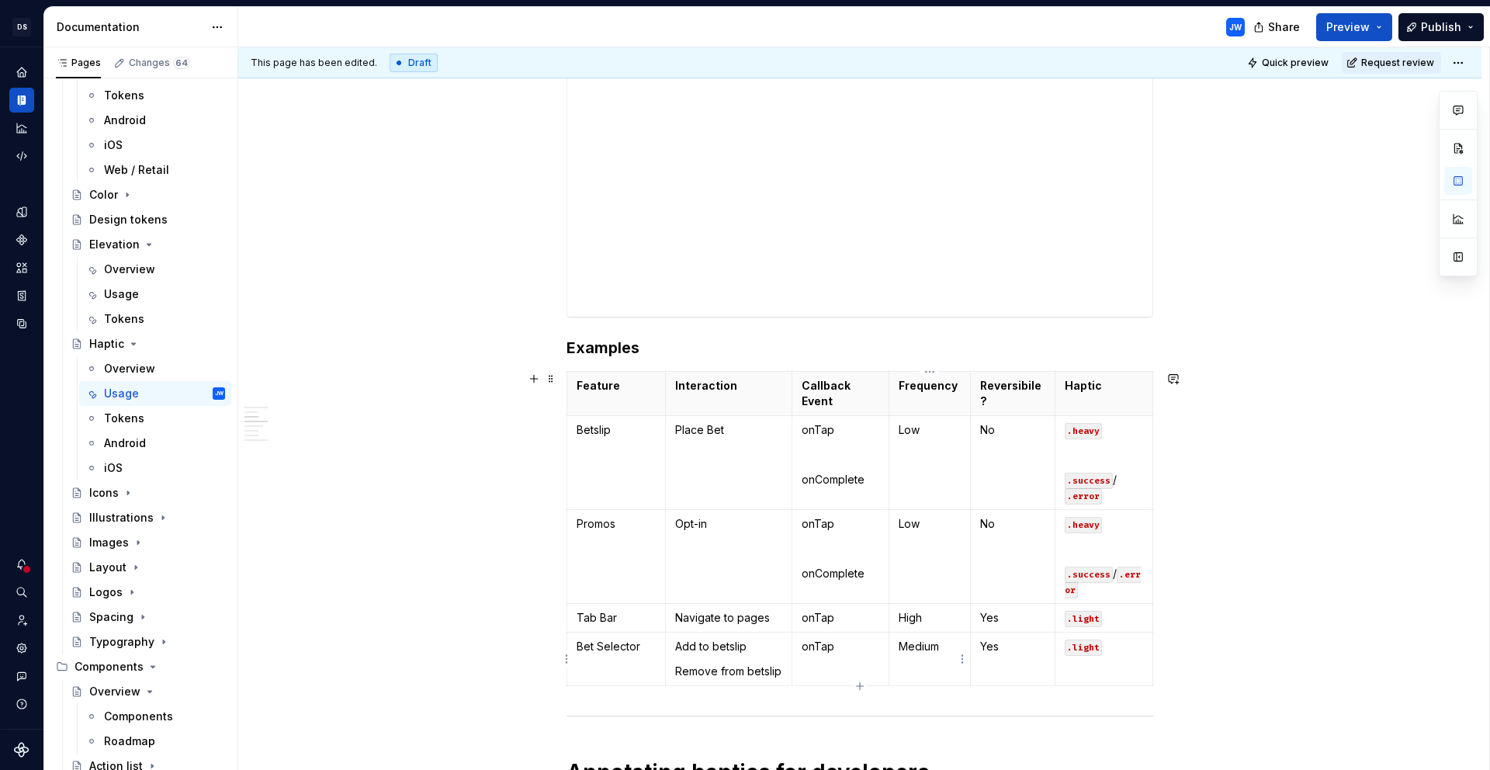
click at [921, 643] on p "Medium" at bounding box center [930, 647] width 62 height 16
click at [865, 668] on td "onTap" at bounding box center [841, 660] width 98 height 54
click at [860, 692] on icon "button" at bounding box center [860, 686] width 12 height 12
click at [619, 702] on p at bounding box center [616, 700] width 79 height 16
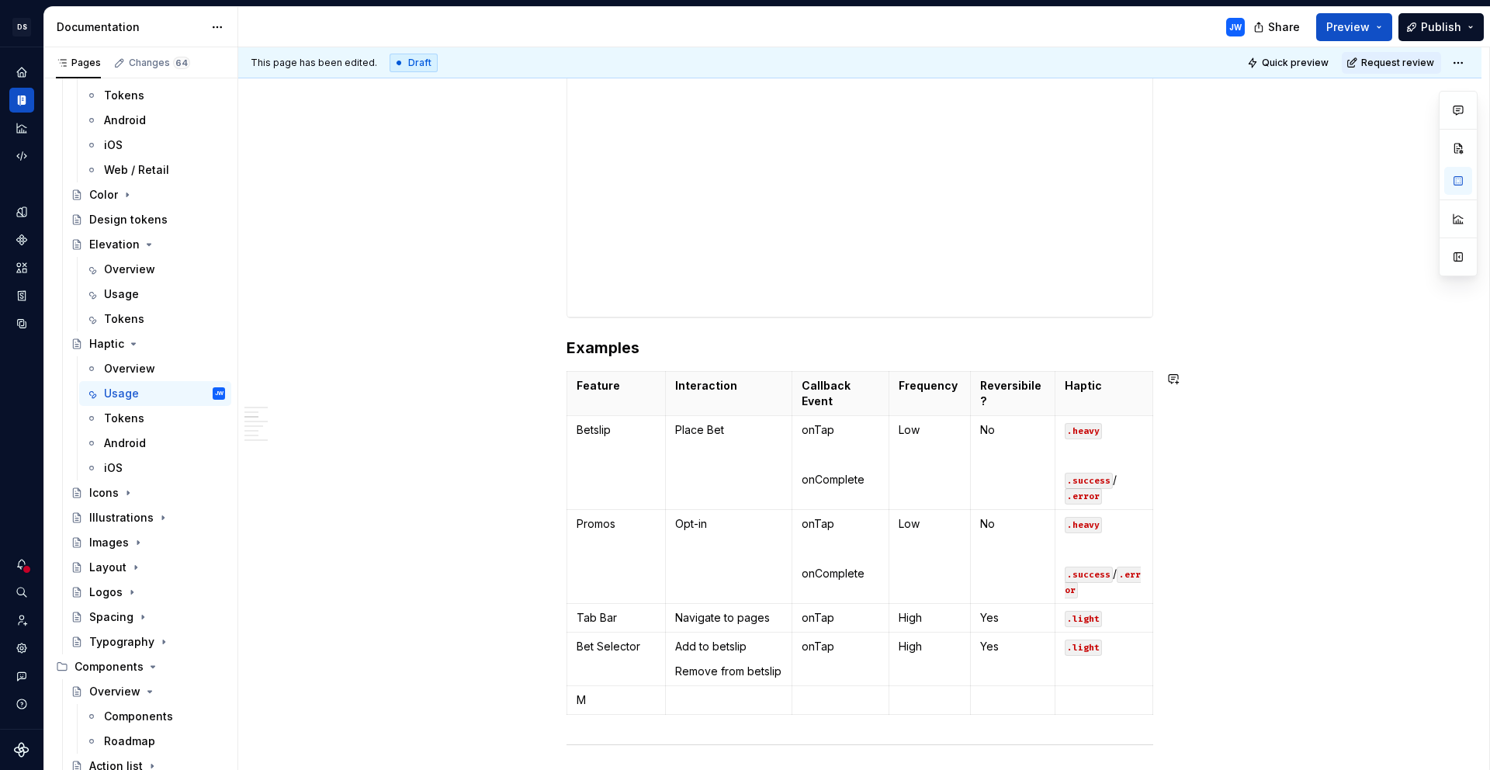
scroll to position [679, 0]
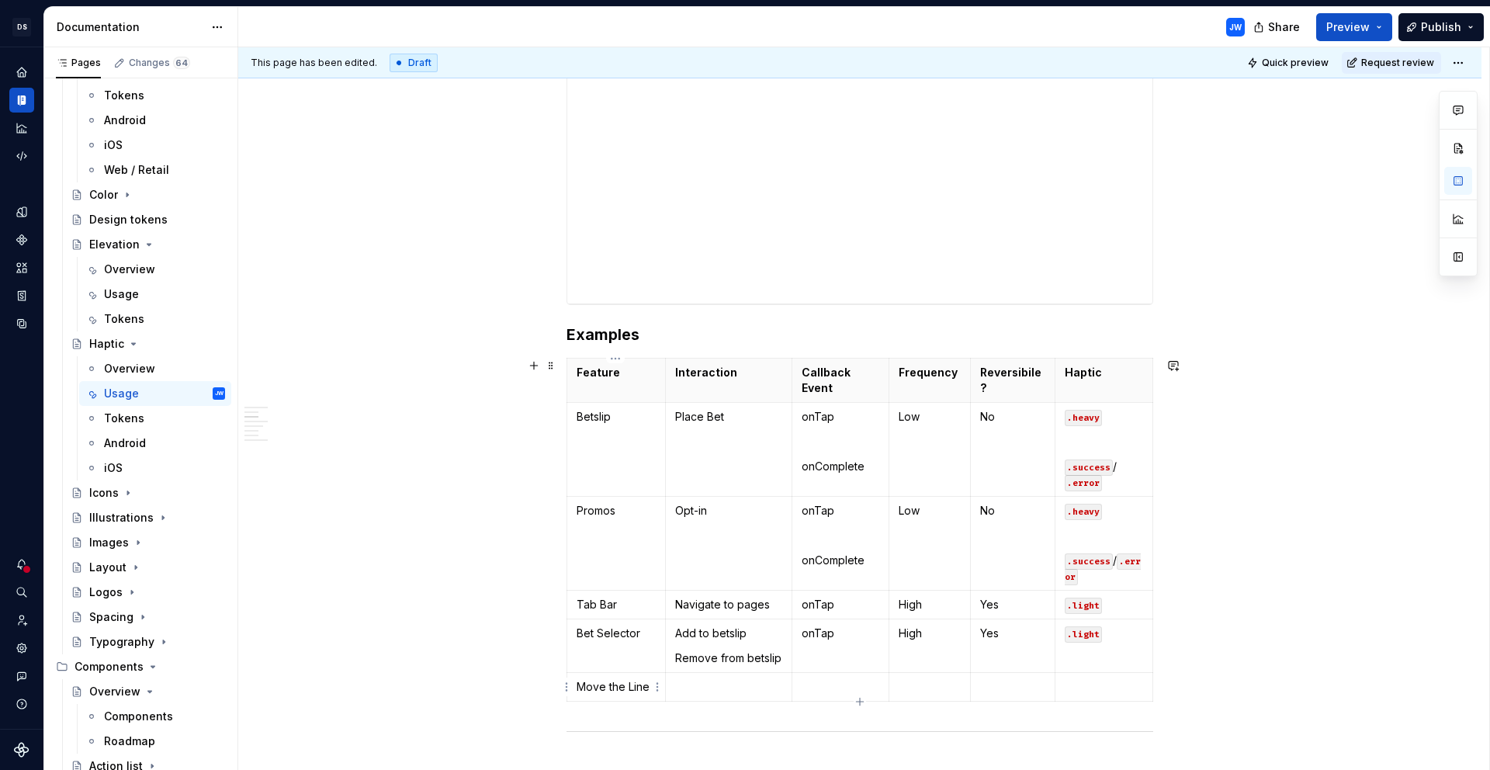
click at [623, 682] on p "Move the Line" at bounding box center [616, 687] width 79 height 16
click at [710, 686] on p at bounding box center [728, 687] width 107 height 16
click at [820, 695] on td at bounding box center [841, 687] width 98 height 29
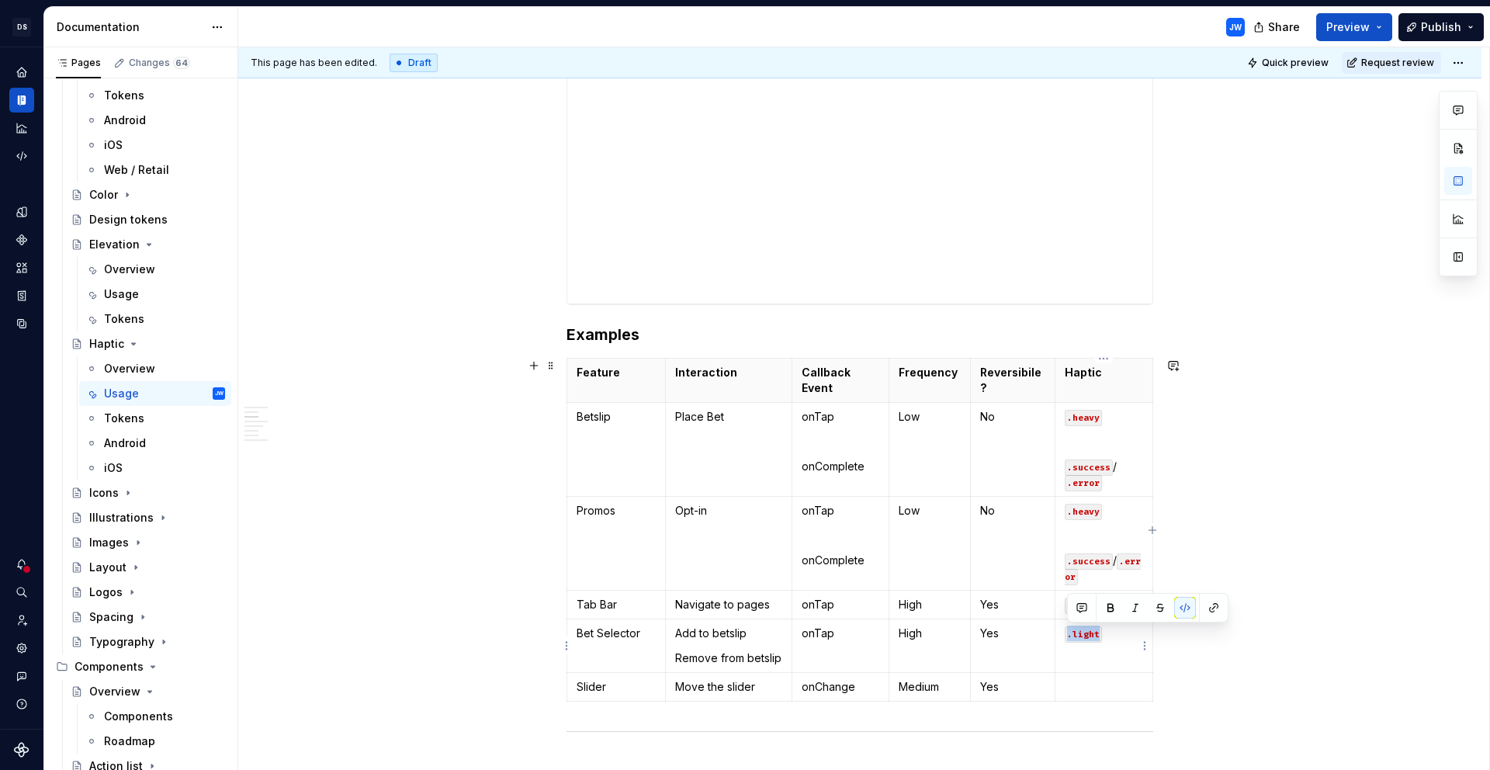
drag, startPoint x: 1109, startPoint y: 639, endPoint x: 1064, endPoint y: 639, distance: 45.0
click at [1065, 639] on p ".light" at bounding box center [1104, 634] width 78 height 16
click at [1074, 689] on p at bounding box center [1104, 687] width 78 height 16
click at [1093, 678] on td at bounding box center [1105, 687] width 98 height 29
click at [1094, 685] on code ".light" at bounding box center [1083, 688] width 37 height 16
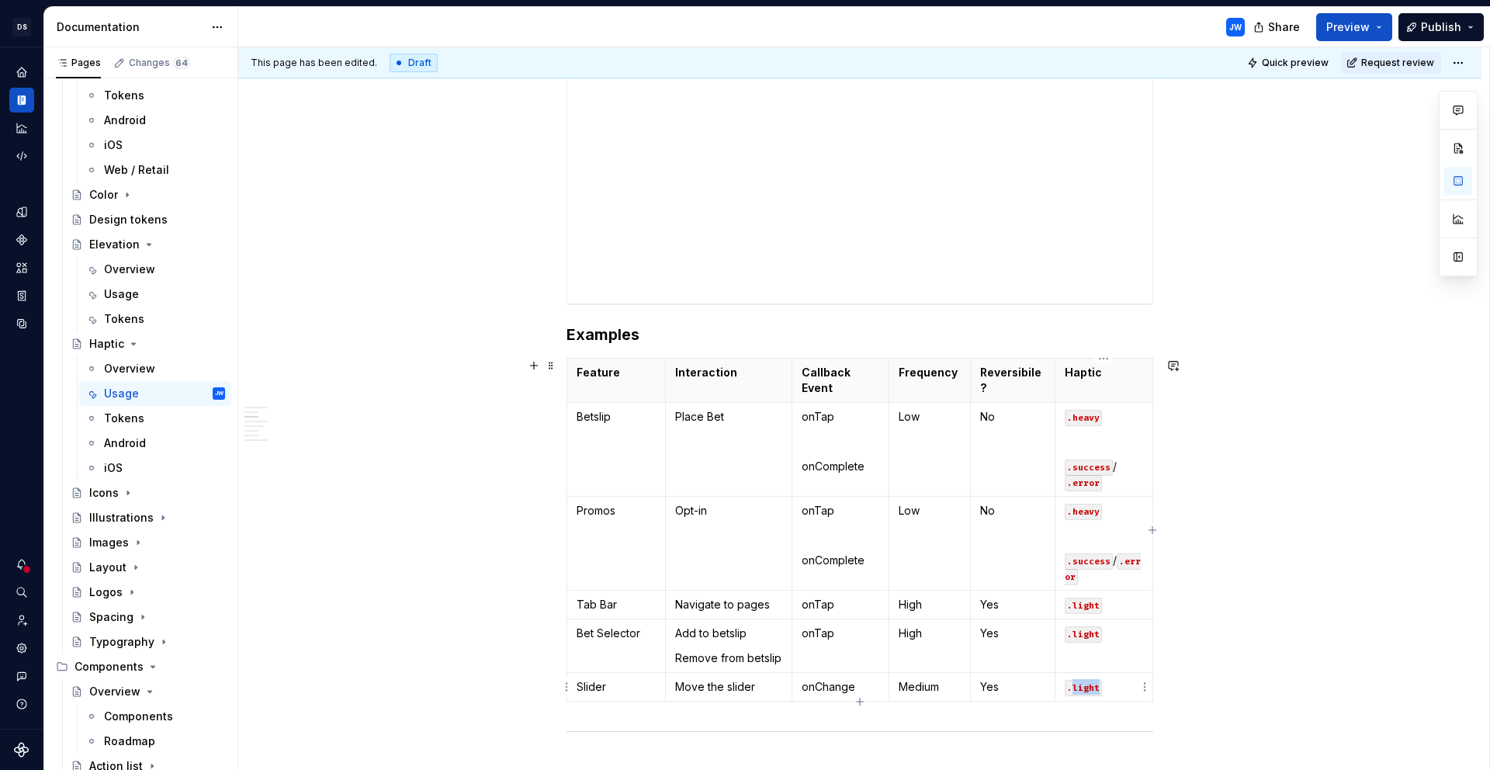
click at [1094, 685] on code ".light" at bounding box center [1083, 688] width 37 height 16
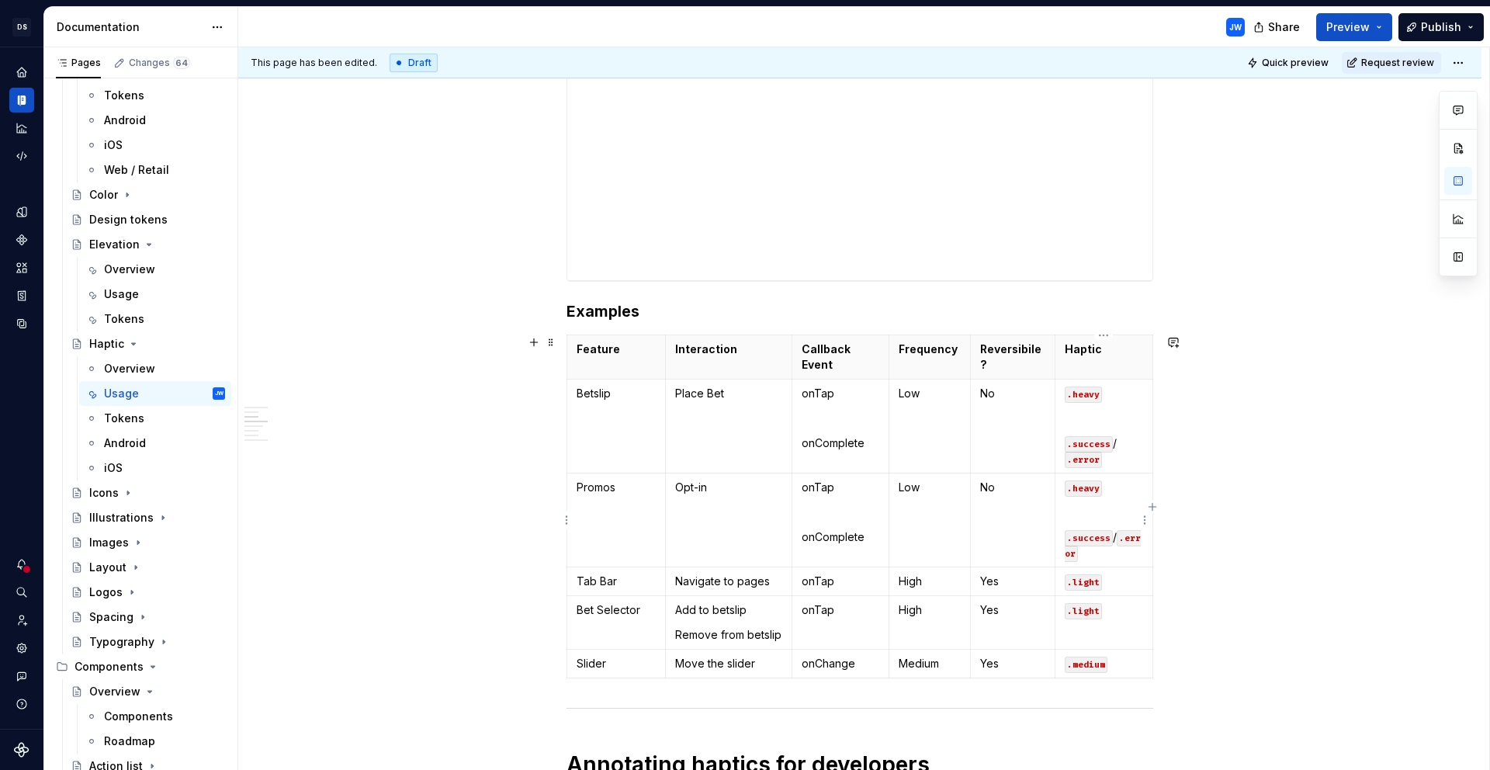
scroll to position [706, 0]
click at [1126, 356] on th "Haptic" at bounding box center [1105, 354] width 98 height 44
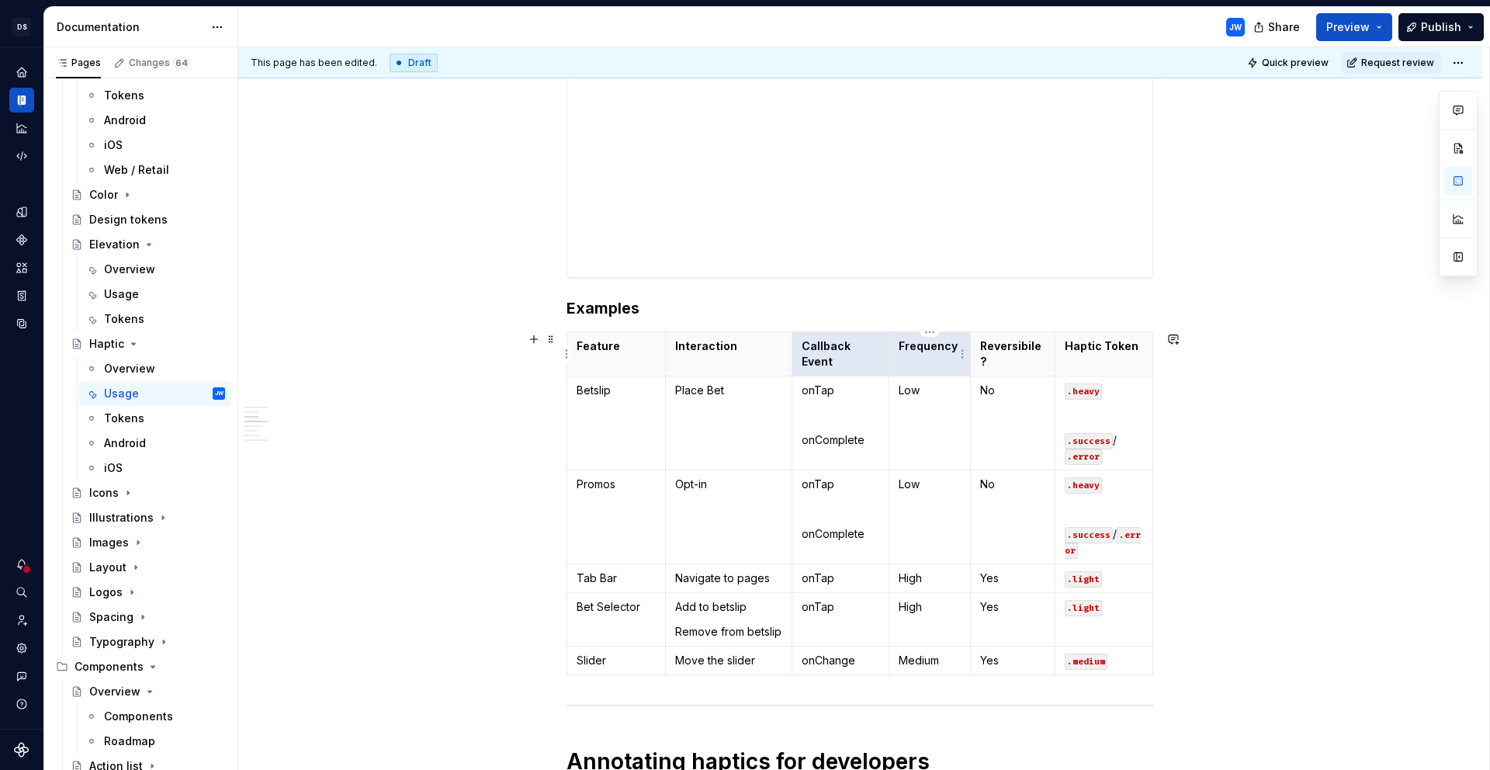
drag, startPoint x: 886, startPoint y: 361, endPoint x: 895, endPoint y: 361, distance: 9.3
click at [895, 361] on tr "Feature Interaction Callback Event Frequency Reversibile? Haptic Token" at bounding box center [860, 354] width 586 height 44
click at [874, 366] on p "Callback Event" at bounding box center [841, 353] width 78 height 31
click at [893, 365] on tbody "Feature Interaction Callback Event Frequency Reversibile? Haptic Token Betslip …" at bounding box center [862, 503] width 590 height 343
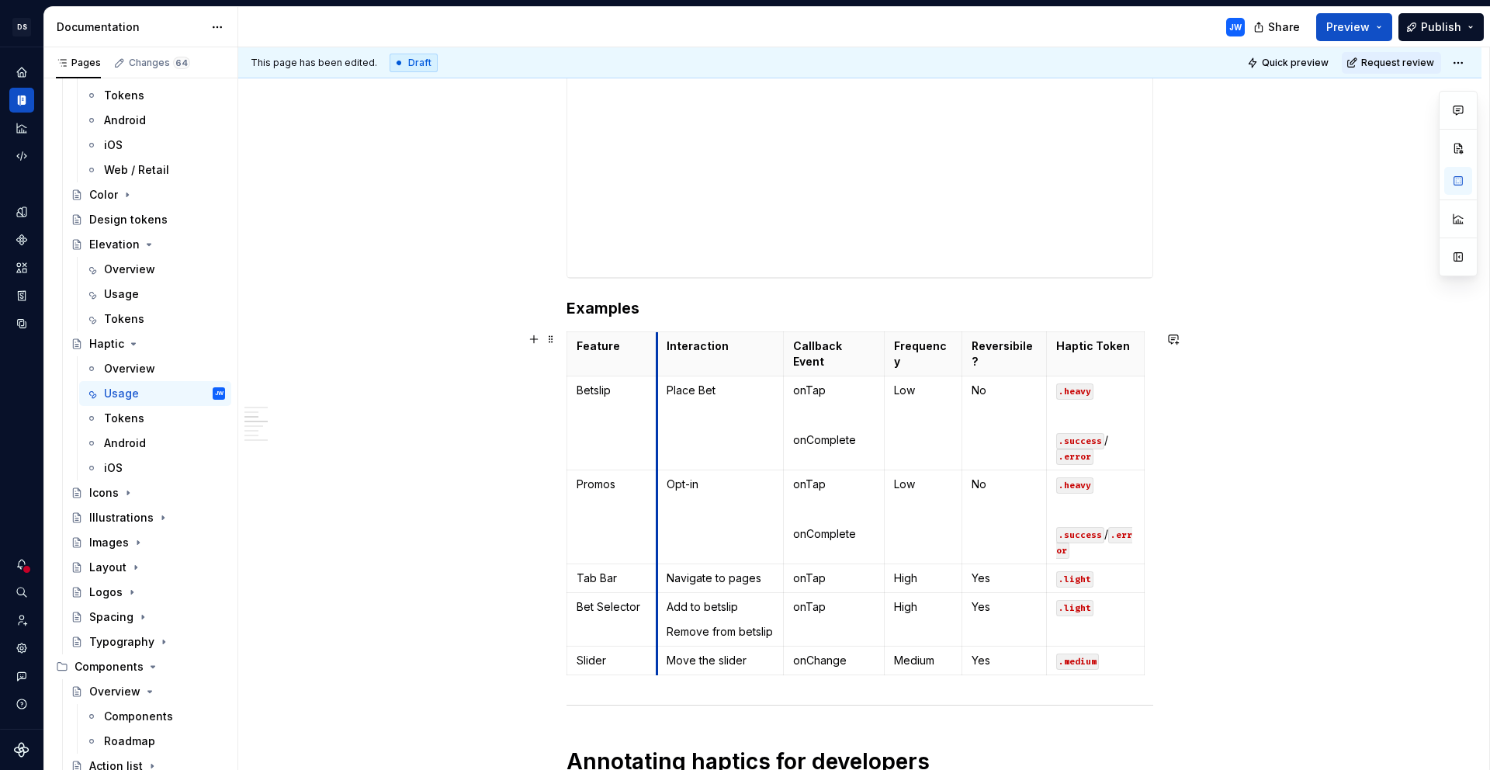
drag, startPoint x: 663, startPoint y: 348, endPoint x: 654, endPoint y: 349, distance: 8.6
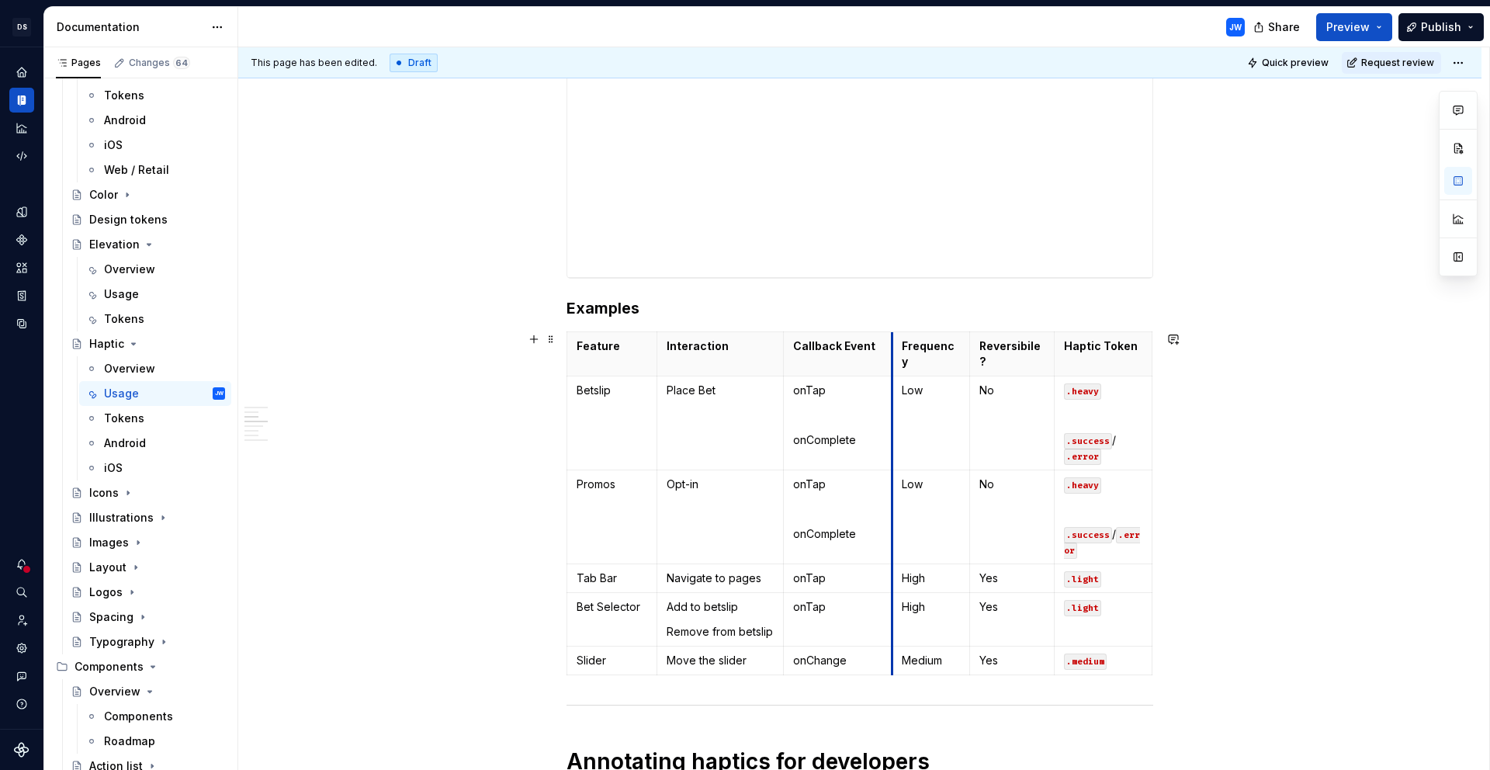
drag, startPoint x: 886, startPoint y: 351, endPoint x: 893, endPoint y: 352, distance: 7.8
click at [893, 352] on th "Frequency" at bounding box center [932, 354] width 78 height 44
click at [957, 562] on html "[PERSON_NAME]-oop JW Dataset alley-oop Documentation JW Share Preview Publish P…" at bounding box center [745, 385] width 1490 height 770
click at [947, 514] on html "[PERSON_NAME]-oop JW Dataset alley-oop Documentation JW Share Preview Publish P…" at bounding box center [745, 385] width 1490 height 770
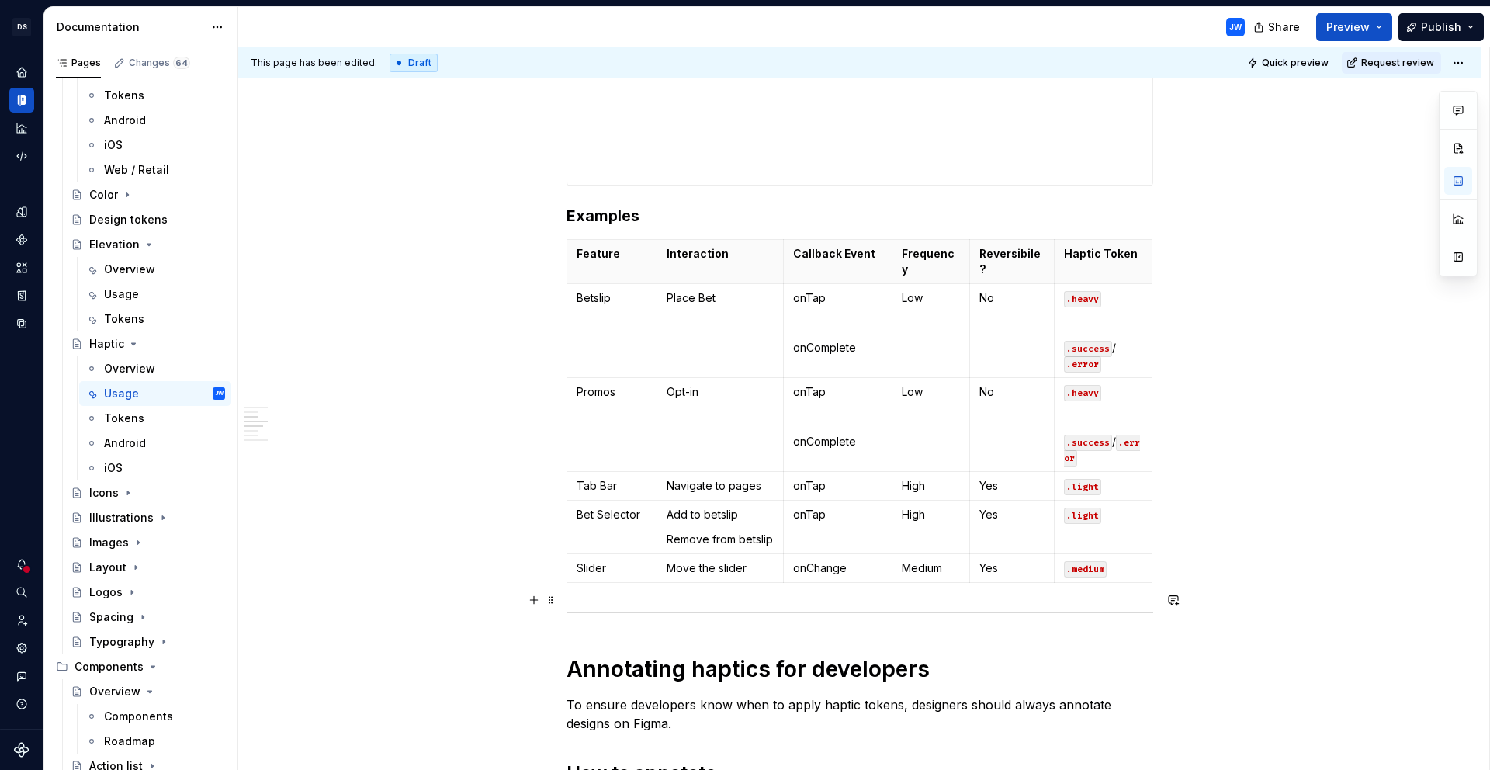
scroll to position [799, 0]
click at [957, 255] on html "[PERSON_NAME]-oop JW Dataset alley-oop Documentation JW Share Preview Publish P…" at bounding box center [745, 385] width 1490 height 770
click at [929, 251] on html "[PERSON_NAME]-oop JW Dataset alley-oop Documentation JW Share Preview Publish P…" at bounding box center [745, 385] width 1490 height 770
click at [942, 254] on p "Frequency" at bounding box center [931, 260] width 58 height 31
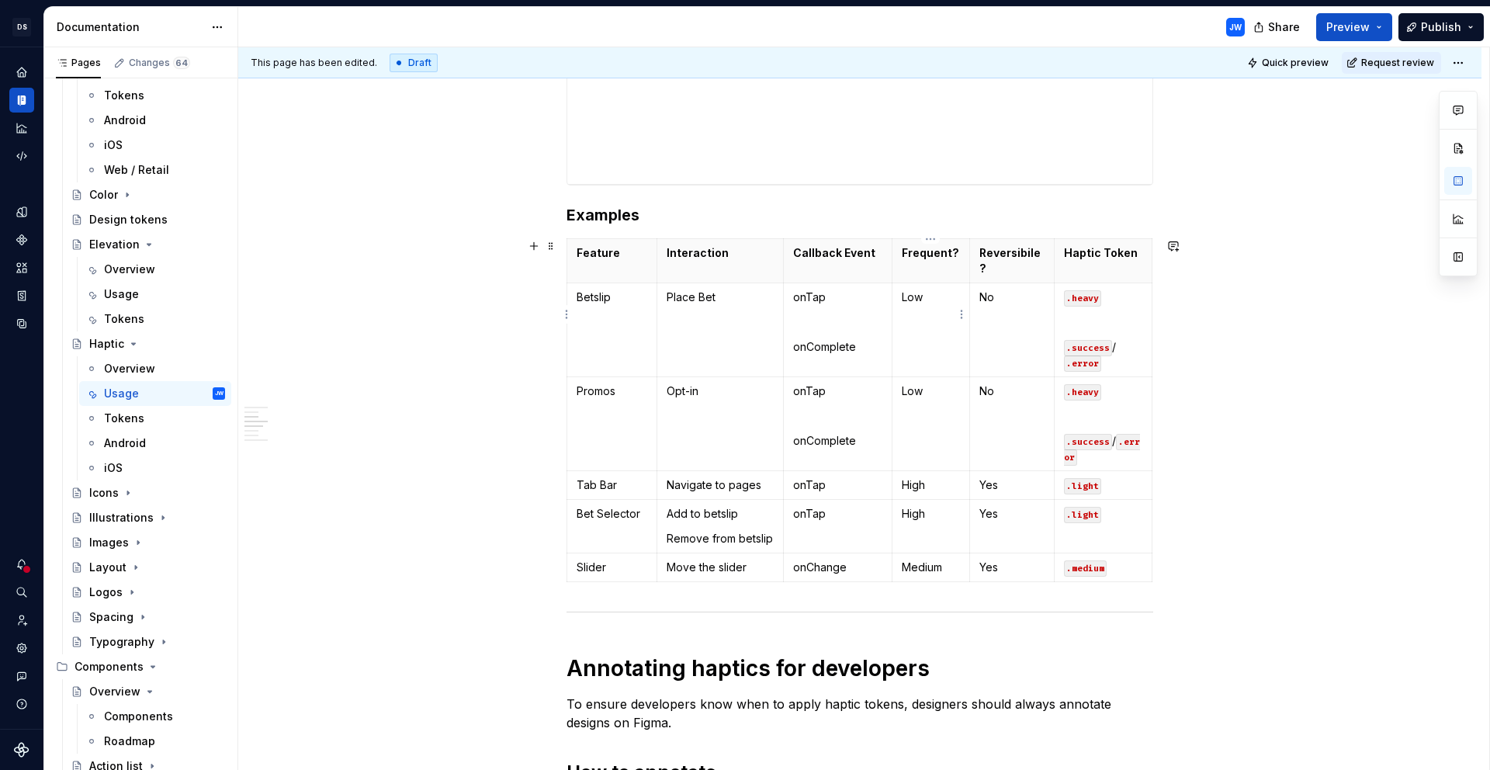
click at [907, 290] on p "Low" at bounding box center [931, 313] width 58 height 47
click at [905, 291] on p "Low" at bounding box center [931, 313] width 58 height 47
click at [911, 290] on p "Low" at bounding box center [931, 313] width 58 height 47
click at [911, 383] on p "Low" at bounding box center [931, 391] width 58 height 16
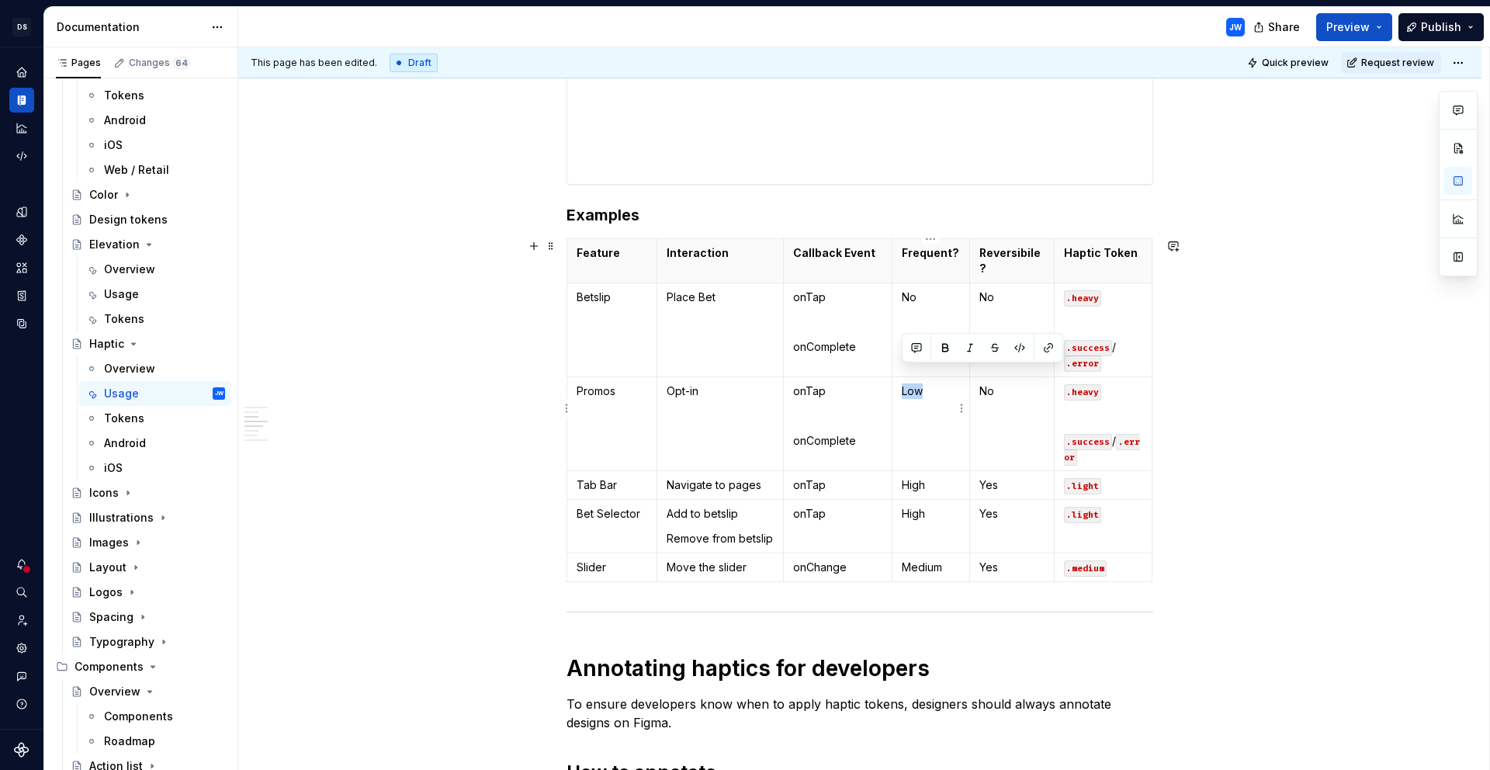
click at [911, 383] on p "Low" at bounding box center [931, 391] width 58 height 16
click at [920, 477] on p "High" at bounding box center [931, 485] width 58 height 16
click at [912, 506] on p "High" at bounding box center [931, 514] width 58 height 16
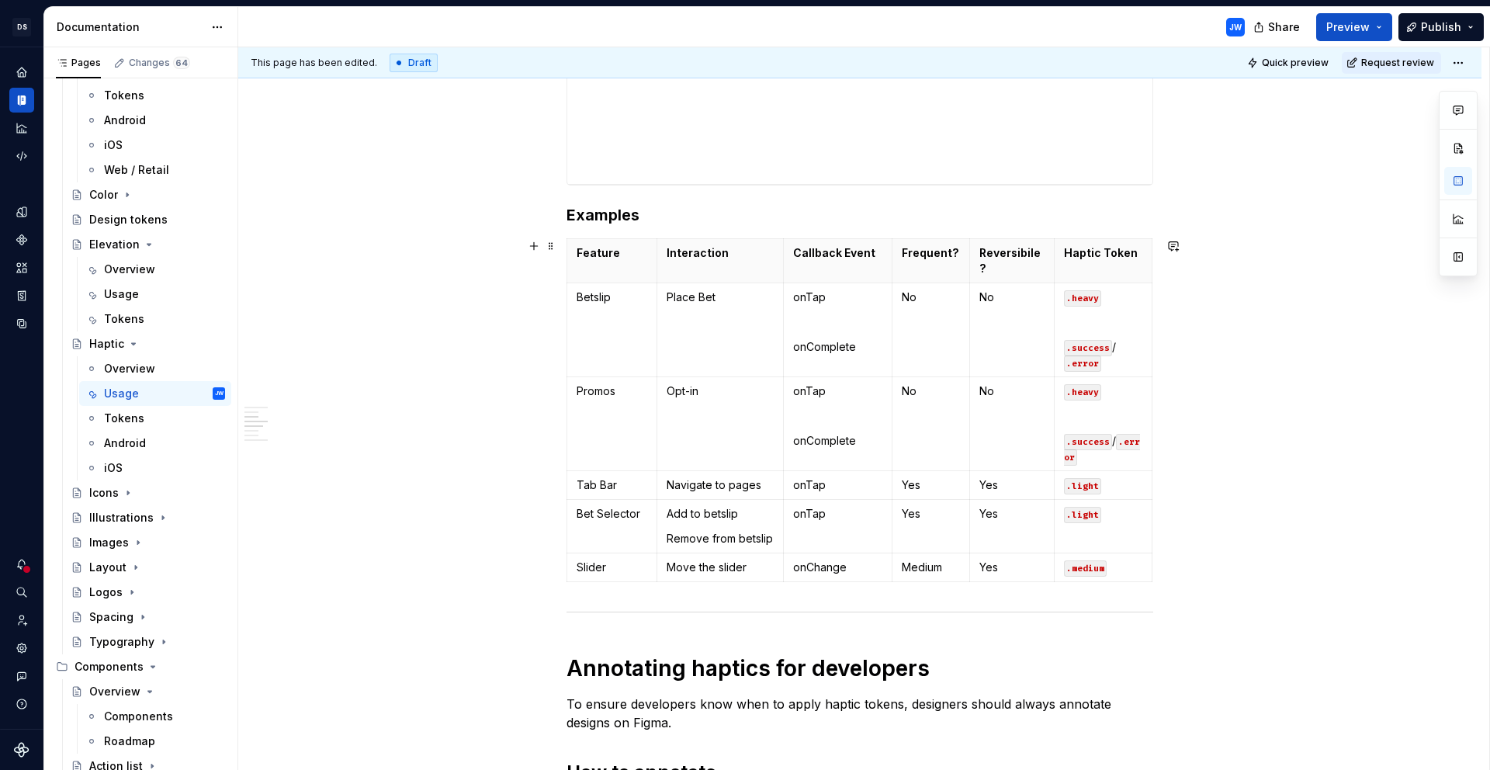
scroll to position [802, 0]
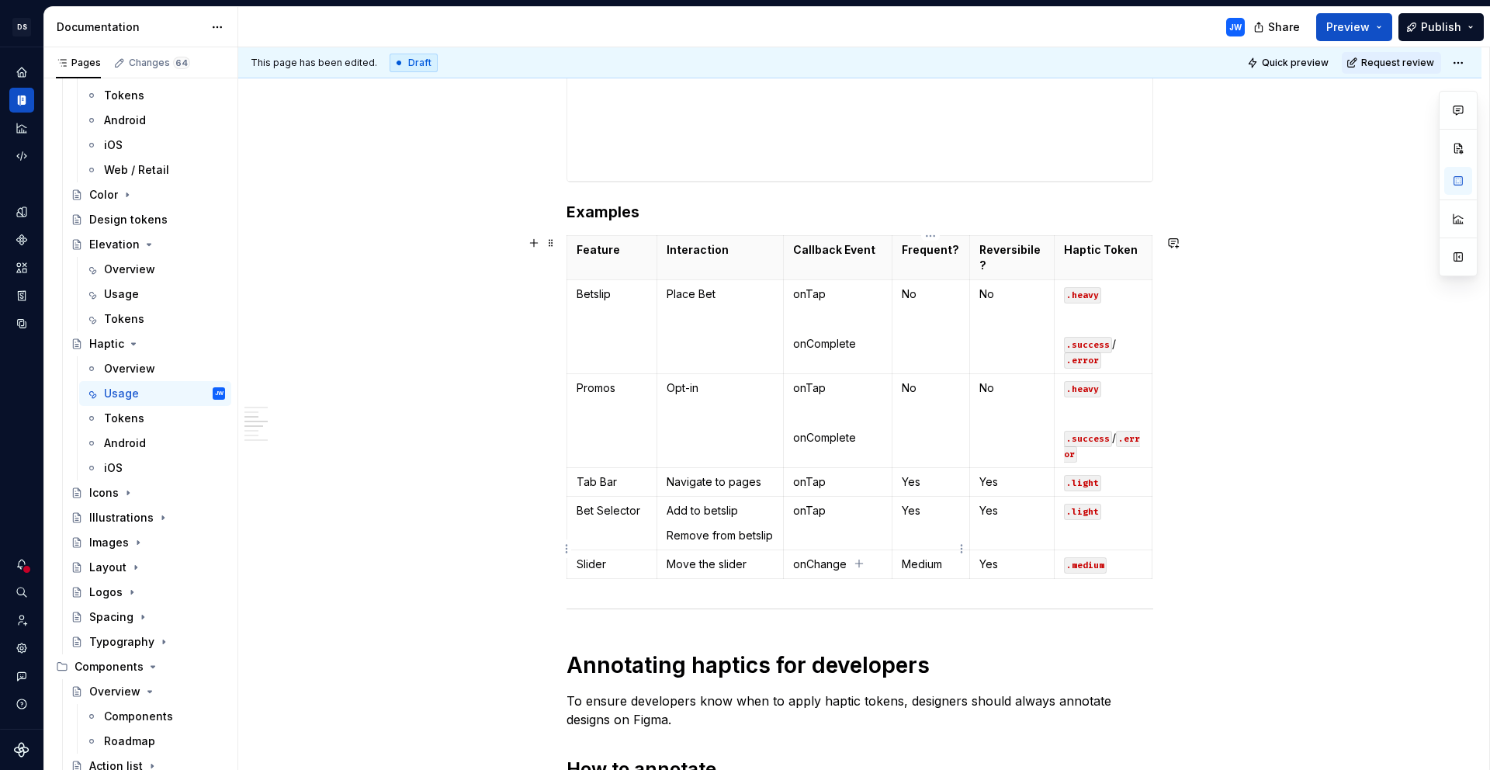
click at [919, 557] on p "Medium" at bounding box center [931, 565] width 58 height 16
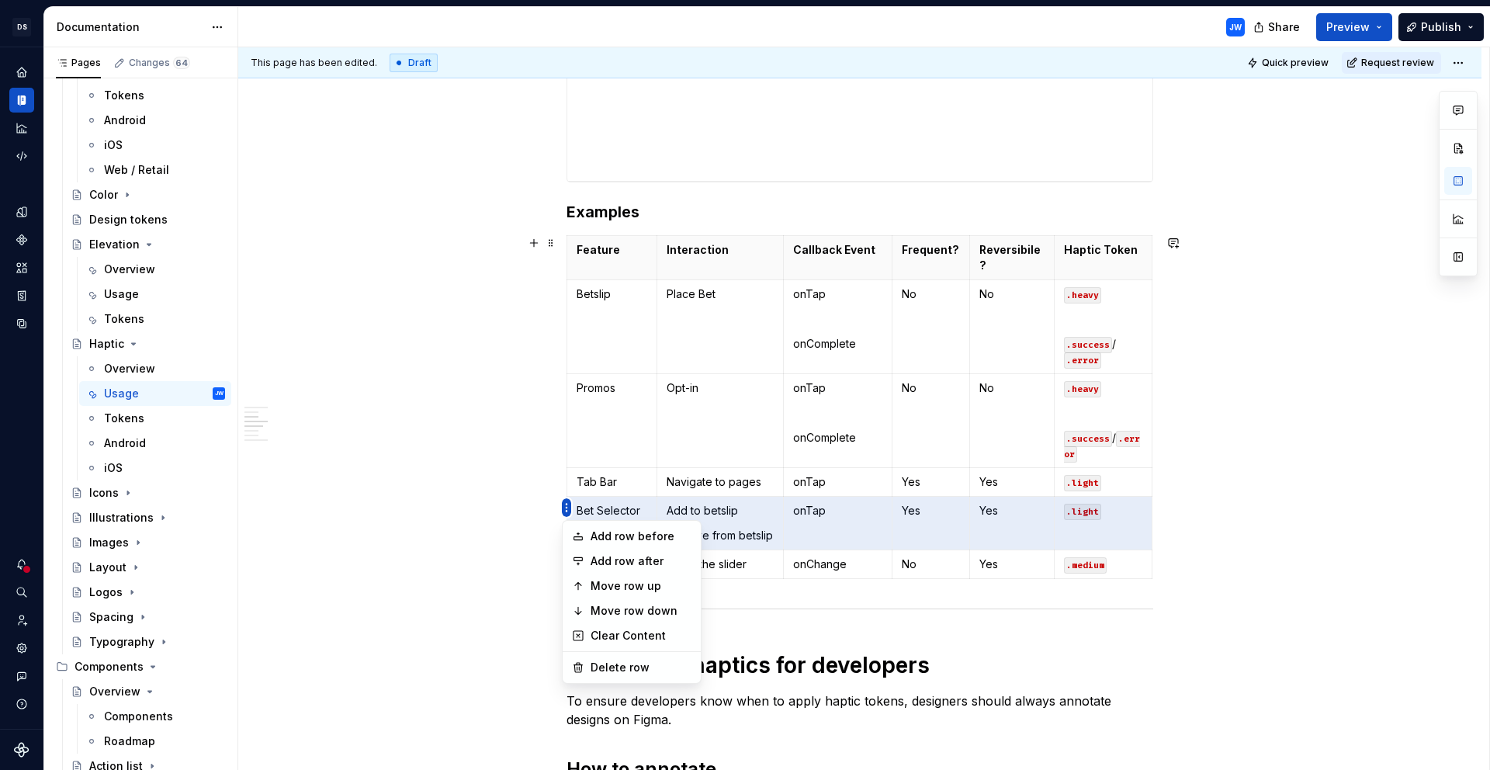
click at [574, 428] on html "[PERSON_NAME]-oop JW Dataset alley-oop Documentation JW Share Preview Publish P…" at bounding box center [745, 385] width 1490 height 770
click at [664, 435] on html "[PERSON_NAME]-oop JW Dataset alley-oop Documentation JW Share Preview Publish P…" at bounding box center [745, 385] width 1490 height 770
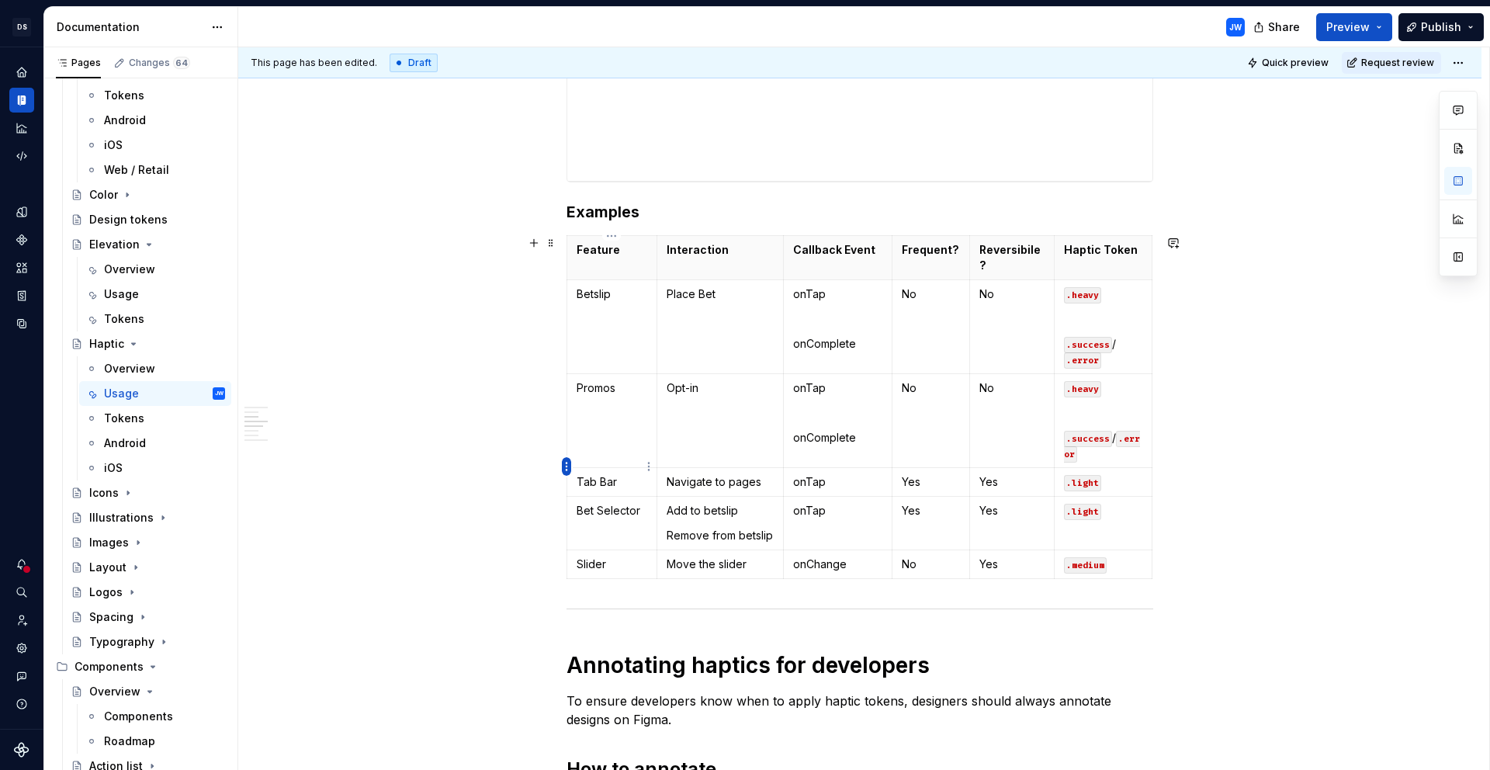
click at [569, 466] on html "[PERSON_NAME]-oop JW Dataset alley-oop Documentation JW Share Preview Publish P…" at bounding box center [745, 385] width 1490 height 770
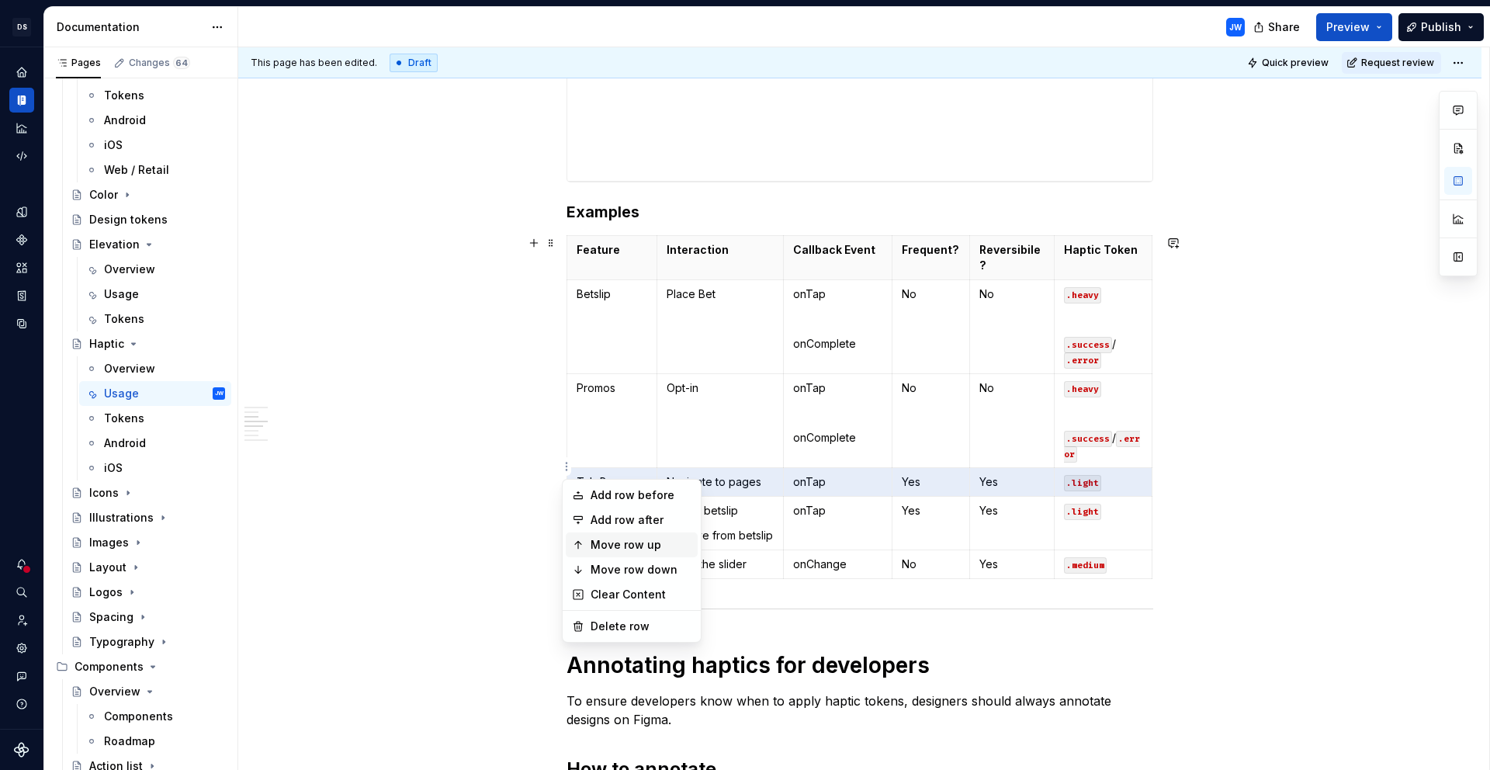
click at [649, 549] on div "Move row up" at bounding box center [641, 545] width 101 height 16
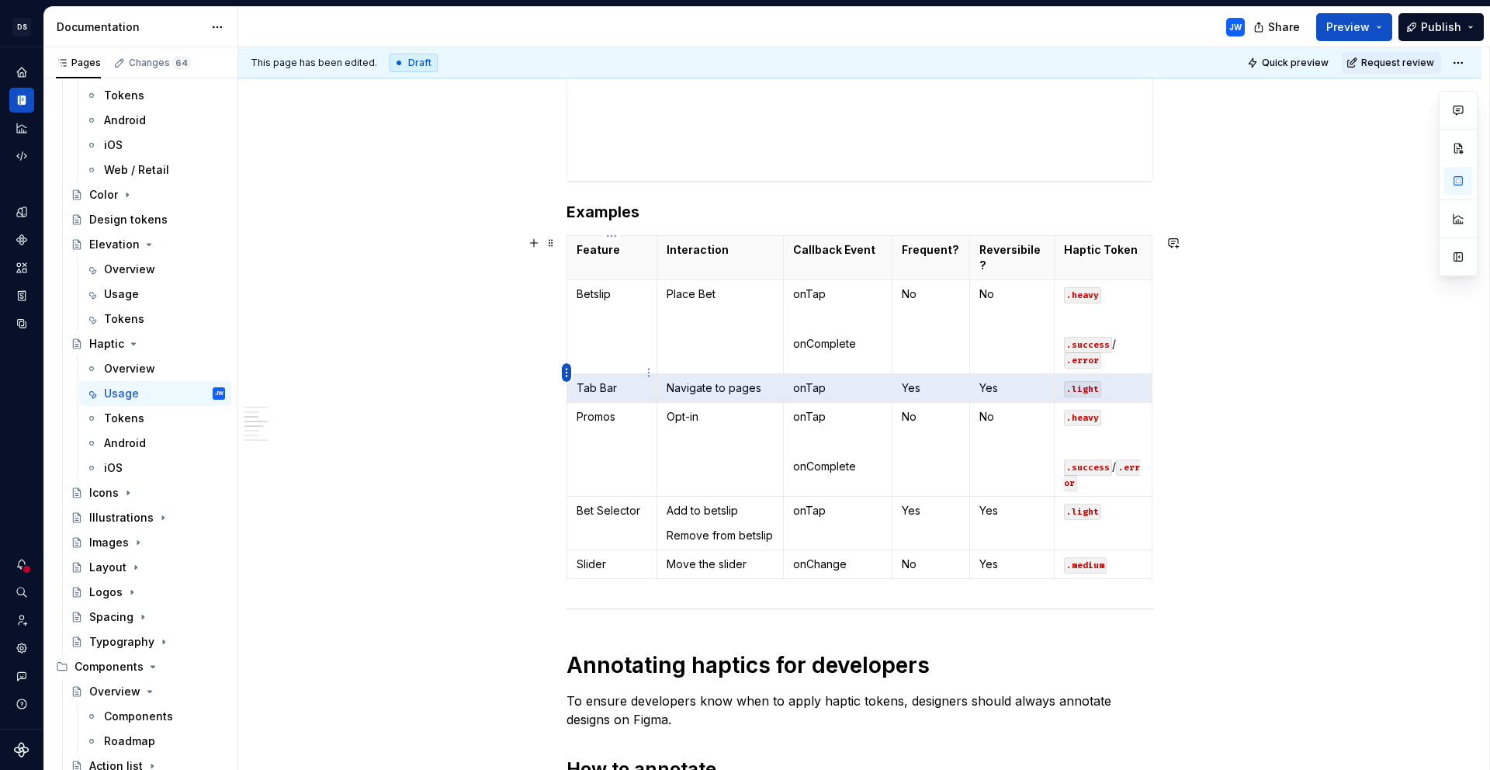
click at [564, 376] on html "[PERSON_NAME]-oop JW Dataset alley-oop Documentation JW Share Preview Publish P…" at bounding box center [745, 385] width 1490 height 770
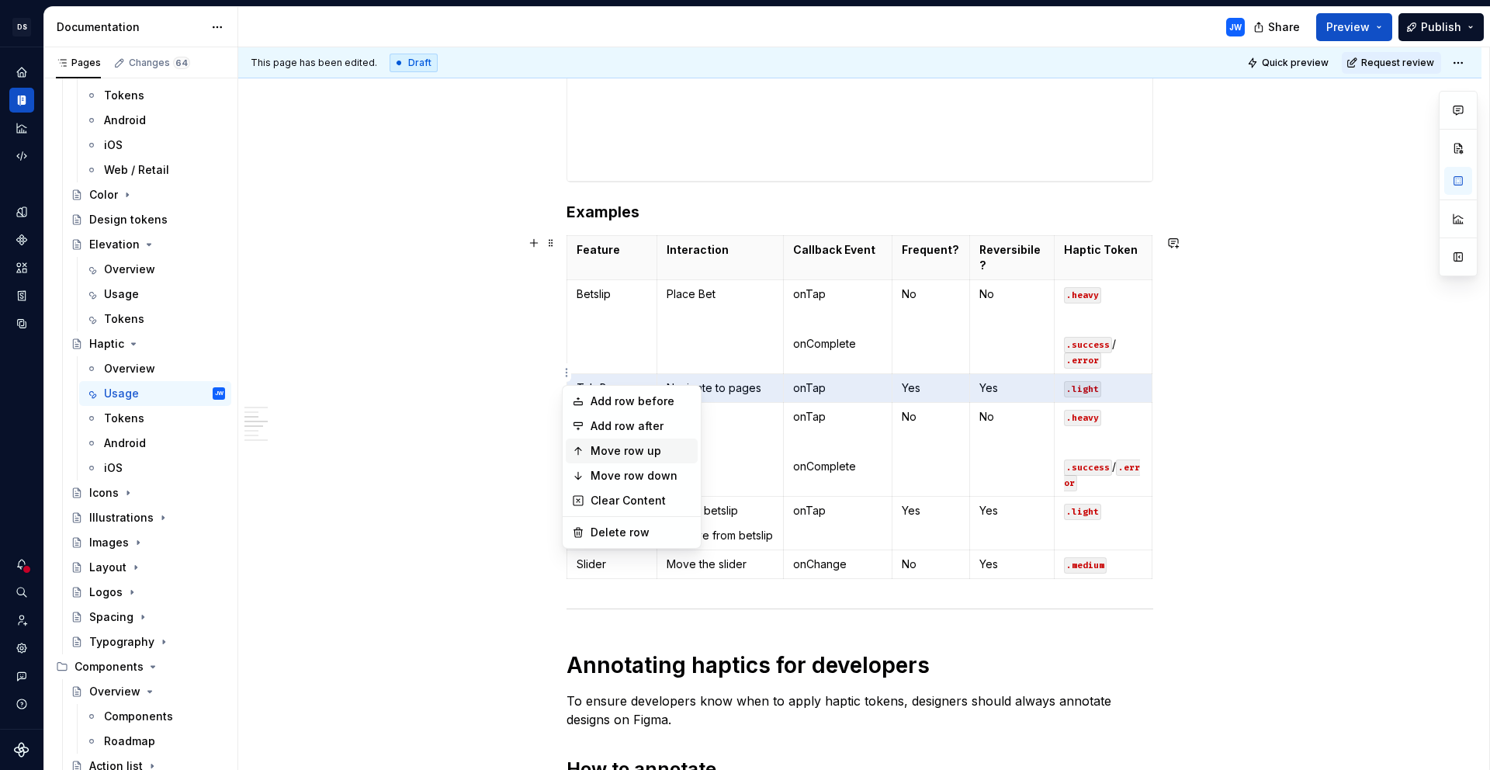
click at [629, 452] on div "Move row up" at bounding box center [641, 451] width 101 height 16
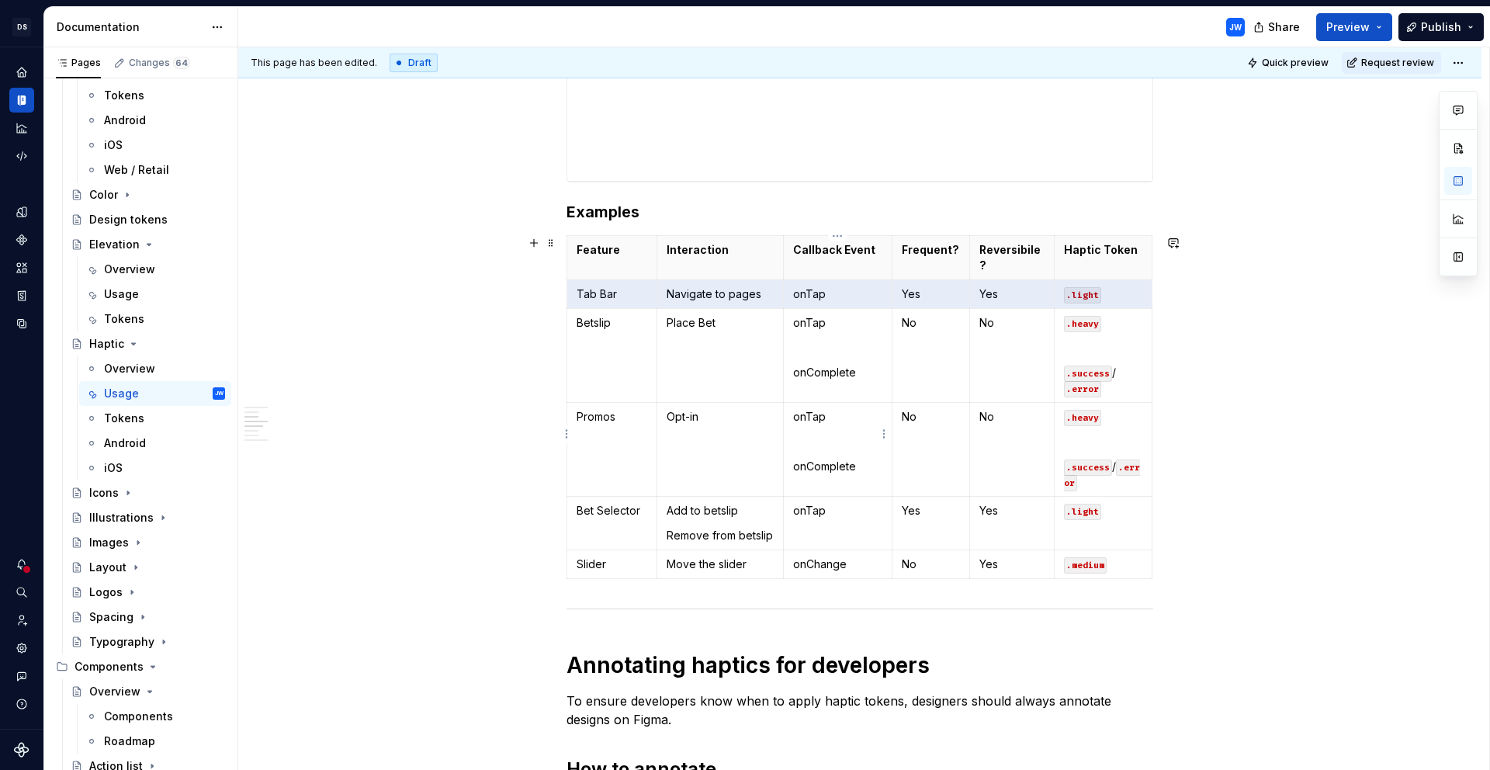
click at [850, 440] on td "onTap onComplete" at bounding box center [837, 450] width 109 height 94
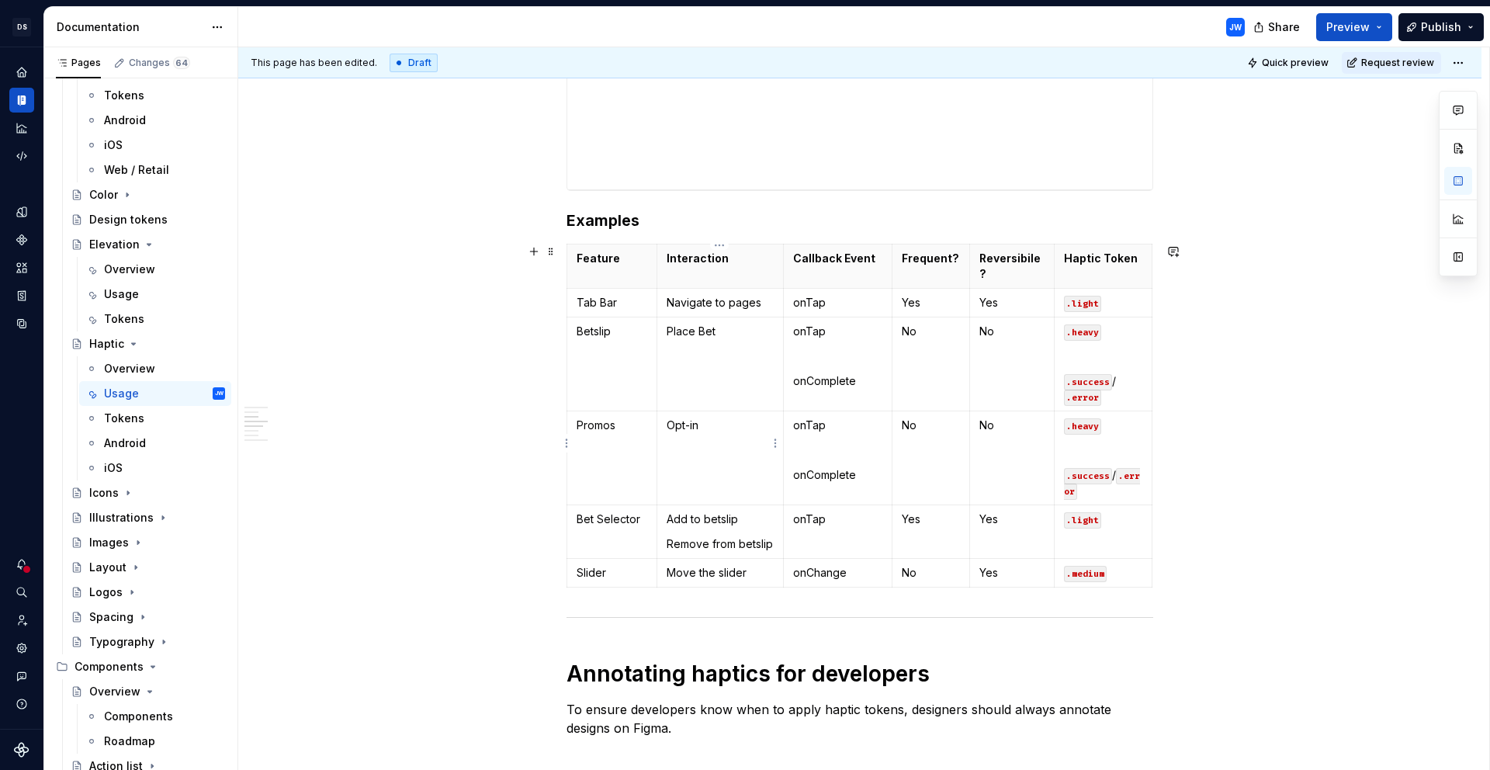
scroll to position [793, 0]
click at [567, 513] on html "[PERSON_NAME]-oop JW Dataset alley-oop Documentation JW Share Preview Publish P…" at bounding box center [745, 385] width 1490 height 770
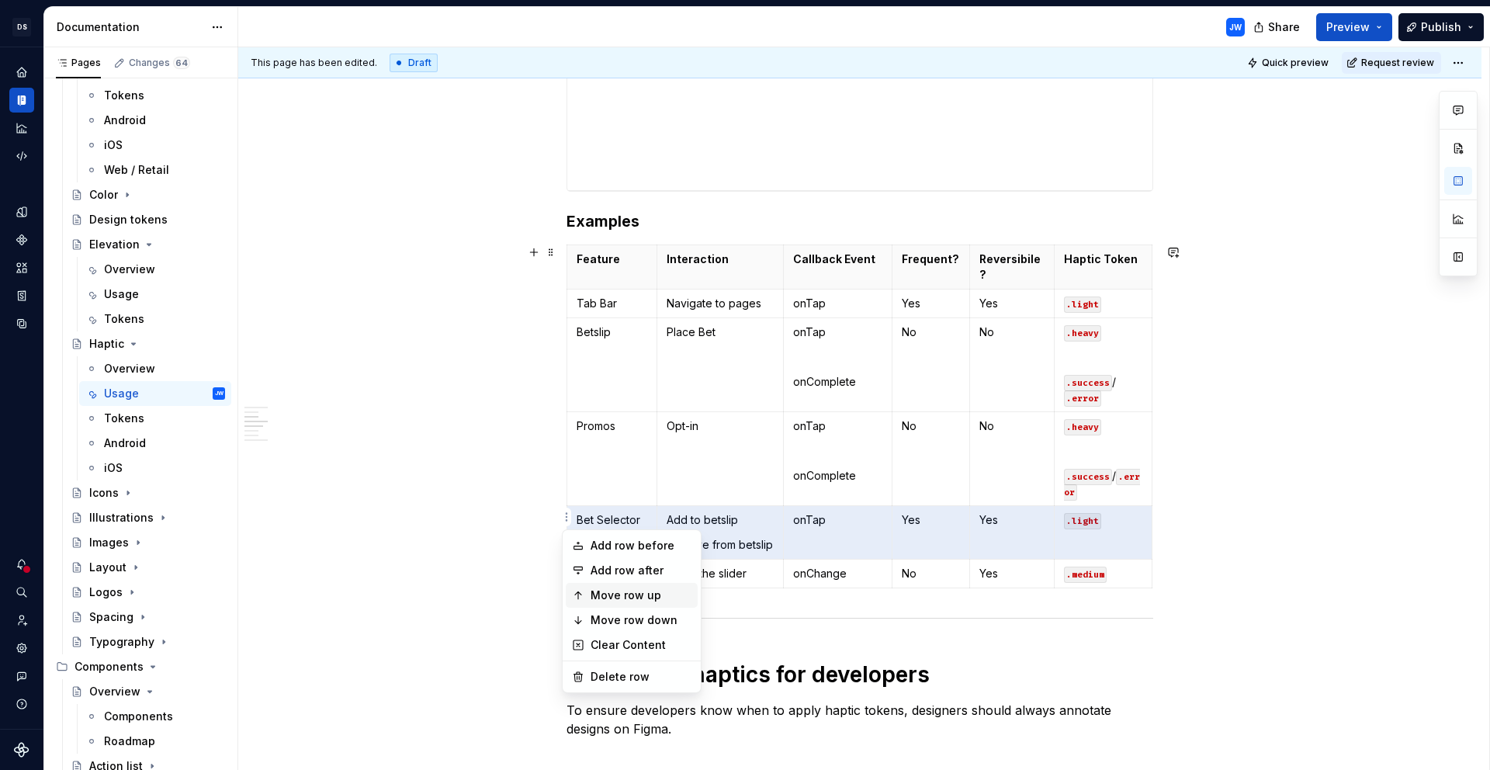
click at [625, 591] on div "Move row up" at bounding box center [641, 596] width 101 height 16
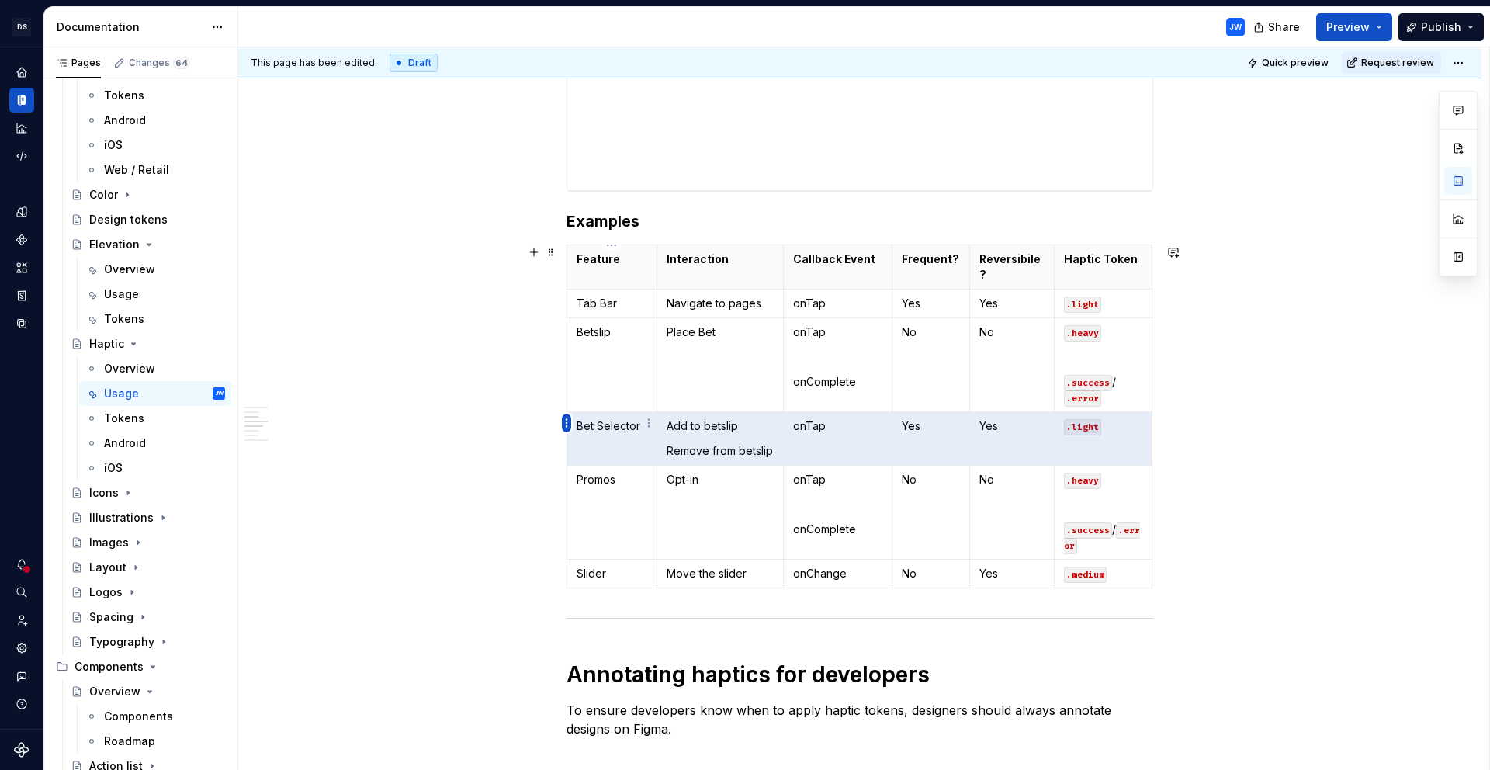
click at [564, 426] on html "[PERSON_NAME]-oop JW Dataset alley-oop Documentation JW Share Preview Publish P…" at bounding box center [745, 385] width 1490 height 770
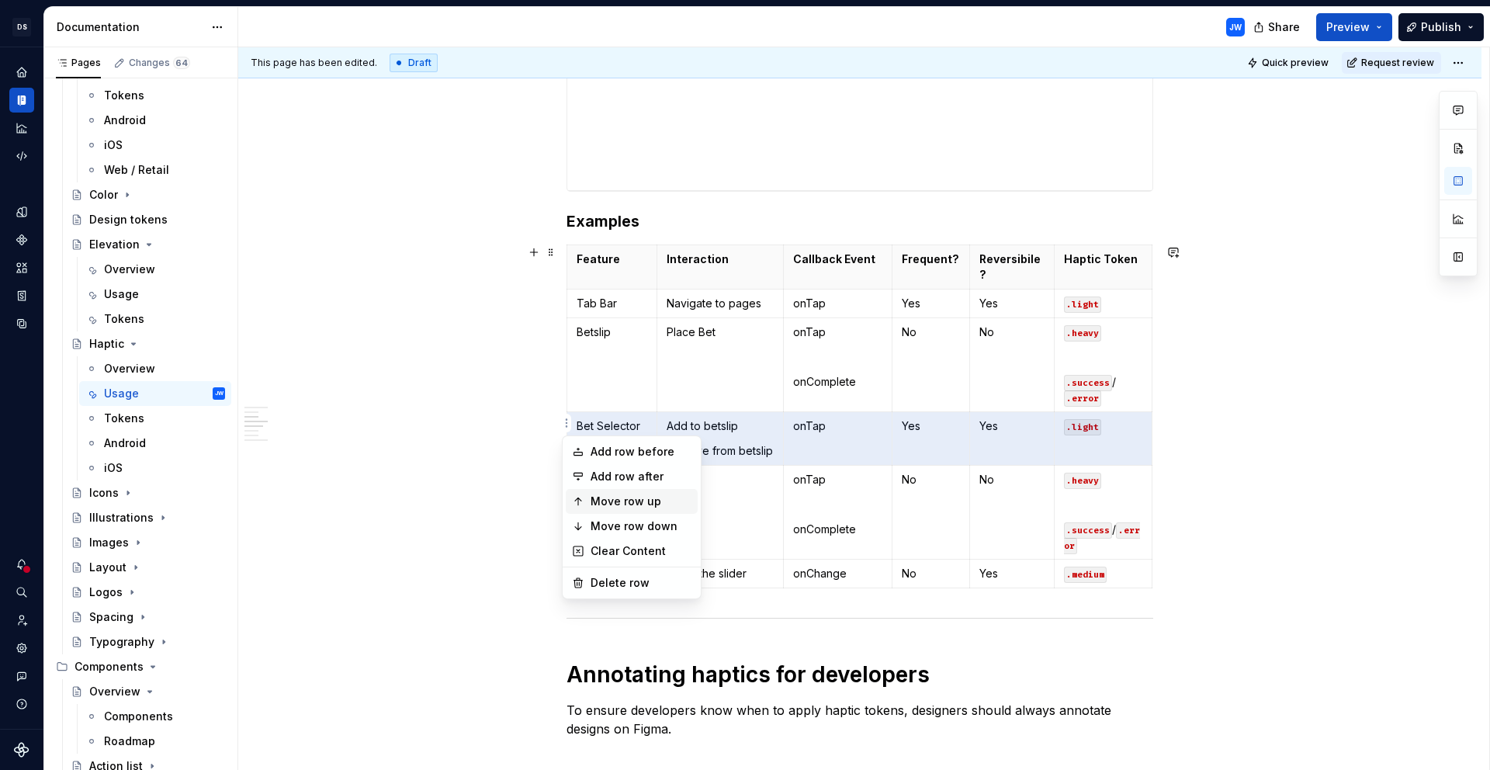
click at [631, 504] on div "Move row up" at bounding box center [641, 502] width 101 height 16
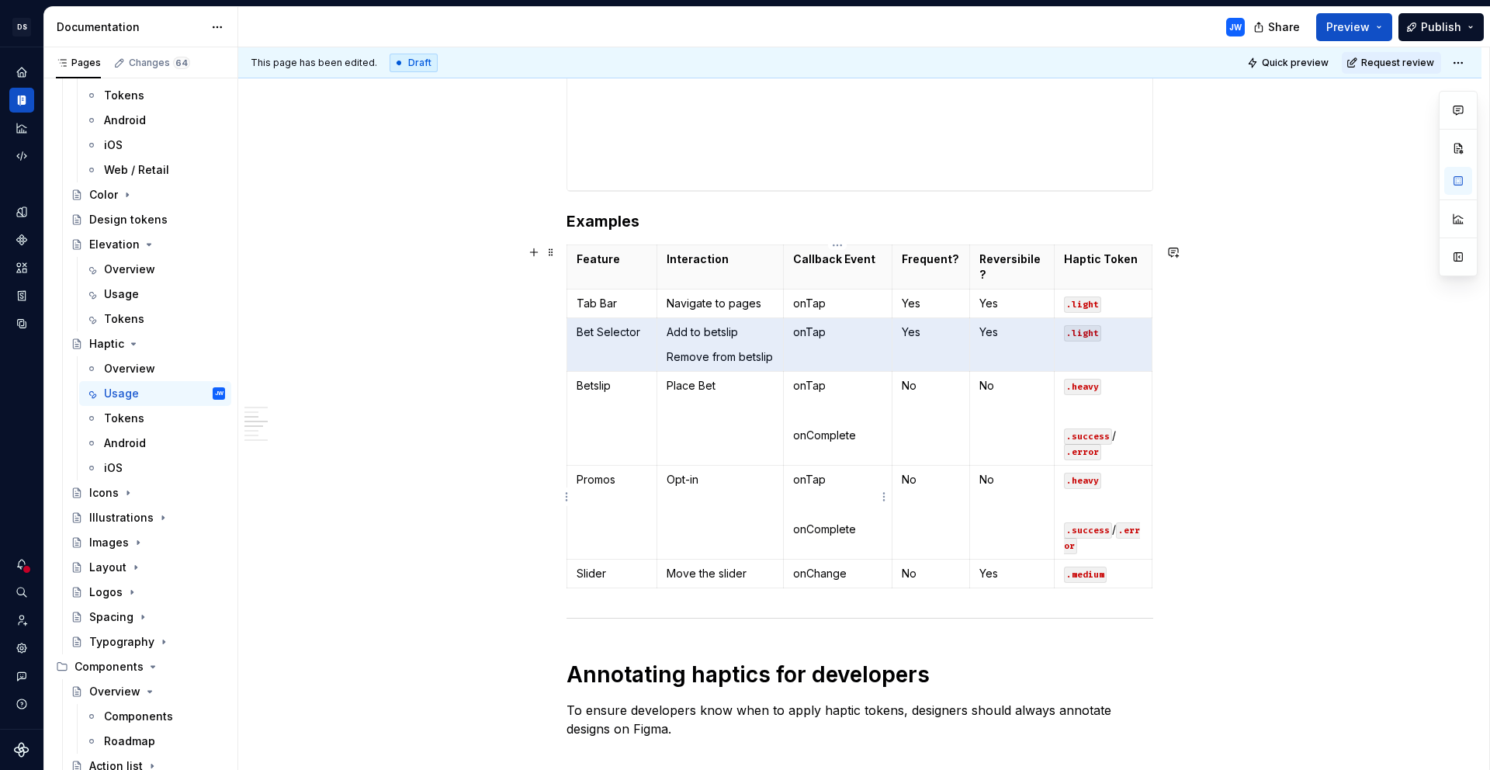
click at [849, 497] on p at bounding box center [838, 505] width 90 height 16
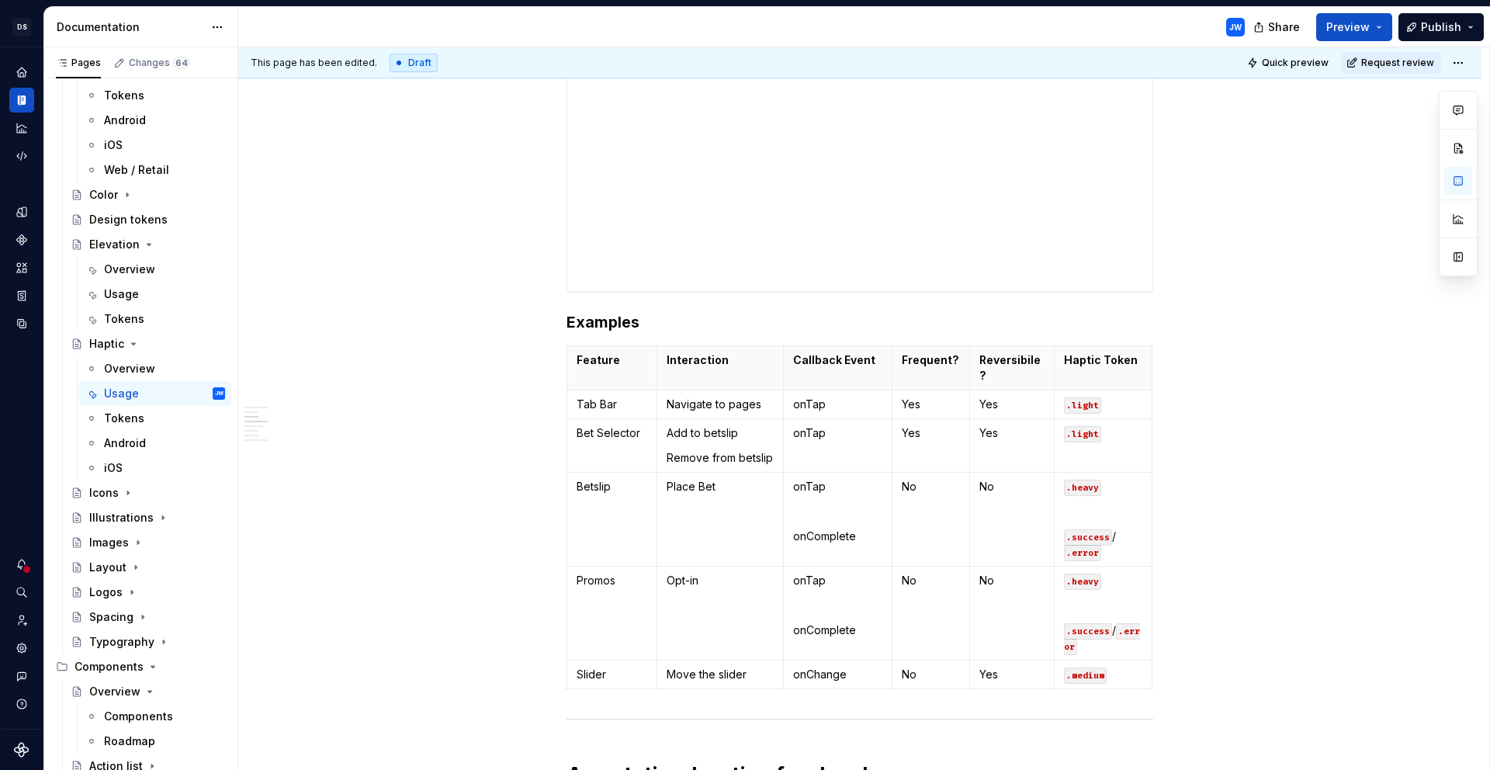
scroll to position [692, 0]
type textarea "*"
